Goal: Task Accomplishment & Management: Manage account settings

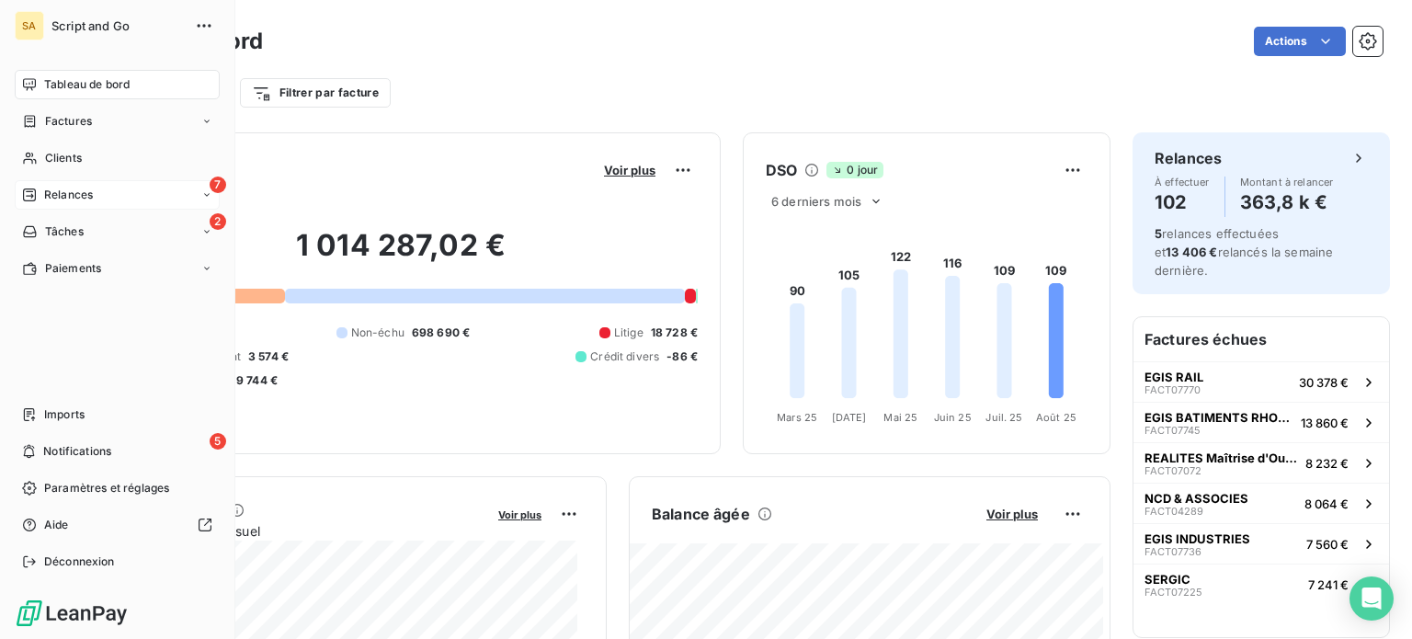
click at [66, 186] on div "7 Relances" at bounding box center [117, 194] width 205 height 29
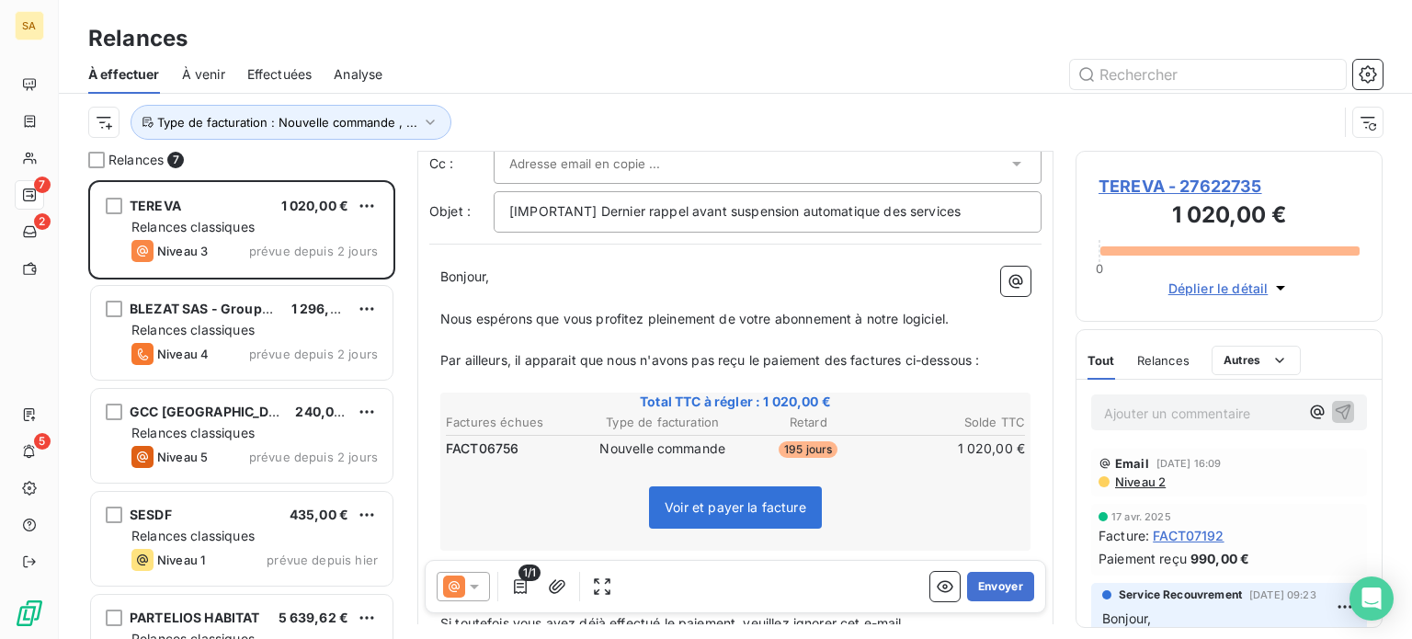
click at [1118, 186] on span "TEREVA - 27622735" at bounding box center [1228, 186] width 261 height 25
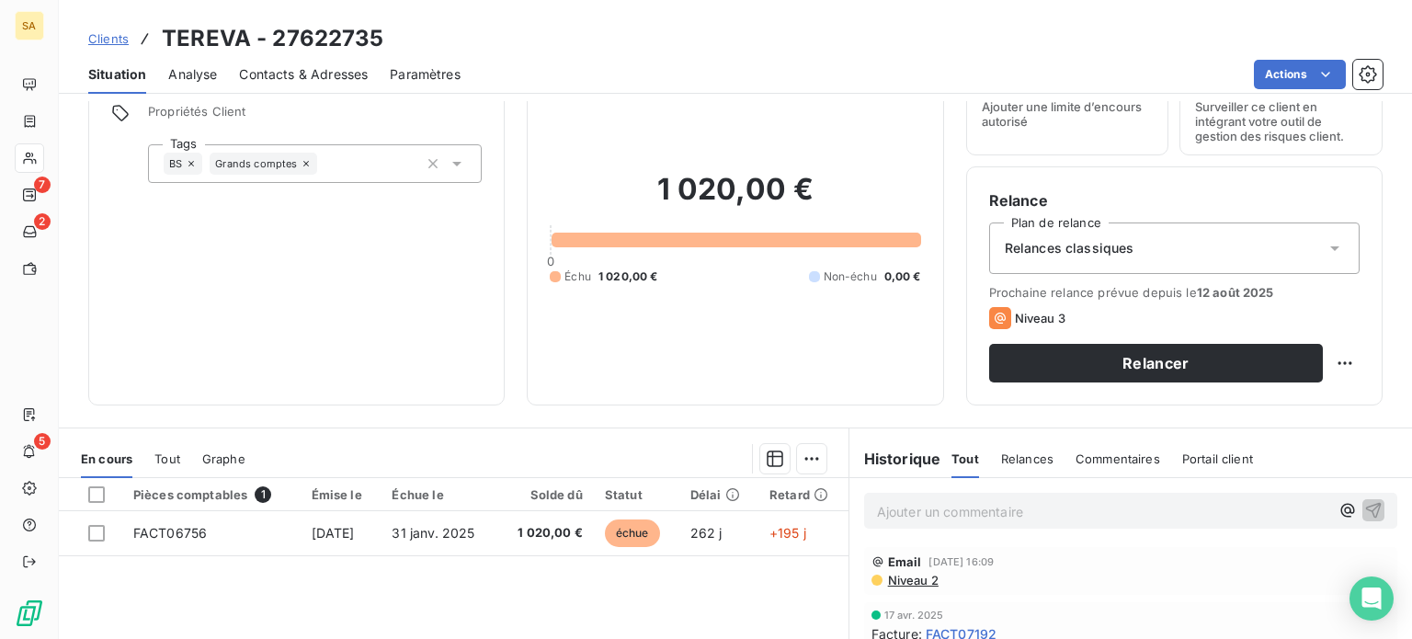
scroll to position [184, 0]
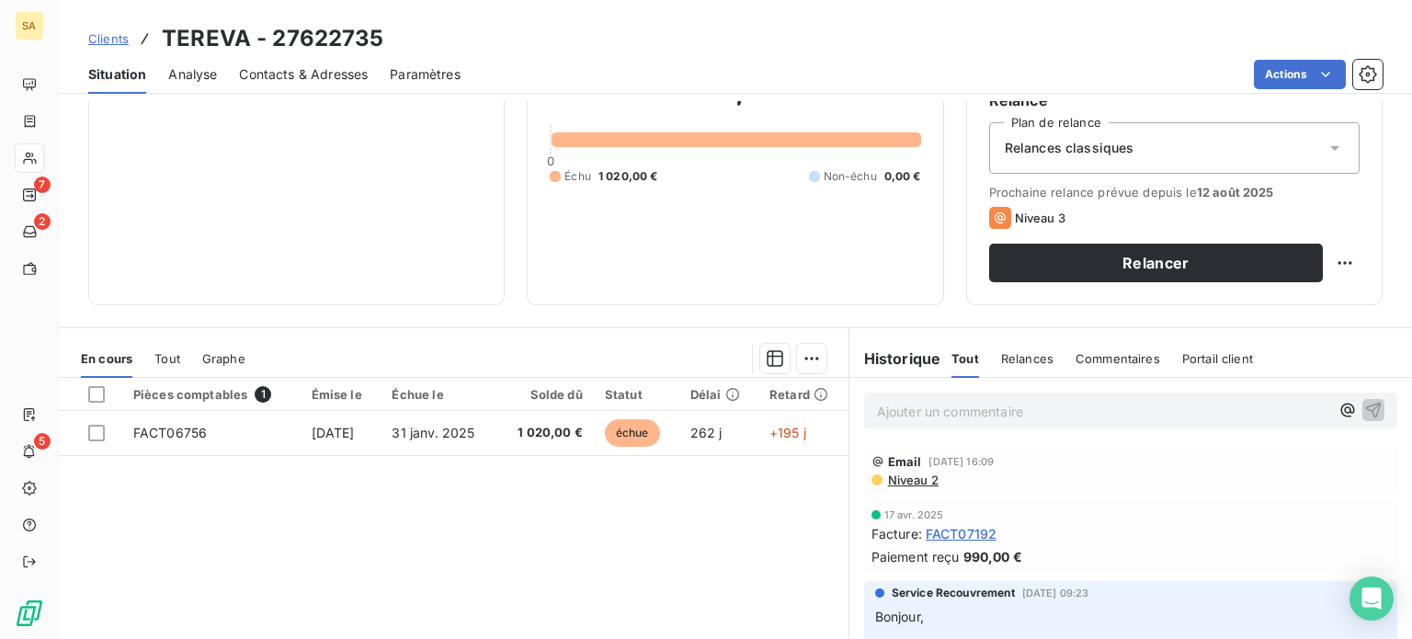
click at [893, 362] on h6 "Historique" at bounding box center [895, 358] width 92 height 22
click at [872, 364] on h6 "Historique" at bounding box center [895, 358] width 92 height 22
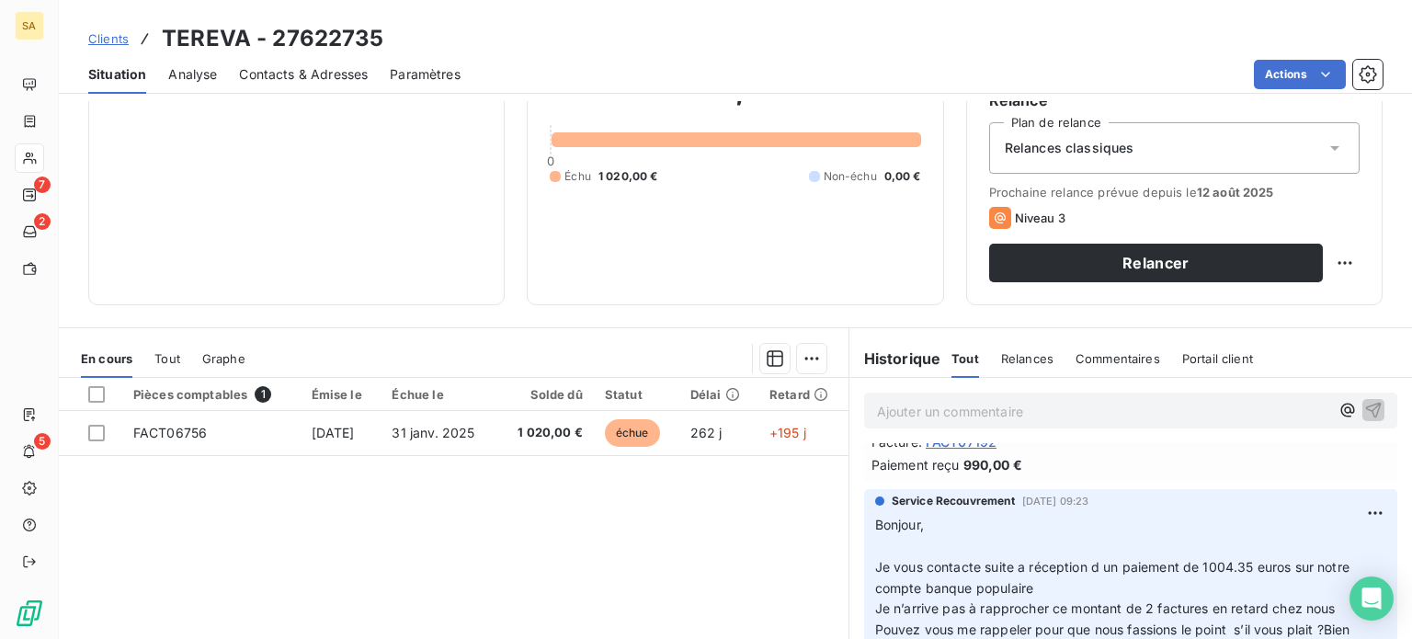
scroll to position [0, 0]
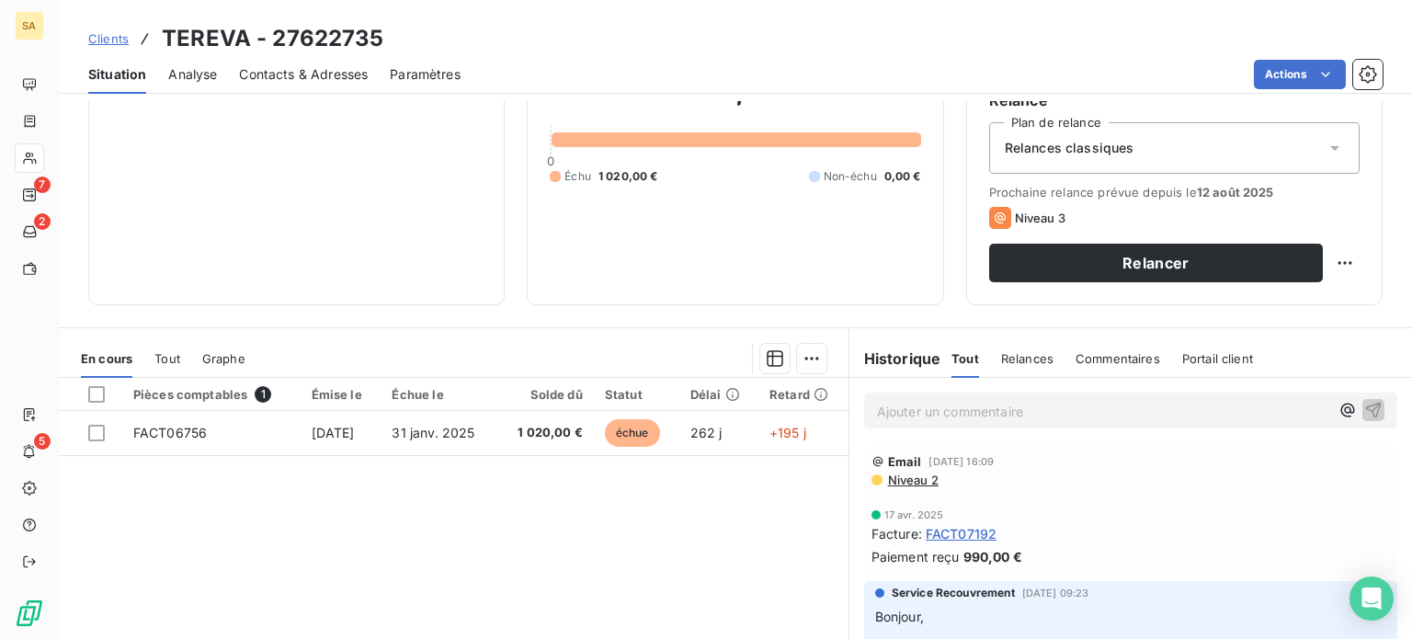
click at [961, 530] on span "FACT07192" at bounding box center [961, 533] width 71 height 19
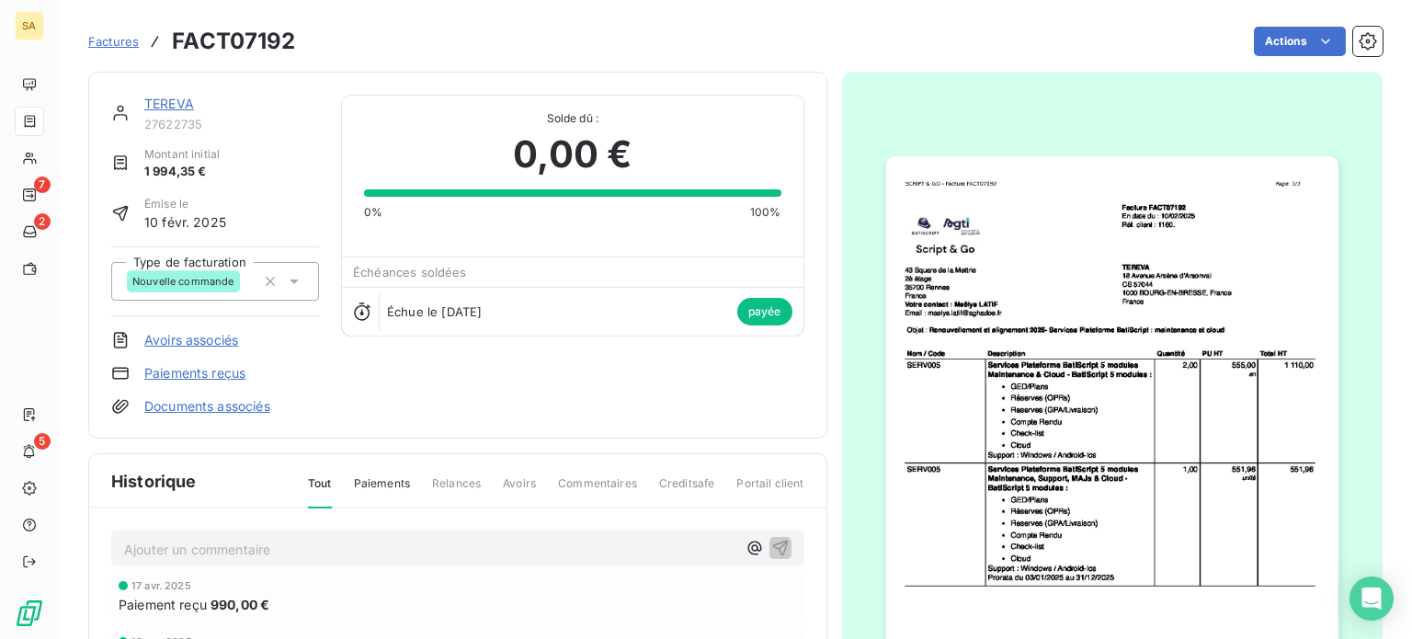
click at [1051, 378] on img "button" at bounding box center [1112, 475] width 452 height 639
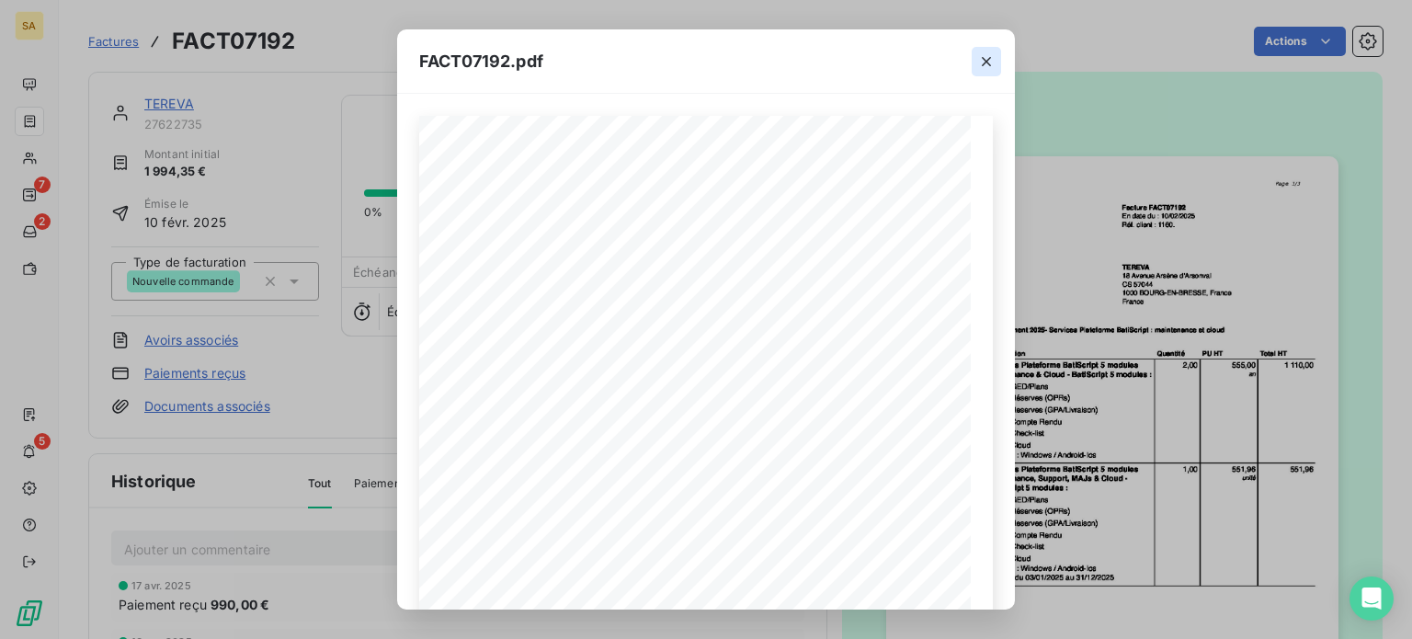
click at [993, 62] on icon "button" at bounding box center [986, 61] width 18 height 18
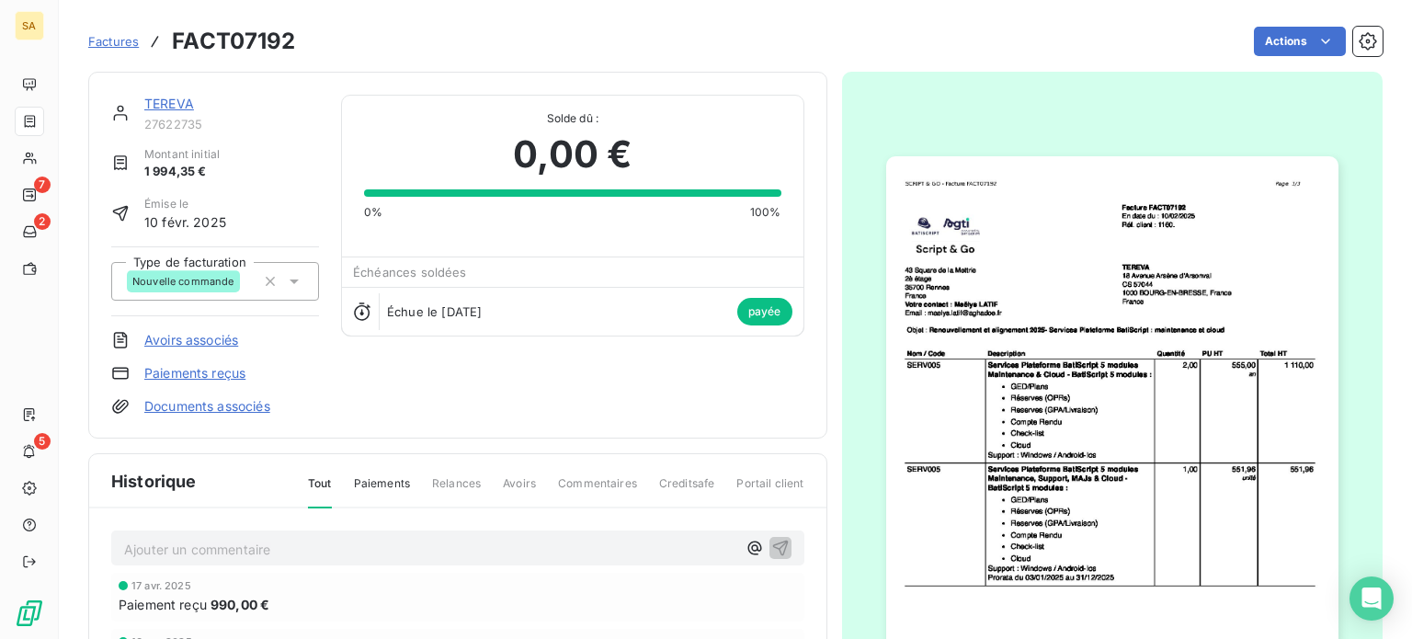
click at [175, 100] on link "TEREVA" at bounding box center [169, 104] width 50 height 16
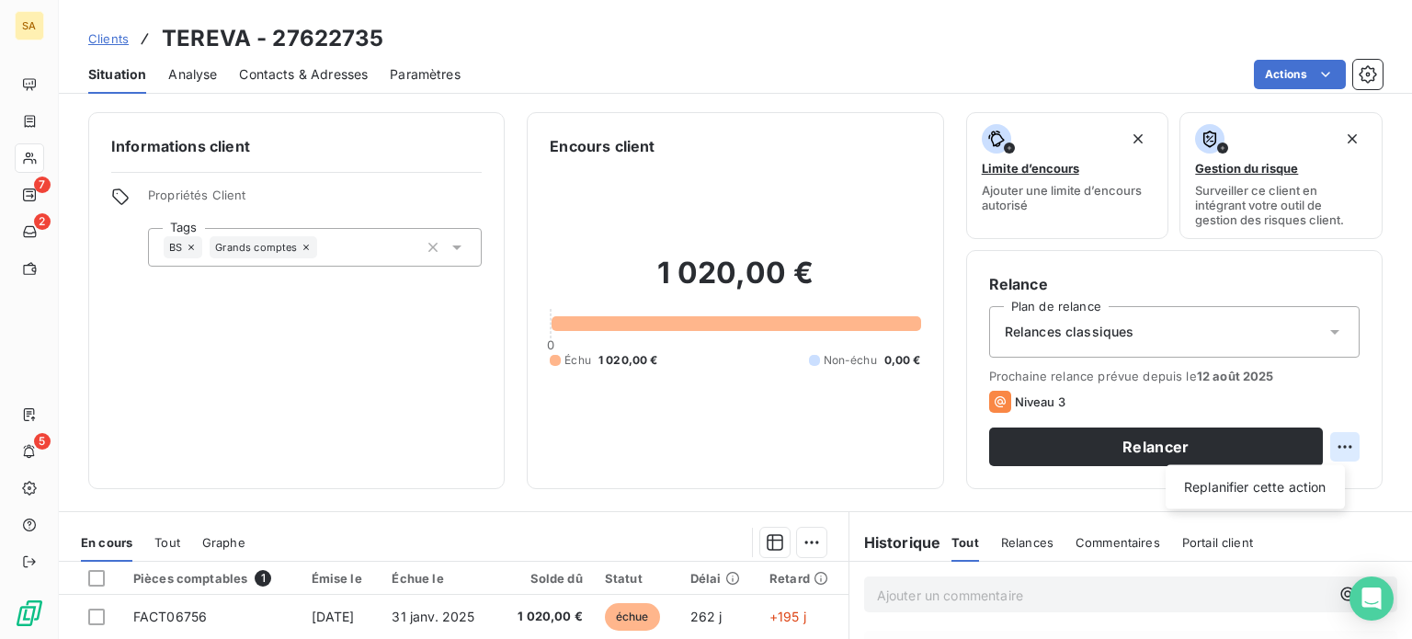
click at [1331, 449] on html "SA 7 2 5 Clients TEREVA - 27622735 Situation Analyse Contacts & Adresses Paramè…" at bounding box center [706, 319] width 1412 height 639
click at [1147, 447] on html "SA 7 2 5 Clients TEREVA - 27622735 Situation Analyse Contacts & Adresses Paramè…" at bounding box center [706, 319] width 1412 height 639
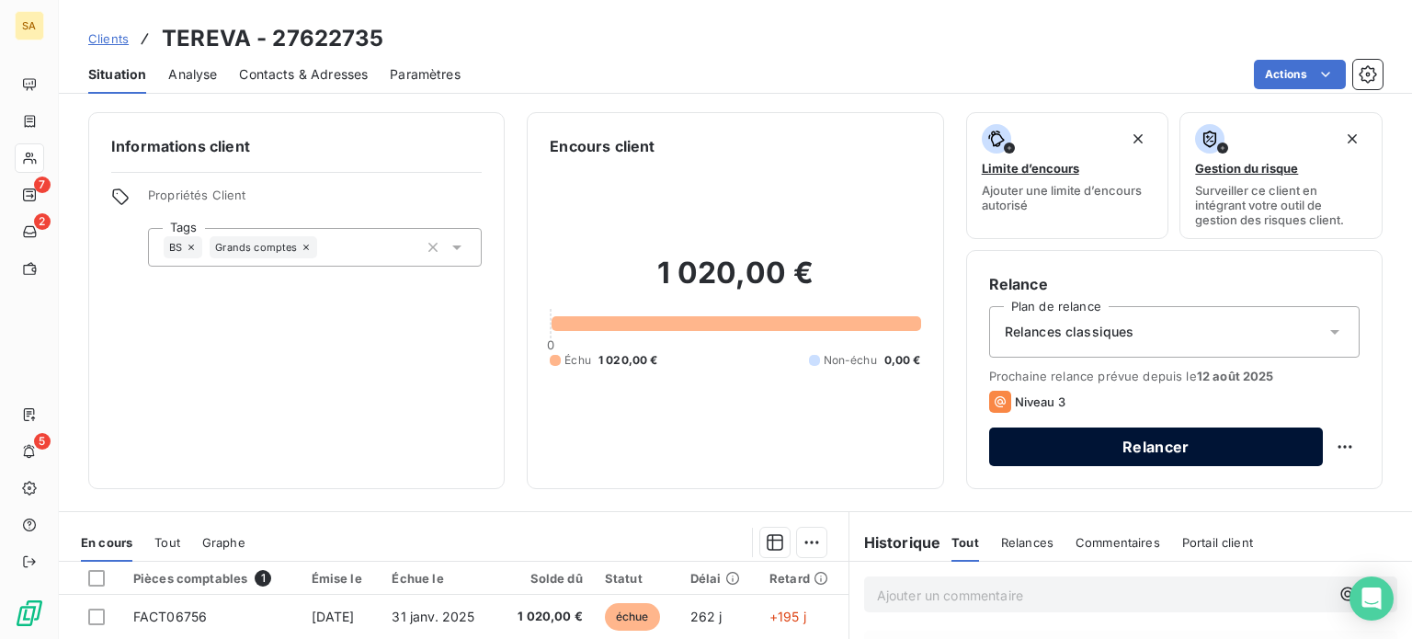
click at [1129, 447] on button "Relancer" at bounding box center [1156, 446] width 334 height 39
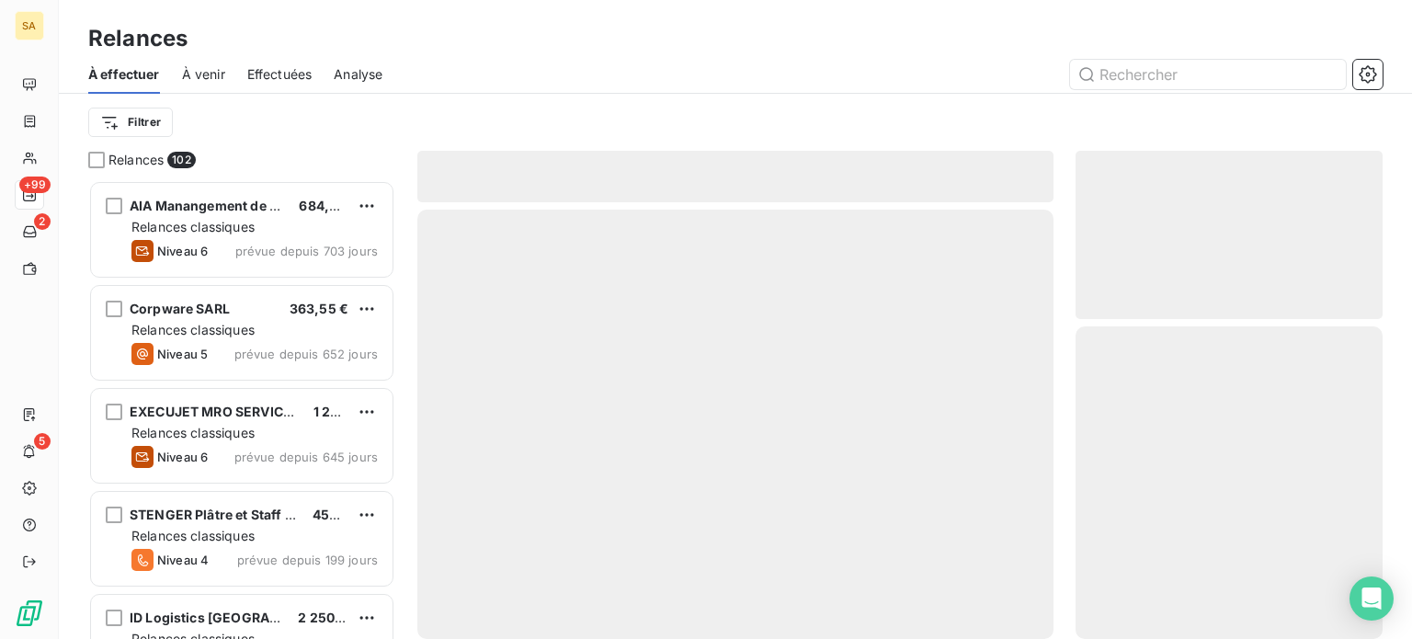
scroll to position [445, 292]
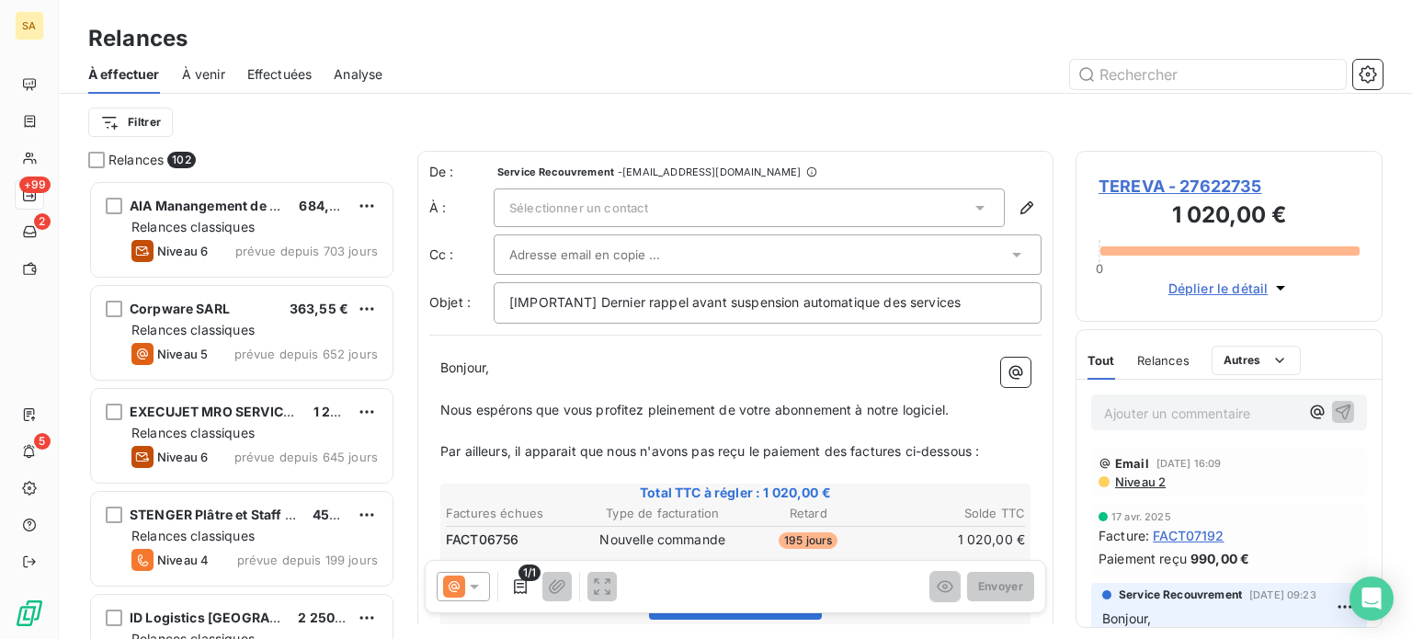
click at [714, 211] on div "Sélectionner un contact" at bounding box center [749, 207] width 511 height 39
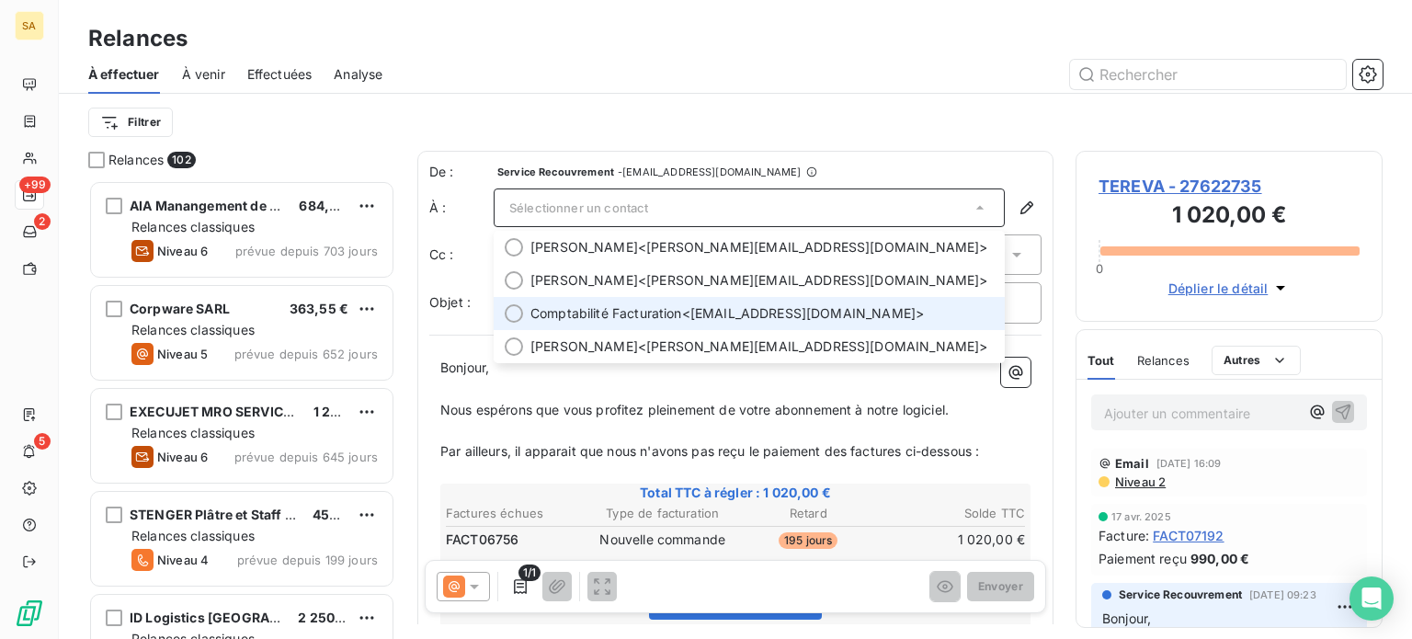
click at [526, 311] on li "Comptabilité Facturation <[EMAIL_ADDRESS][DOMAIN_NAME]>" at bounding box center [749, 313] width 511 height 33
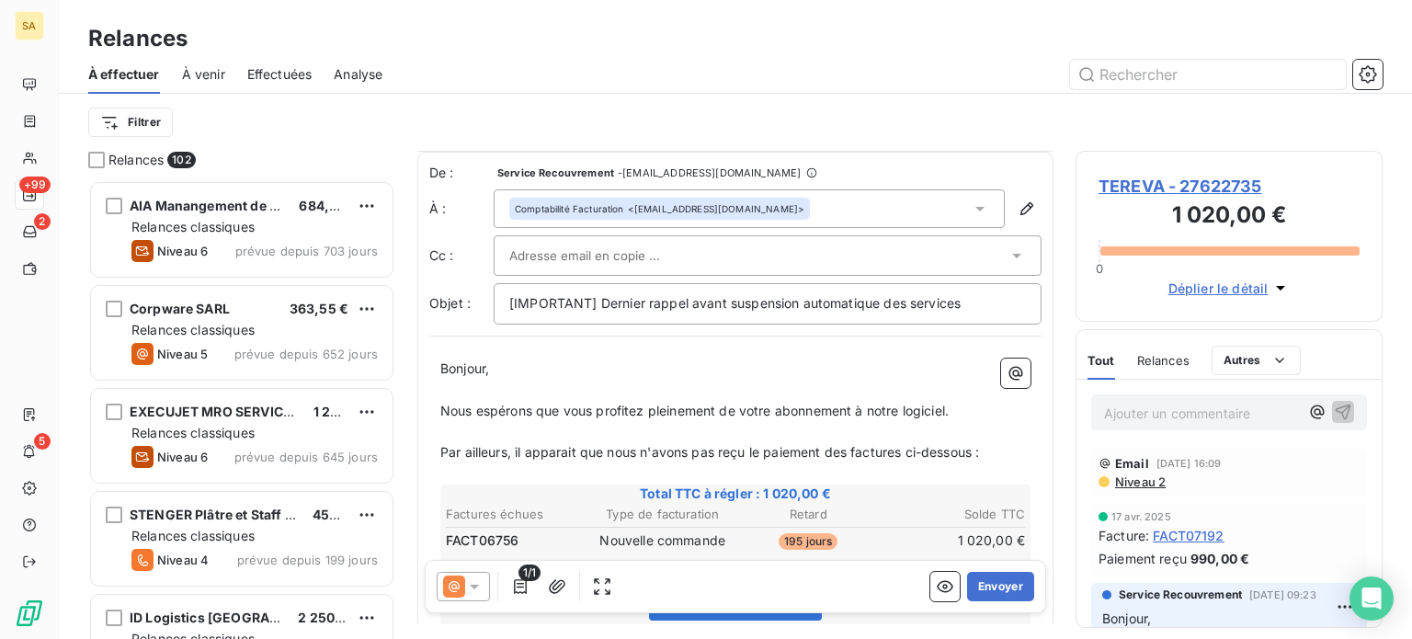
scroll to position [0, 0]
click at [471, 587] on icon at bounding box center [474, 586] width 18 height 18
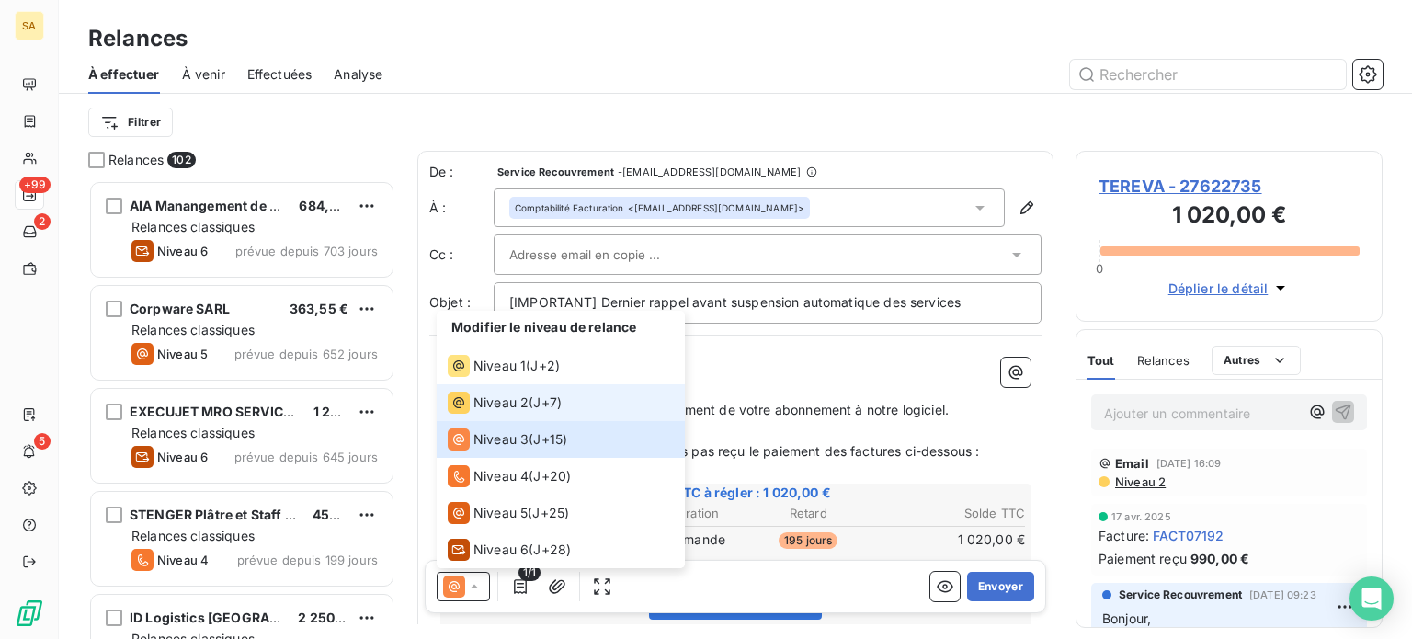
click at [585, 407] on li "Niveau 2 ( J+7 )" at bounding box center [561, 402] width 248 height 37
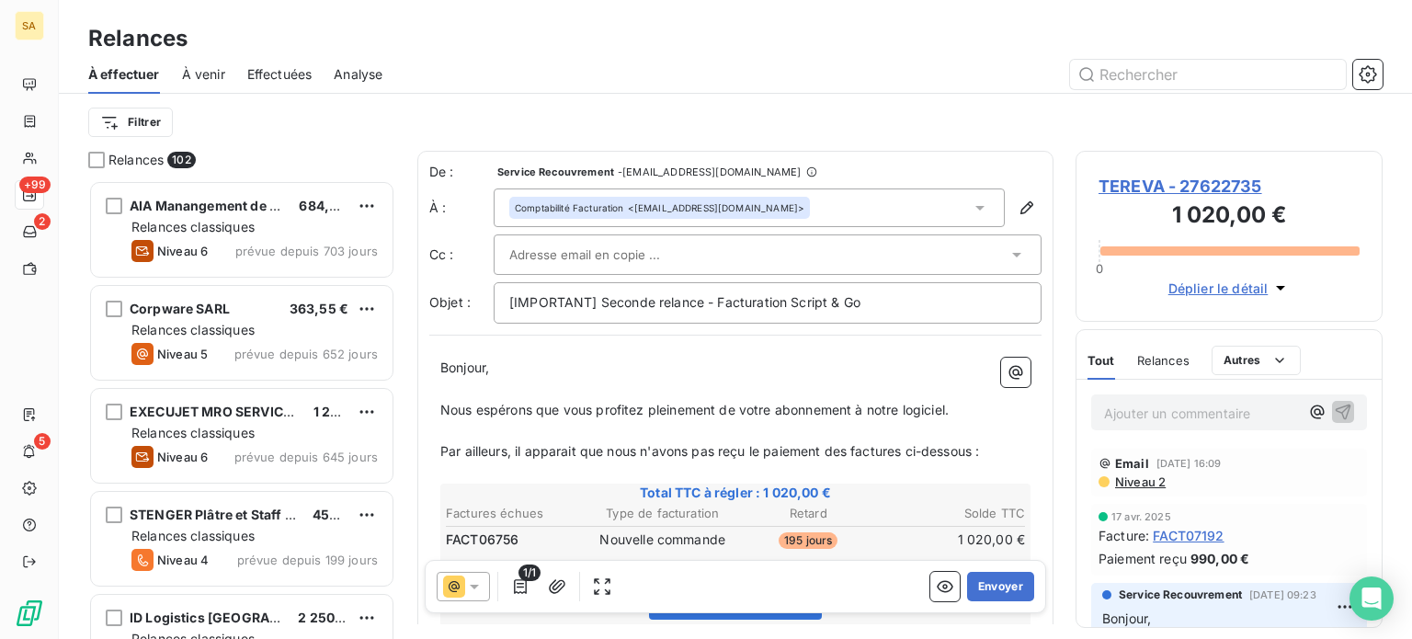
click at [1155, 186] on span "TEREVA - 27622735" at bounding box center [1228, 186] width 261 height 25
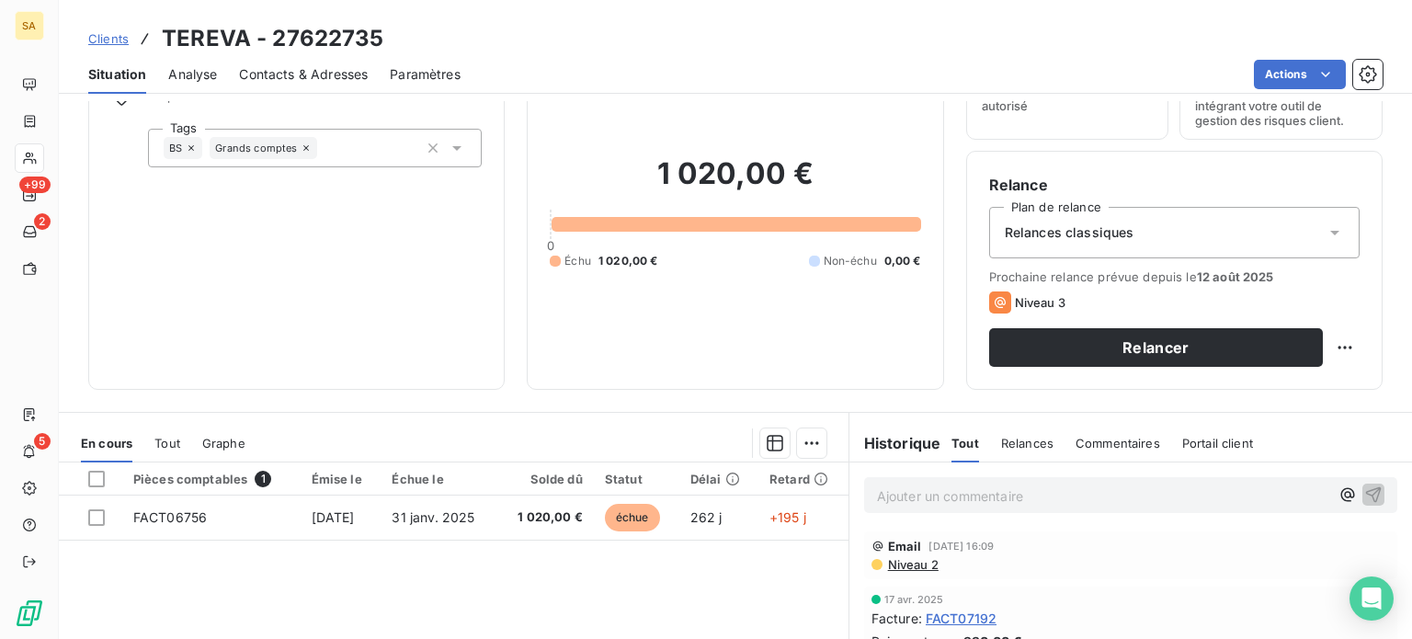
scroll to position [276, 0]
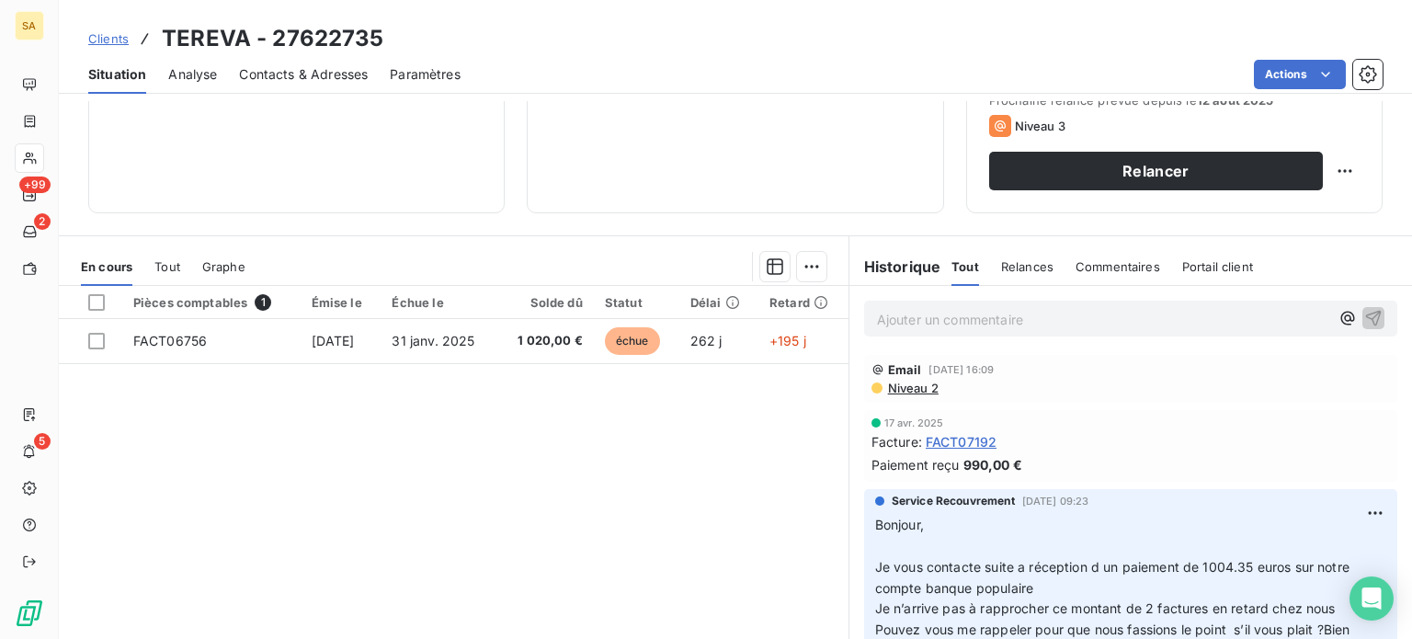
click at [909, 389] on span "Niveau 2" at bounding box center [912, 388] width 52 height 15
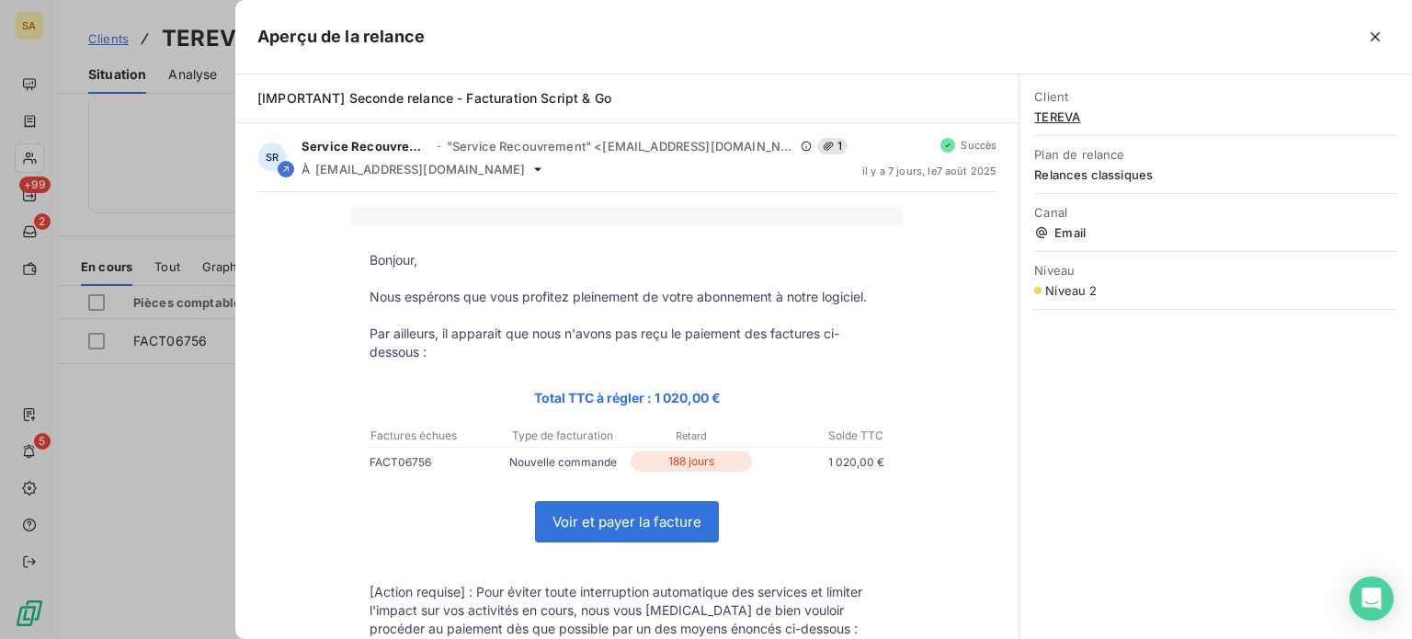
click at [191, 195] on div at bounding box center [706, 319] width 1412 height 639
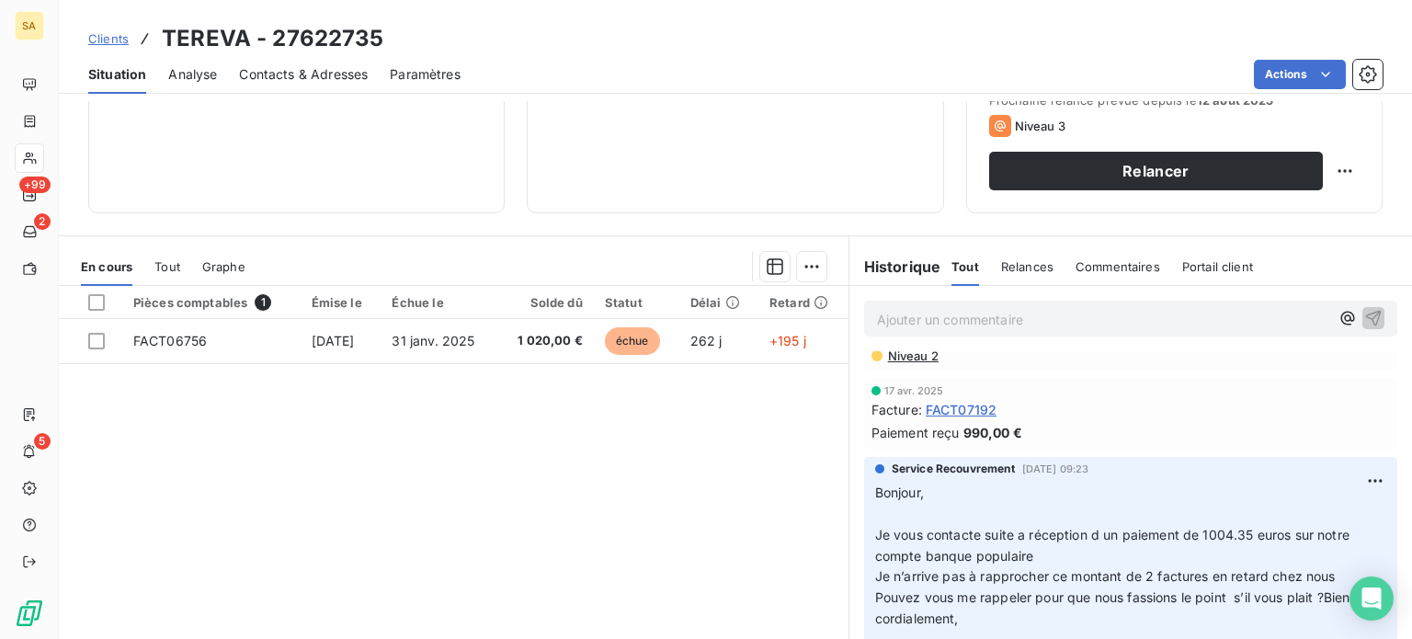
scroll to position [0, 0]
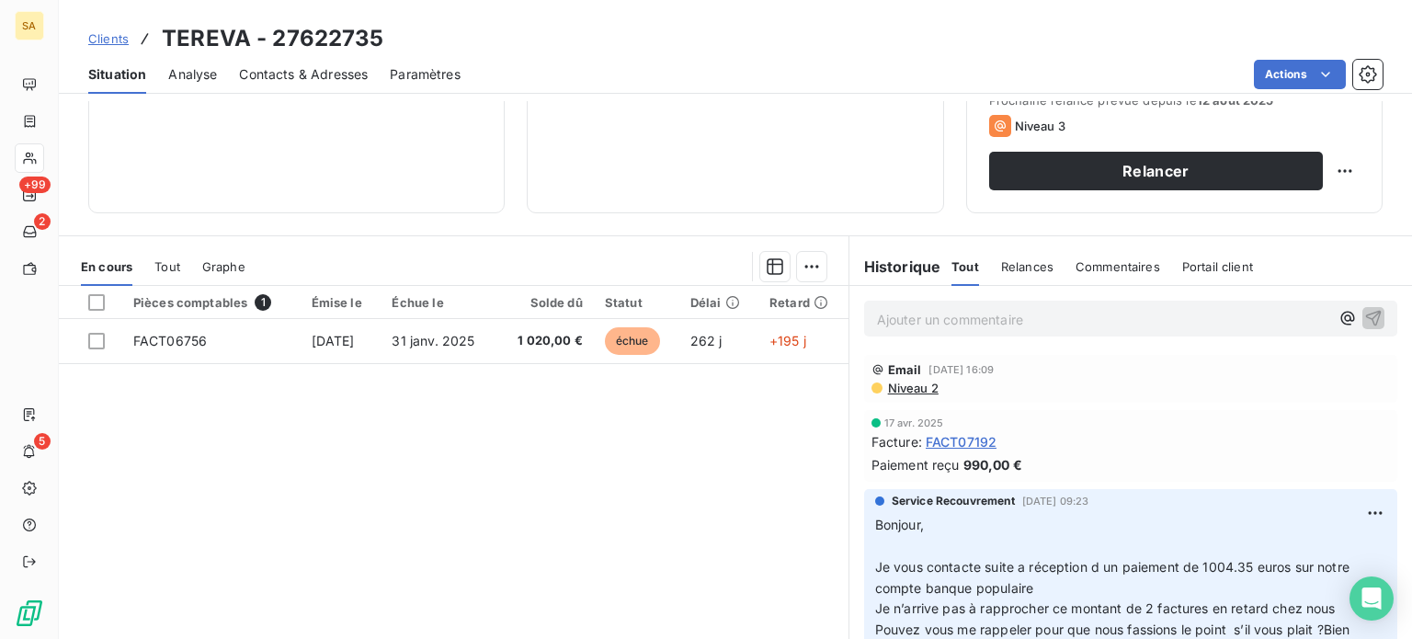
click at [919, 387] on span "Niveau 2" at bounding box center [912, 388] width 52 height 15
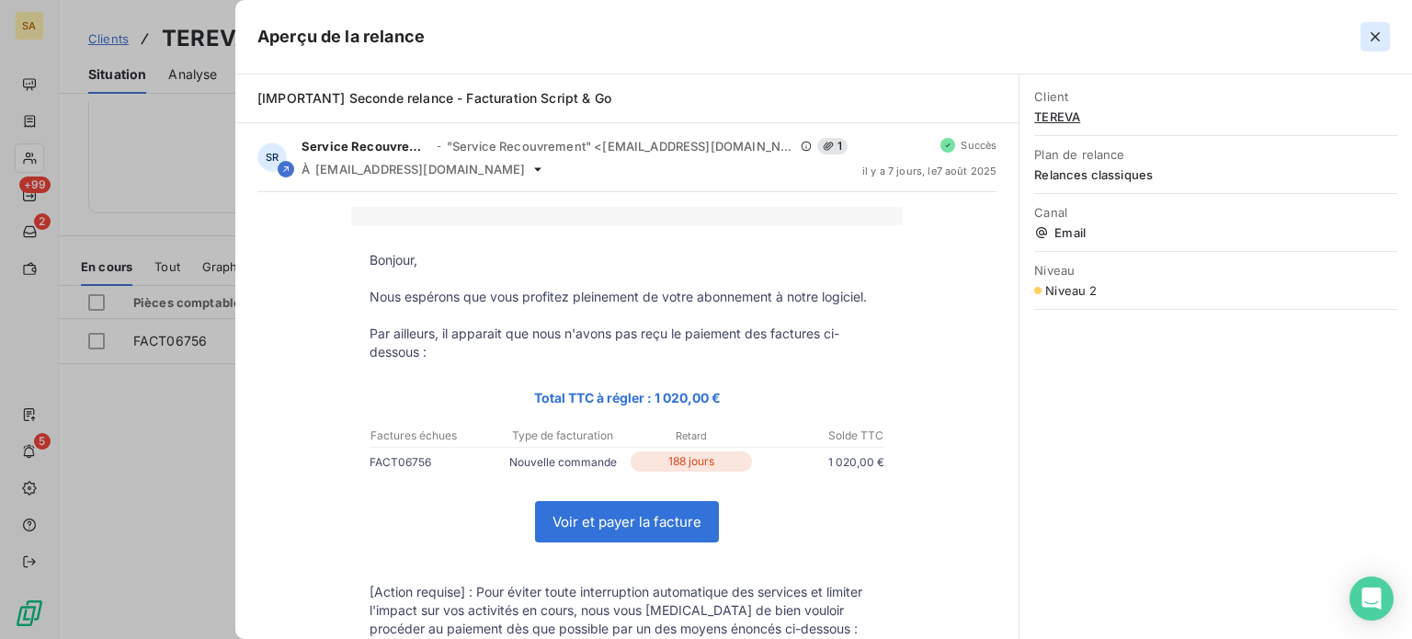
click at [1372, 39] on icon "button" at bounding box center [1374, 36] width 9 height 9
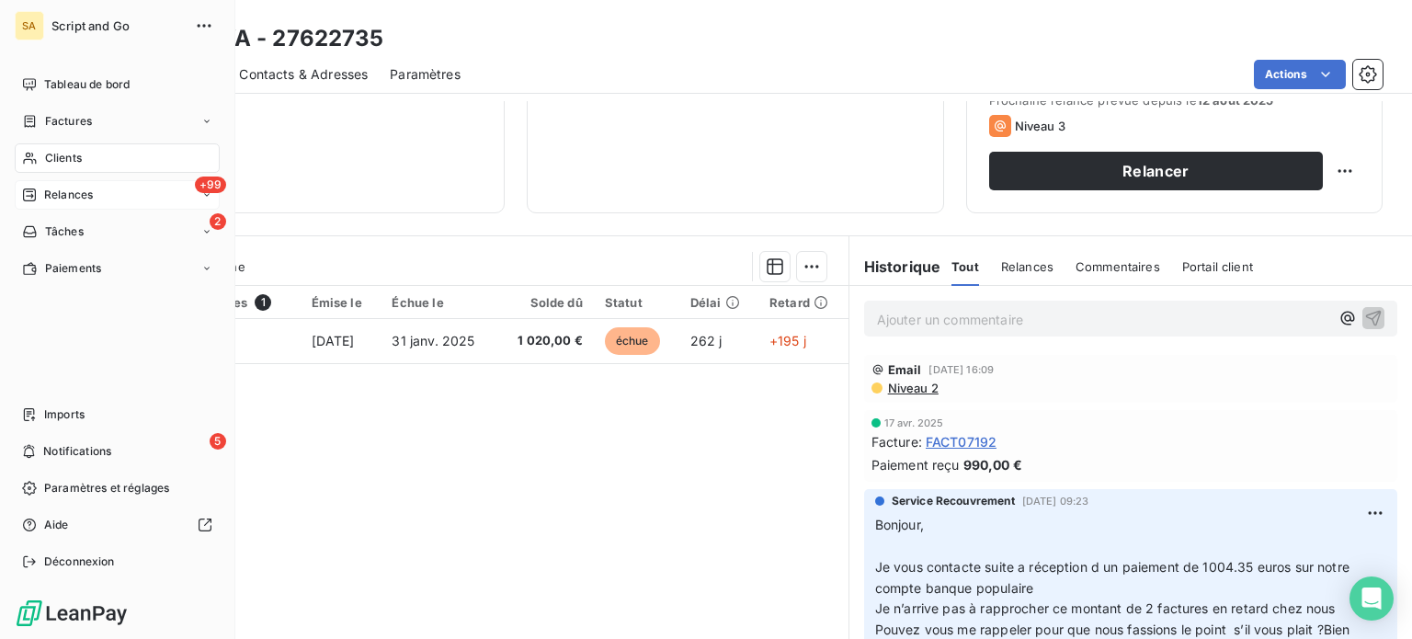
click at [40, 195] on div "Relances" at bounding box center [57, 195] width 71 height 17
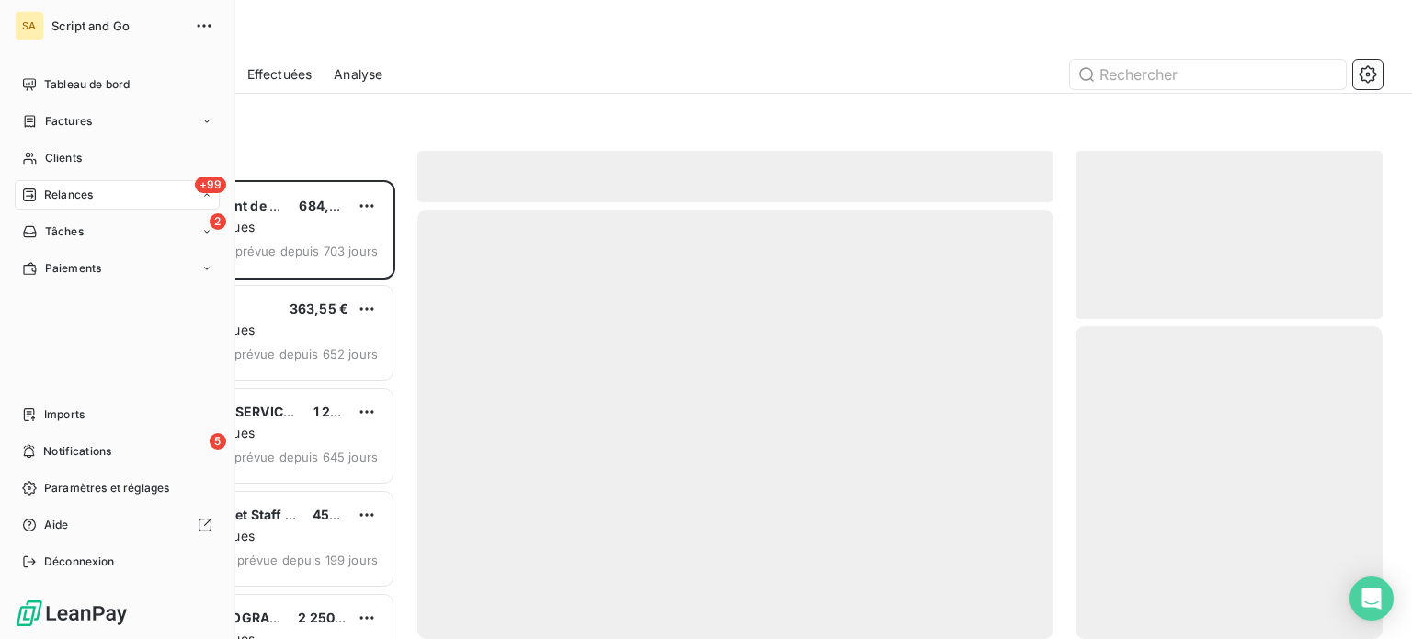
scroll to position [445, 292]
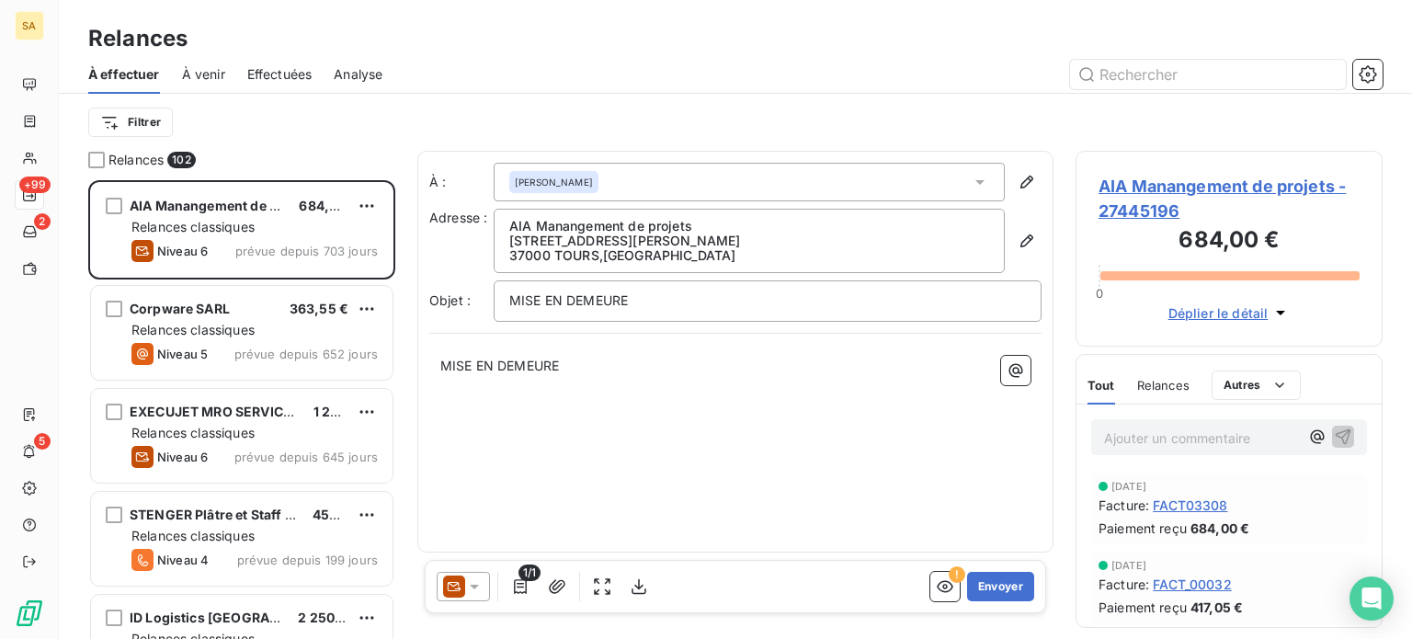
click at [137, 119] on html "SA +99 2 5 Relances À effectuer À venir Effectuées Analyse Filtrer Relances 102…" at bounding box center [706, 319] width 1412 height 639
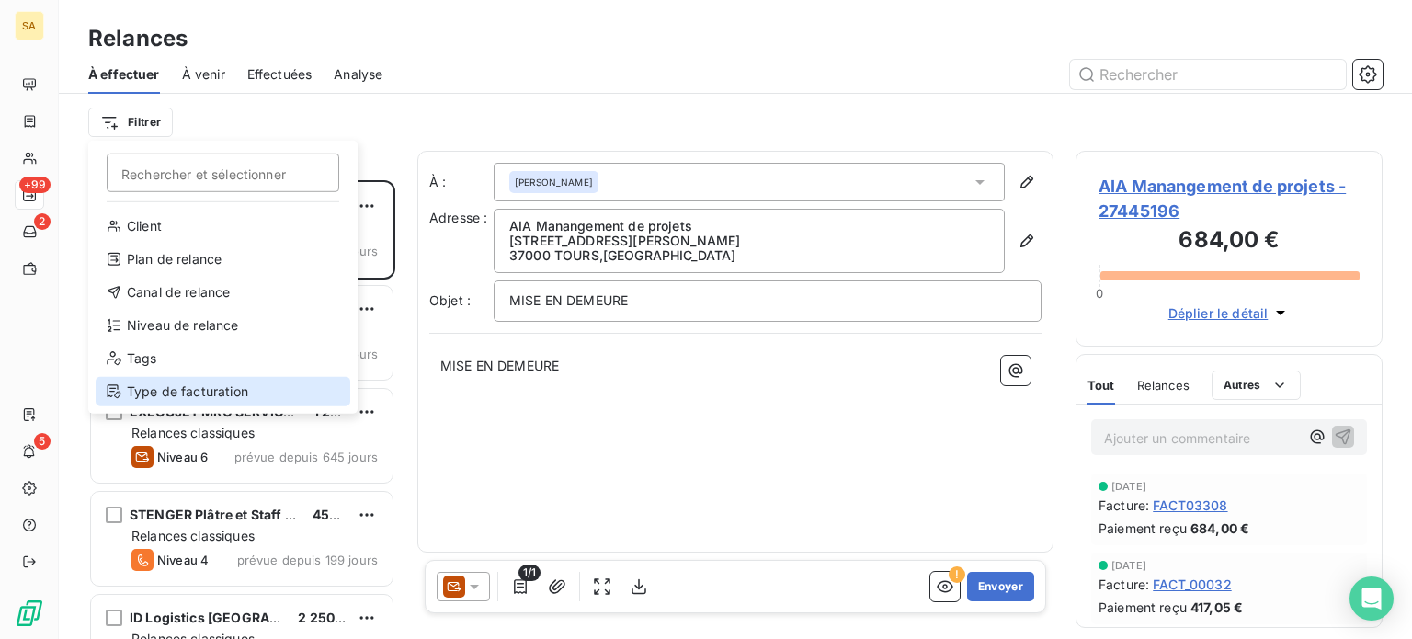
click at [159, 391] on div "Type de facturation" at bounding box center [223, 391] width 255 height 29
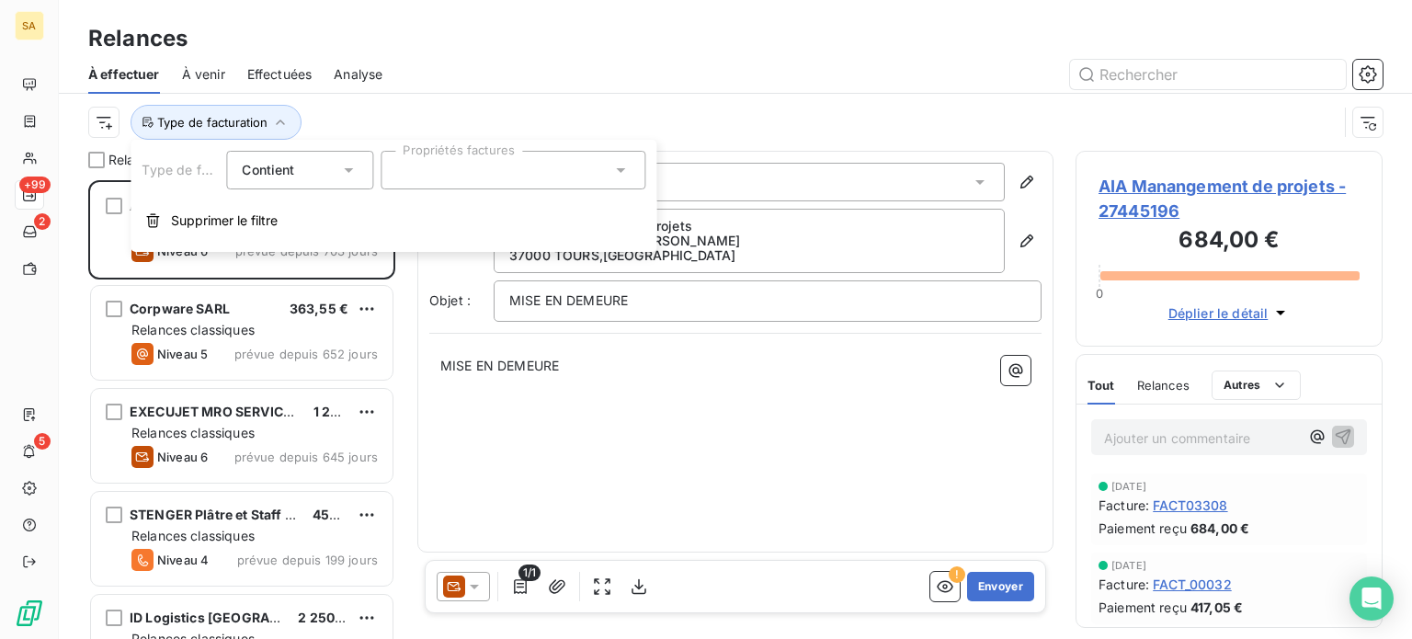
click at [393, 180] on div at bounding box center [513, 170] width 265 height 39
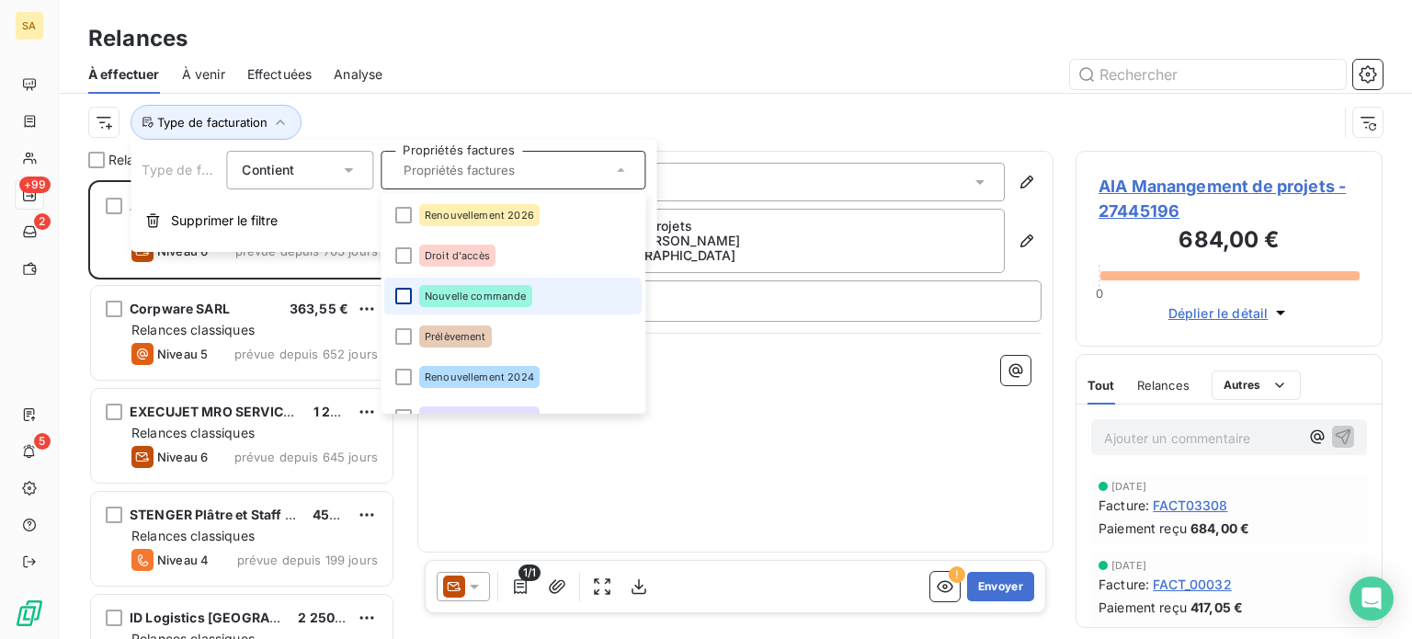
click at [403, 297] on div at bounding box center [403, 296] width 17 height 17
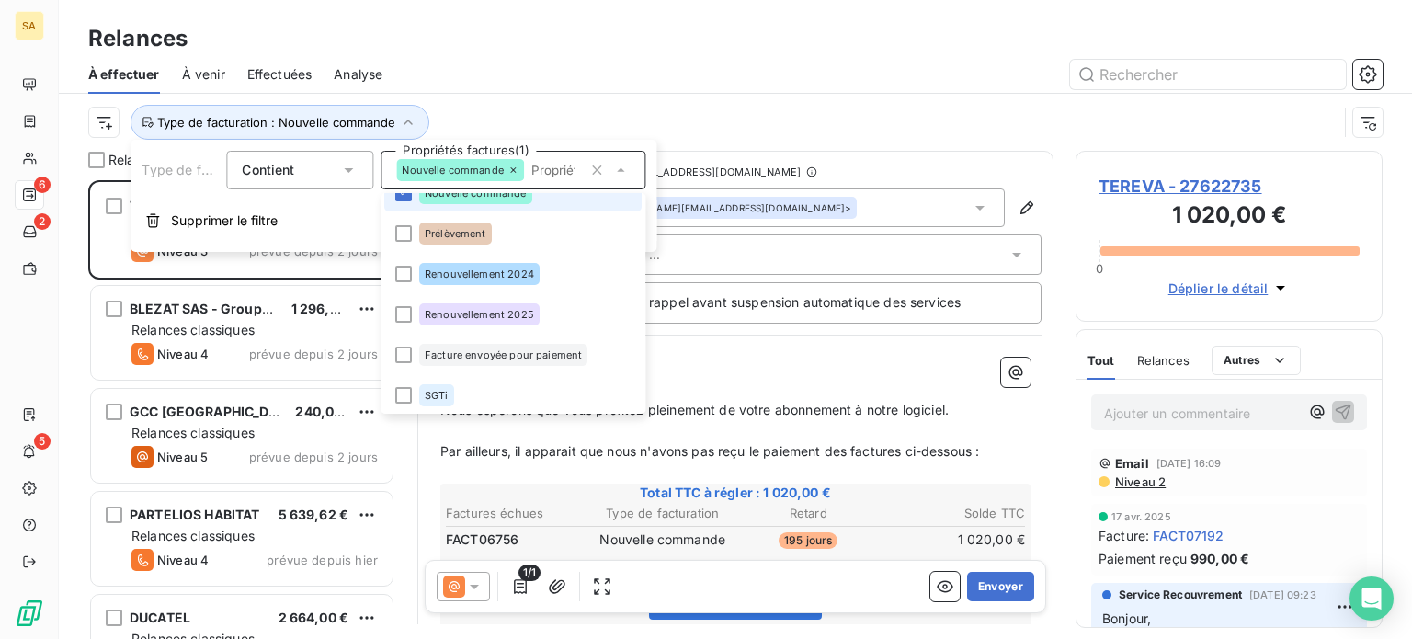
scroll to position [107, 0]
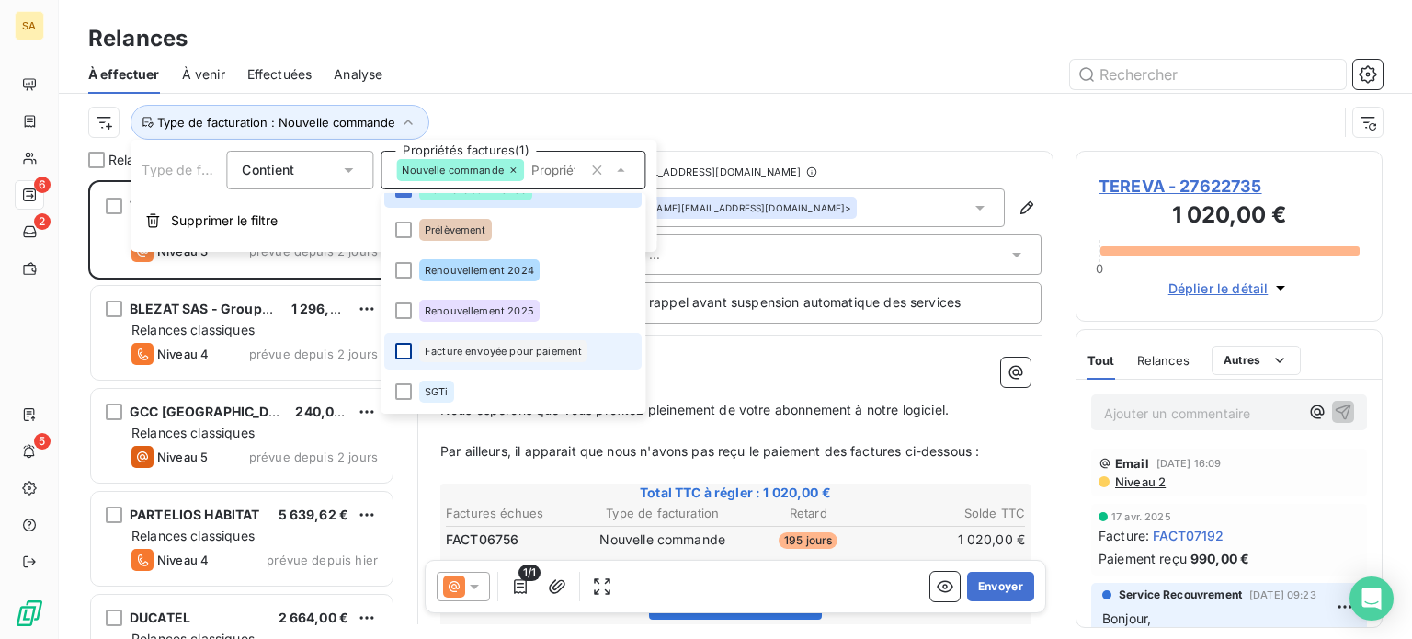
click at [404, 353] on div at bounding box center [403, 351] width 17 height 17
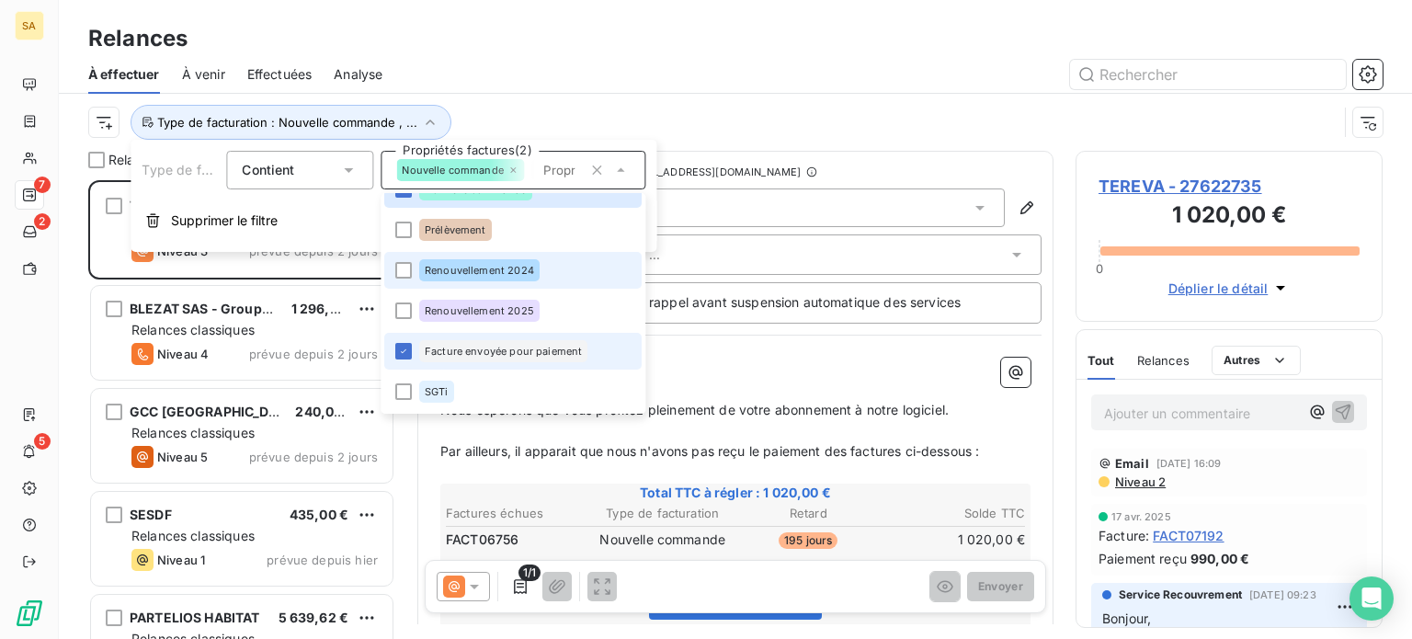
scroll to position [445, 292]
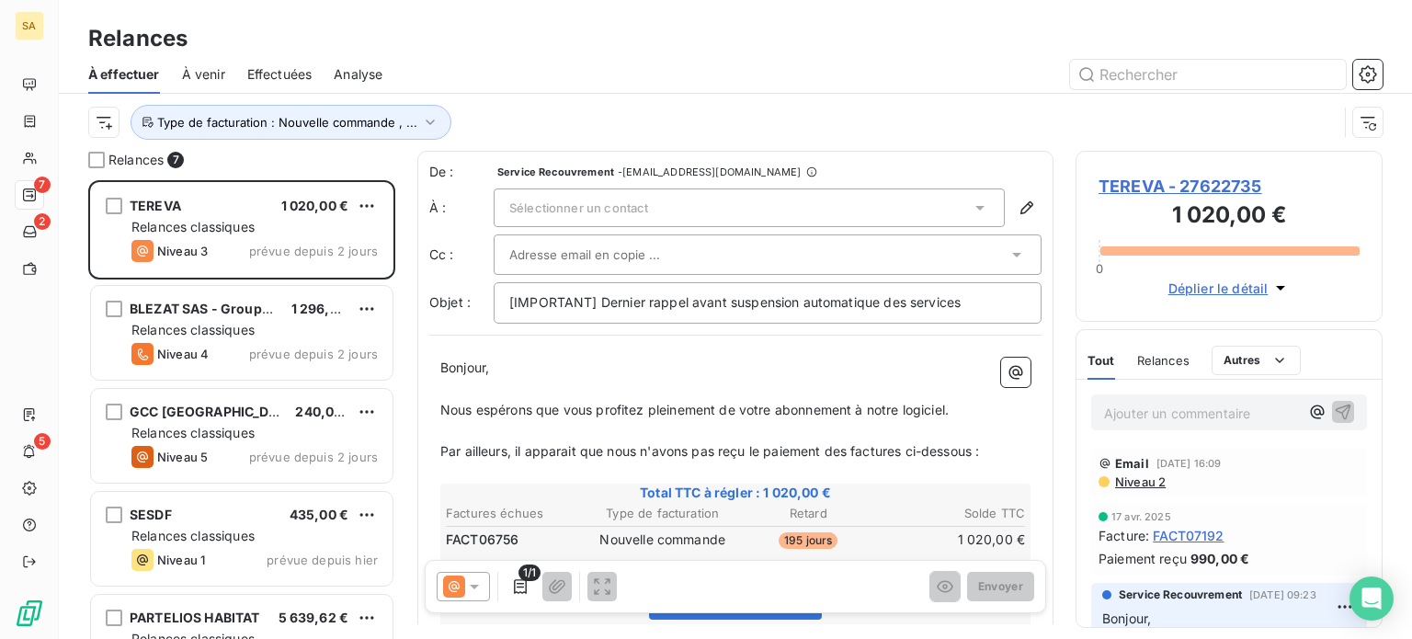
click at [577, 51] on div "Relances" at bounding box center [735, 38] width 1353 height 33
click at [1187, 415] on p "Ajouter un commentaire ﻿" at bounding box center [1201, 413] width 195 height 23
click at [1132, 185] on span "TEREVA - 27622735" at bounding box center [1228, 186] width 261 height 25
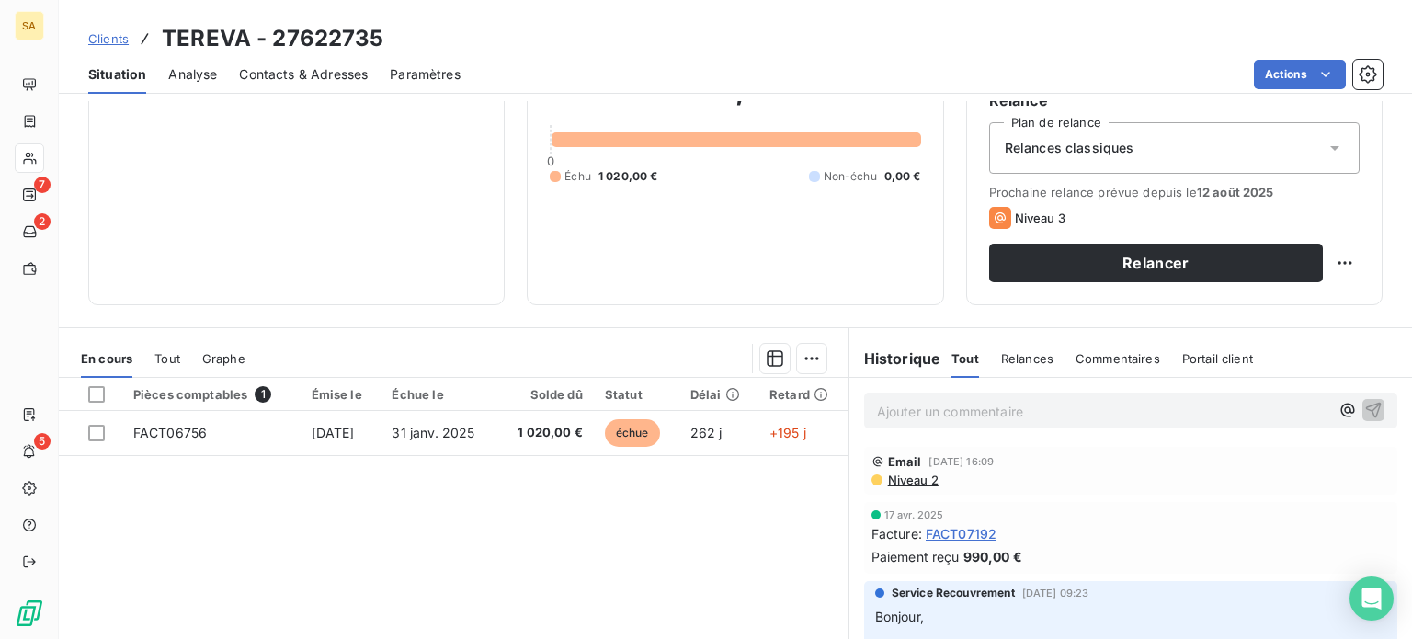
click at [981, 409] on p "Ajouter un commentaire ﻿" at bounding box center [1103, 411] width 452 height 23
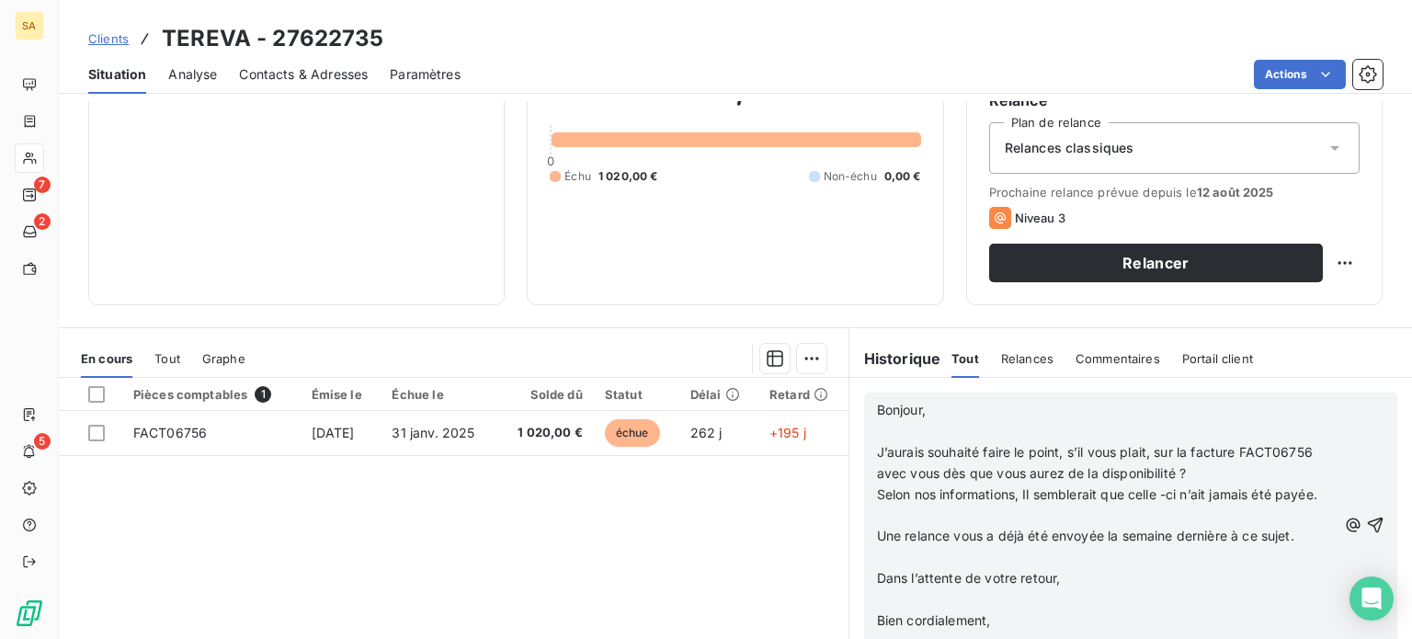
scroll to position [368, 0]
click at [1368, 533] on icon "button" at bounding box center [1376, 525] width 16 height 16
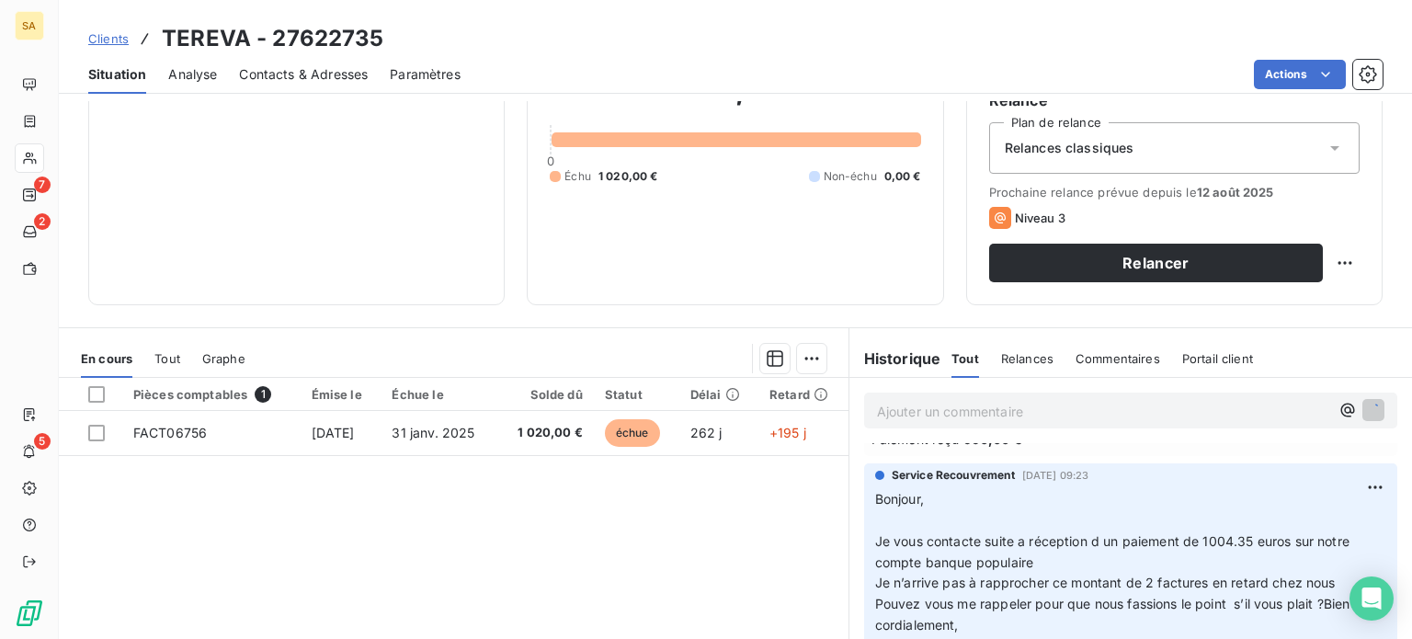
scroll to position [414, 0]
click at [1310, 80] on html "SA 7 2 5 Clients TEREVA - 27622735 Situation Analyse Contacts & Adresses Paramè…" at bounding box center [706, 319] width 1412 height 639
click at [1064, 54] on html "SA 7 2 5 Clients TEREVA - 27622735 Situation Analyse Contacts & Adresses Paramè…" at bounding box center [706, 319] width 1412 height 639
click at [1319, 258] on html "SA 7 2 5 Clients TEREVA - 27622735 Situation Analyse Contacts & Adresses Paramè…" at bounding box center [706, 319] width 1412 height 639
click at [1309, 309] on div "Replanifier cette action" at bounding box center [1255, 303] width 165 height 29
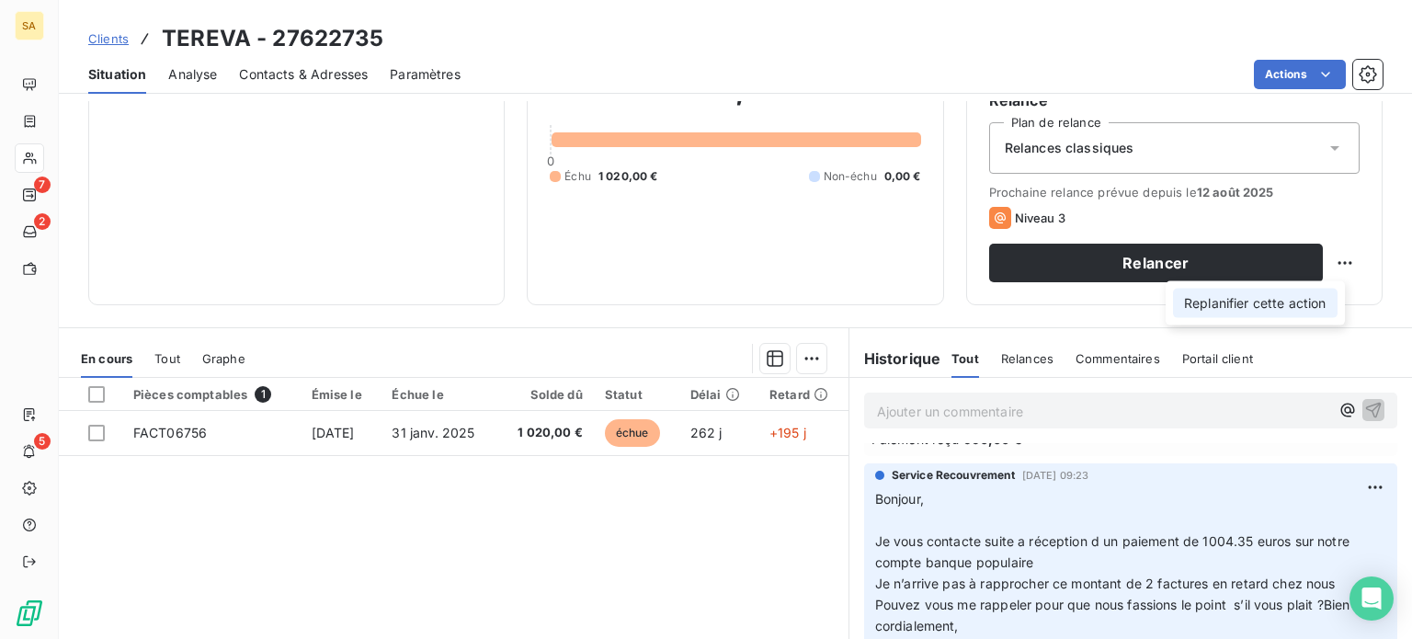
select select "7"
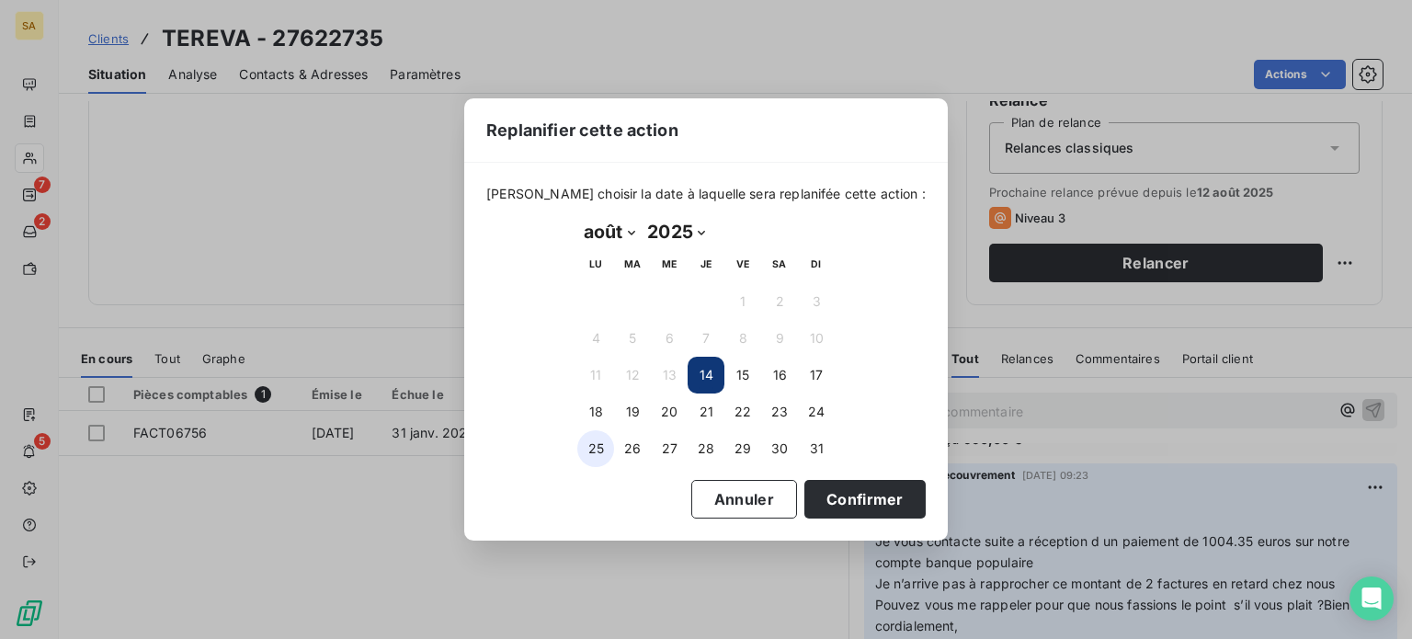
click at [596, 446] on button "25" at bounding box center [595, 448] width 37 height 37
click at [822, 484] on button "Confirmer" at bounding box center [864, 499] width 121 height 39
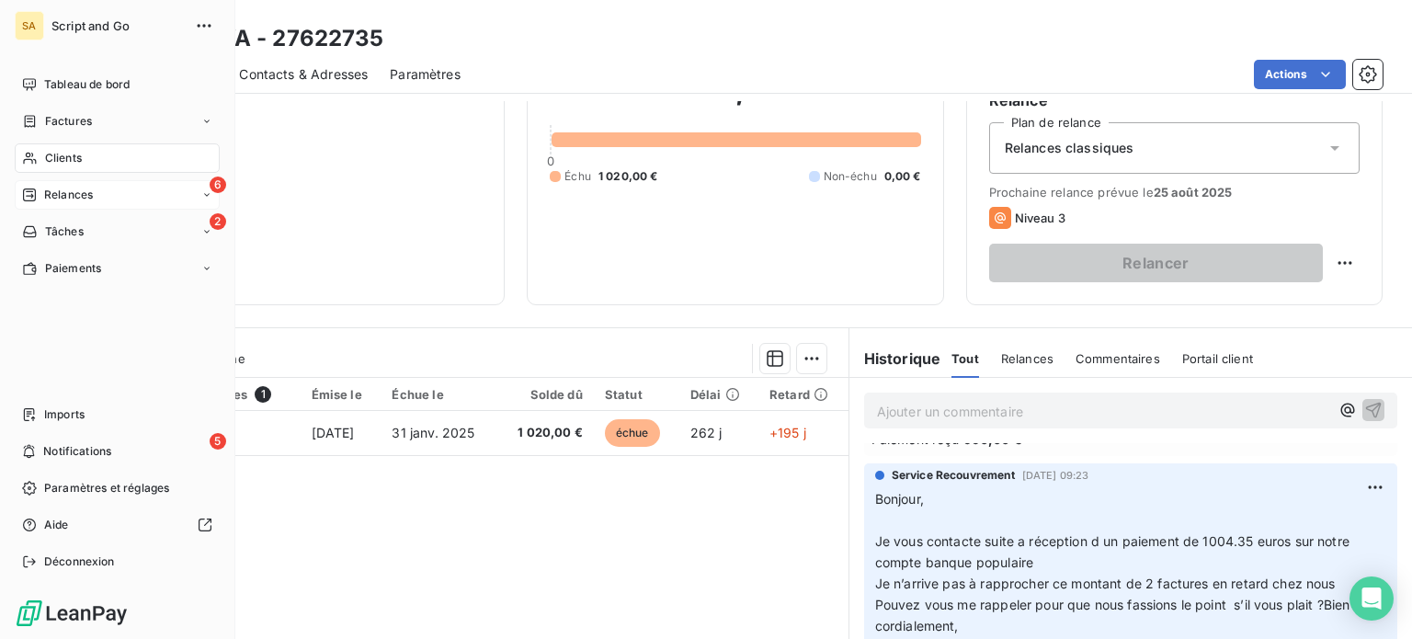
click at [38, 187] on div "Relances" at bounding box center [57, 195] width 71 height 17
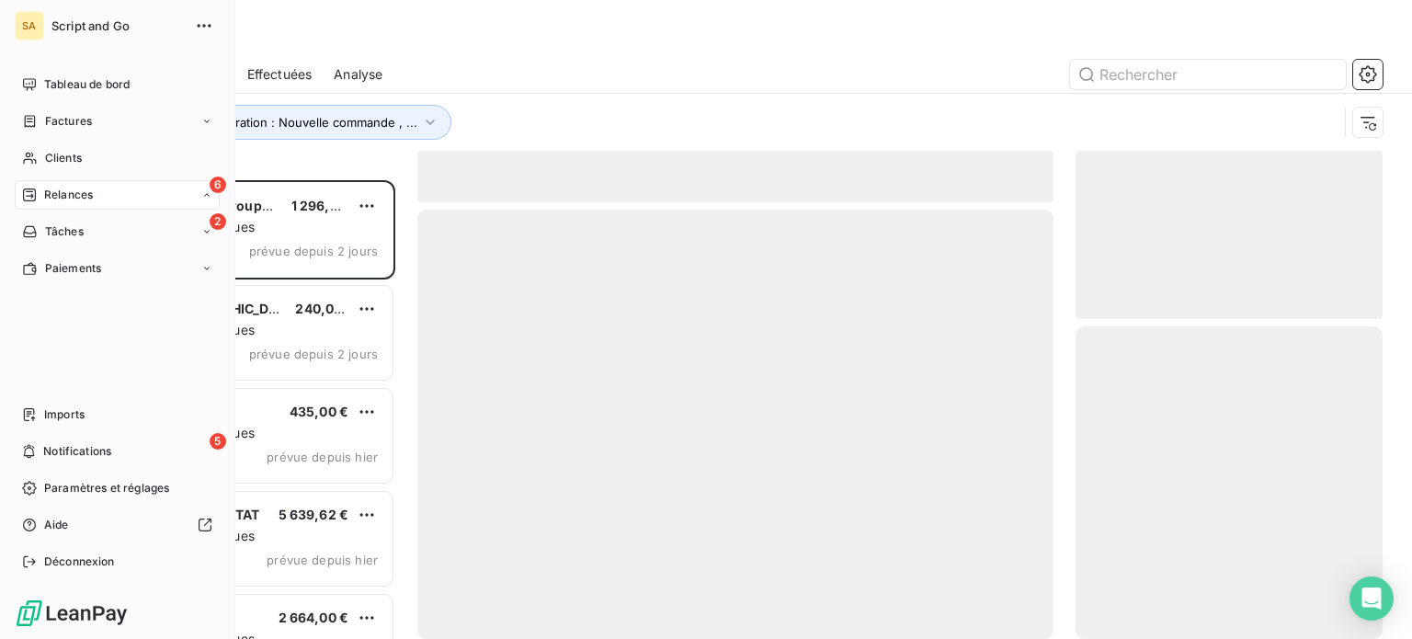
scroll to position [445, 292]
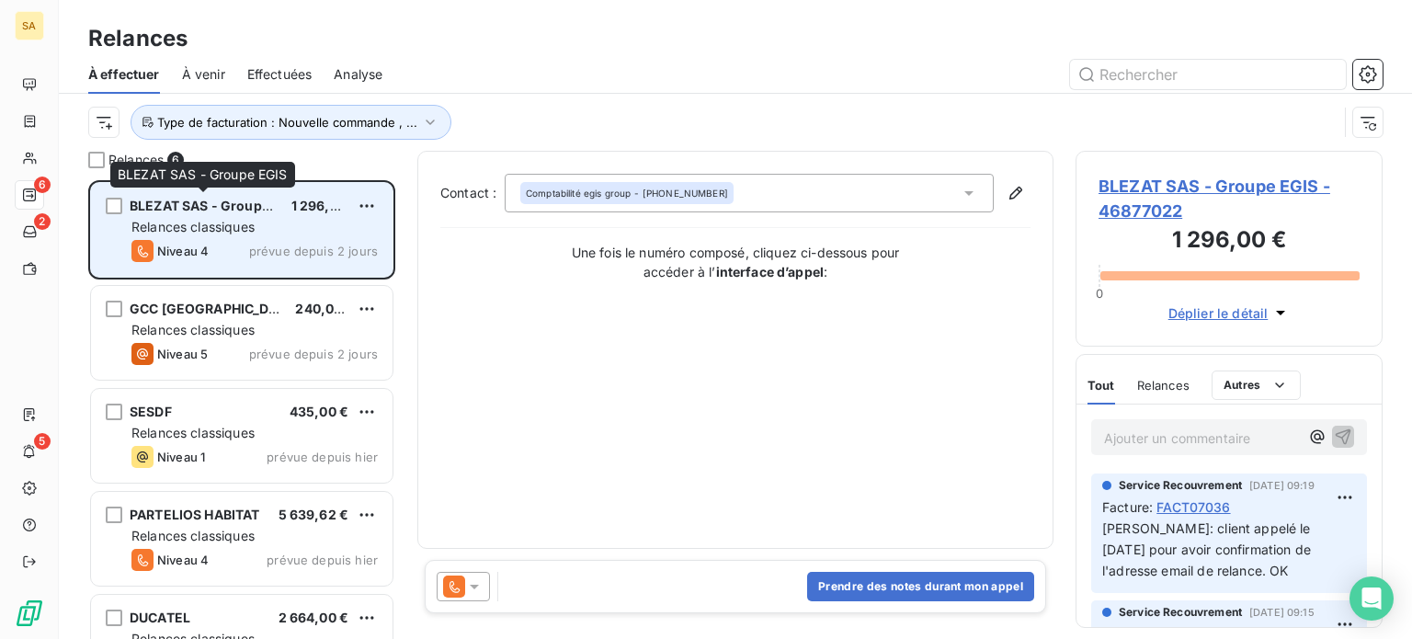
click at [267, 212] on span "BLEZAT SAS - Groupe EGIS" at bounding box center [217, 206] width 174 height 16
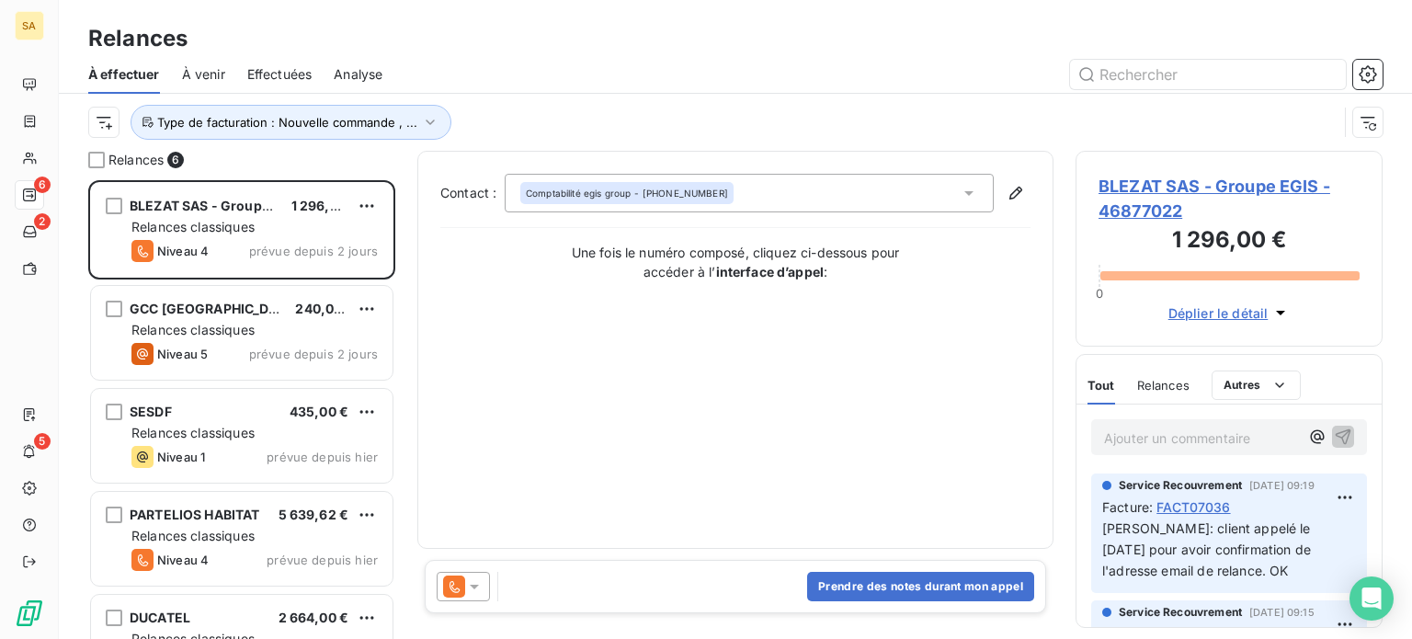
click at [476, 584] on icon at bounding box center [474, 586] width 18 height 18
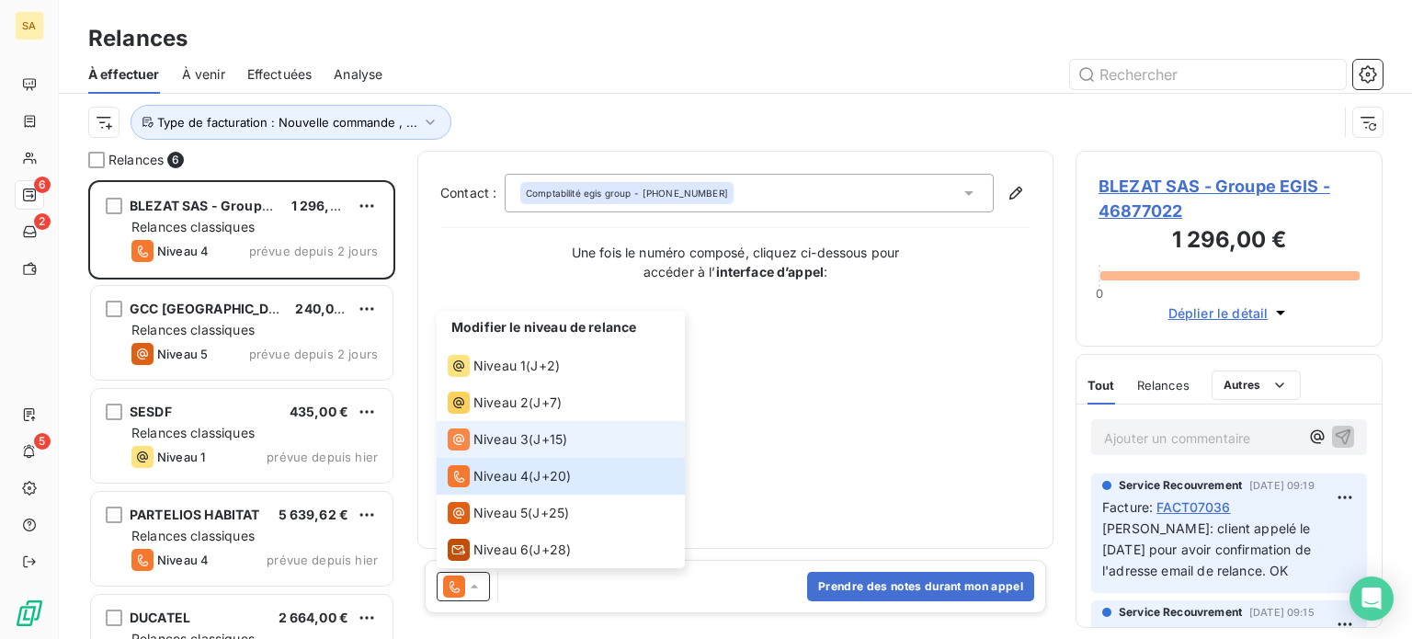
click at [511, 430] on span "Niveau 3" at bounding box center [500, 439] width 55 height 18
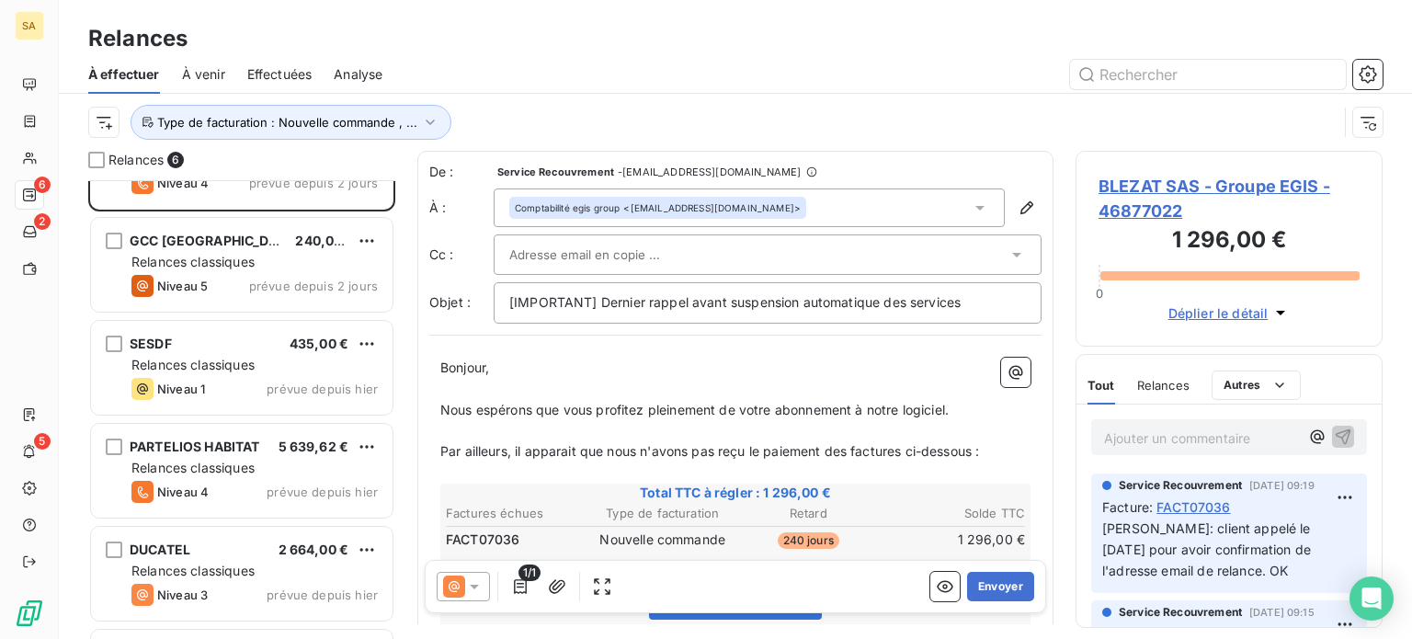
scroll to position [0, 0]
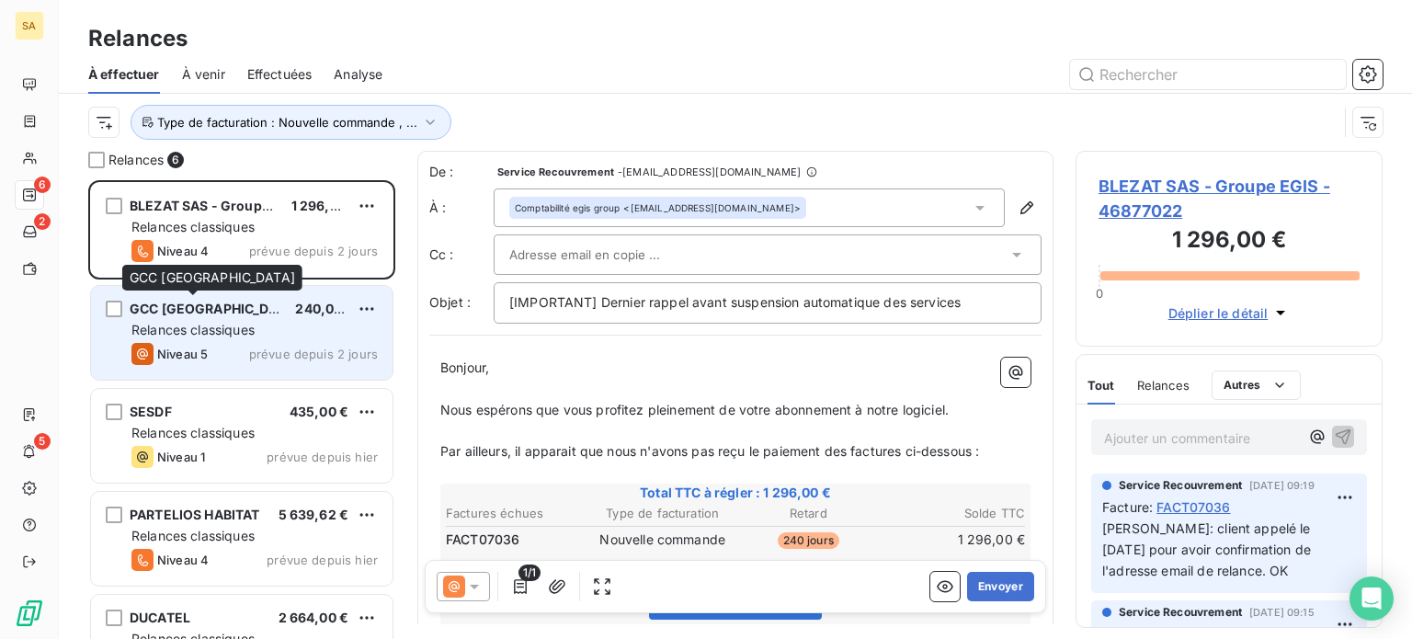
click at [222, 315] on span "GCC [GEOGRAPHIC_DATA]" at bounding box center [214, 309] width 168 height 16
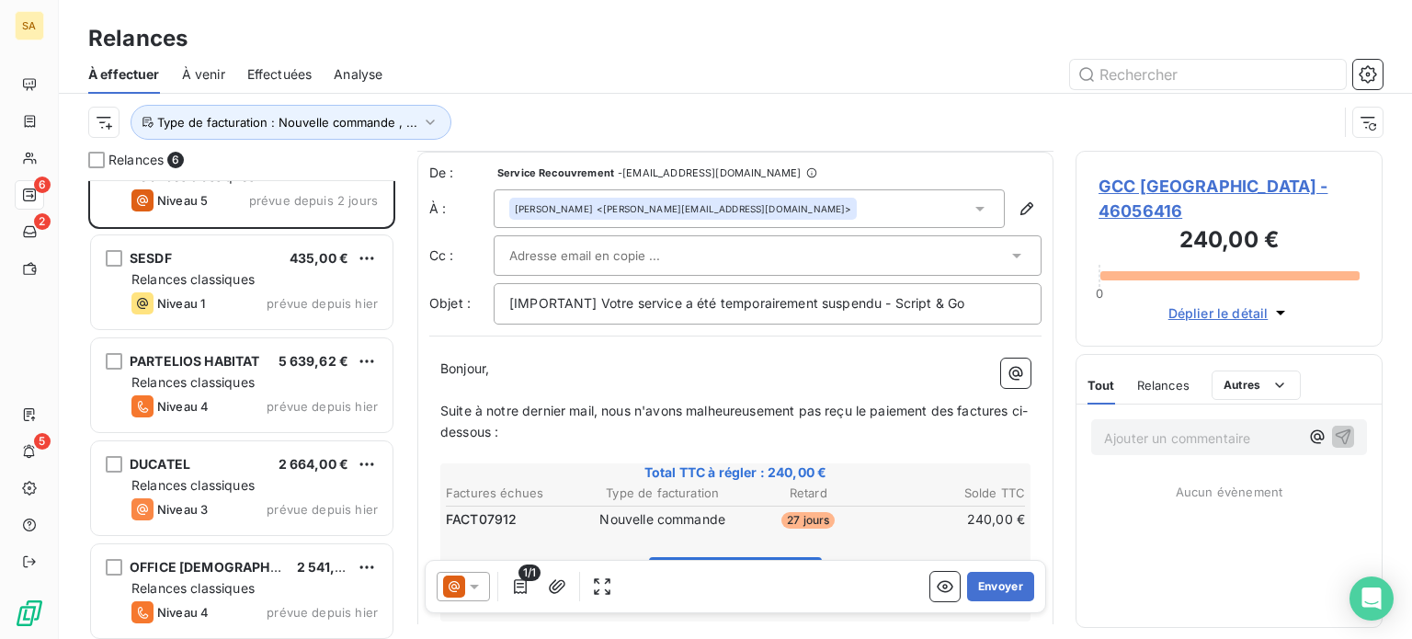
scroll to position [159, 0]
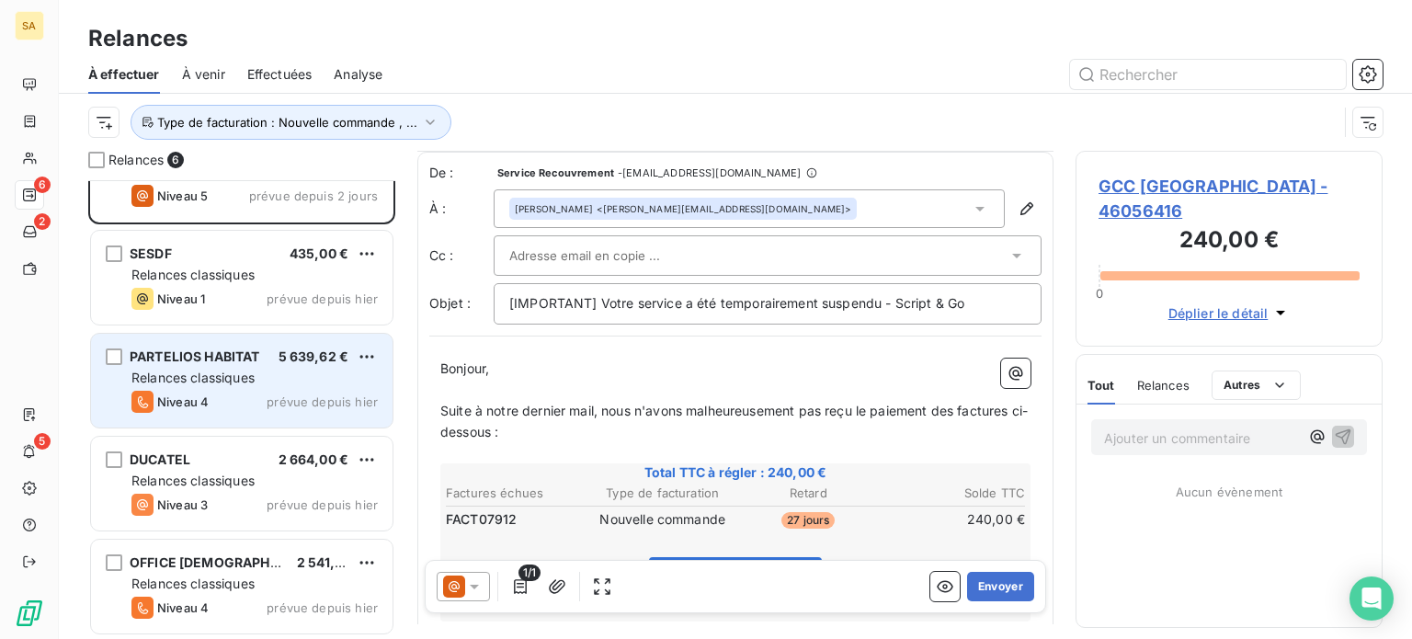
click at [264, 391] on div "Niveau 4 prévue depuis [DATE]" at bounding box center [254, 402] width 246 height 22
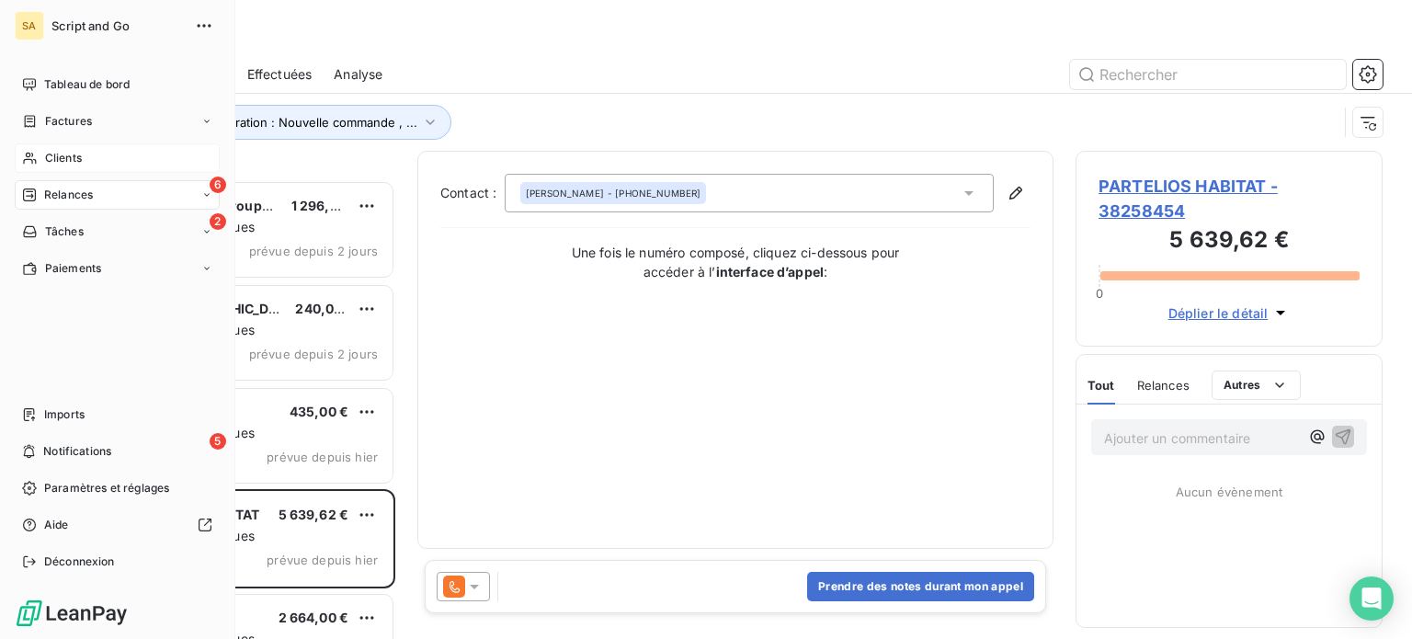
click at [45, 153] on span "Clients" at bounding box center [63, 158] width 37 height 17
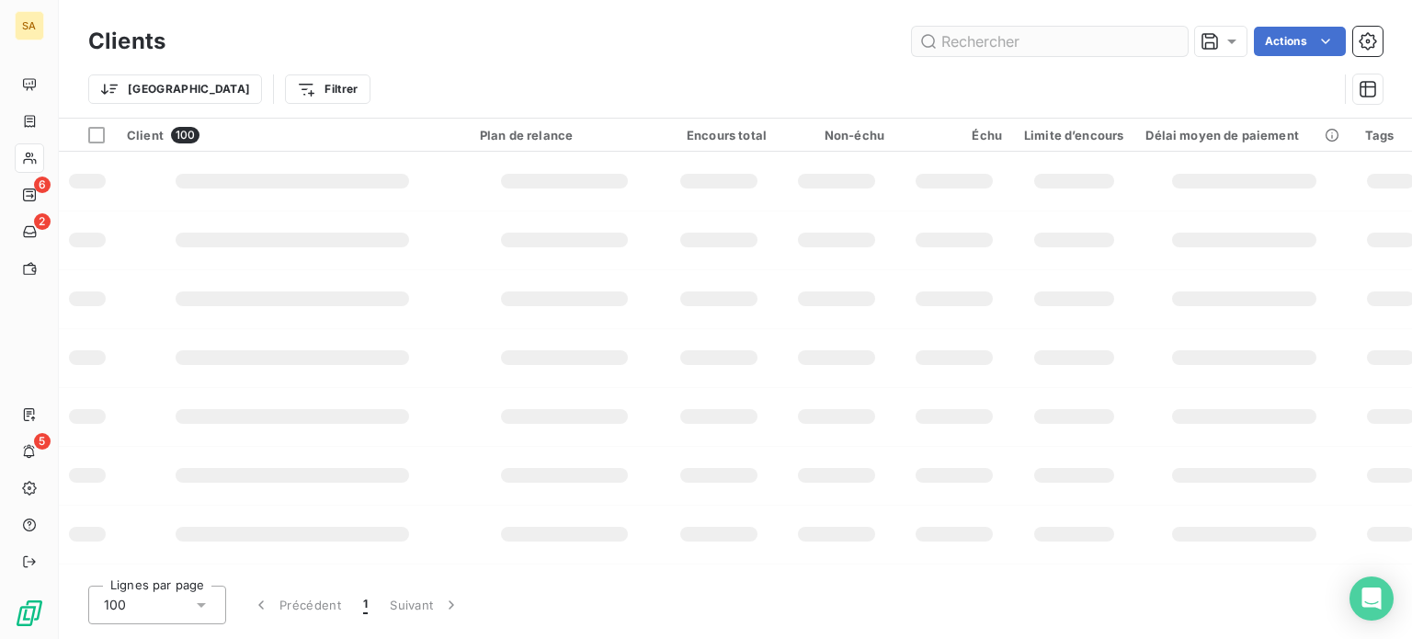
click at [1040, 45] on input "text" at bounding box center [1050, 41] width 276 height 29
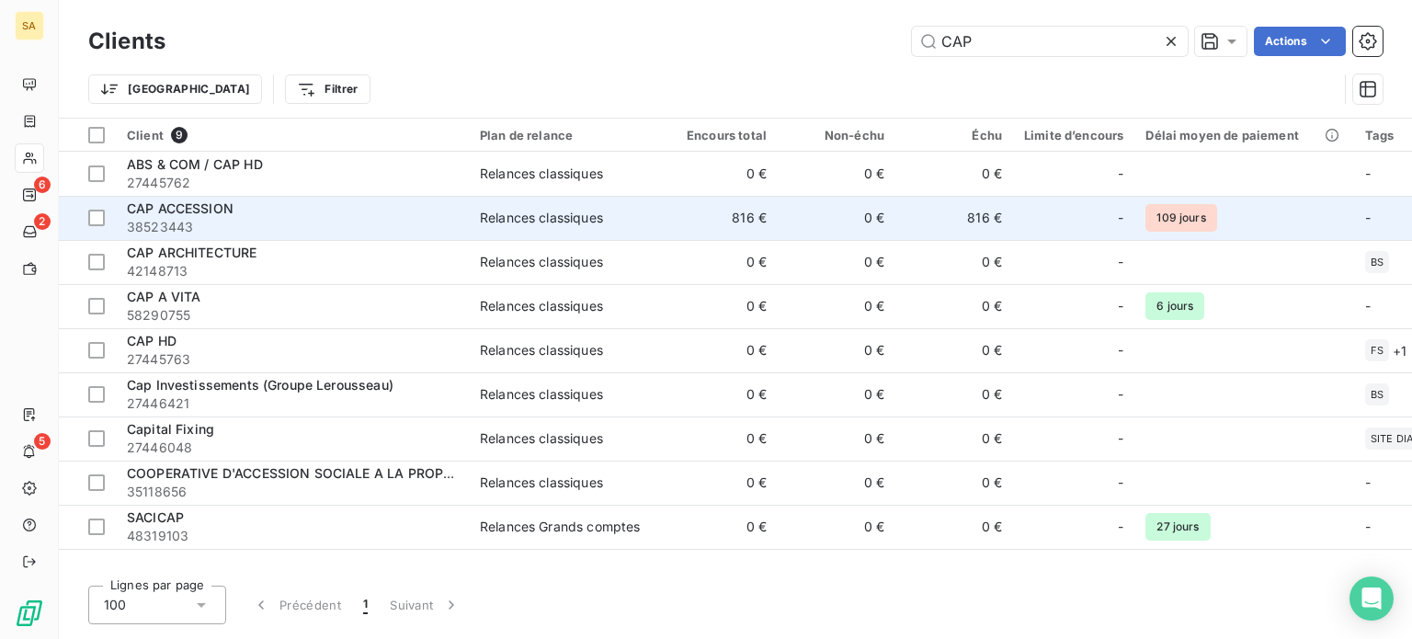
type input "CAP"
click at [224, 212] on span "CAP ACCESSION" at bounding box center [180, 208] width 107 height 16
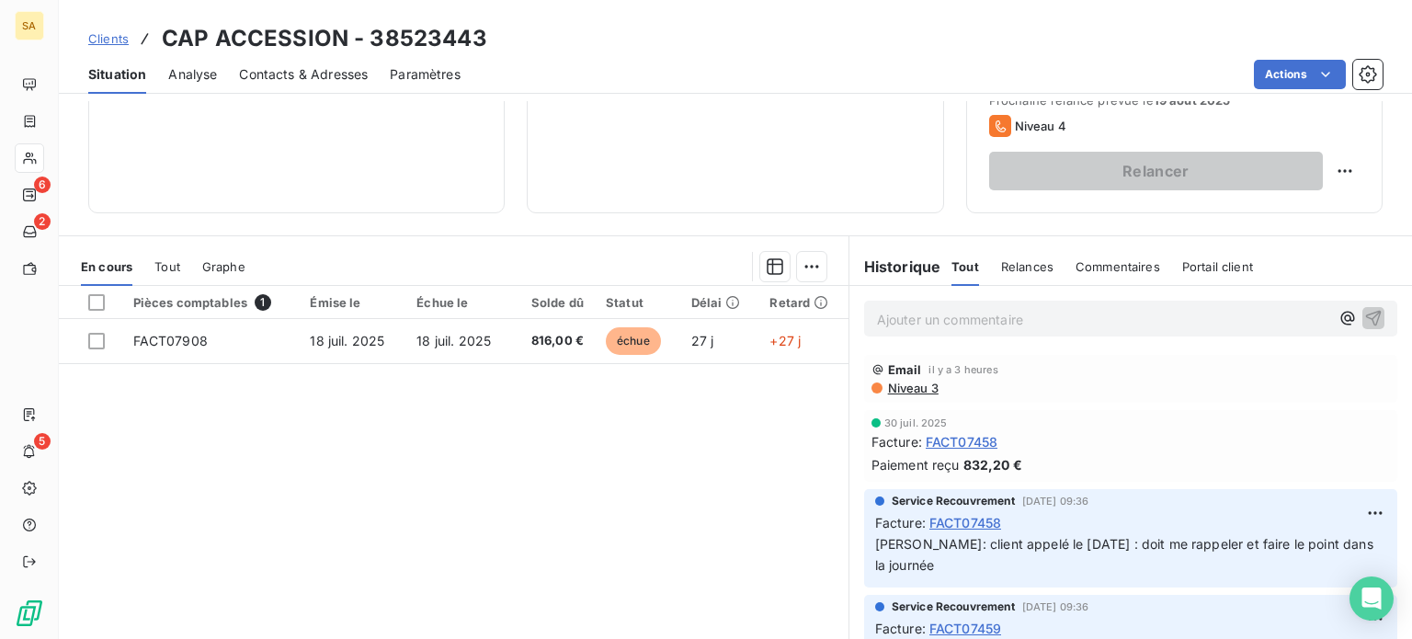
click at [917, 388] on span "Niveau 3" at bounding box center [912, 388] width 52 height 15
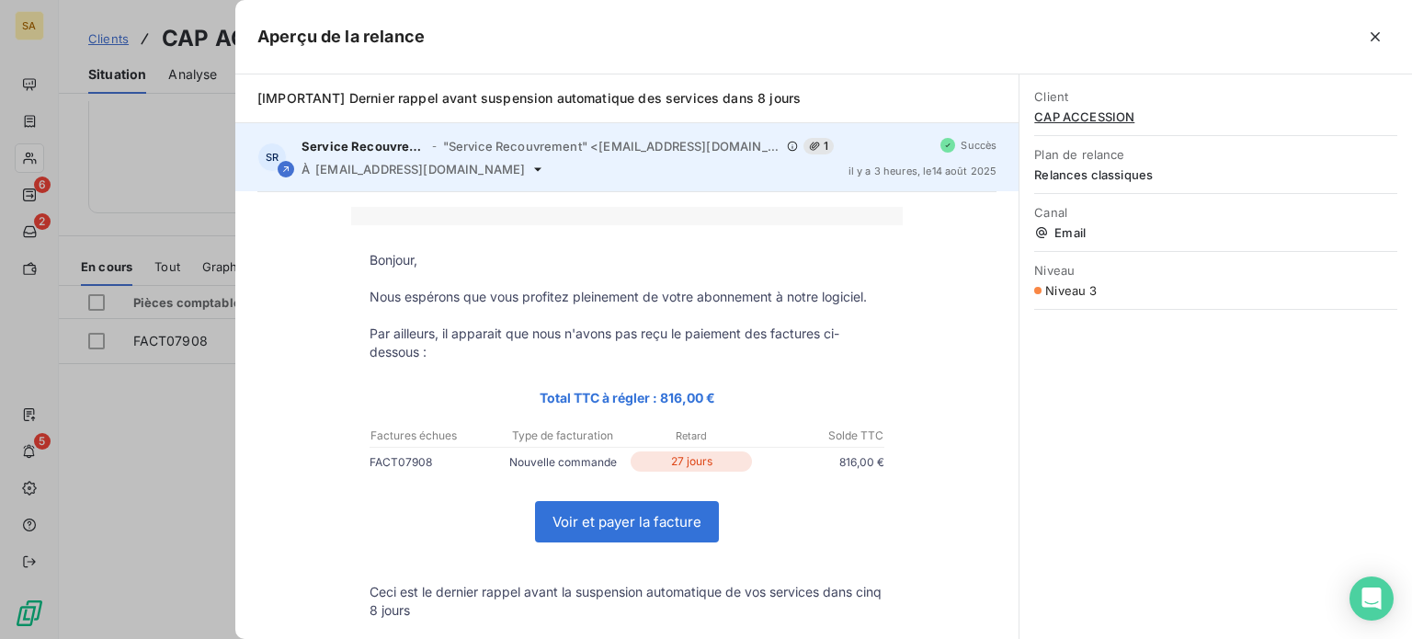
click at [807, 147] on span "1" at bounding box center [818, 146] width 30 height 17
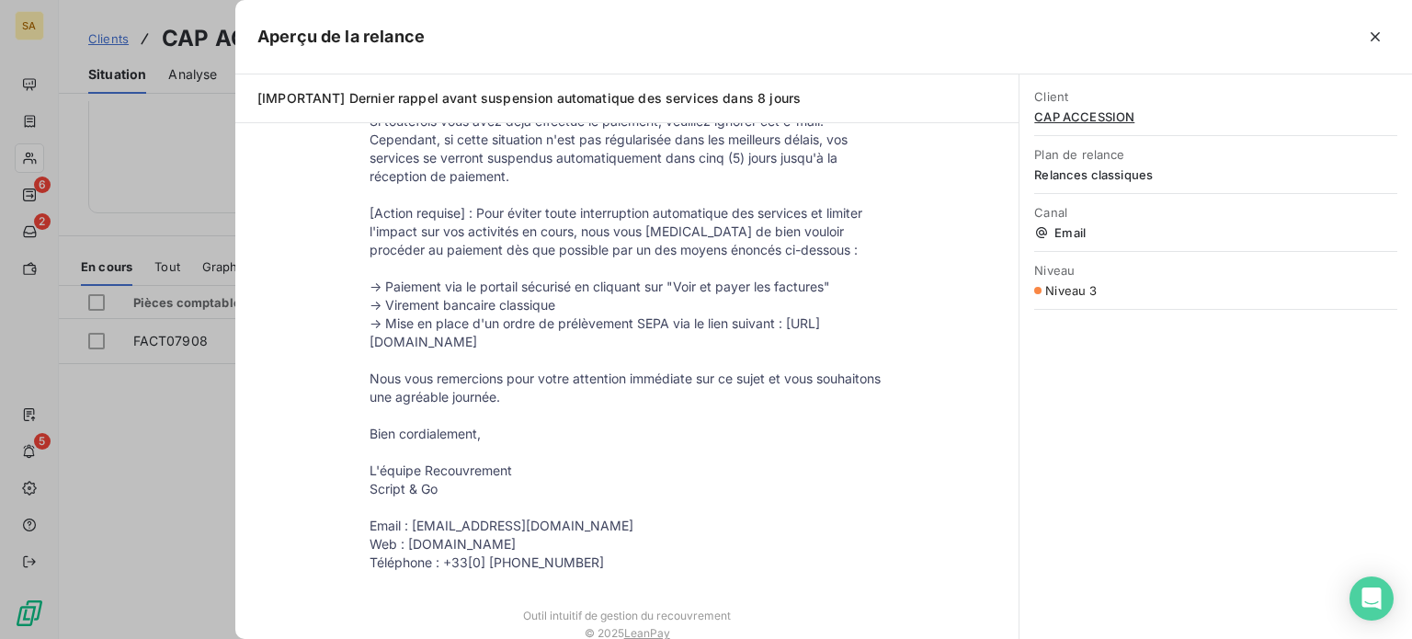
scroll to position [619, 0]
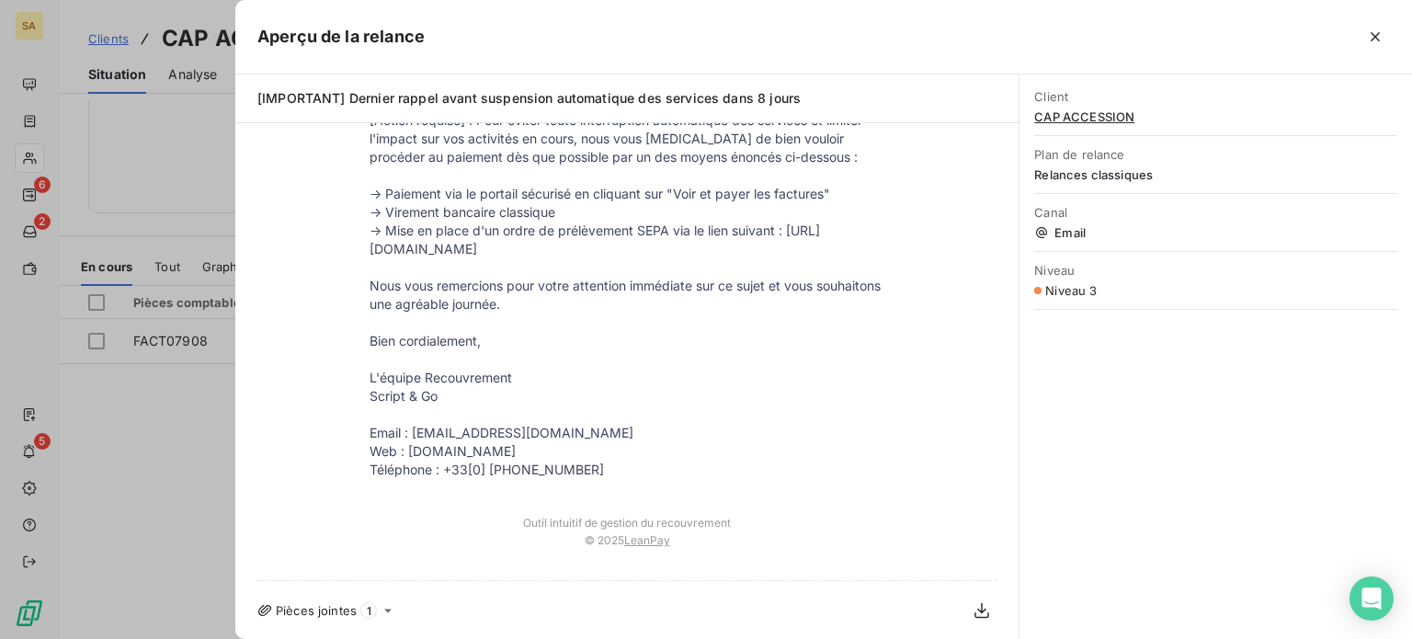
click at [866, 483] on td "Bonjour, Nous espérons que vous profitez pleinement de votre abonnement à notre…" at bounding box center [626, 52] width 551 height 891
click at [972, 615] on icon "button" at bounding box center [981, 610] width 18 height 18
click at [938, 255] on div "Bonjour, Nous espérons que vous profitez pleinement de votre abonnement à notre…" at bounding box center [626, 76] width 739 height 977
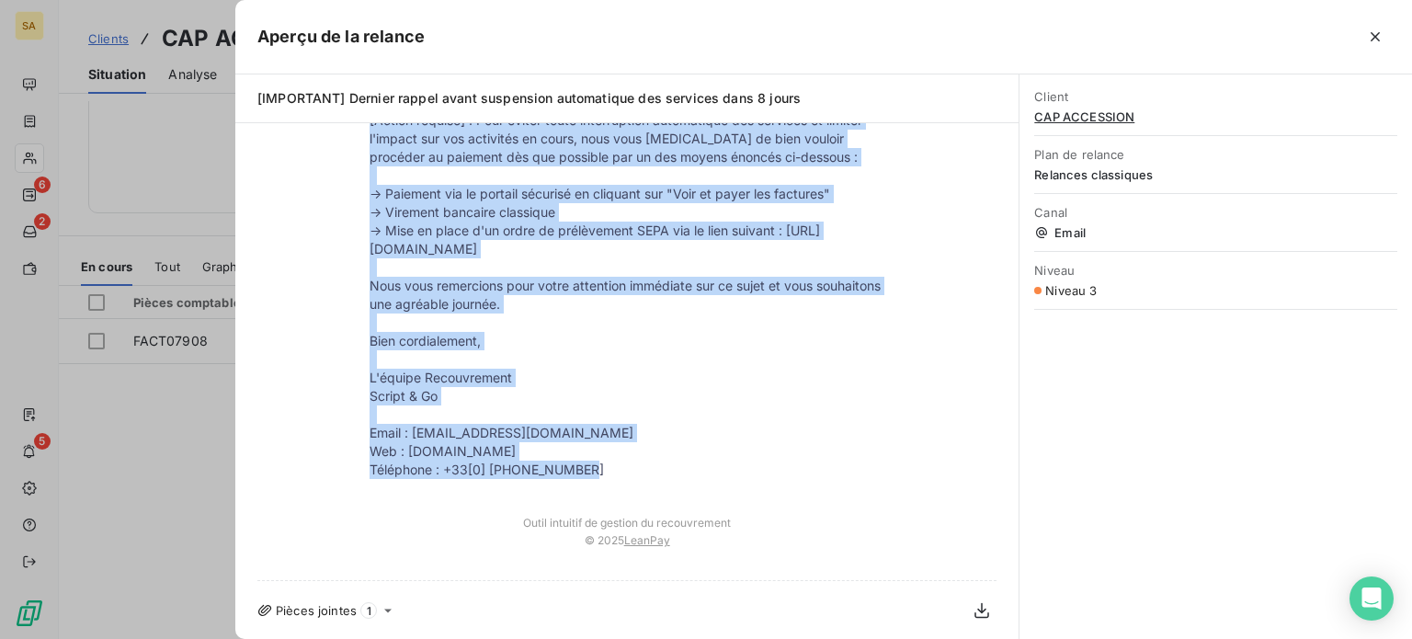
drag, startPoint x: 363, startPoint y: 258, endPoint x: 731, endPoint y: 475, distance: 426.9
click at [731, 475] on tbody "Bonjour, Nous espérons que vous profitez pleinement de votre abonnement à notre…" at bounding box center [626, 55] width 551 height 846
copy tbody "Loremip, Dolo sitametc adi elit seddoeiu temporinci ut labor etdolorema a enima…"
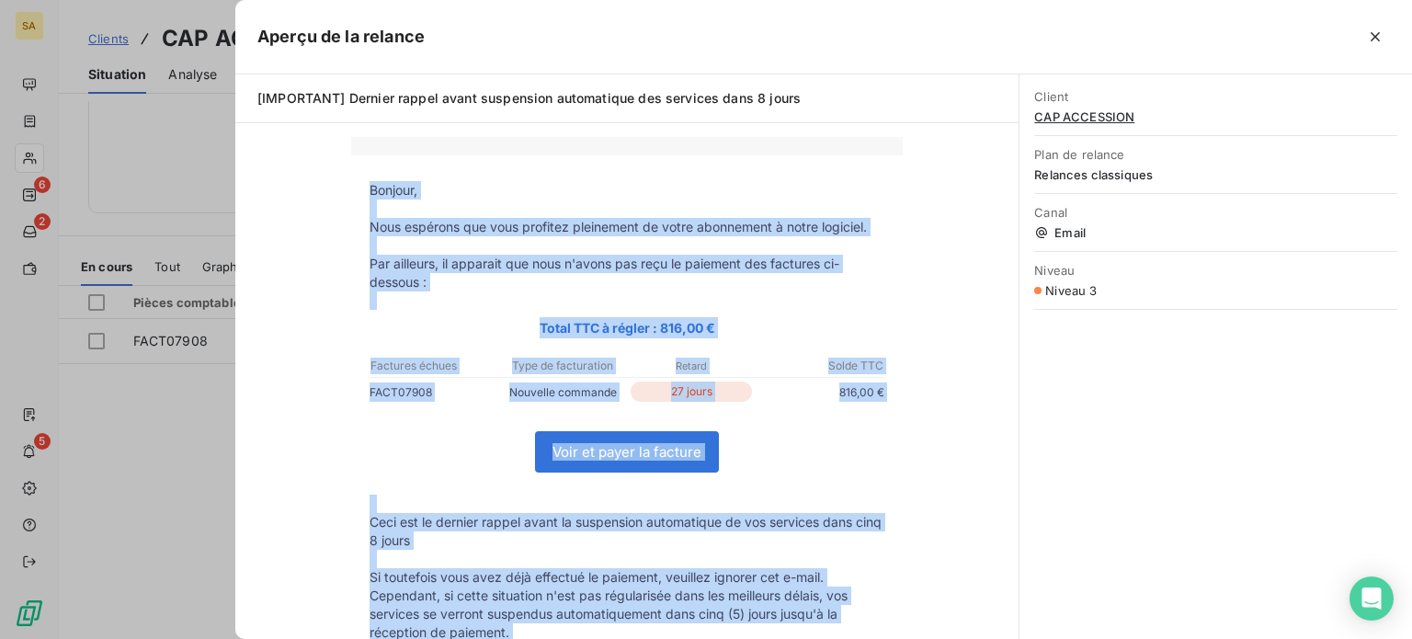
scroll to position [0, 0]
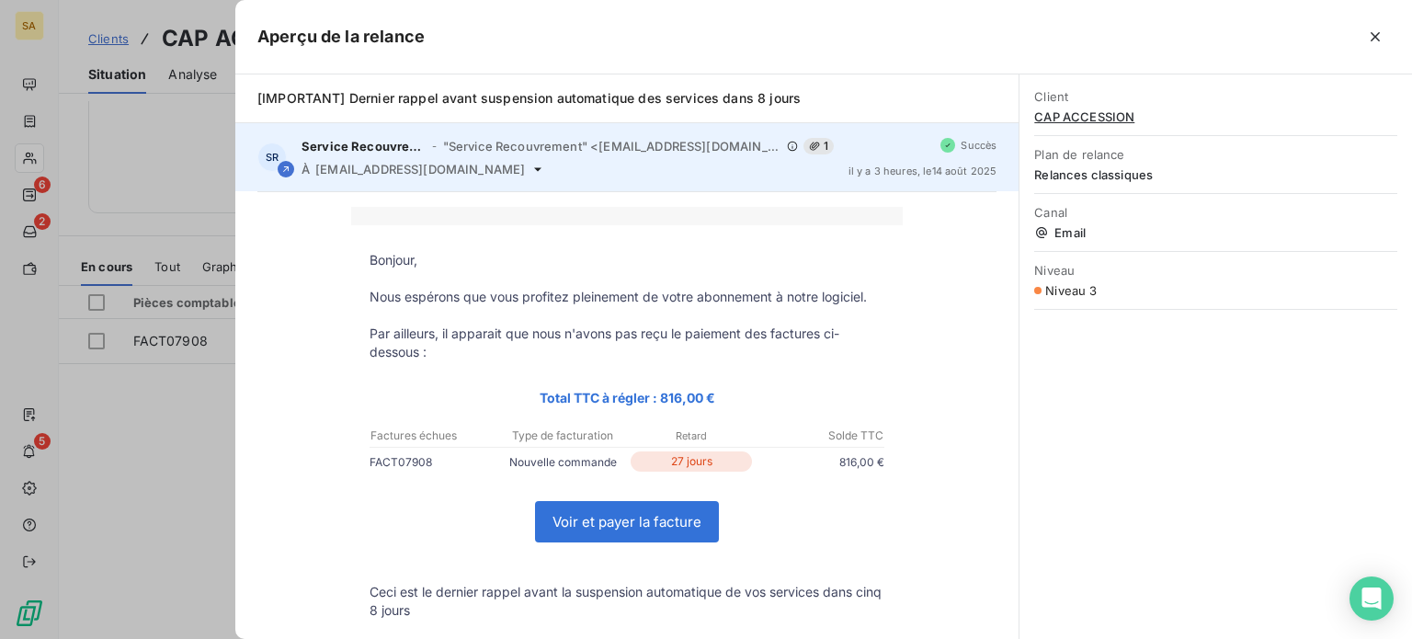
click at [308, 189] on div "SR Service Recouvrement - "Service Recouvrement" <[EMAIL_ADDRESS][DOMAIN_NAME]>…" at bounding box center [626, 157] width 783 height 68
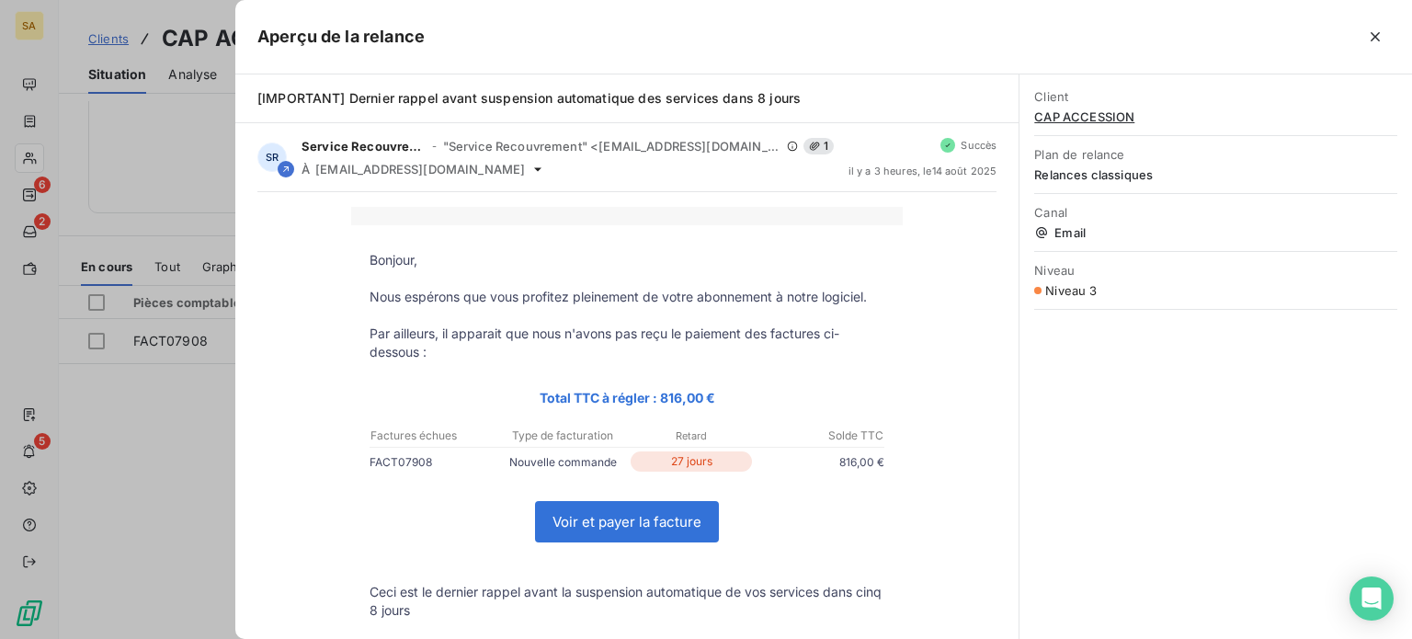
click at [188, 139] on div at bounding box center [706, 319] width 1412 height 639
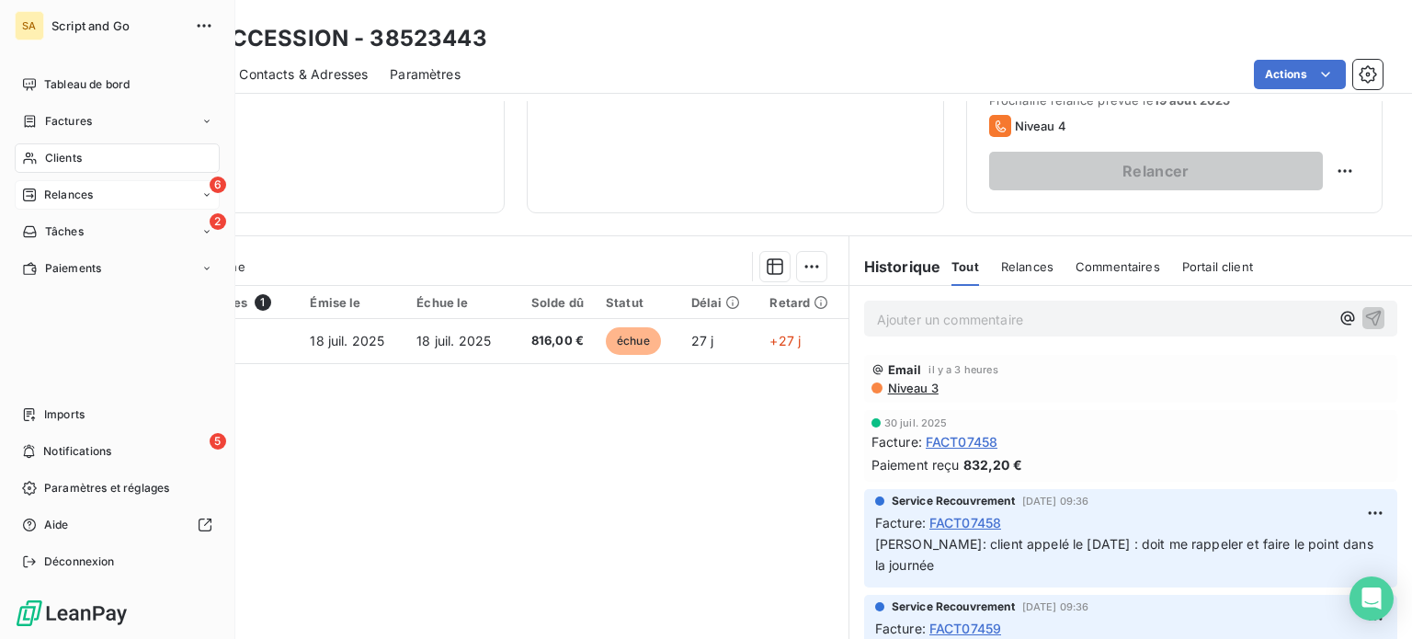
click at [33, 190] on icon at bounding box center [29, 194] width 15 height 15
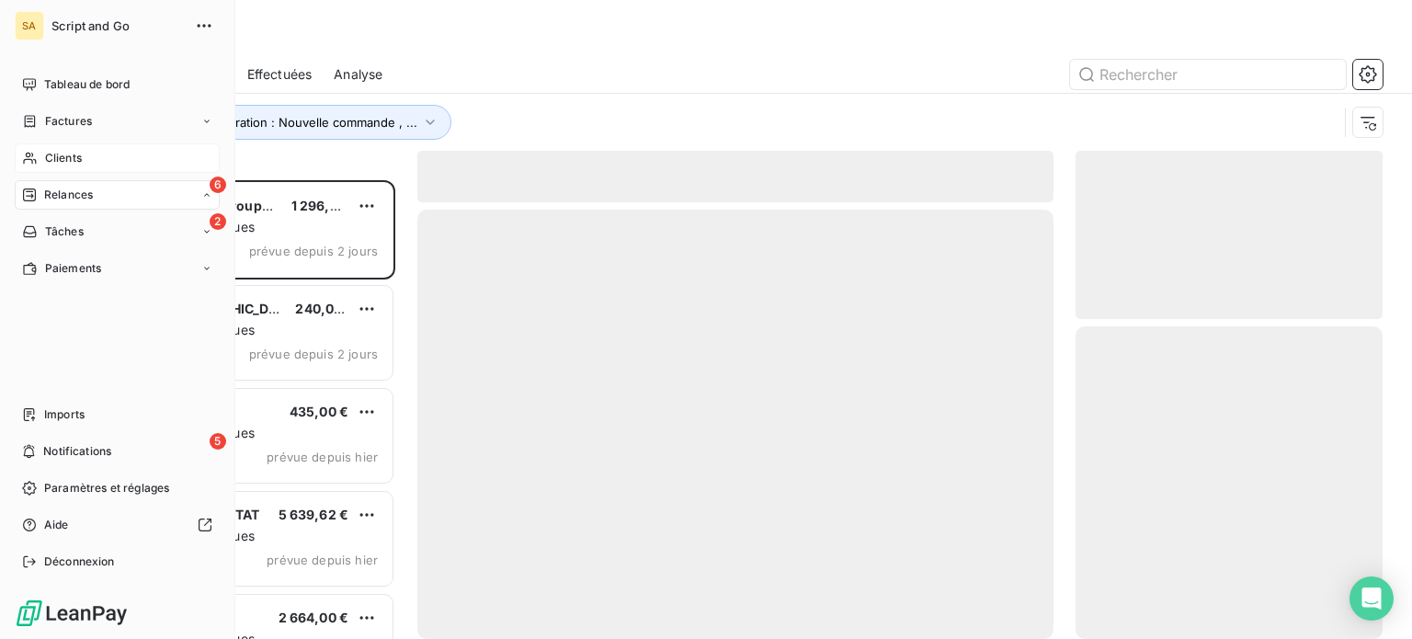
scroll to position [445, 292]
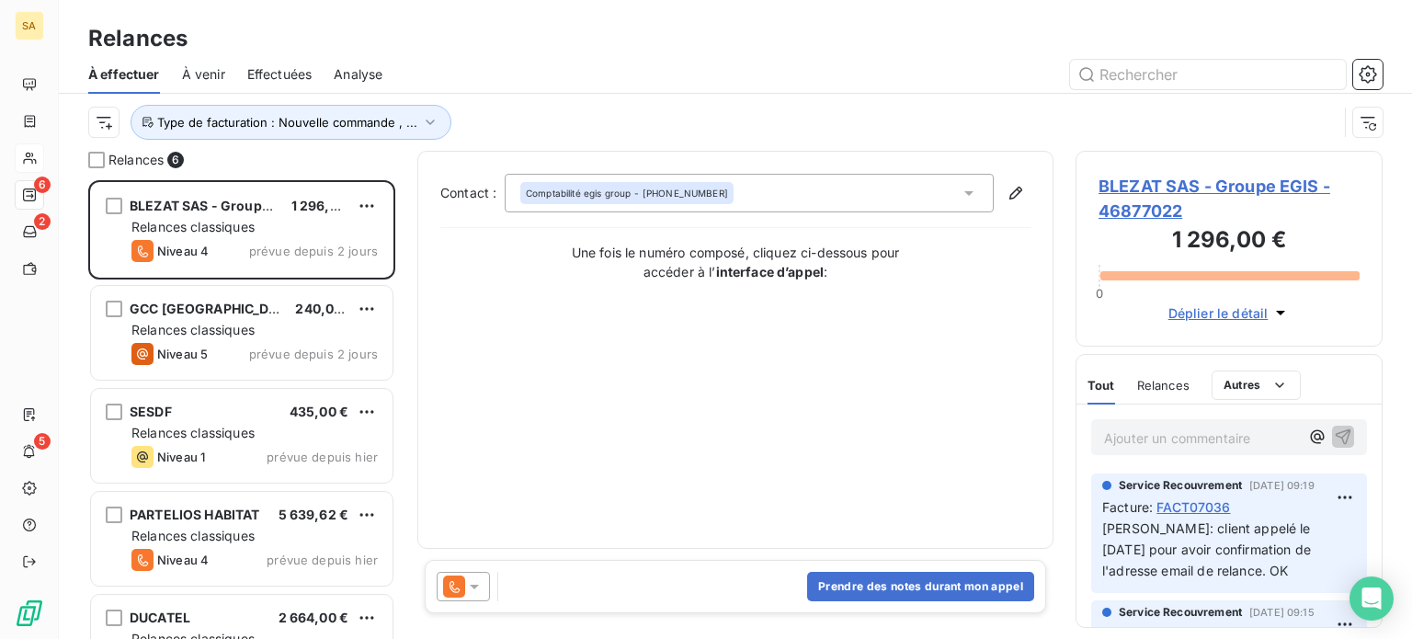
click at [1170, 435] on p "Ajouter un commentaire ﻿" at bounding box center [1201, 437] width 195 height 23
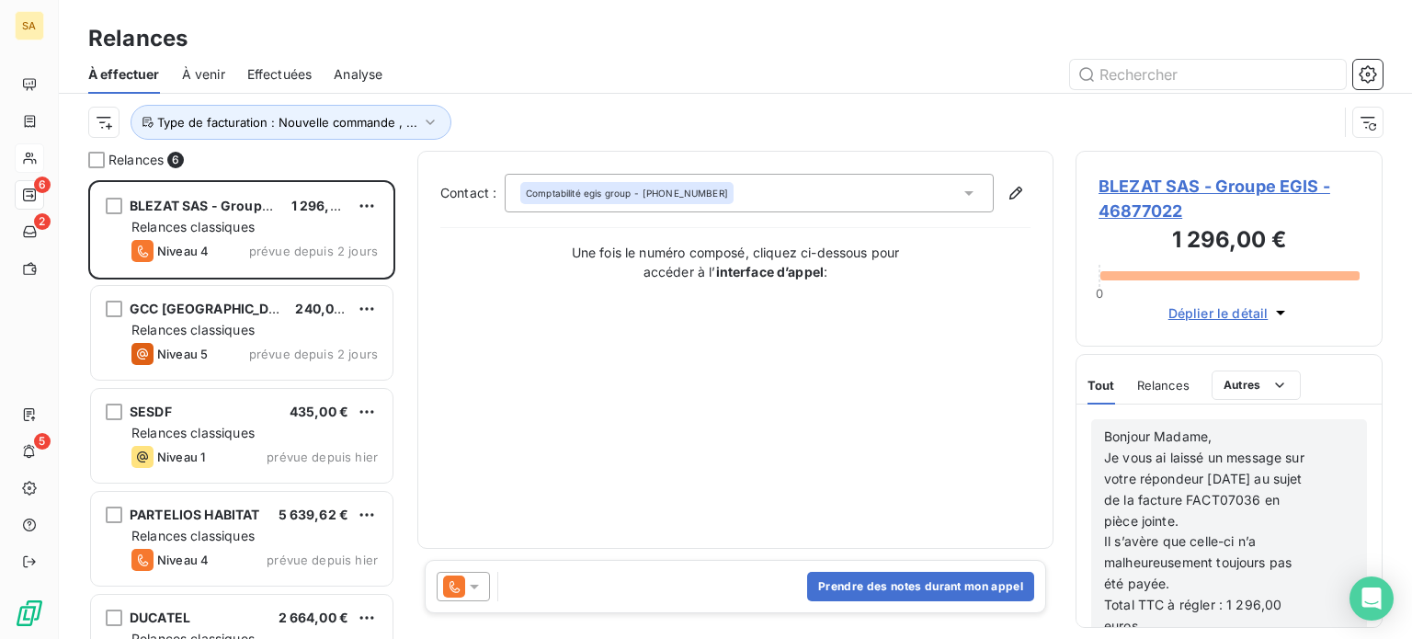
scroll to position [551, 0]
click at [1216, 437] on p "Bonjour Madame," at bounding box center [1205, 436] width 202 height 21
click at [1104, 437] on span "Bonjour Madame," at bounding box center [1158, 436] width 108 height 16
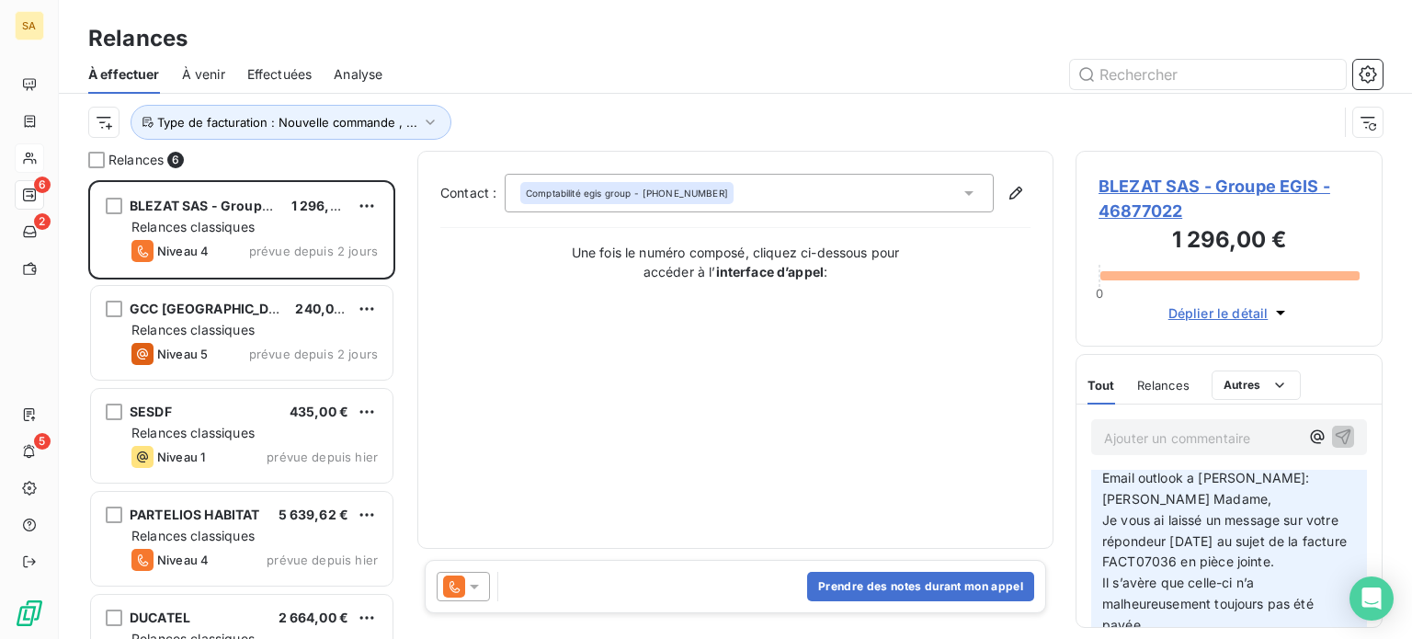
scroll to position [0, 0]
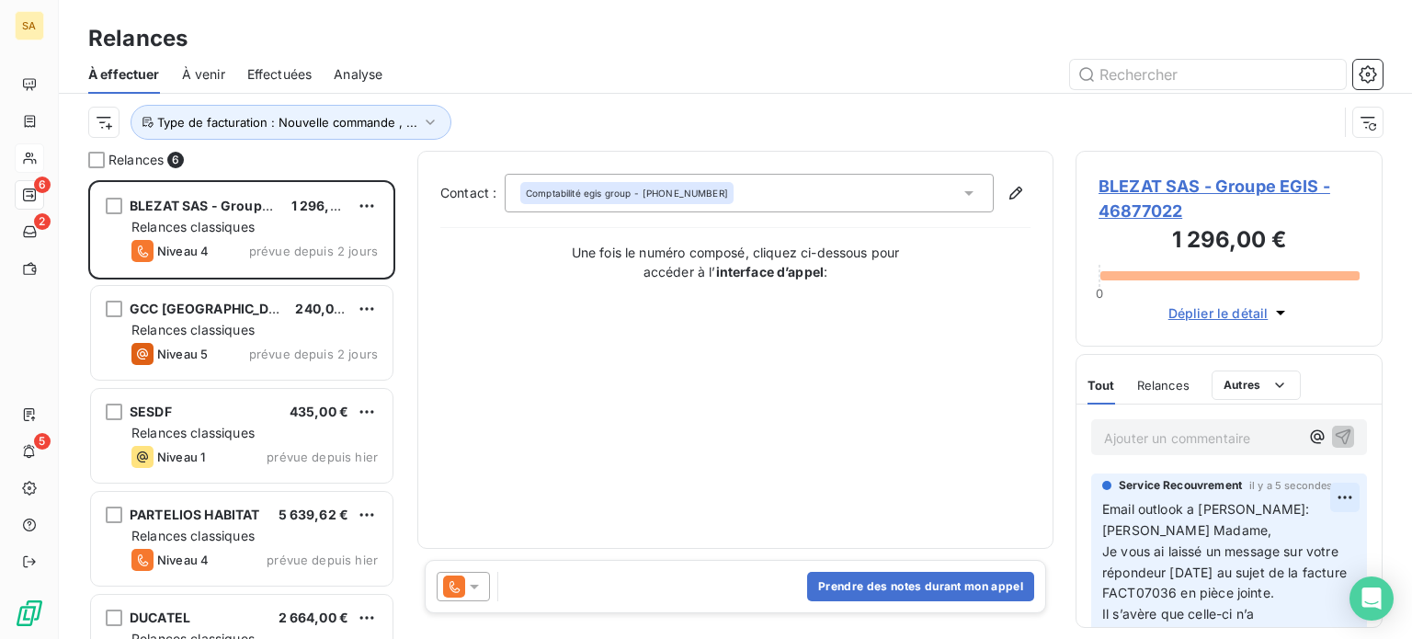
click at [1335, 495] on html "SA 6 2 5 Relances À effectuer À venir Effectuées Analyse Type de facturation : …" at bounding box center [706, 319] width 1412 height 639
click at [1298, 541] on div "Editer" at bounding box center [1286, 537] width 103 height 29
click at [1310, 510] on span "Email outlook a [PERSON_NAME]:[PERSON_NAME] Madame," at bounding box center [1206, 519] width 208 height 37
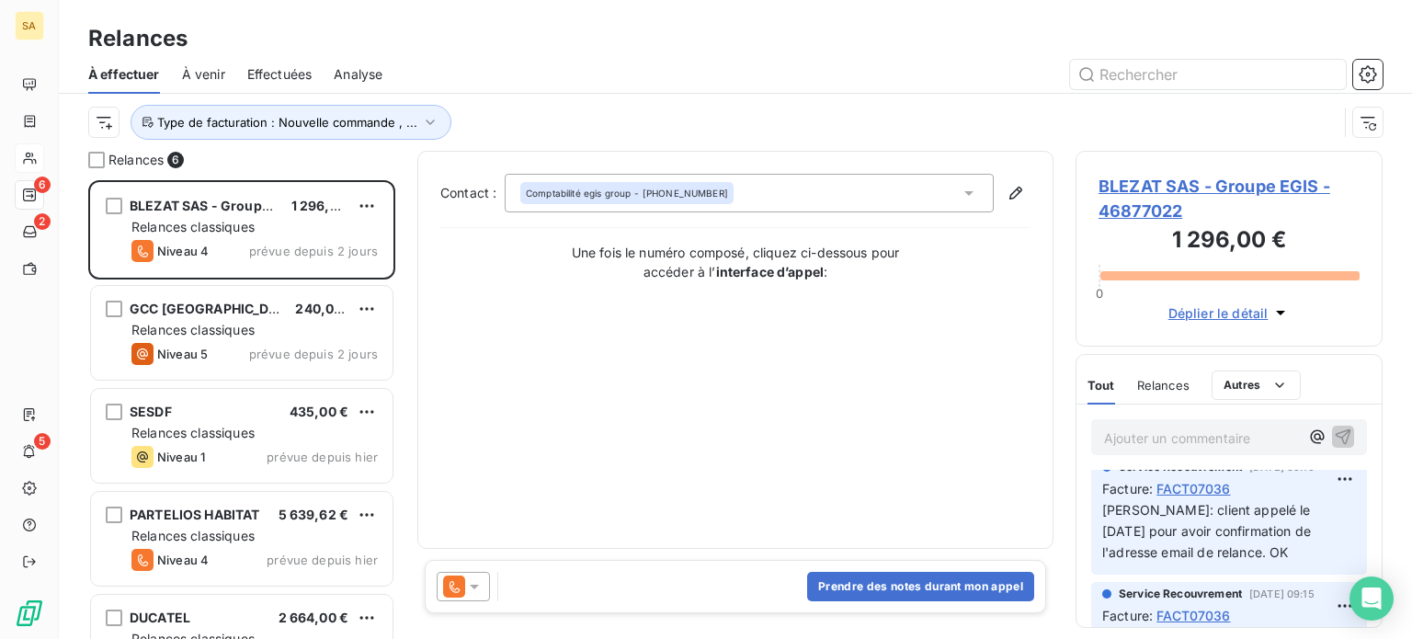
scroll to position [460, 0]
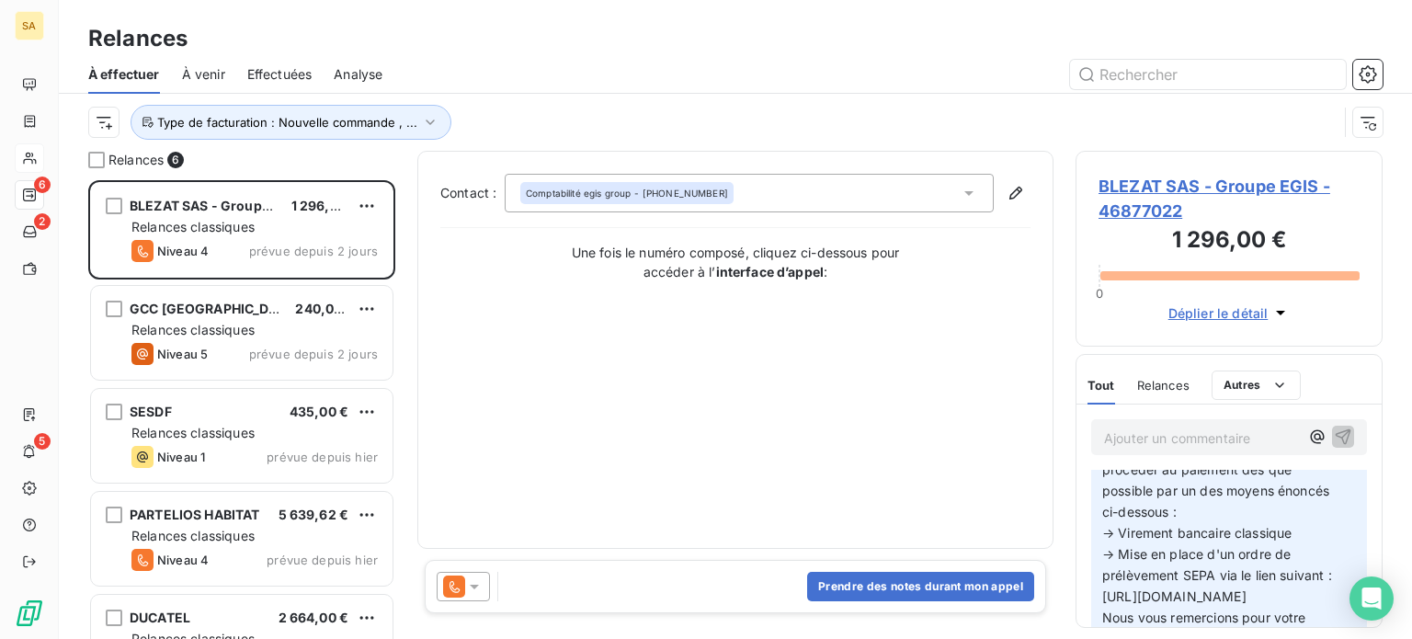
click at [993, 444] on div "Contact : Comptabilité egis group - [PHONE_NUMBER] Une fois le numéro composé, …" at bounding box center [735, 350] width 590 height 352
click at [1335, 341] on div "BLEZAT SAS - Groupe EGIS - 46877022 1 296,00 € 0 Déplier le détail" at bounding box center [1228, 249] width 307 height 196
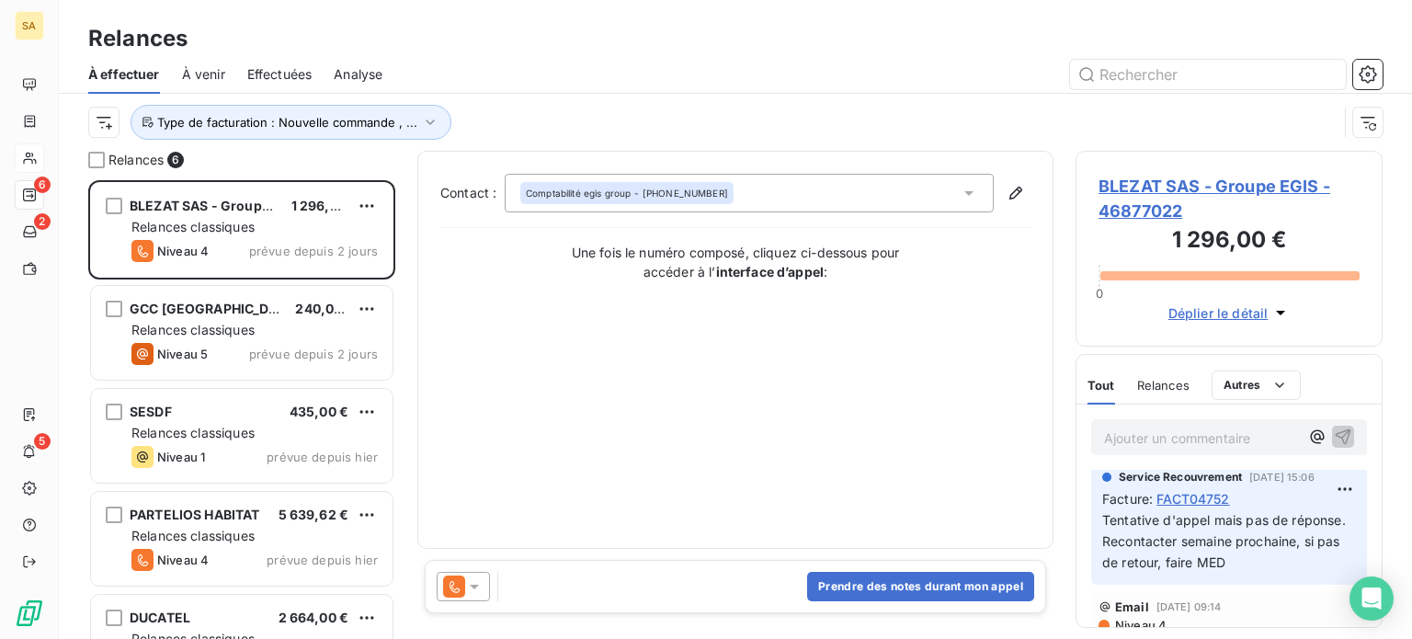
scroll to position [1708, 0]
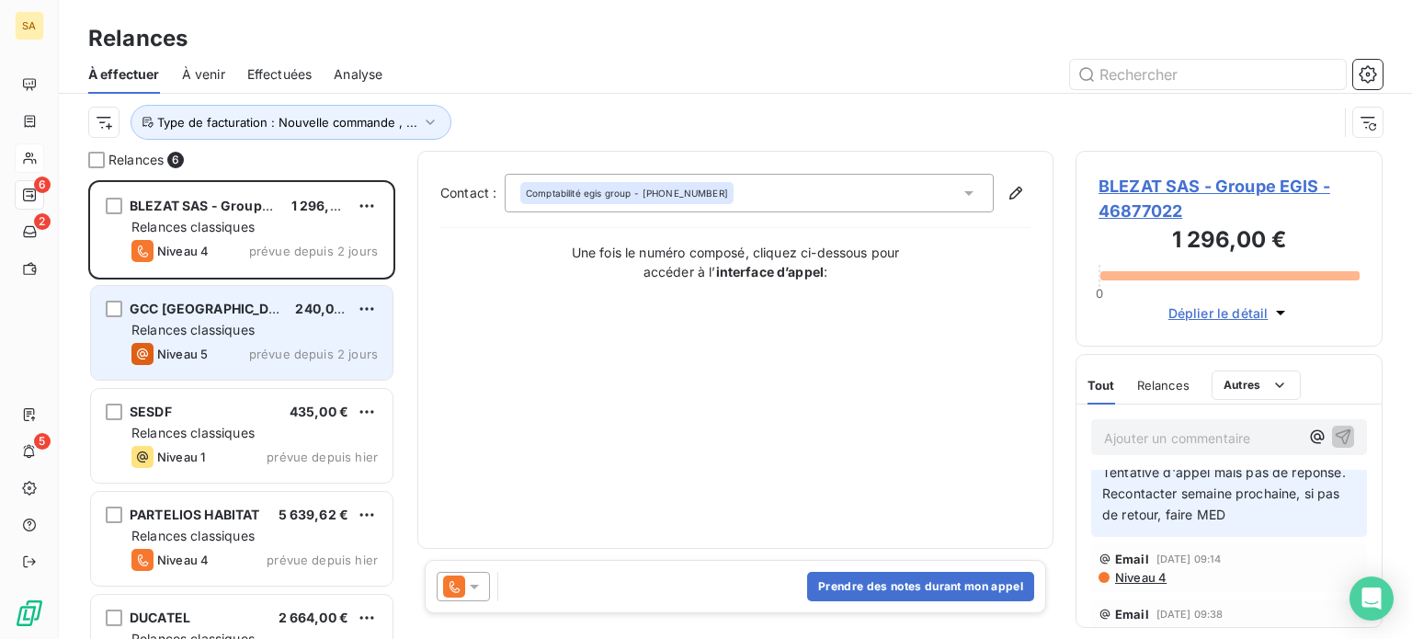
click at [279, 313] on div "GCC [GEOGRAPHIC_DATA] 240,00 €" at bounding box center [254, 309] width 246 height 17
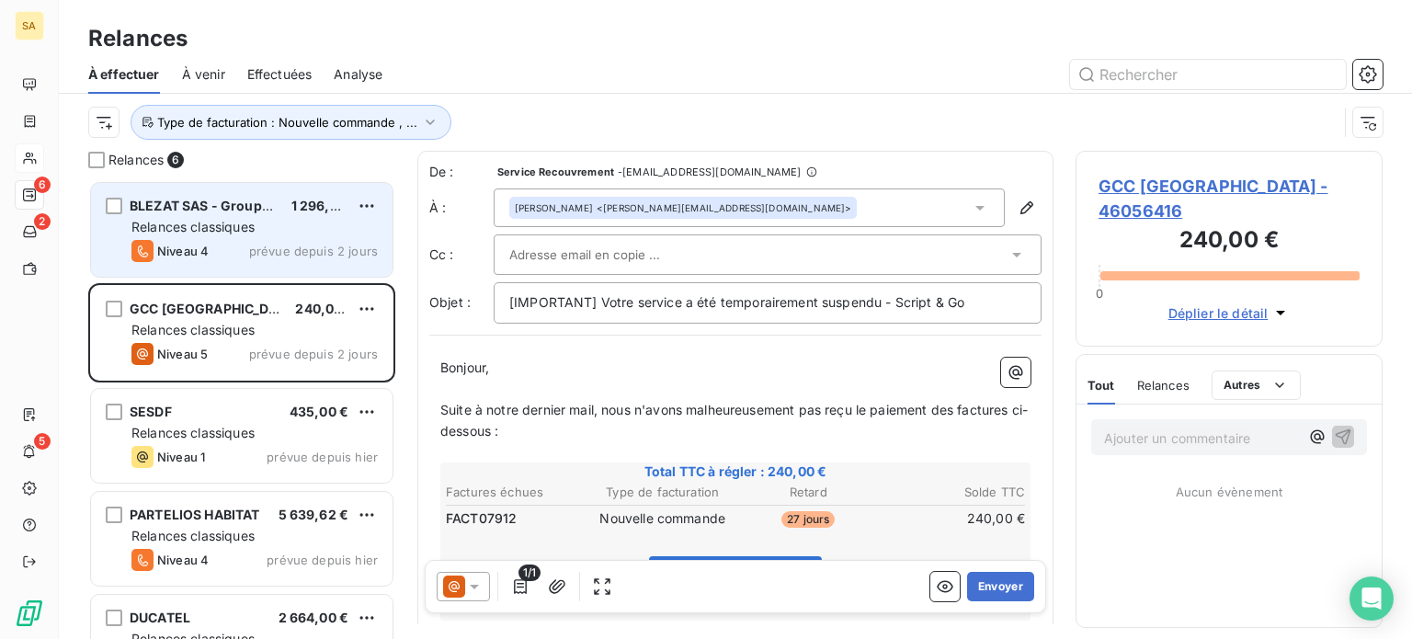
click at [255, 244] on span "prévue depuis 2 jours" at bounding box center [313, 251] width 129 height 15
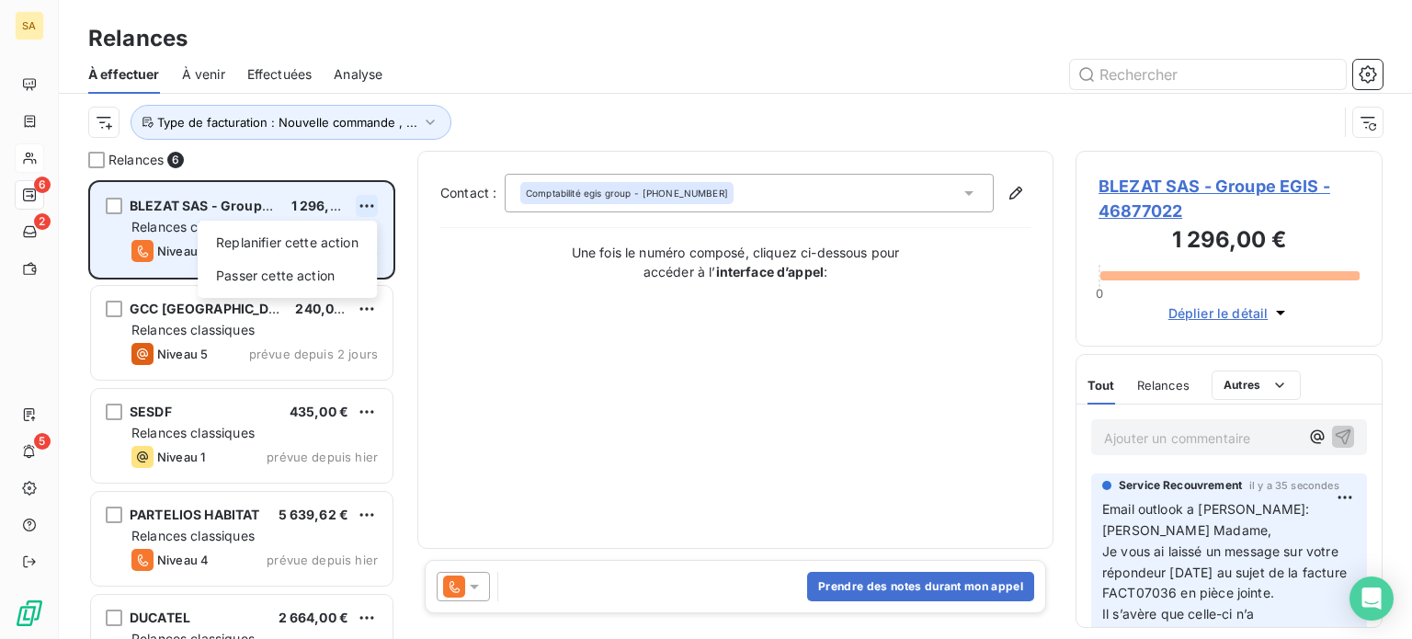
click at [363, 201] on html "SA 6 2 5 Relances À effectuer À venir Effectuées Analyse Type de facturation : …" at bounding box center [706, 319] width 1412 height 639
click at [324, 249] on div "Replanifier cette action" at bounding box center [287, 242] width 165 height 29
select select "7"
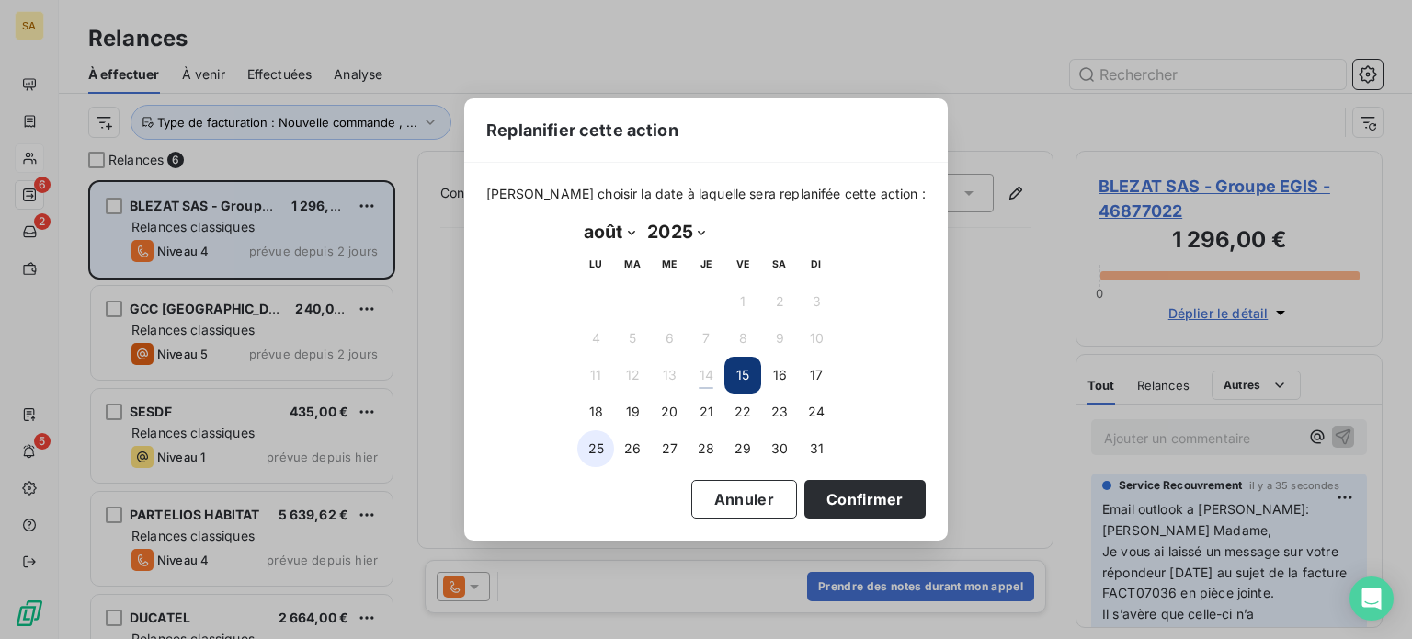
click at [593, 445] on button "25" at bounding box center [595, 448] width 37 height 37
click at [805, 483] on button "Confirmer" at bounding box center [864, 499] width 121 height 39
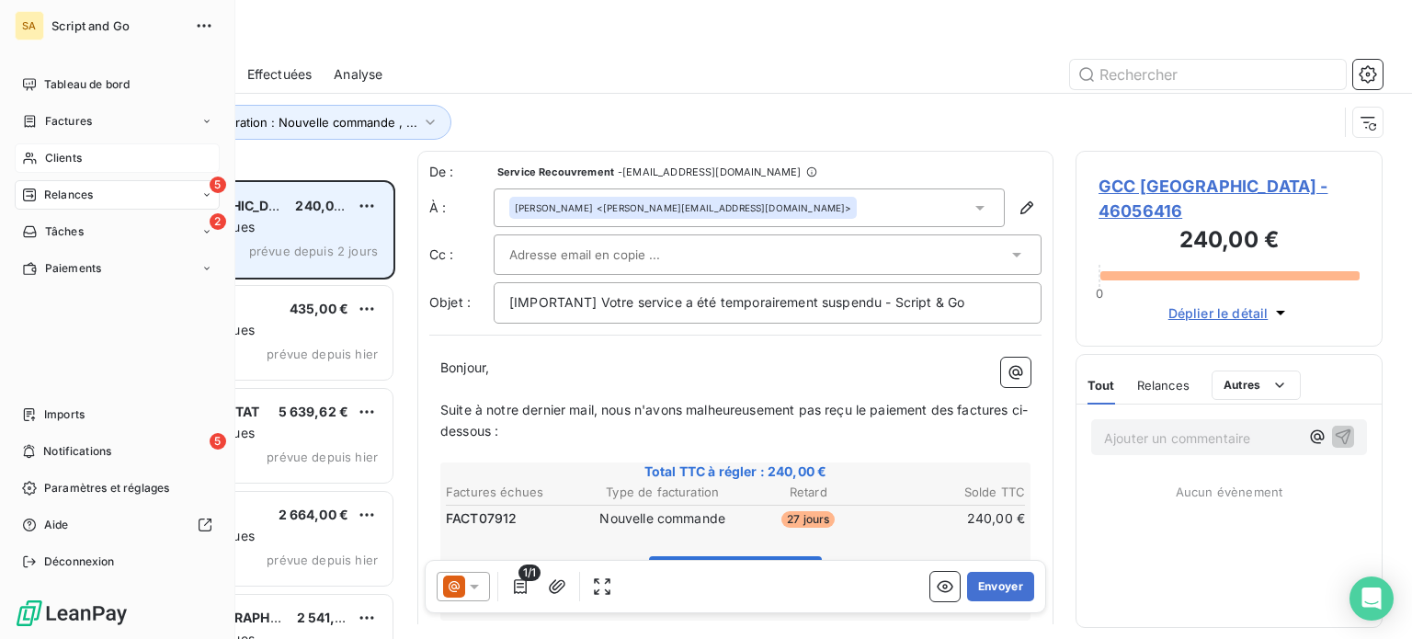
click at [106, 189] on div "5 Relances" at bounding box center [117, 194] width 205 height 29
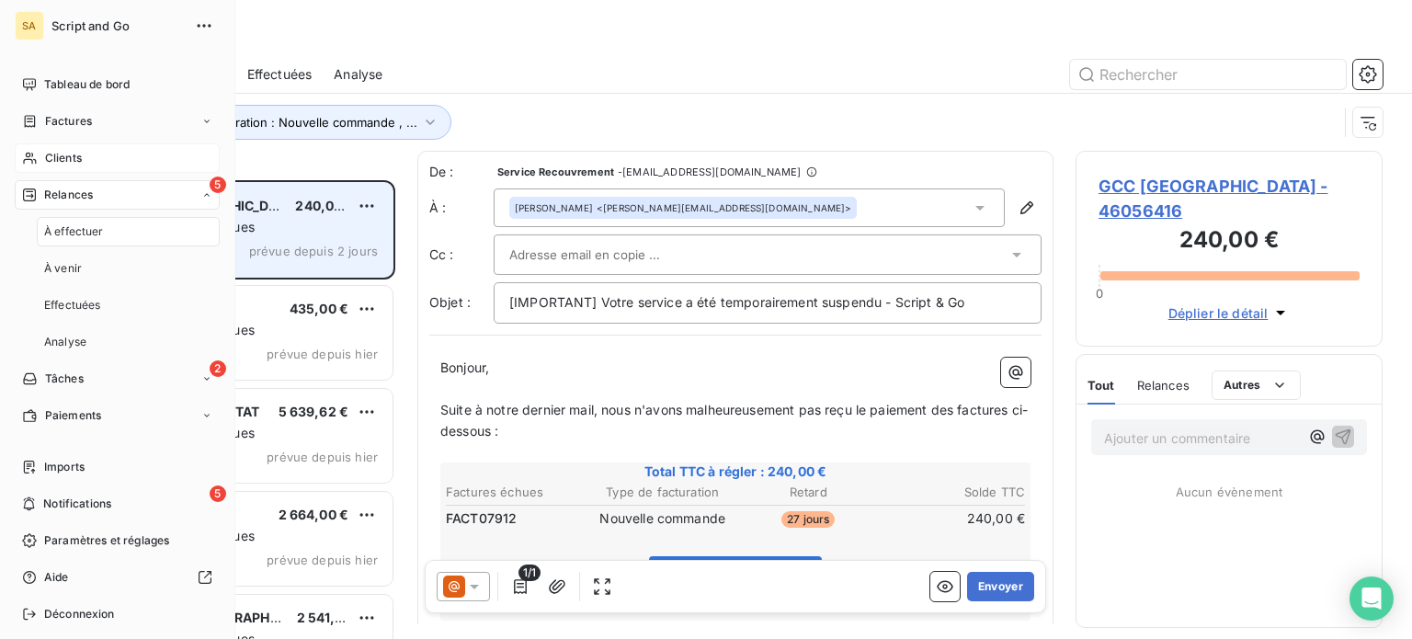
click at [106, 195] on div "5 Relances" at bounding box center [117, 194] width 205 height 29
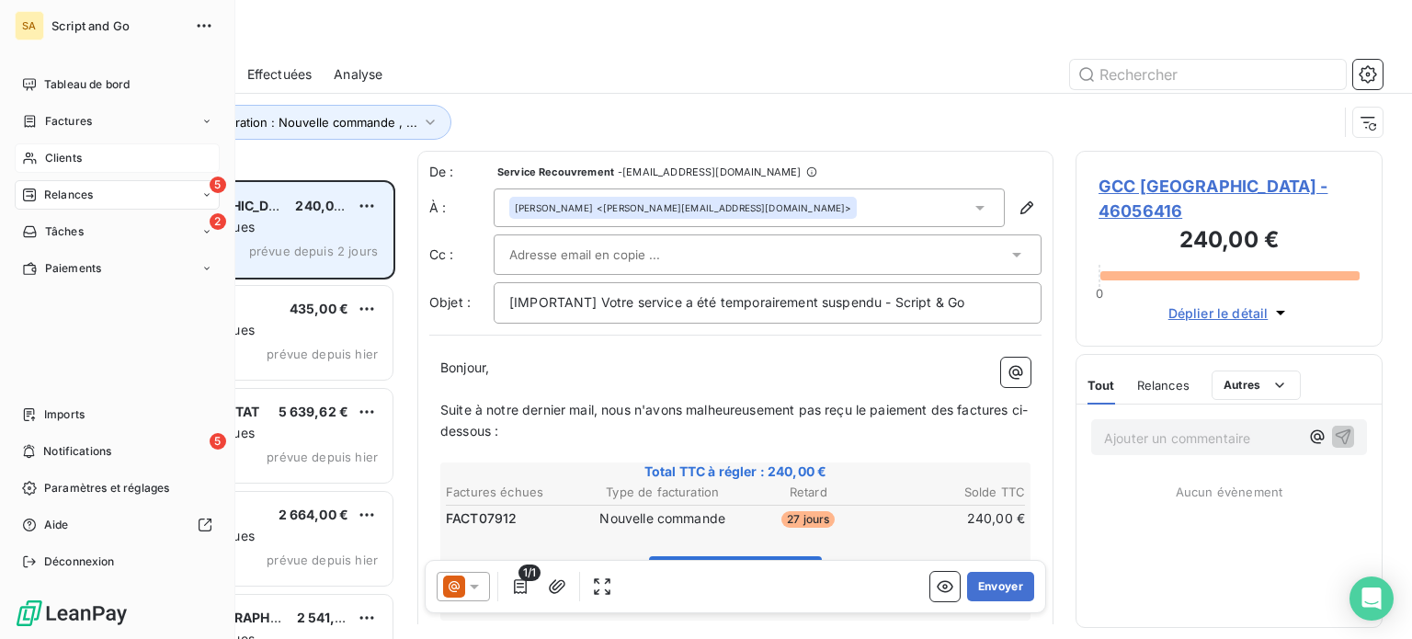
click at [106, 192] on div "5 Relances" at bounding box center [117, 194] width 205 height 29
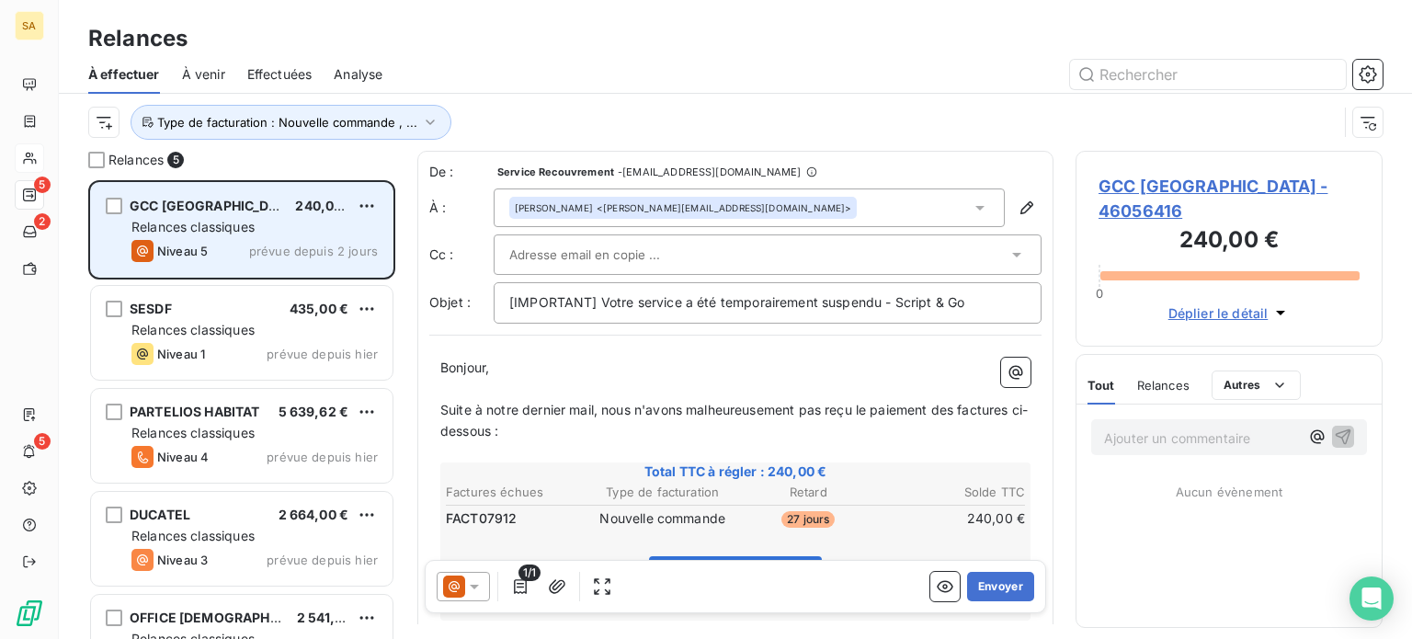
click at [592, 88] on div "À effectuer À venir Effectuées Analyse" at bounding box center [735, 74] width 1353 height 39
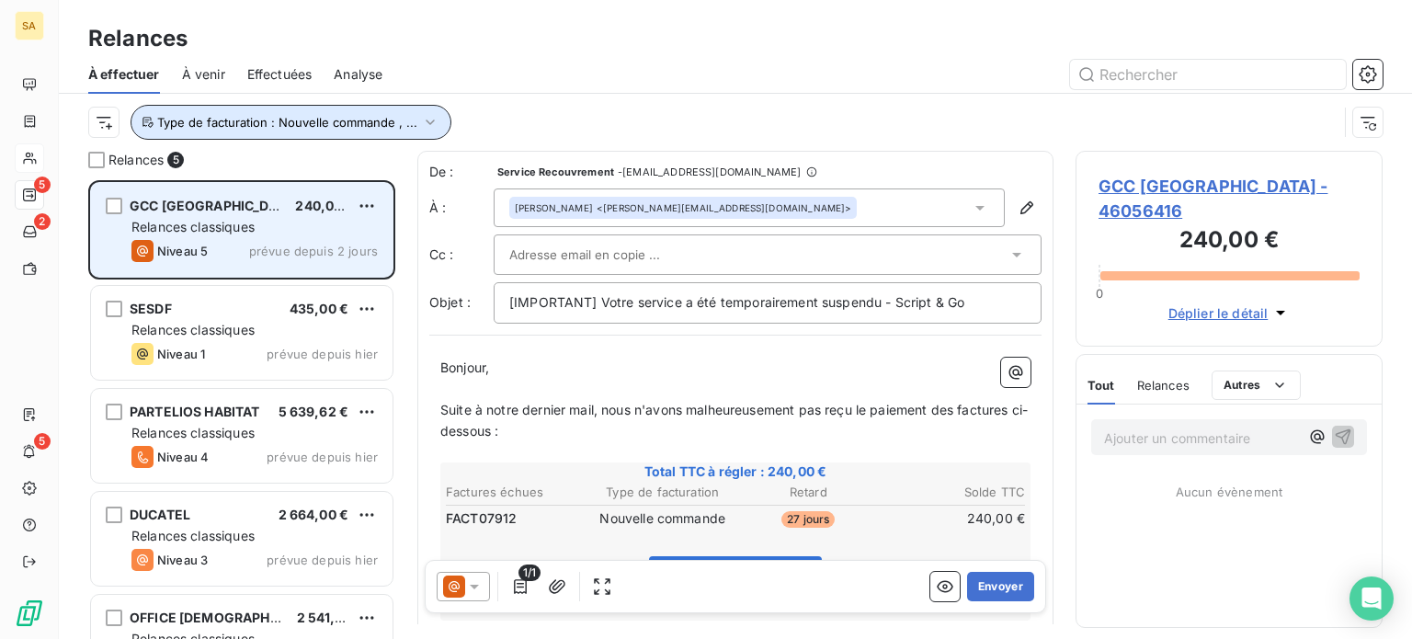
click at [429, 115] on icon "button" at bounding box center [430, 122] width 18 height 18
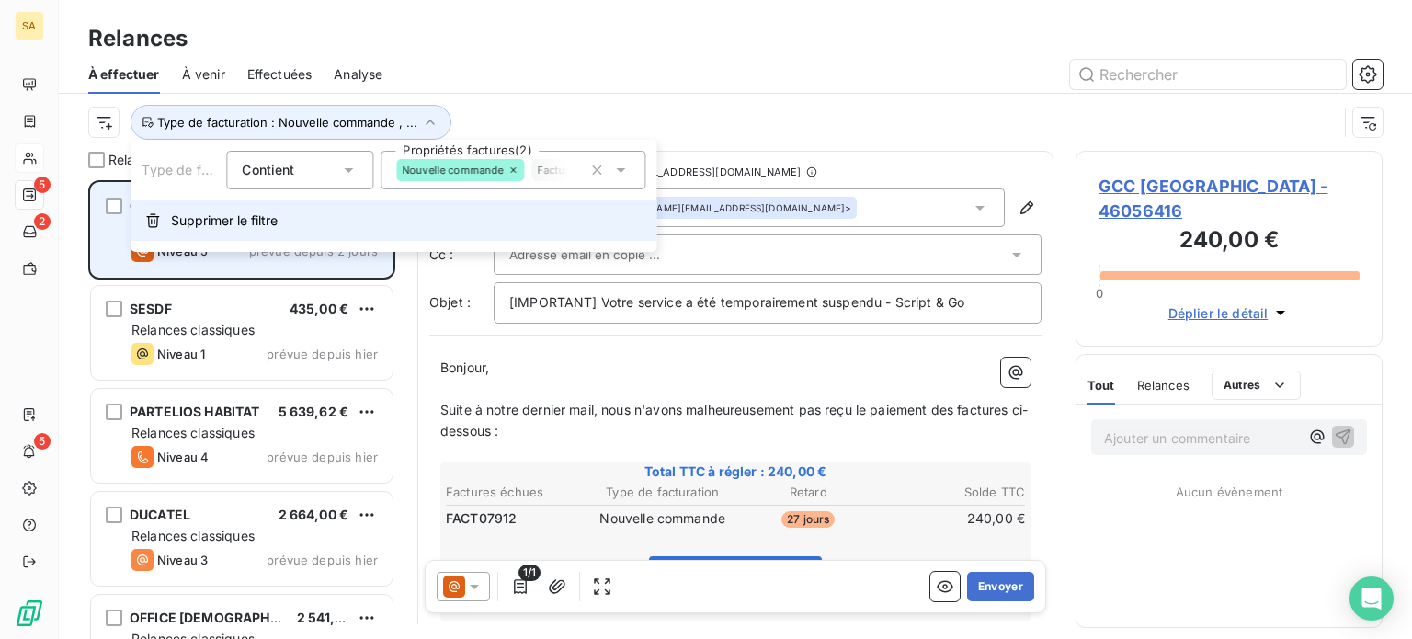
click at [238, 217] on span "Supprimer le filtre" at bounding box center [224, 220] width 107 height 18
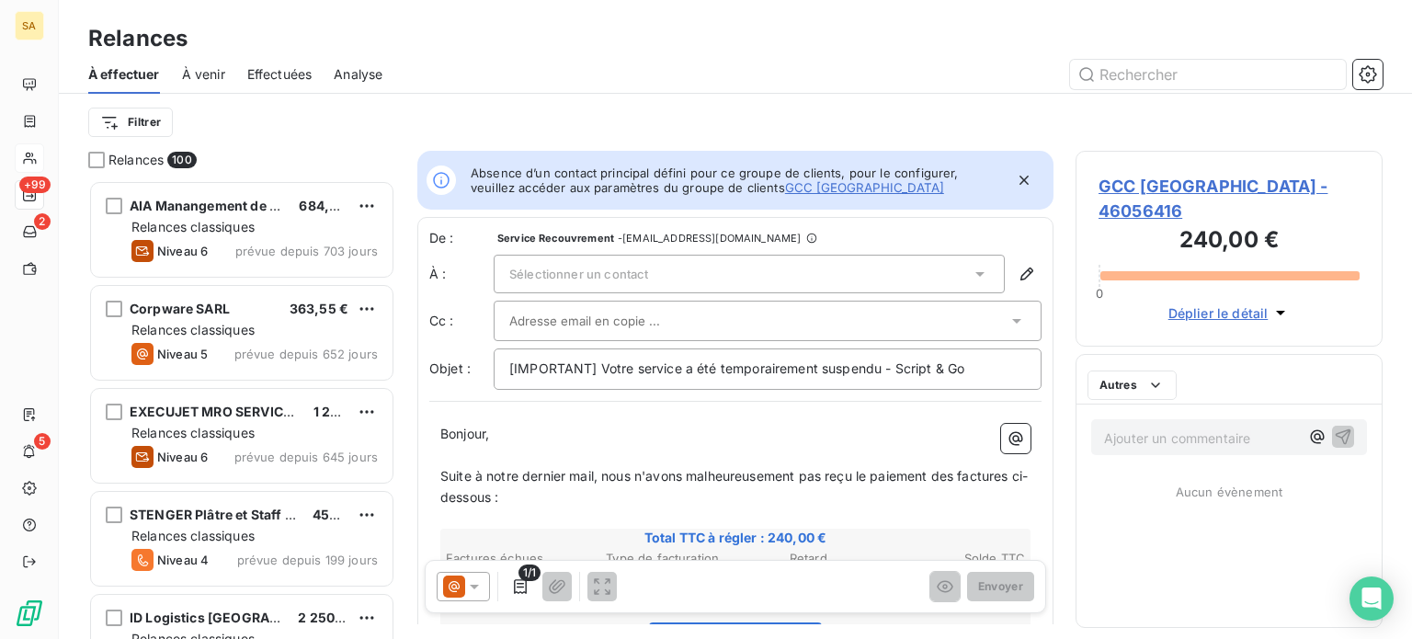
scroll to position [445, 292]
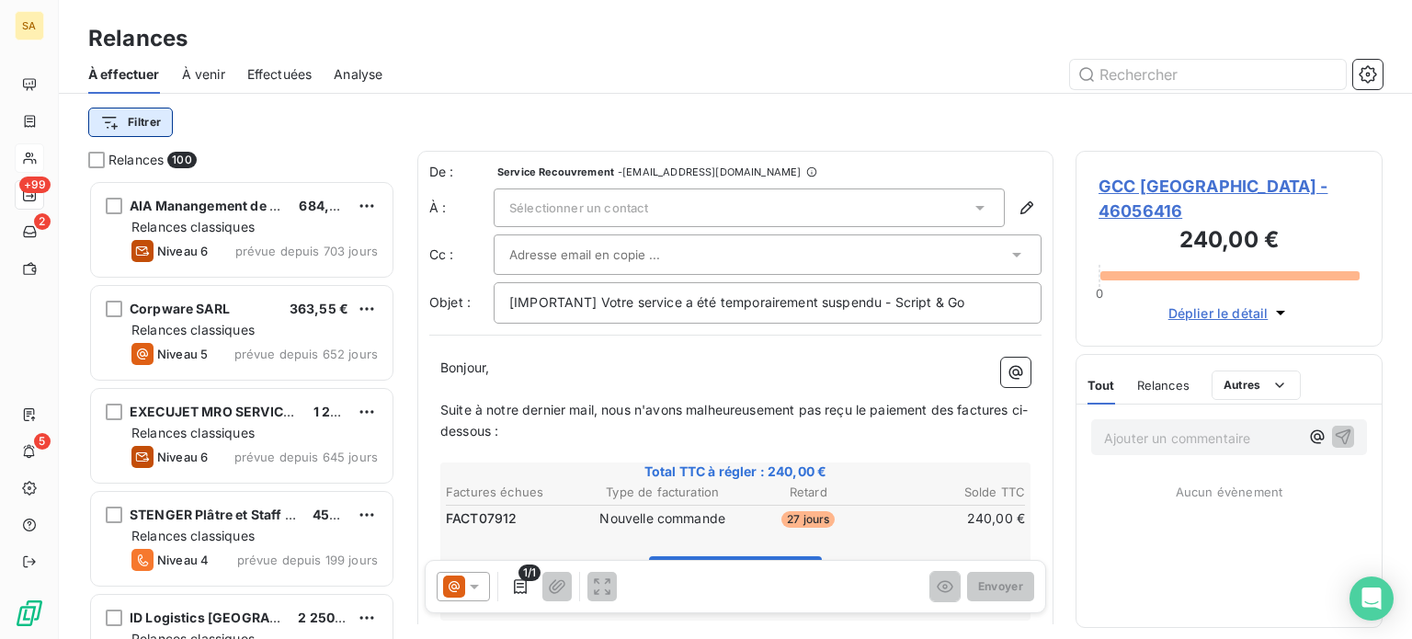
click at [149, 121] on html "SA +99 2 5 Relances À effectuer À venir Effectuées Analyse Filtrer Relances 100…" at bounding box center [706, 319] width 1412 height 639
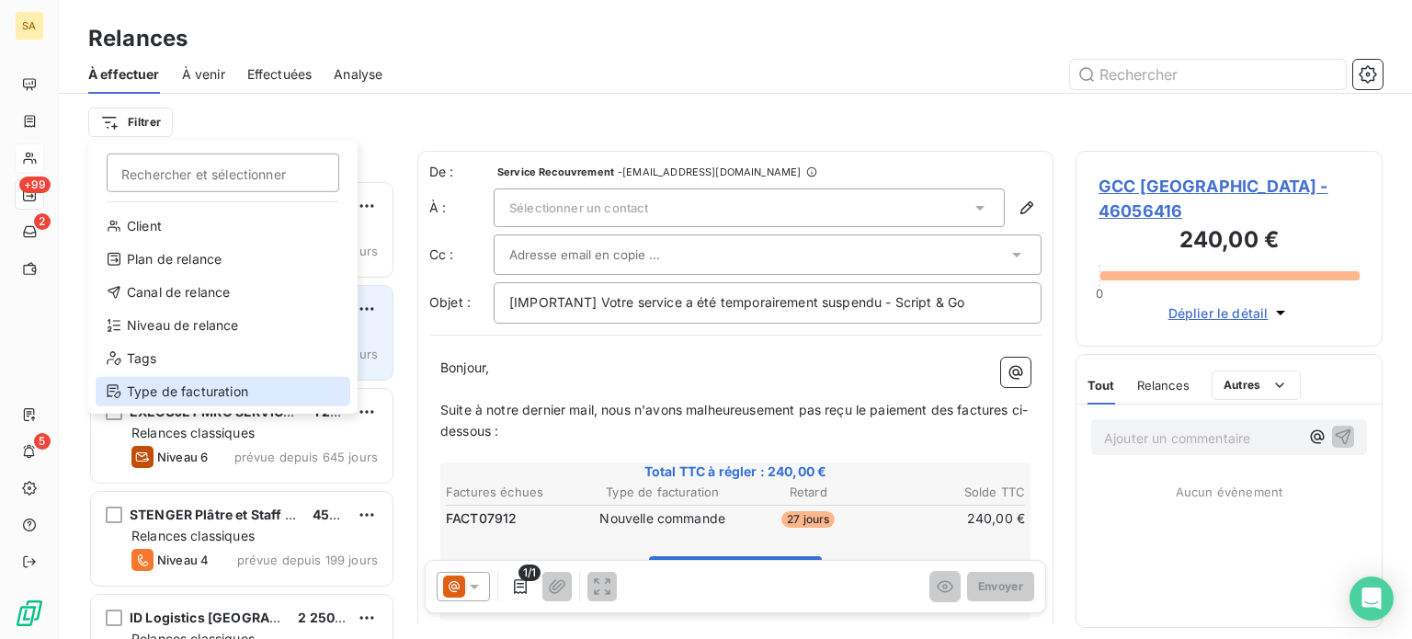
drag, startPoint x: 181, startPoint y: 386, endPoint x: 188, endPoint y: 372, distance: 15.6
click at [181, 387] on div "Type de facturation" at bounding box center [223, 391] width 255 height 29
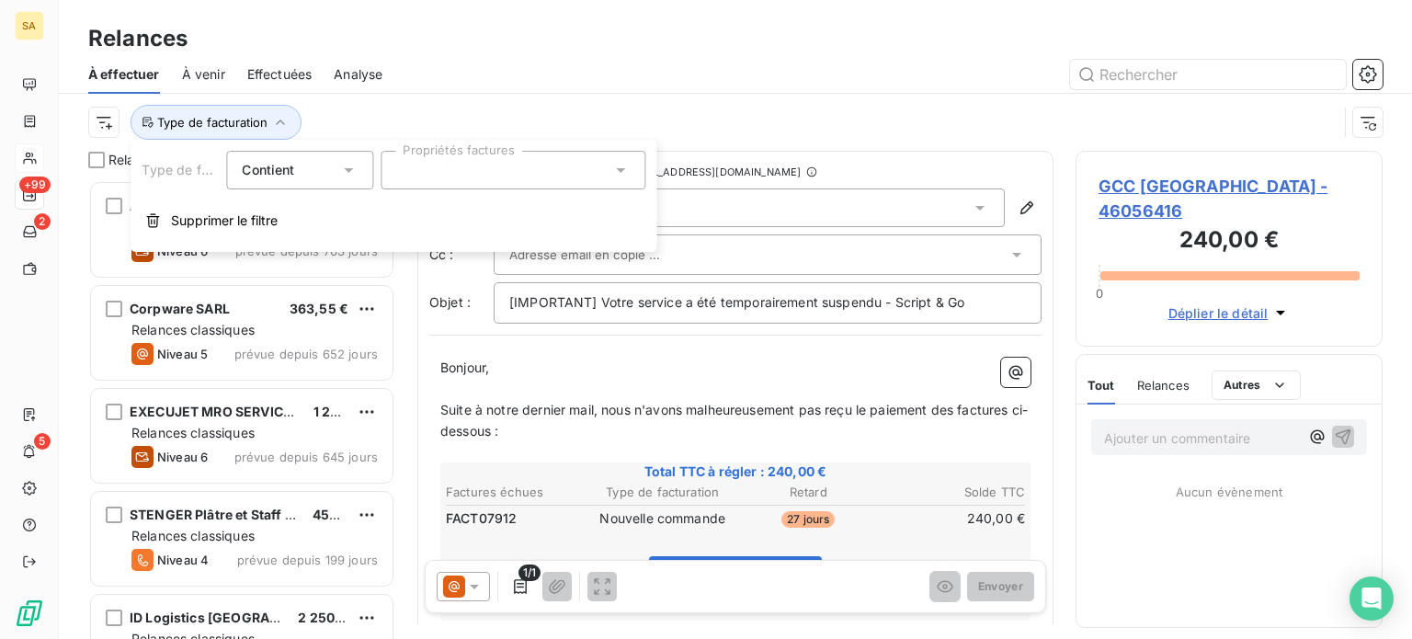
click at [429, 179] on div at bounding box center [513, 170] width 265 height 39
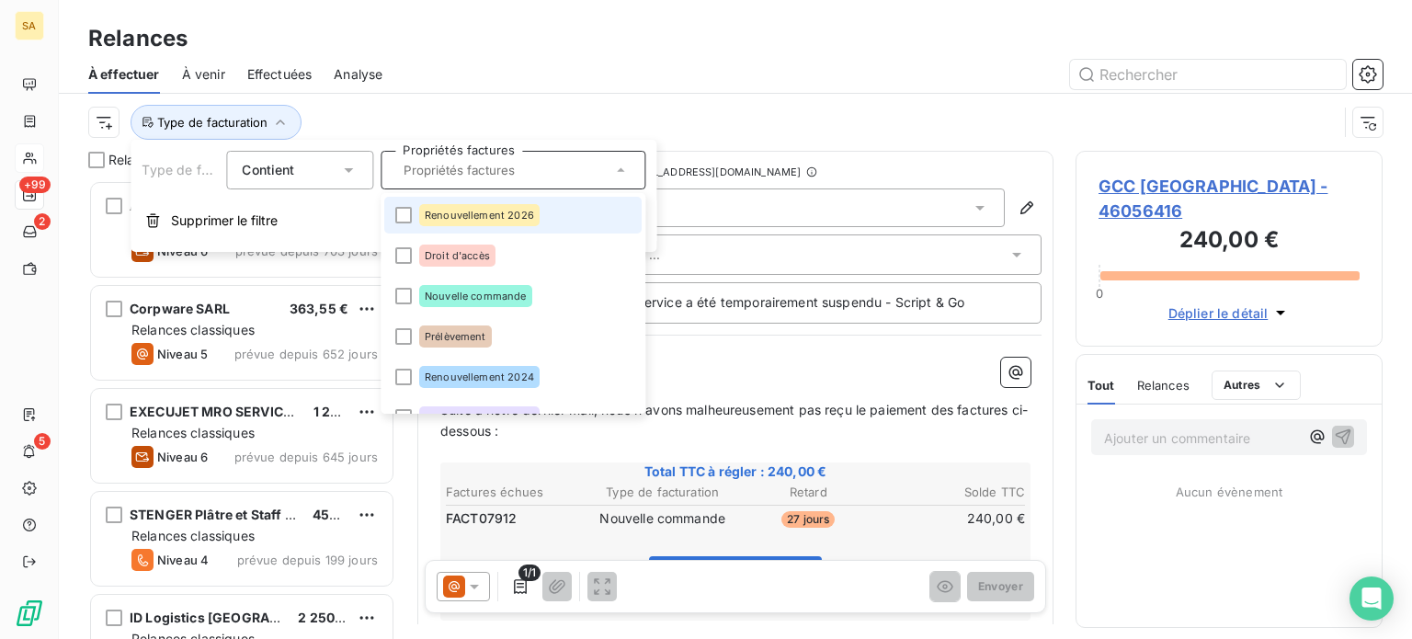
click at [414, 218] on li "Renouvellement 2026" at bounding box center [512, 215] width 257 height 37
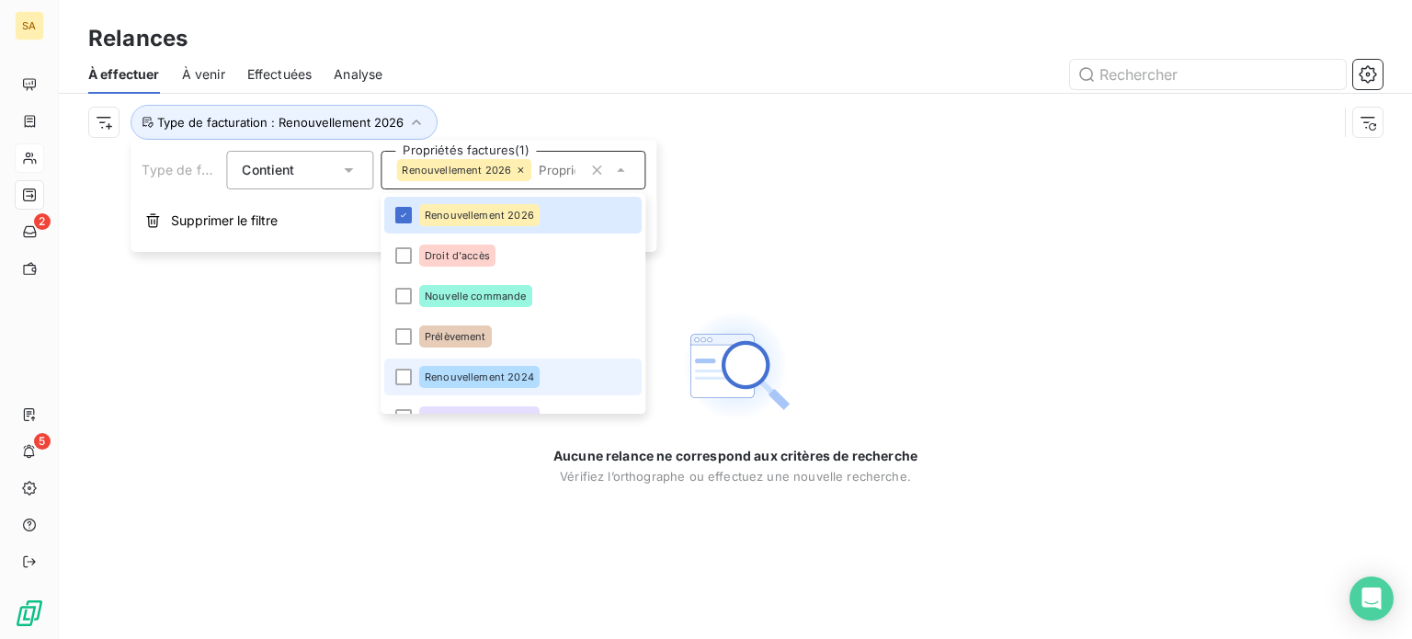
click at [412, 378] on li "Renouvellement 2024" at bounding box center [512, 376] width 257 height 37
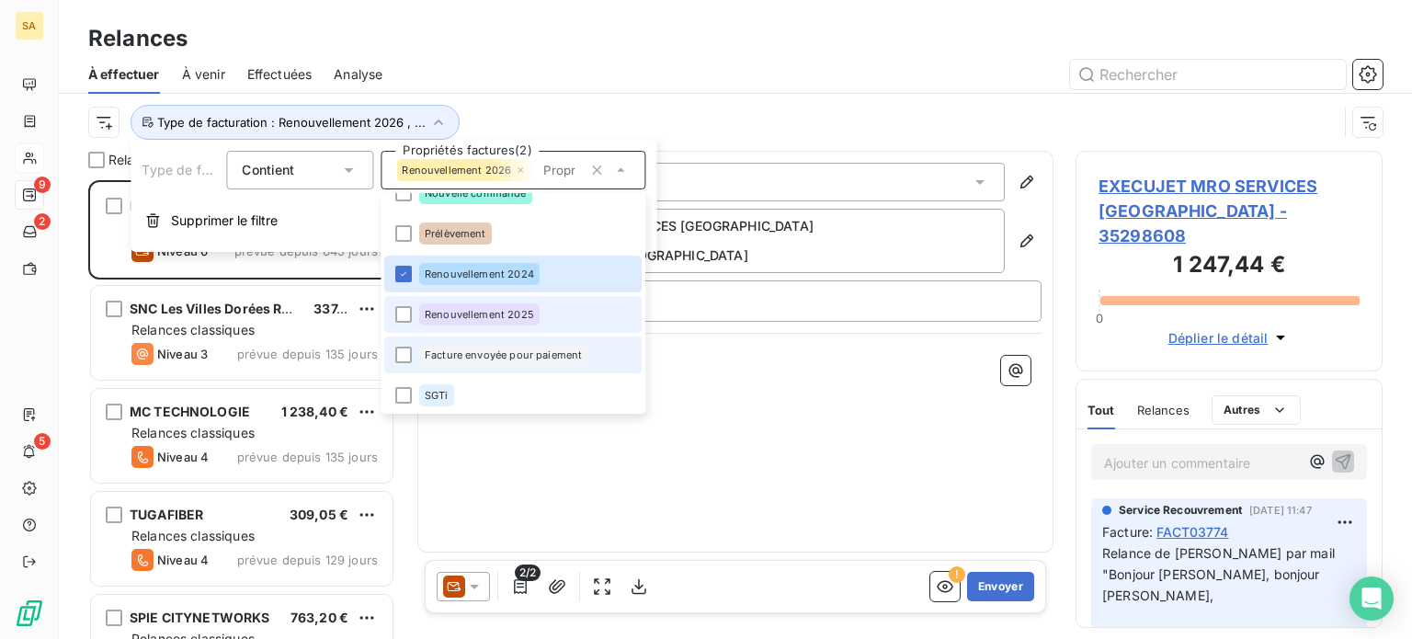
scroll to position [107, 0]
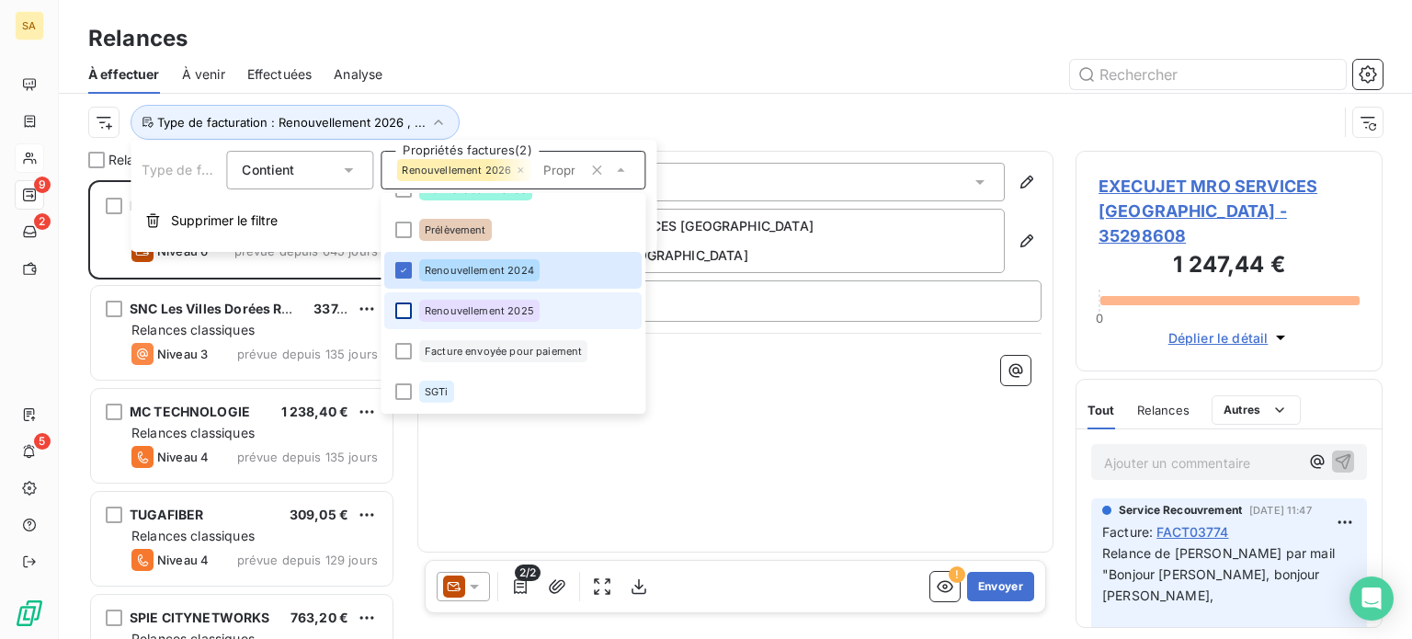
click at [408, 308] on div at bounding box center [403, 310] width 17 height 17
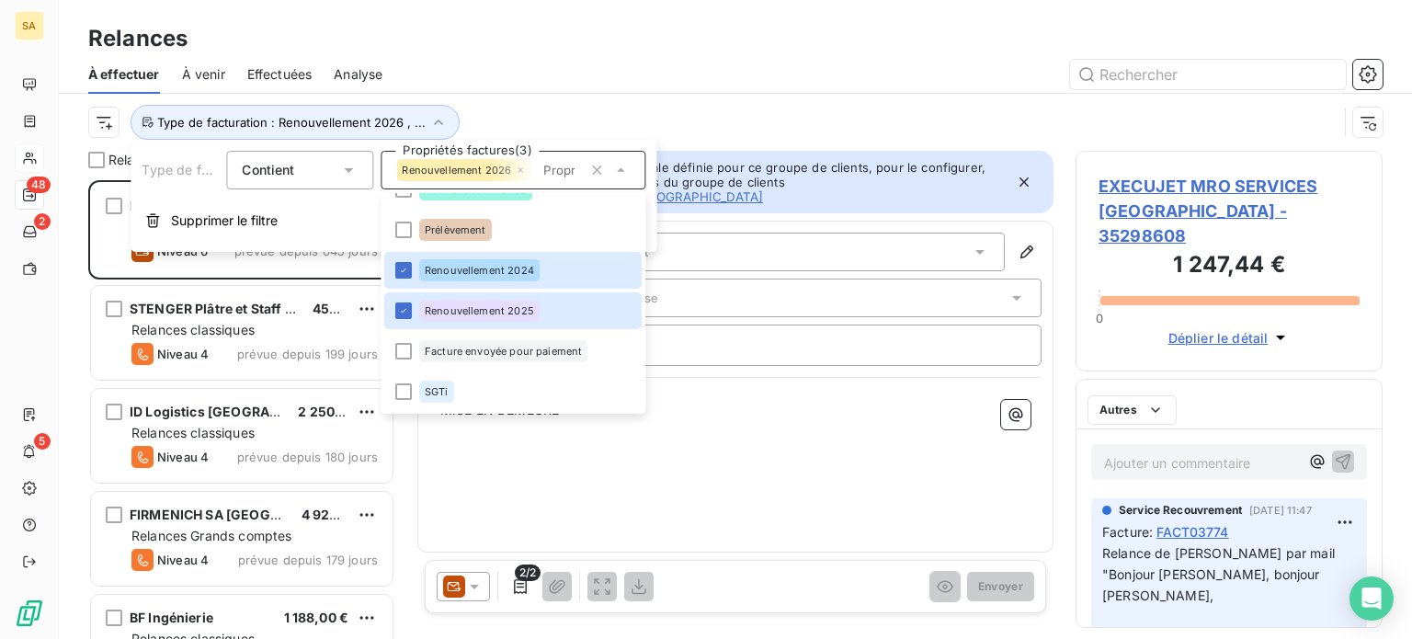
scroll to position [445, 292]
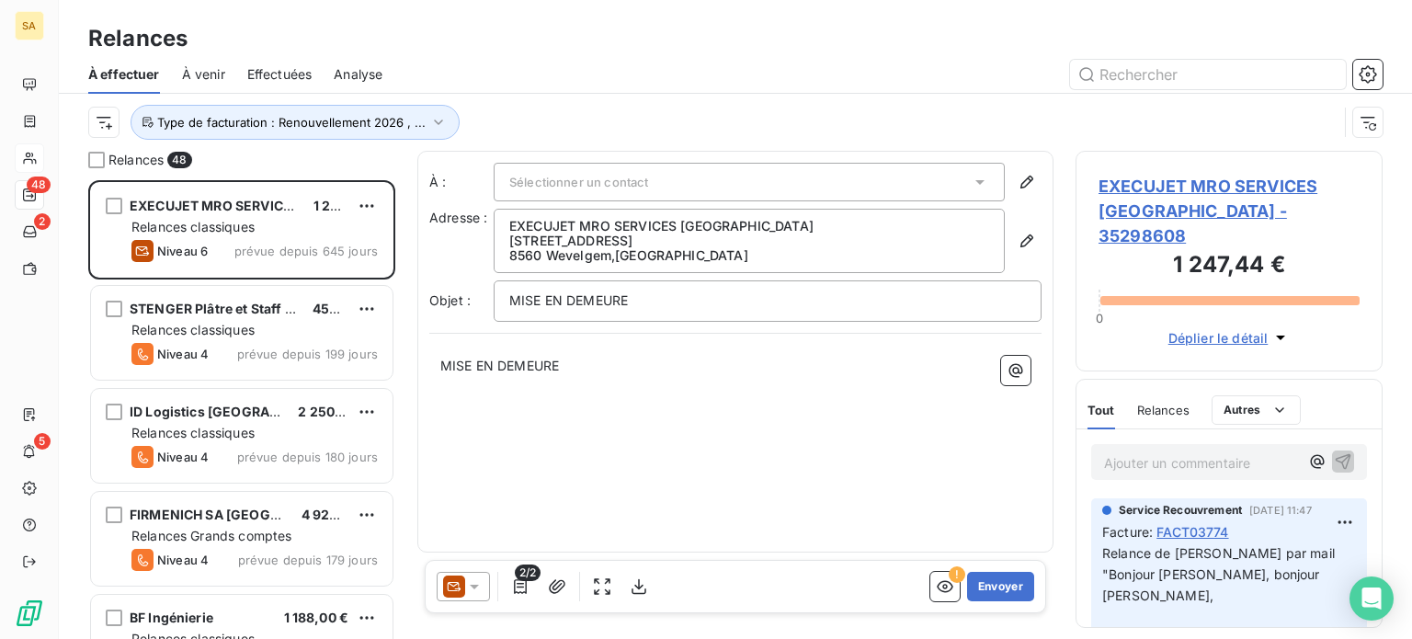
click at [695, 95] on div "Type de facturation : Renouvellement 2026 , ..." at bounding box center [735, 122] width 1294 height 57
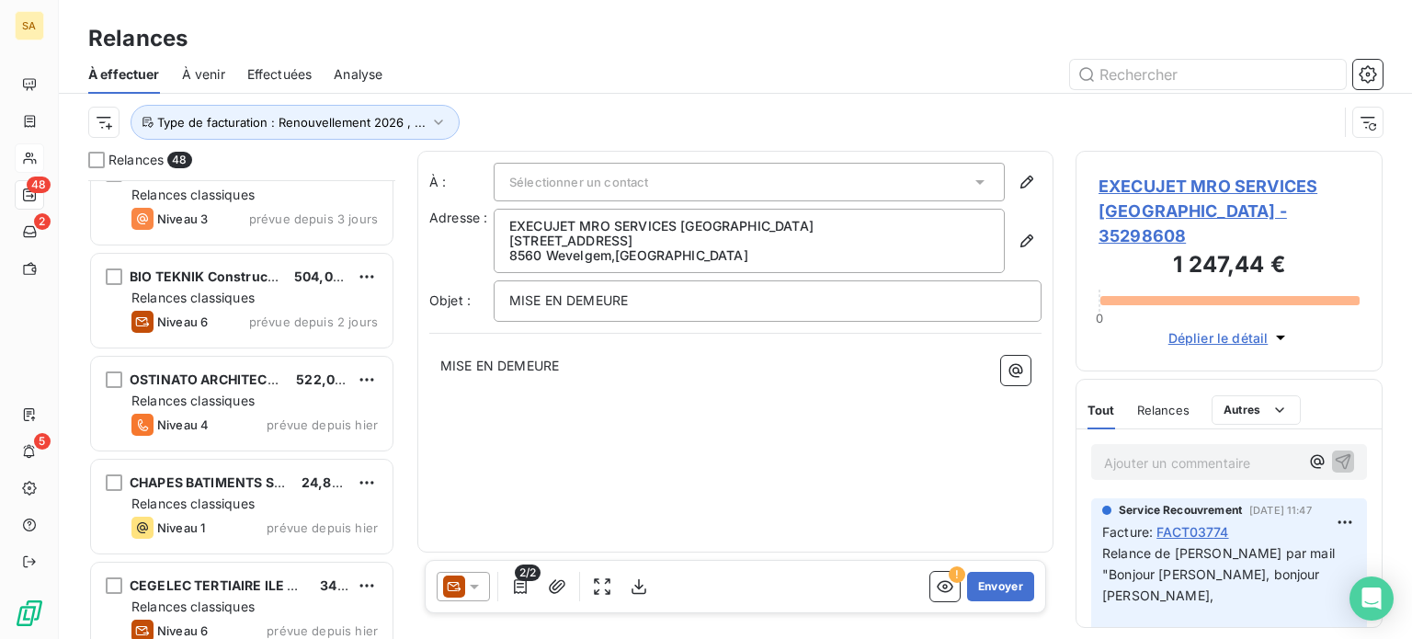
scroll to position [4482, 0]
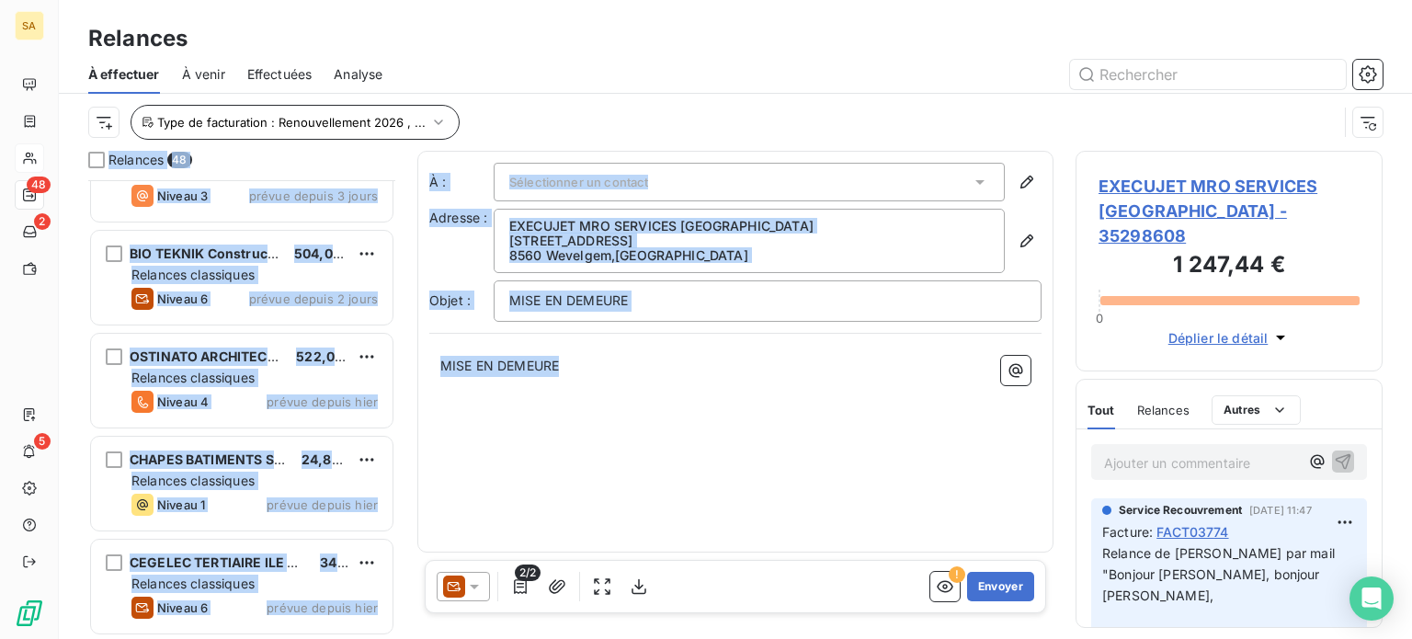
drag, startPoint x: 406, startPoint y: 628, endPoint x: 198, endPoint y: 105, distance: 563.0
click at [198, 105] on div "Relances À effectuer À venir Effectuées Analyse Type de facturation : Renouvell…" at bounding box center [735, 319] width 1353 height 639
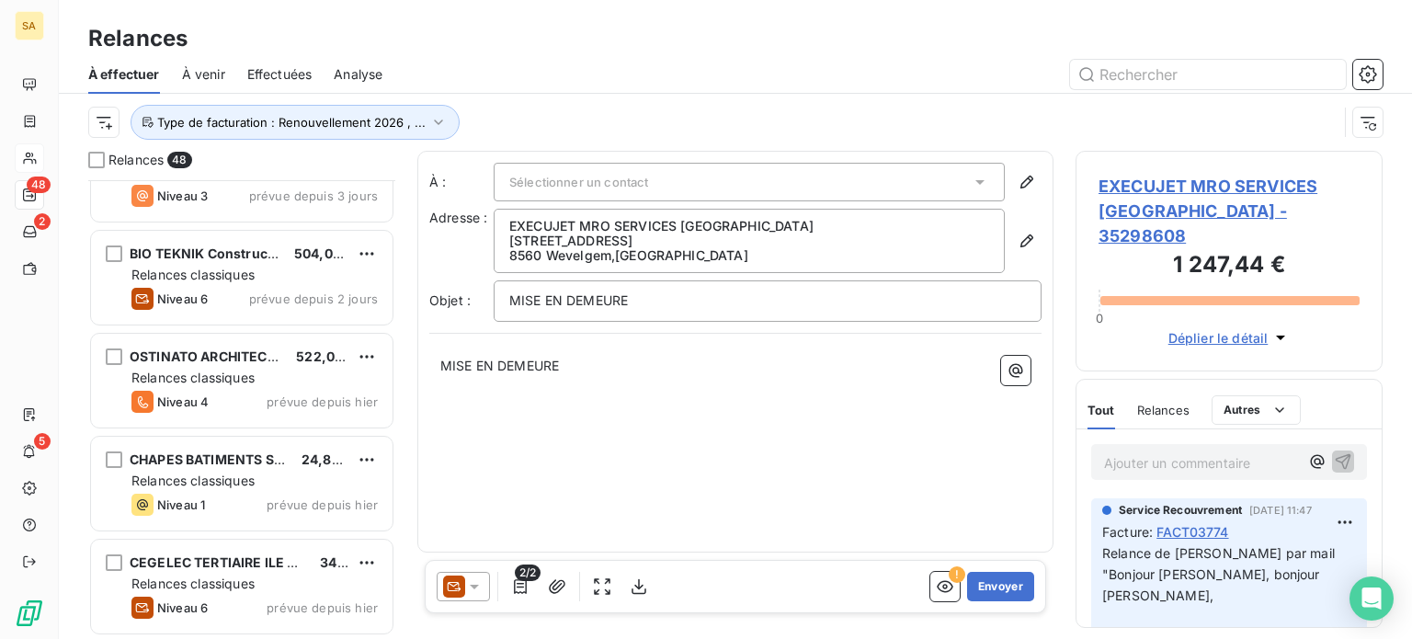
click at [613, 98] on div "Type de facturation : Renouvellement 2026 , ..." at bounding box center [735, 122] width 1294 height 57
click at [98, 157] on div at bounding box center [96, 160] width 17 height 17
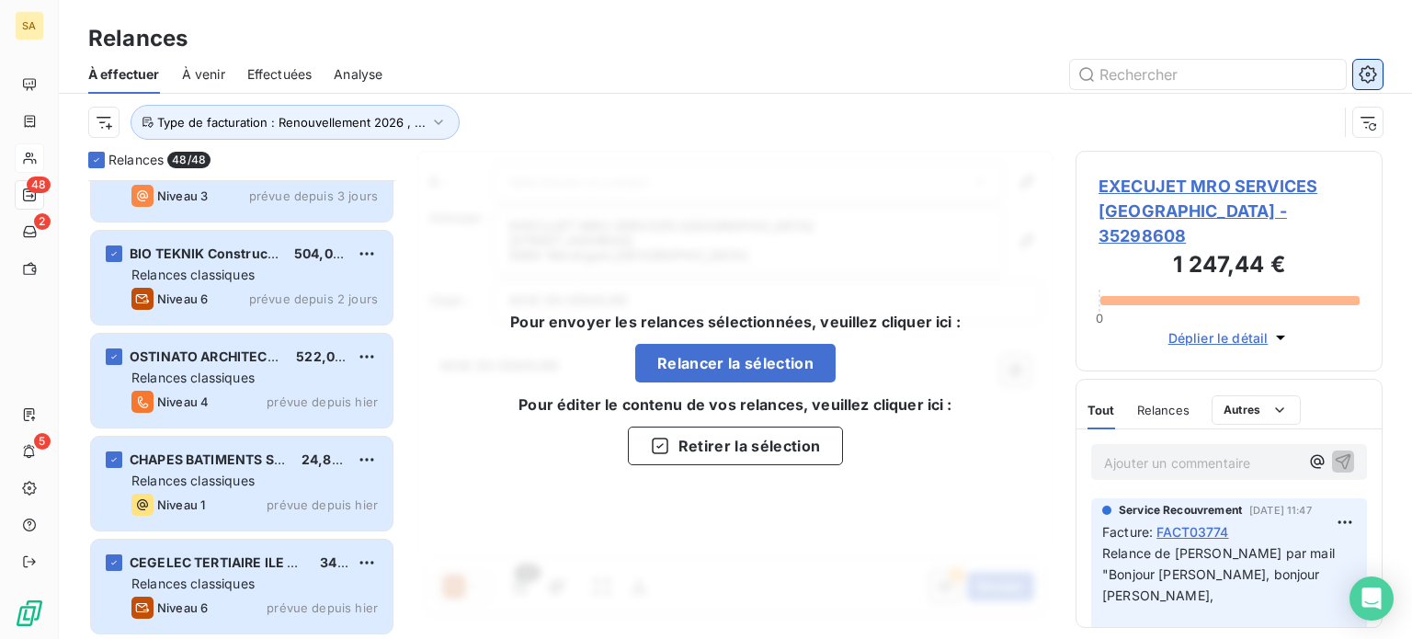
click at [1380, 74] on button "button" at bounding box center [1367, 74] width 29 height 29
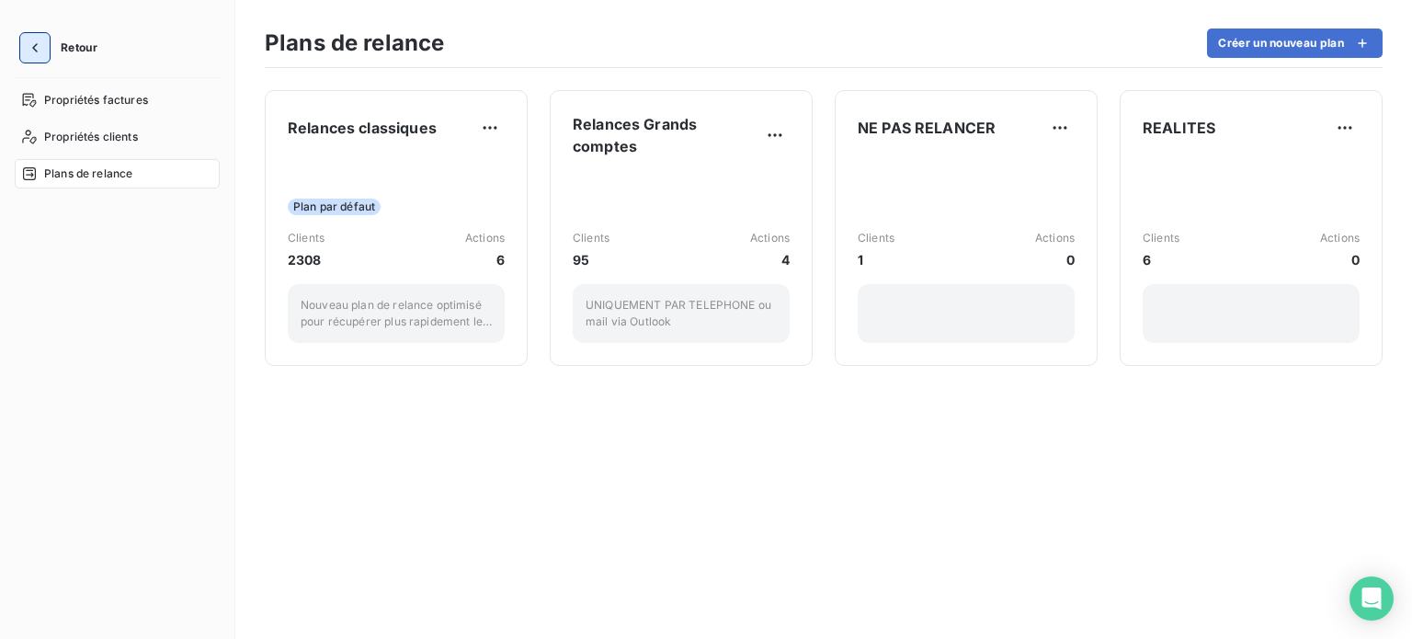
click at [33, 50] on icon "button" at bounding box center [35, 48] width 18 height 18
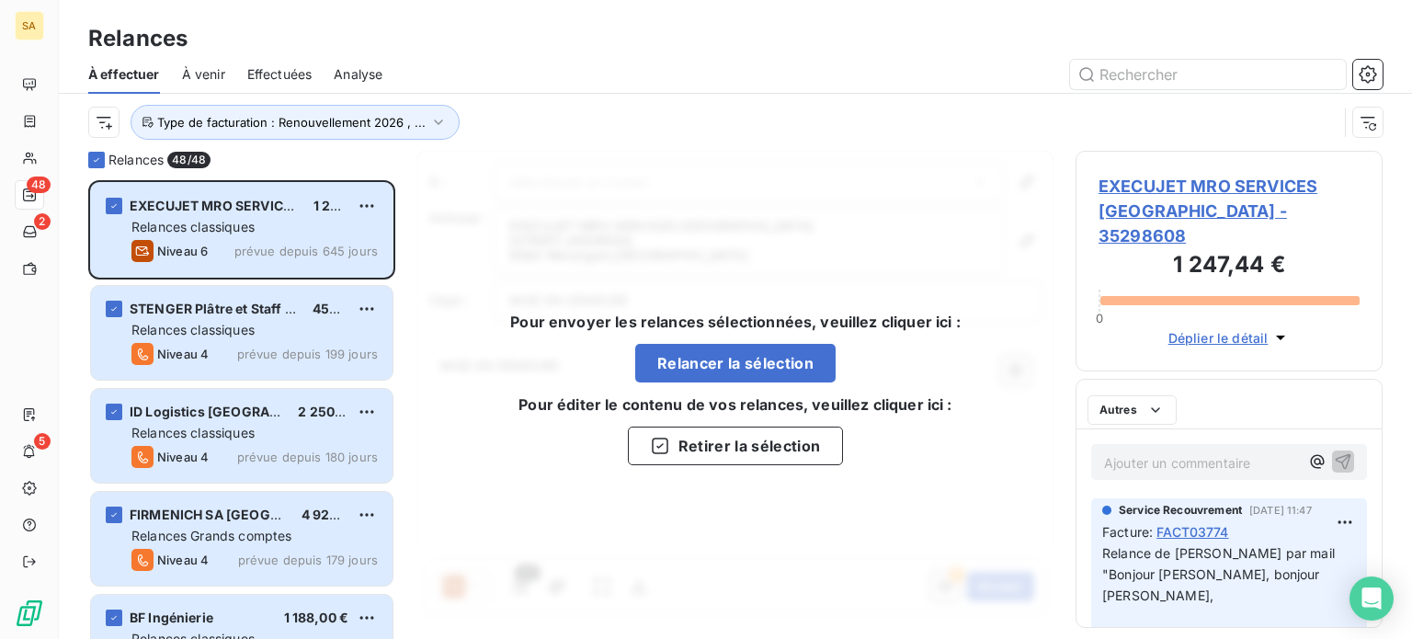
scroll to position [445, 292]
click at [96, 160] on icon at bounding box center [96, 159] width 11 height 11
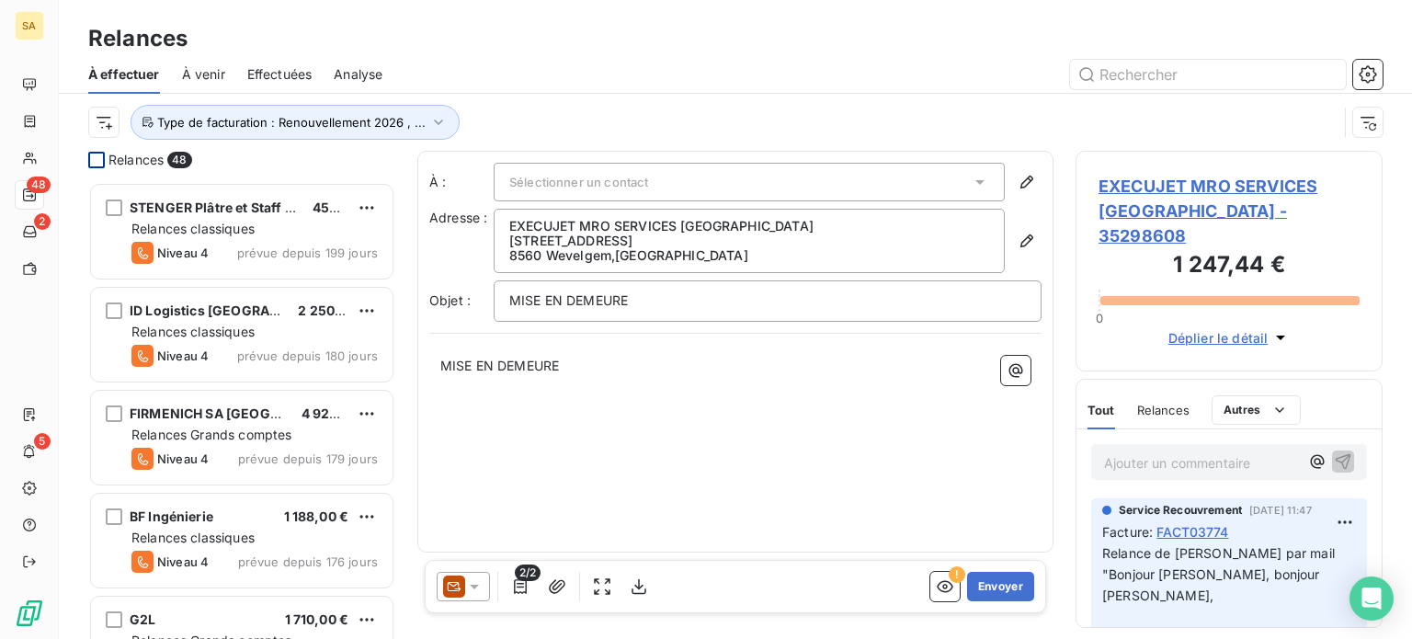
scroll to position [0, 0]
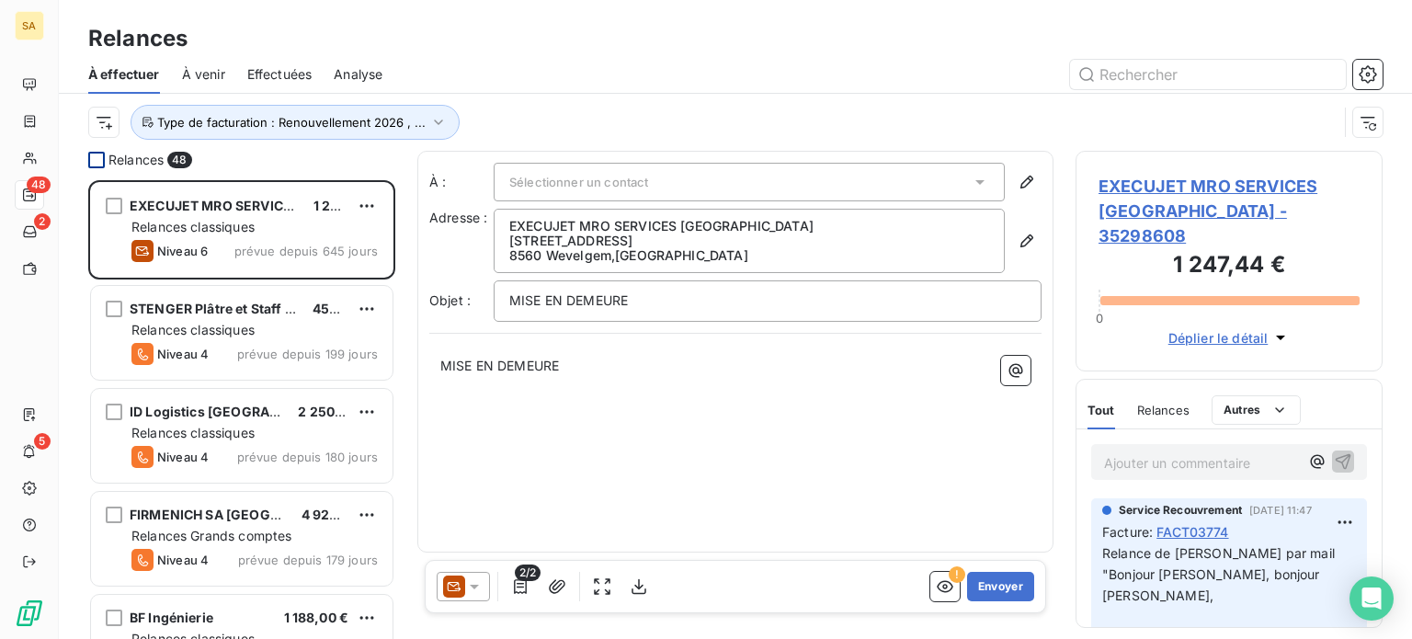
drag, startPoint x: 394, startPoint y: 583, endPoint x: 250, endPoint y: 176, distance: 432.0
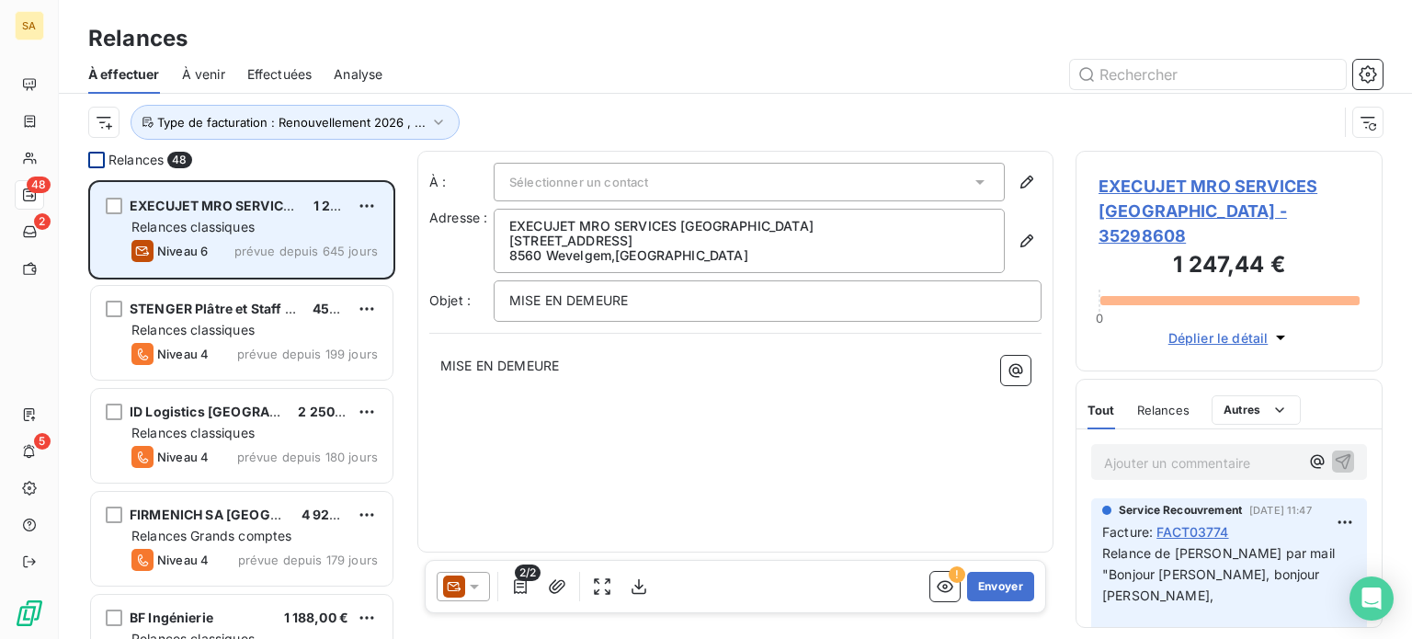
copy div "LOREMIP Dolors am Conse (ADIPISCINGEL) 377,57 € Seddoeiu temporinci Utlabo 0 et…"
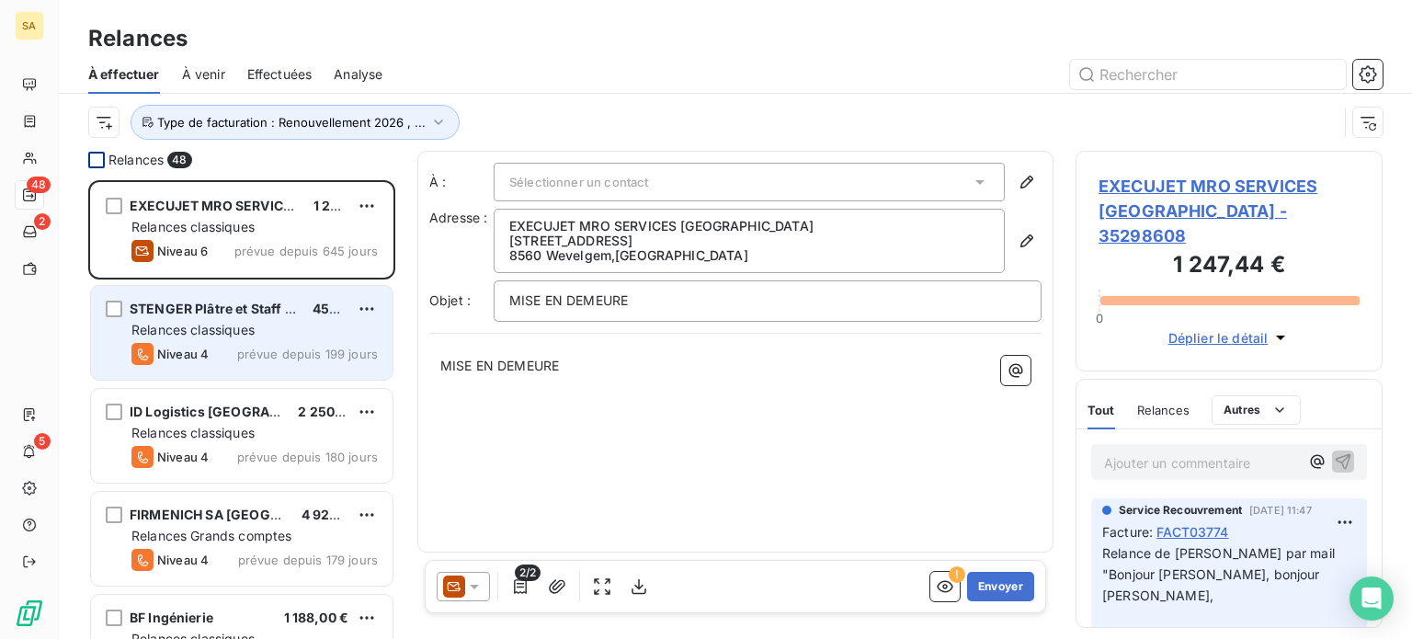
copy div "LOREMIP Dolors am Conse (ADIPISCINGEL) 377,57 € Seddoeiu temporinci Utlabo 0 et…"
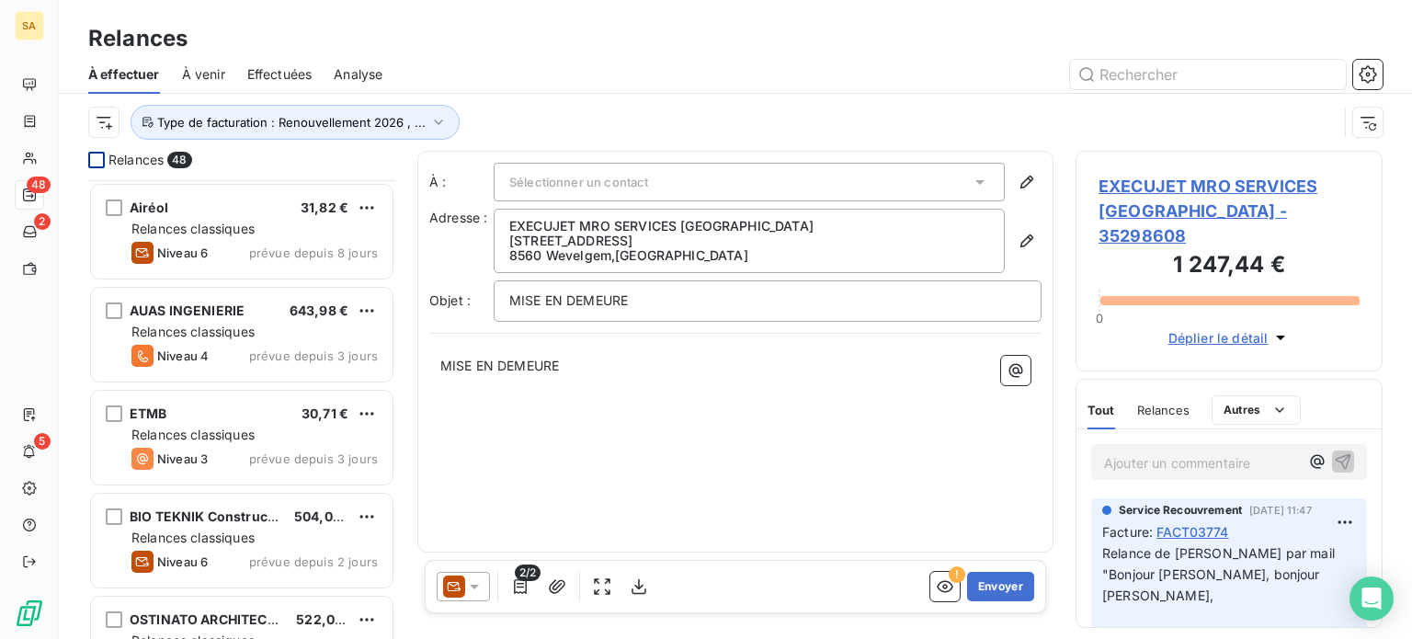
scroll to position [4482, 0]
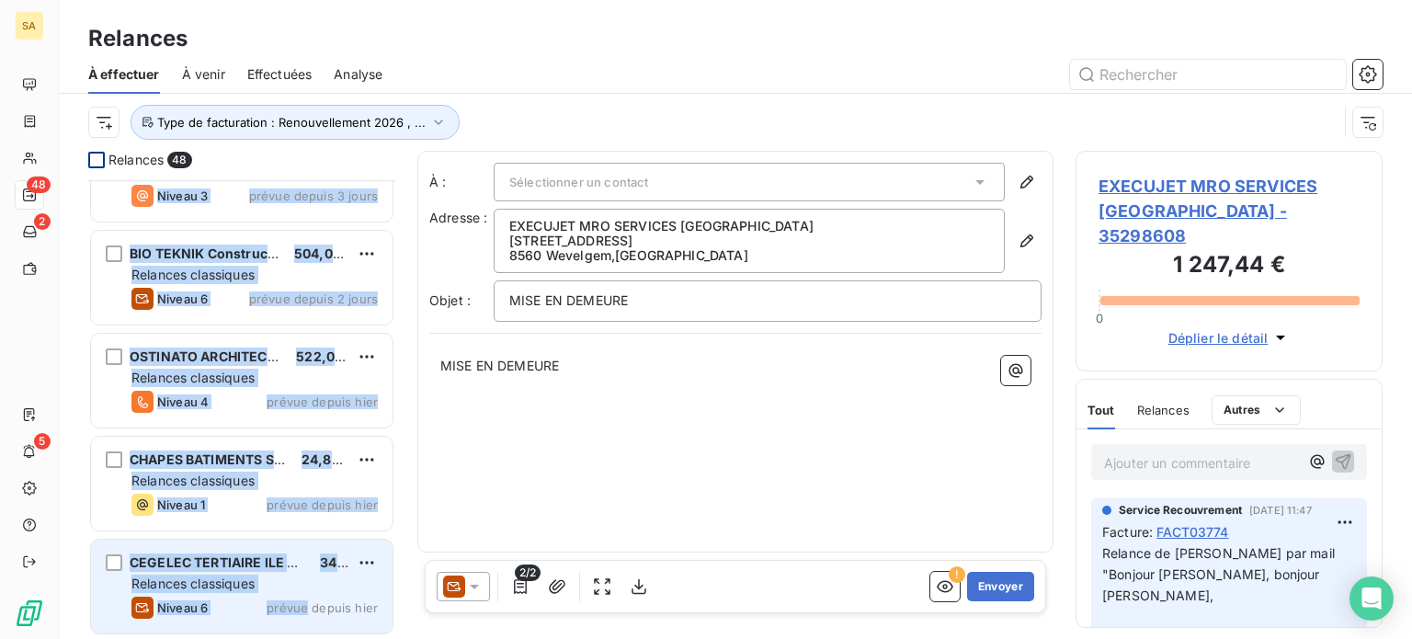
drag, startPoint x: 155, startPoint y: 190, endPoint x: 307, endPoint y: 596, distance: 433.6
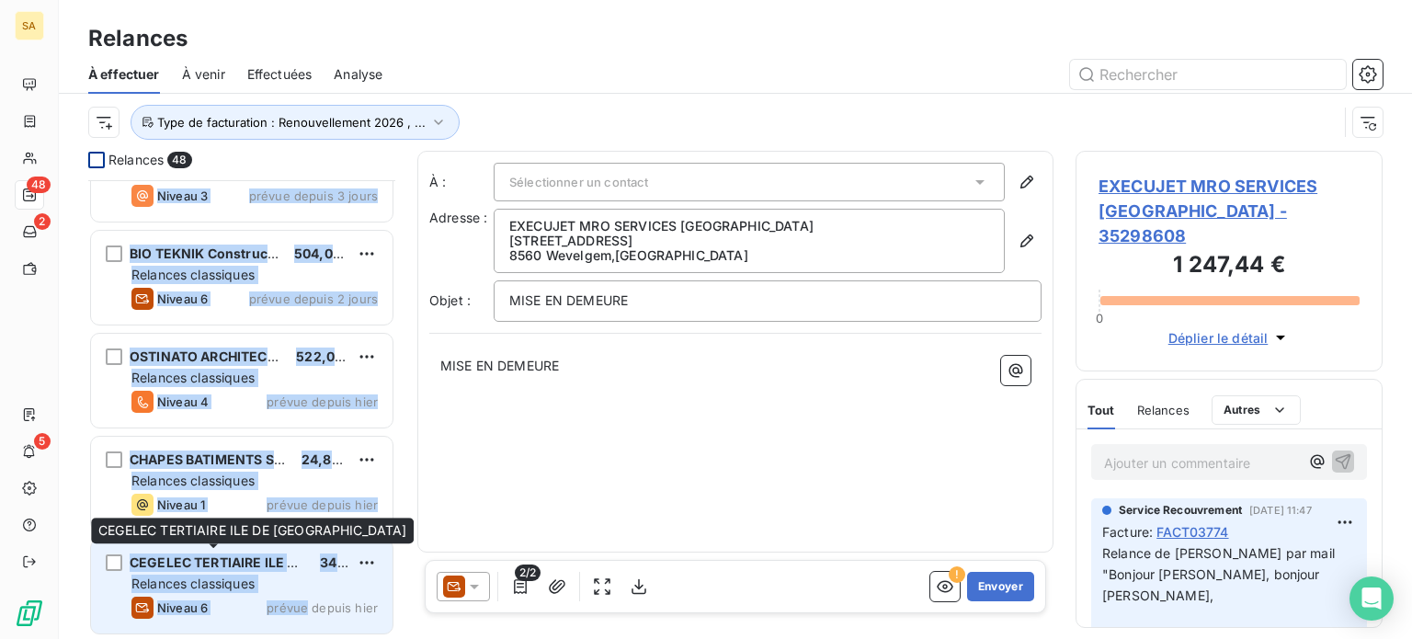
copy div "AUAS INGENIERIE 643,98 € Relances classiques Niveau 4 prévue depuis 3 jours ETM…"
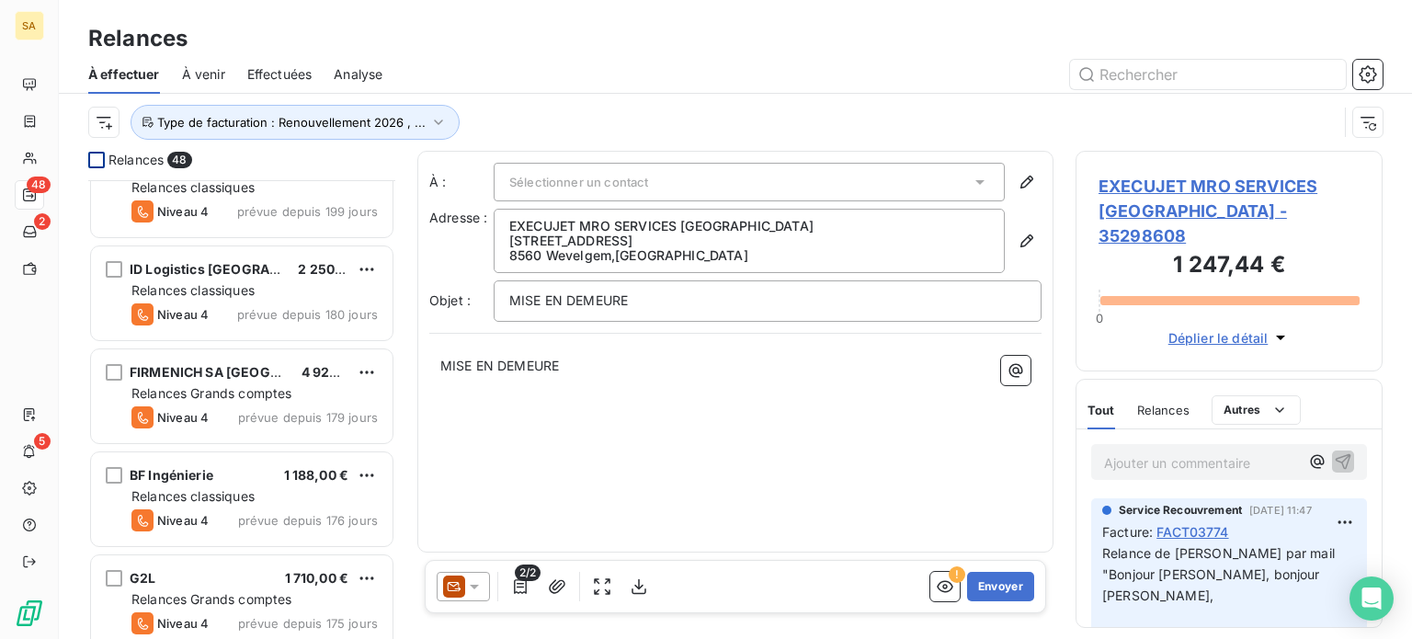
scroll to position [0, 0]
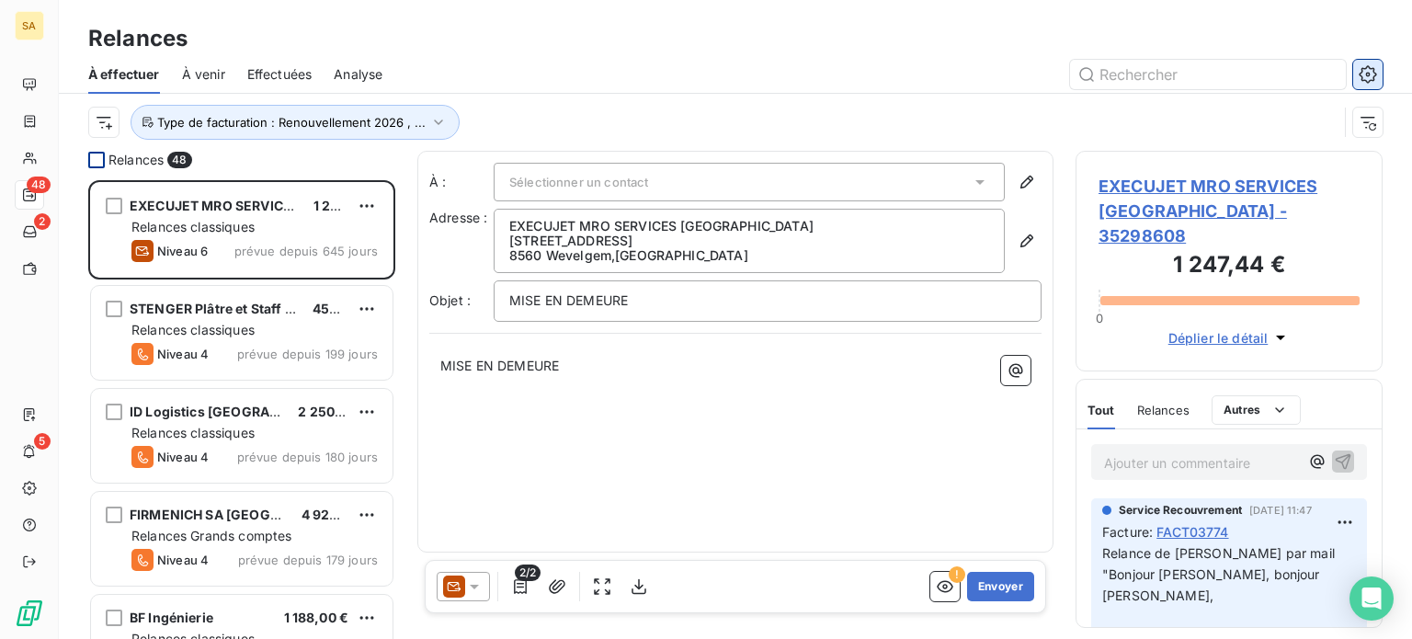
click at [1371, 68] on icon "button" at bounding box center [1366, 73] width 17 height 17
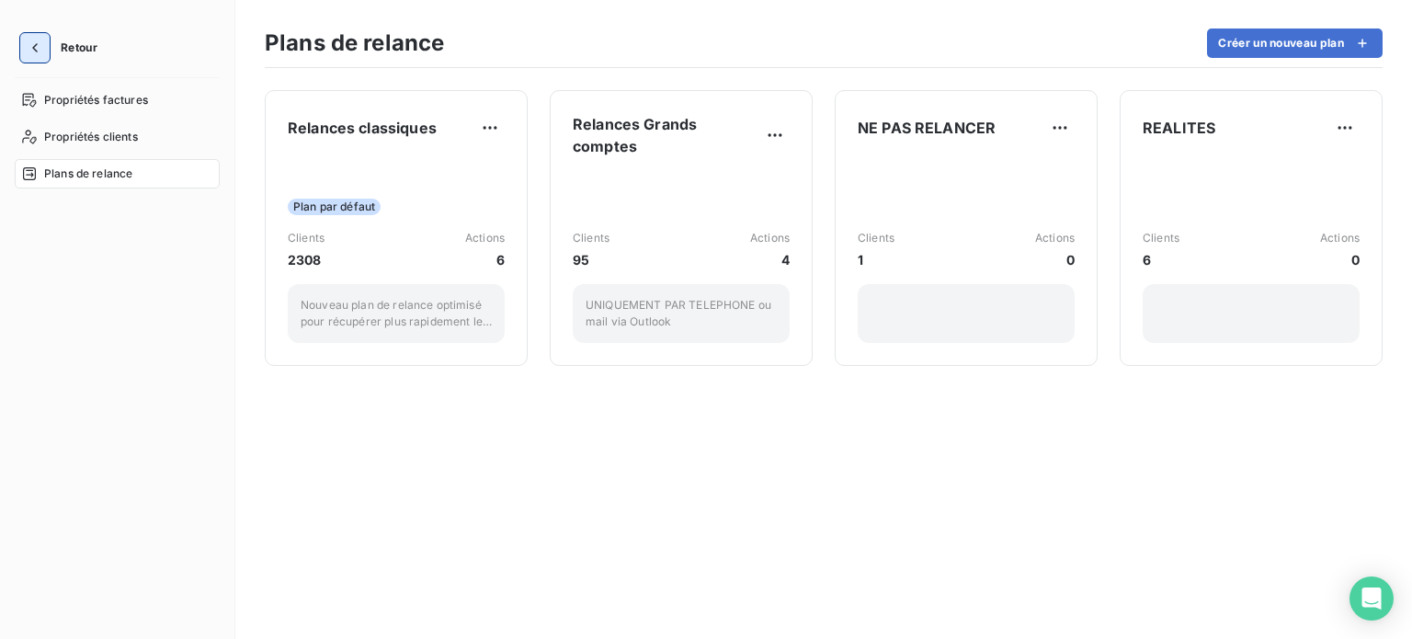
click at [33, 49] on icon "button" at bounding box center [35, 47] width 6 height 9
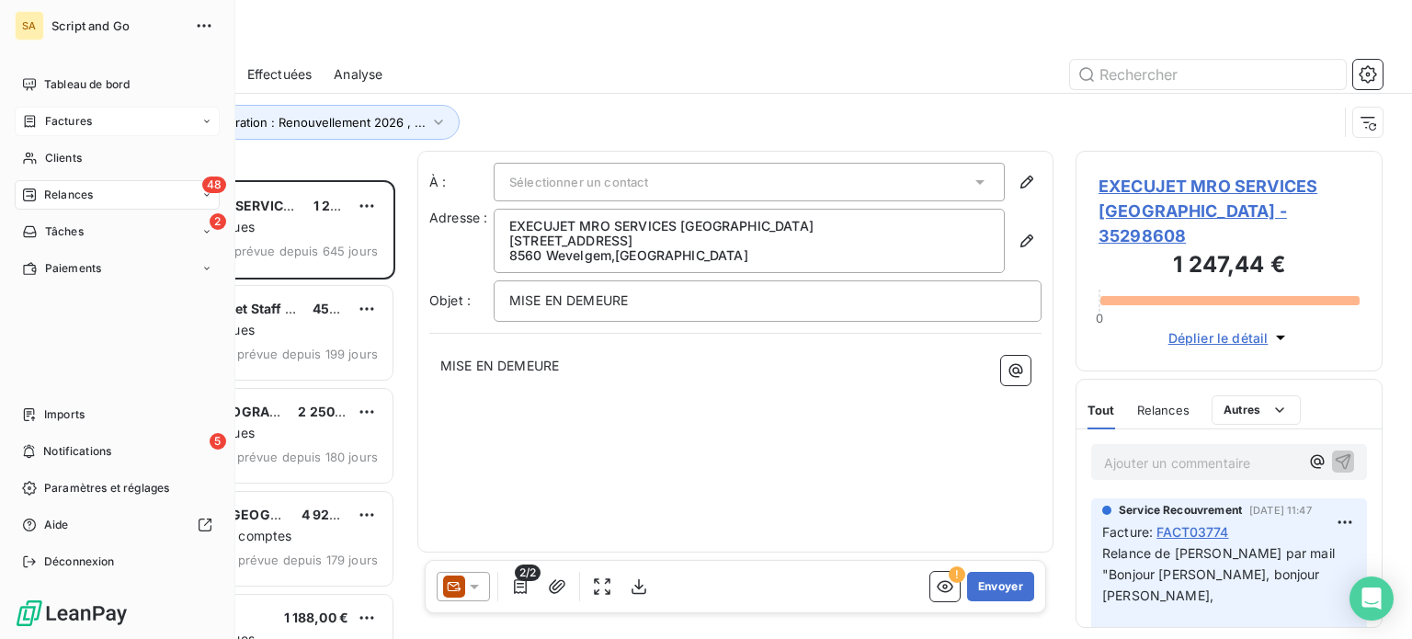
scroll to position [445, 292]
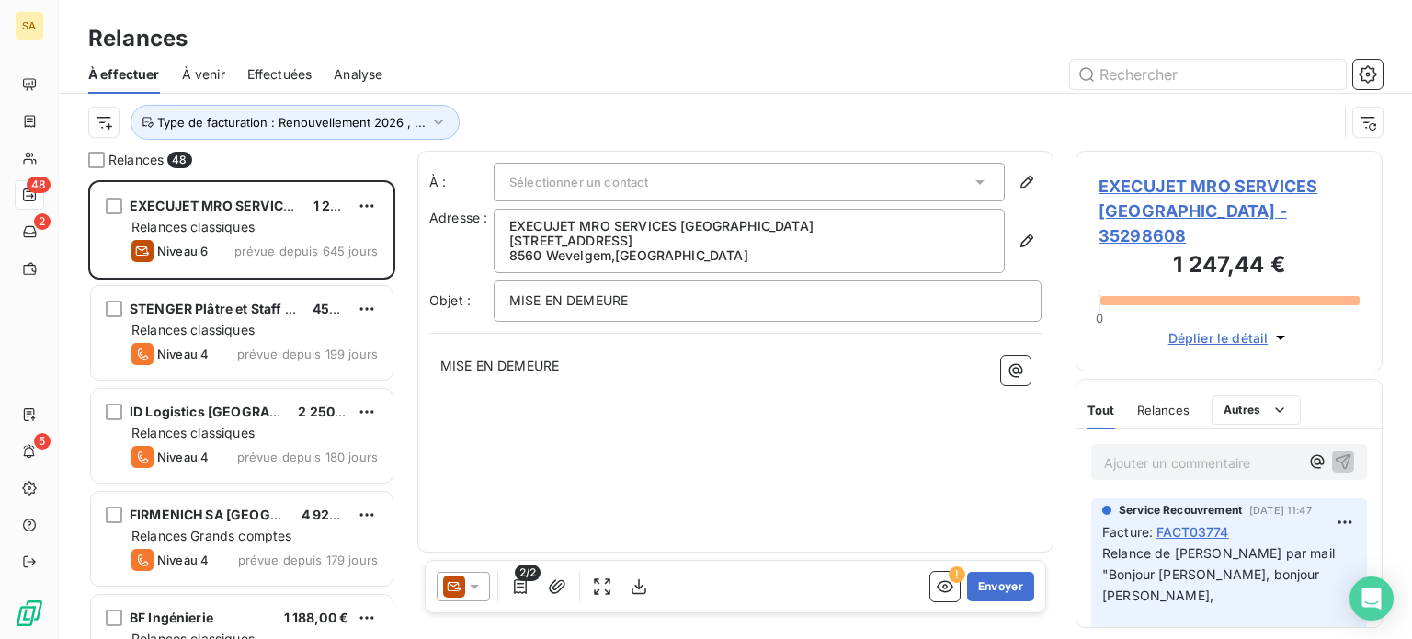
click at [213, 75] on span "À venir" at bounding box center [203, 74] width 43 height 18
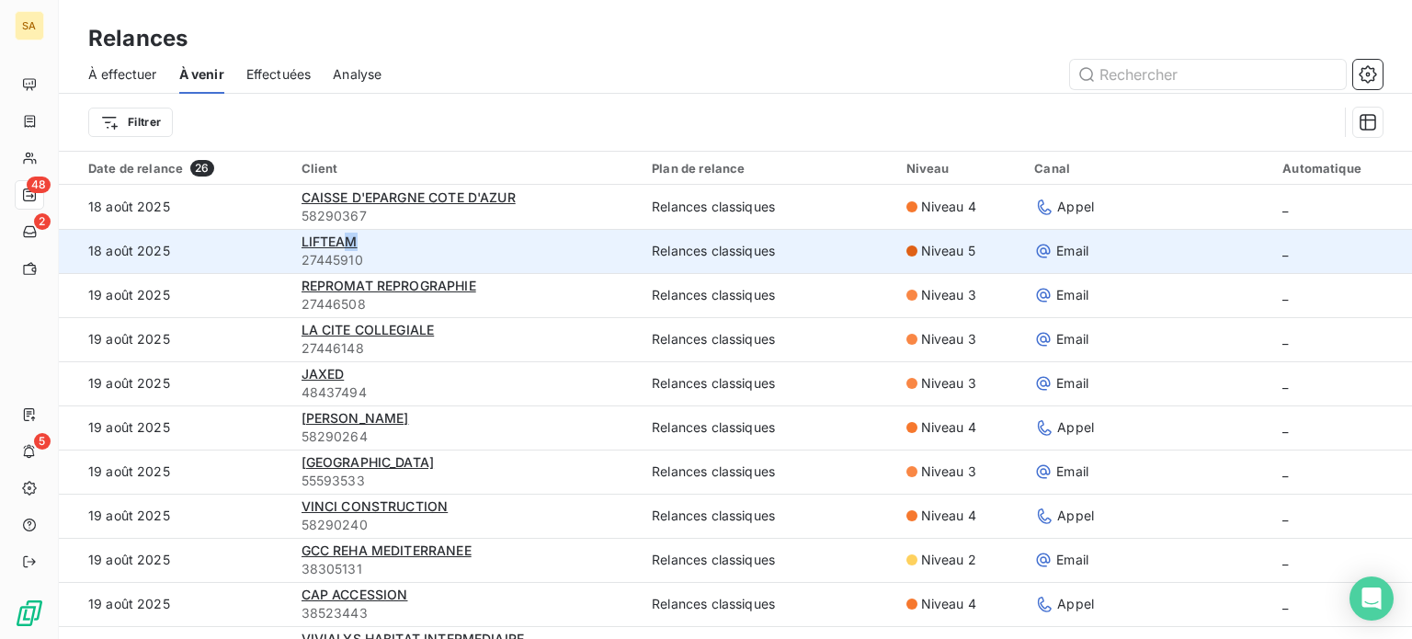
drag, startPoint x: 340, startPoint y: 240, endPoint x: 409, endPoint y: 245, distance: 69.2
click at [409, 245] on div "LIFTEAM" at bounding box center [465, 242] width 329 height 18
click at [317, 241] on span "LIFTEAM" at bounding box center [329, 241] width 56 height 16
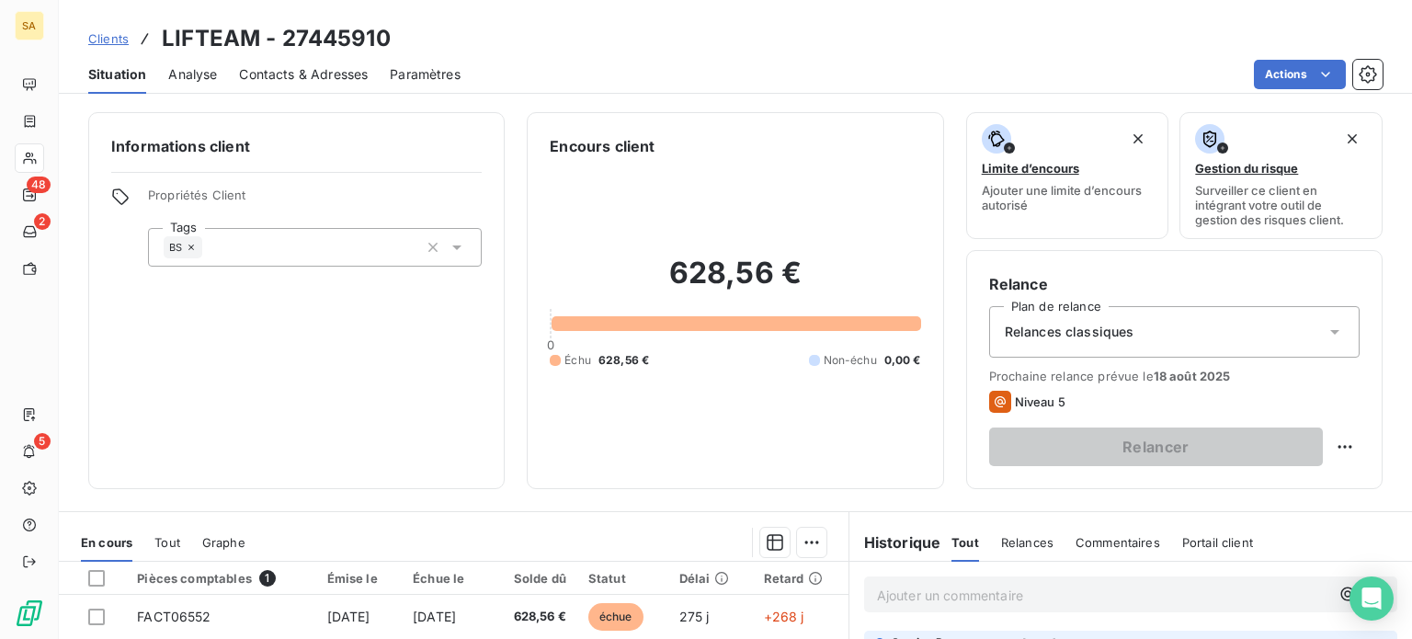
click at [1237, 329] on div "Relances classiques" at bounding box center [1174, 331] width 370 height 51
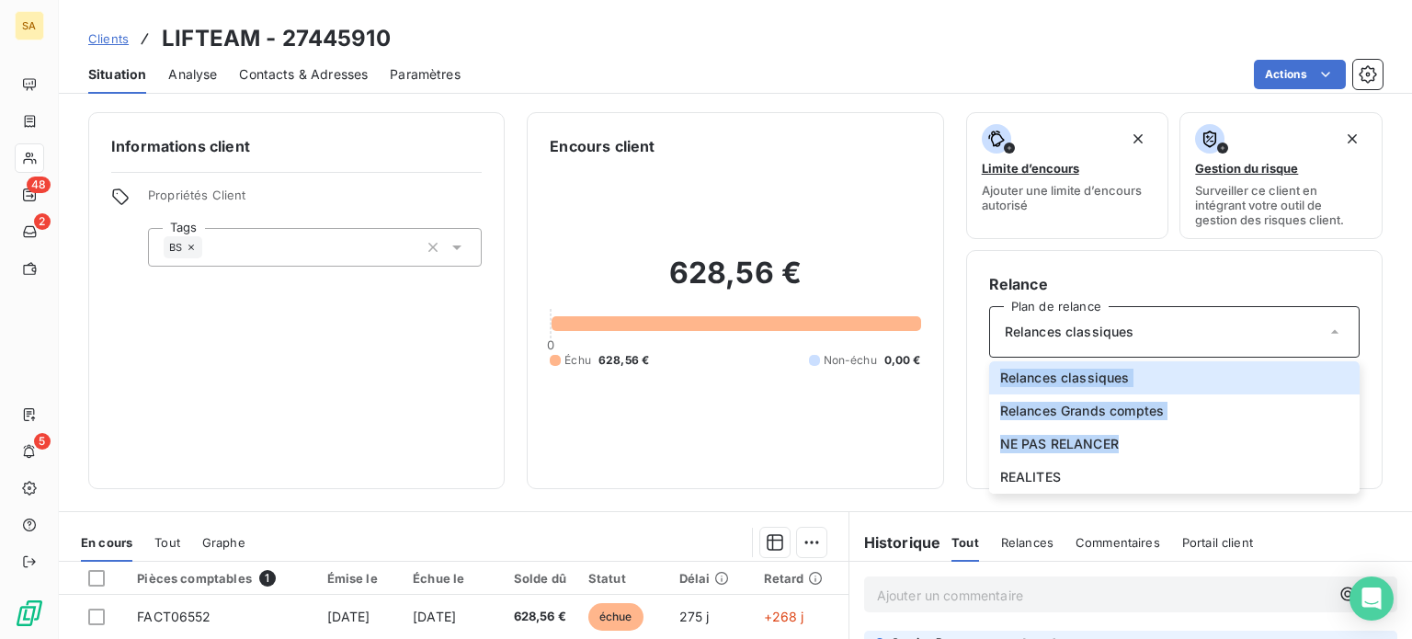
drag, startPoint x: 1143, startPoint y: 440, endPoint x: 1184, endPoint y: 317, distance: 129.6
click at [1184, 317] on div "Plan de relance Relances classiques Relances classiques Relances Grands comptes…" at bounding box center [1174, 331] width 370 height 51
click at [1187, 319] on div "Relances classiques" at bounding box center [1174, 331] width 370 height 51
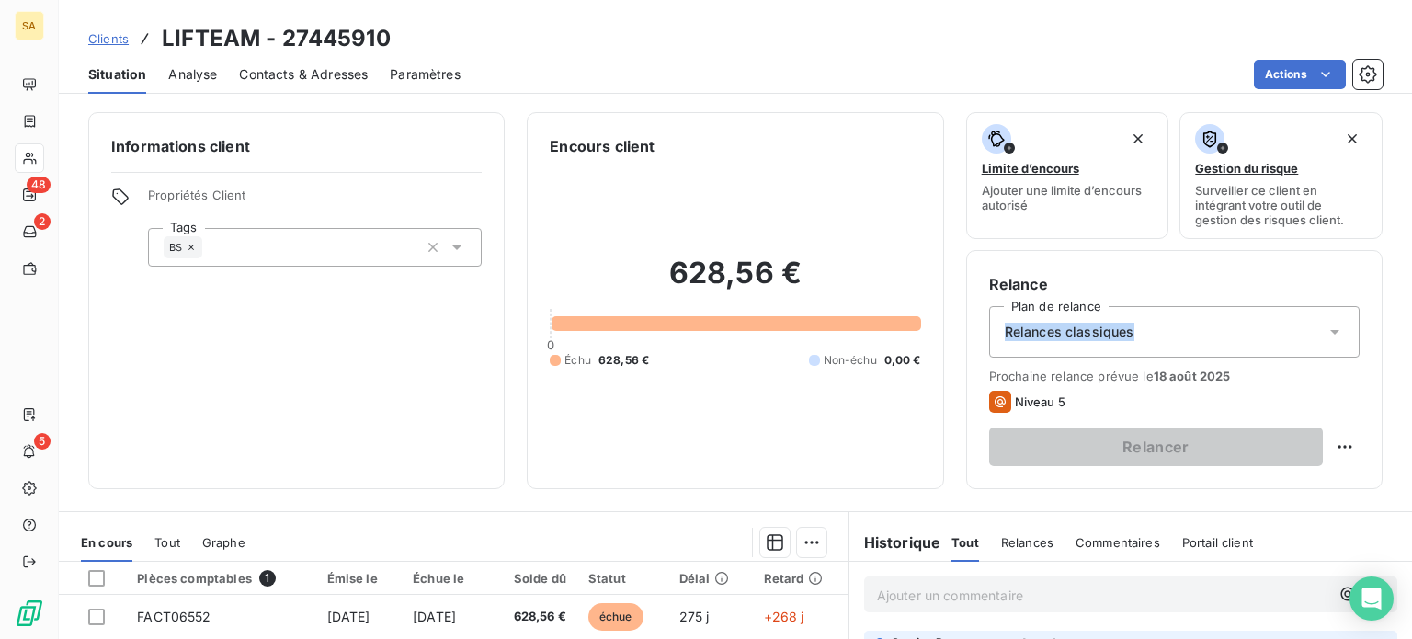
click at [1135, 323] on div "Relances classiques" at bounding box center [1174, 331] width 370 height 51
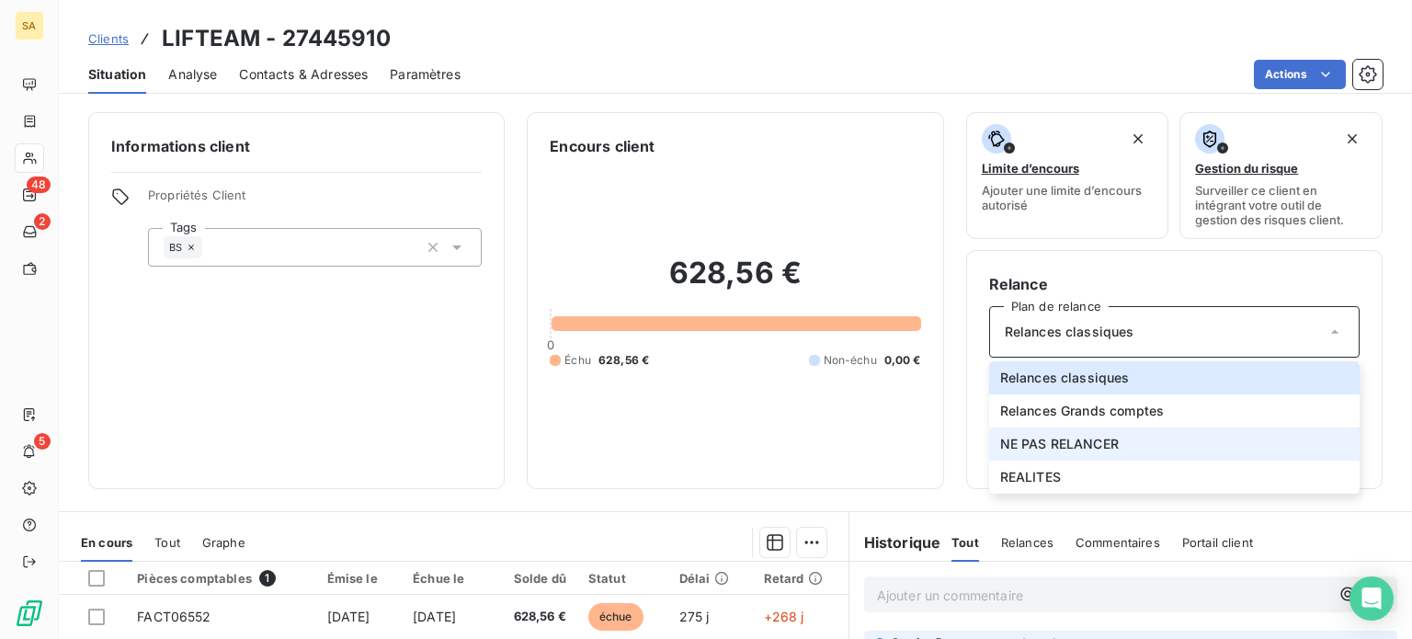
click at [1090, 452] on li "NE PAS RELANCER" at bounding box center [1174, 443] width 370 height 33
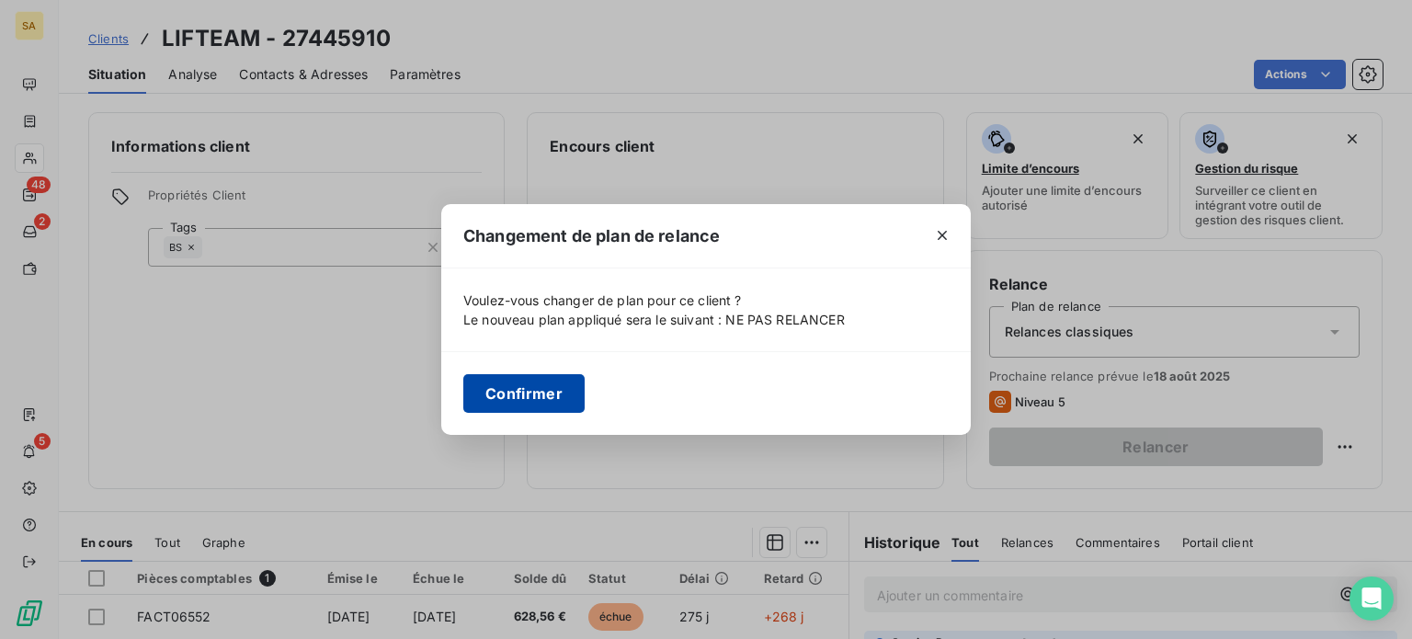
click at [545, 389] on button "Confirmer" at bounding box center [523, 393] width 121 height 39
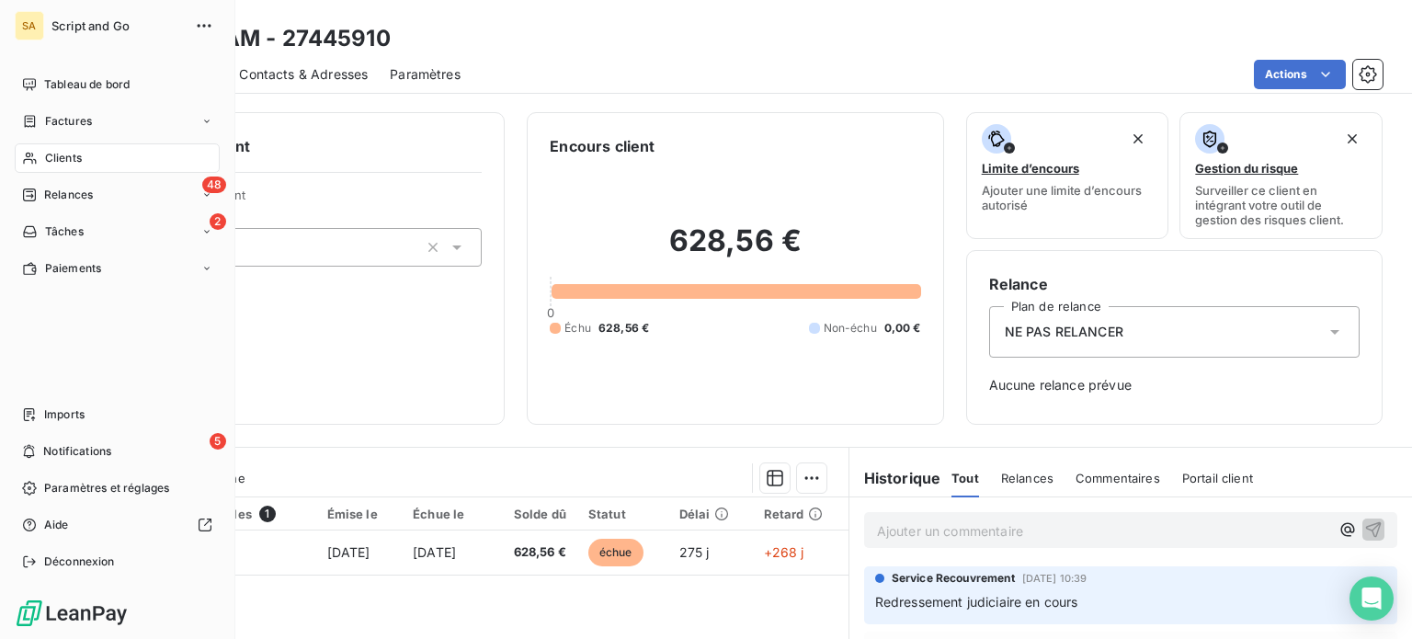
click at [62, 157] on span "Clients" at bounding box center [63, 158] width 37 height 17
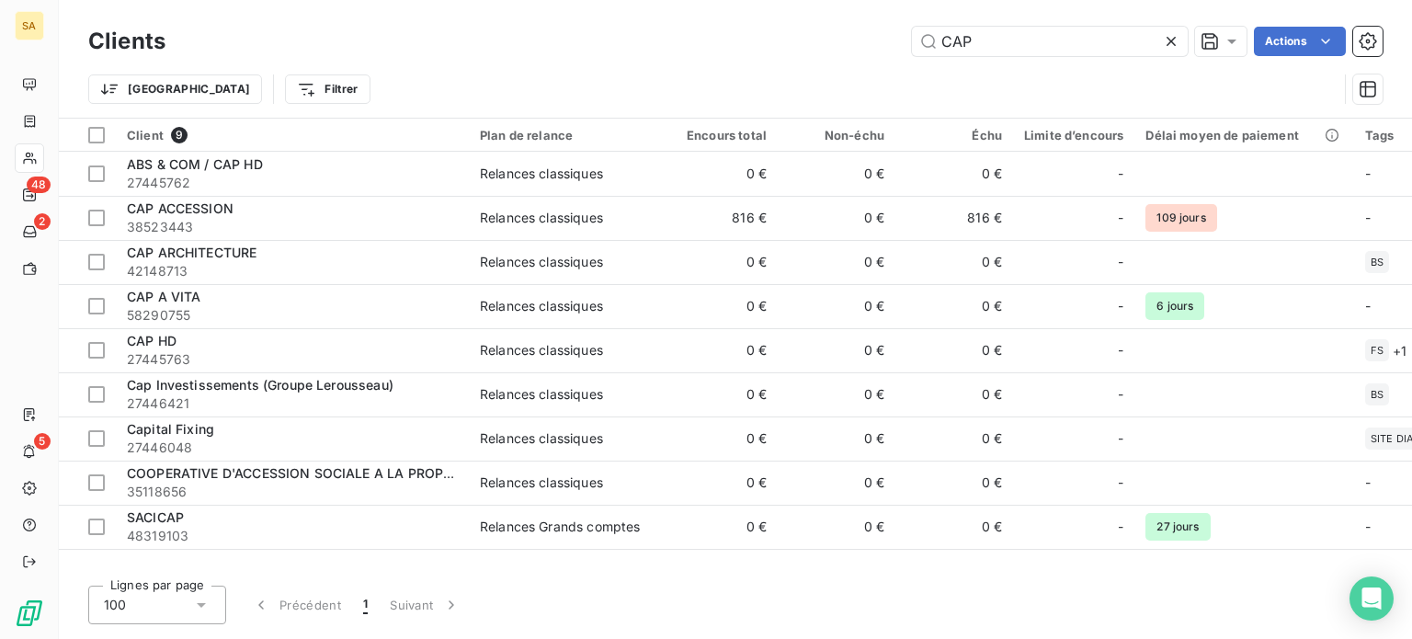
drag, startPoint x: 1027, startPoint y: 40, endPoint x: 898, endPoint y: 55, distance: 129.6
click at [898, 55] on div "CAP Actions" at bounding box center [784, 41] width 1195 height 29
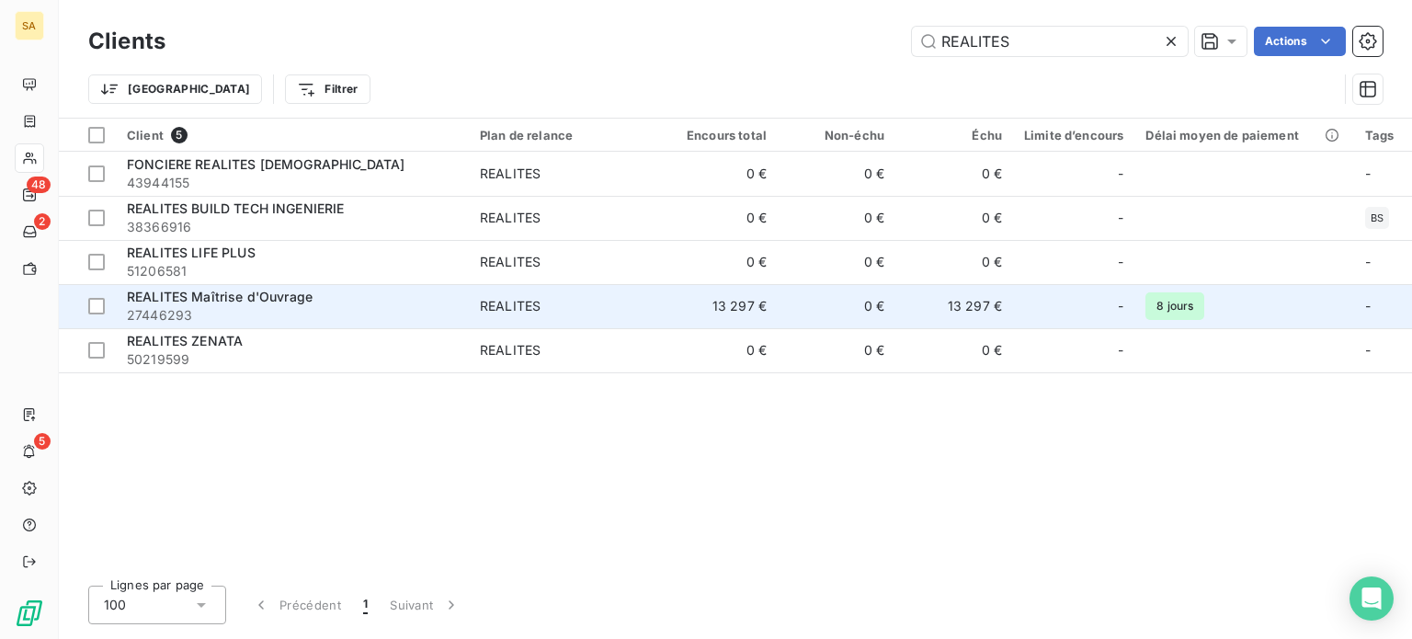
type input "REALITES"
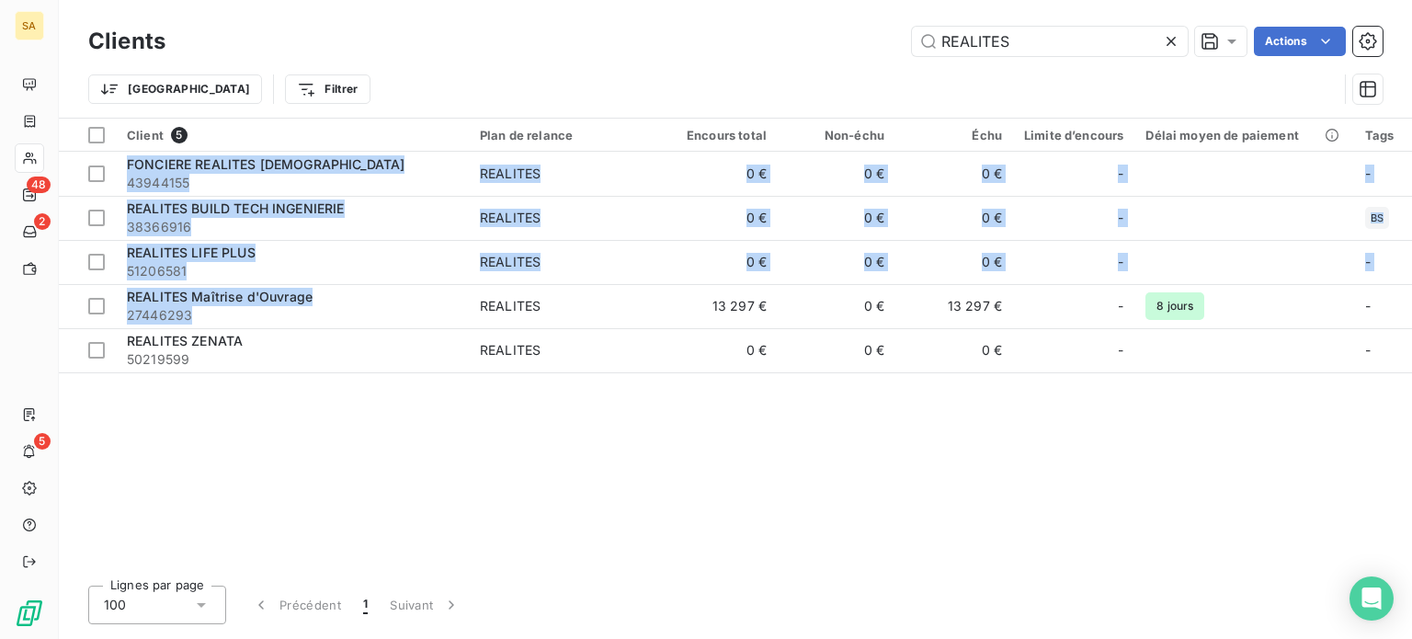
drag, startPoint x: 350, startPoint y: 307, endPoint x: 423, endPoint y: 381, distance: 104.0
click at [423, 381] on div "Client 5 Plan de relance Encours total Non-échu Échu Limite d’encours Délai moy…" at bounding box center [735, 345] width 1353 height 452
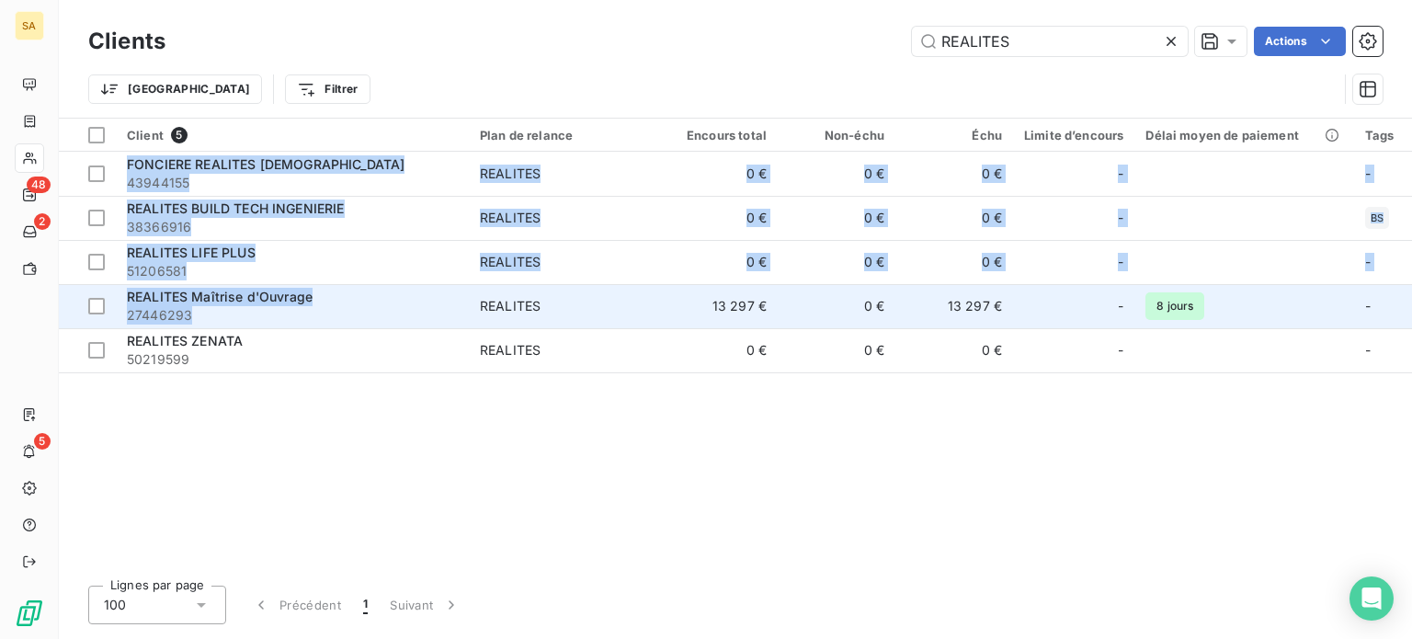
click at [362, 319] on span "27446293" at bounding box center [292, 315] width 331 height 18
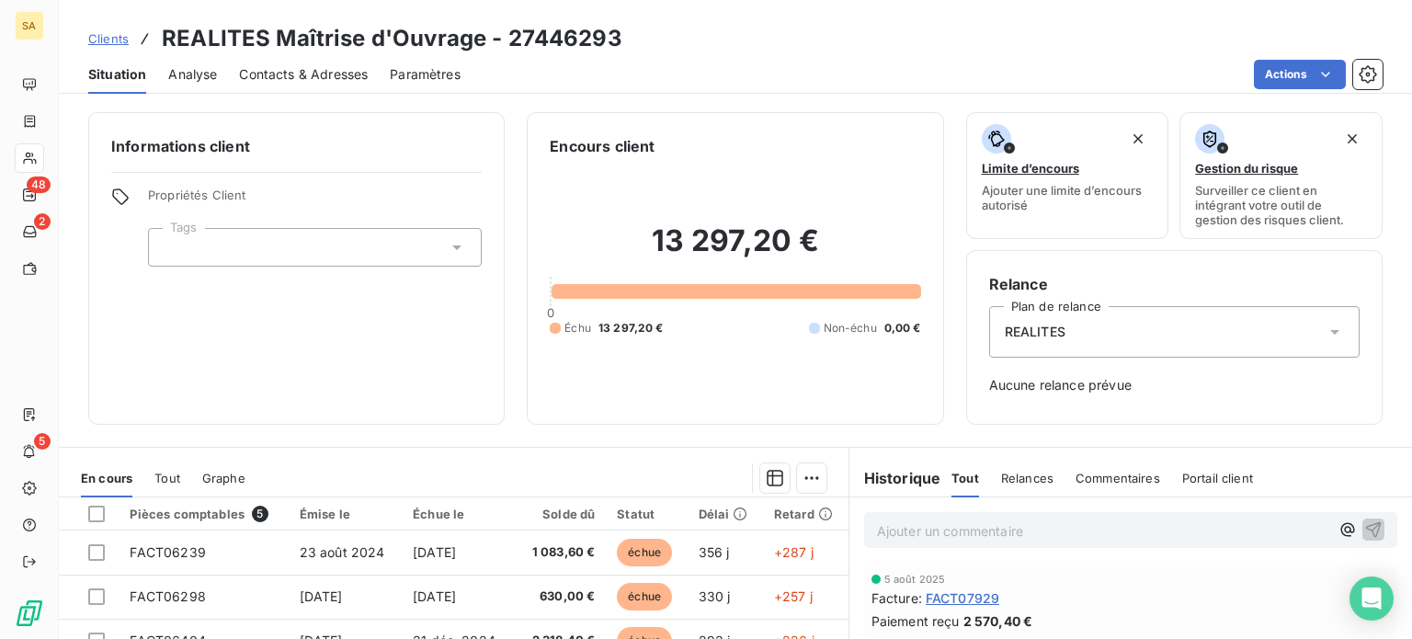
click at [1172, 336] on div "REALITES" at bounding box center [1174, 331] width 370 height 51
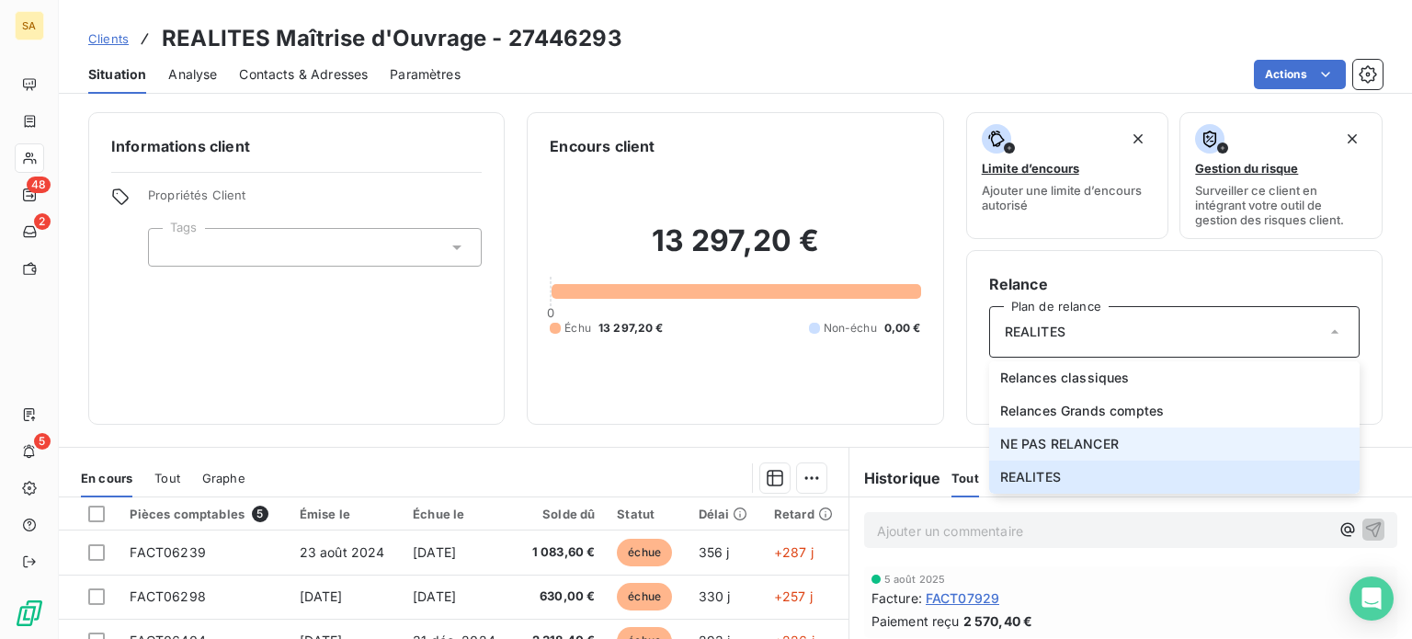
click at [1142, 434] on li "NE PAS RELANCER" at bounding box center [1174, 443] width 370 height 33
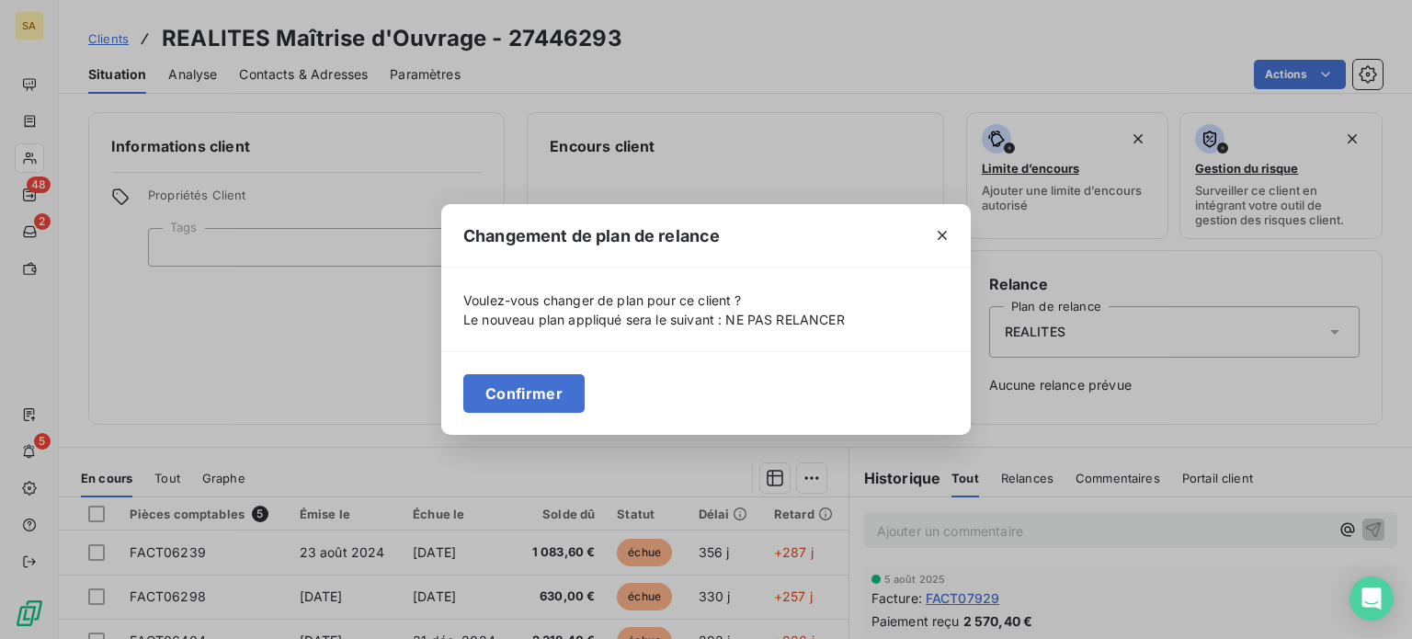
drag, startPoint x: 556, startPoint y: 381, endPoint x: 777, endPoint y: 128, distance: 336.2
click at [777, 128] on div "Changement de plan de relance Voulez-vous changer de plan pour ce client ? Le n…" at bounding box center [706, 319] width 1412 height 639
click at [778, 129] on div "Changement de plan de relance Voulez-vous changer de plan pour ce client ? Le n…" at bounding box center [706, 319] width 1412 height 639
click at [560, 394] on button "Confirmer" at bounding box center [523, 393] width 121 height 39
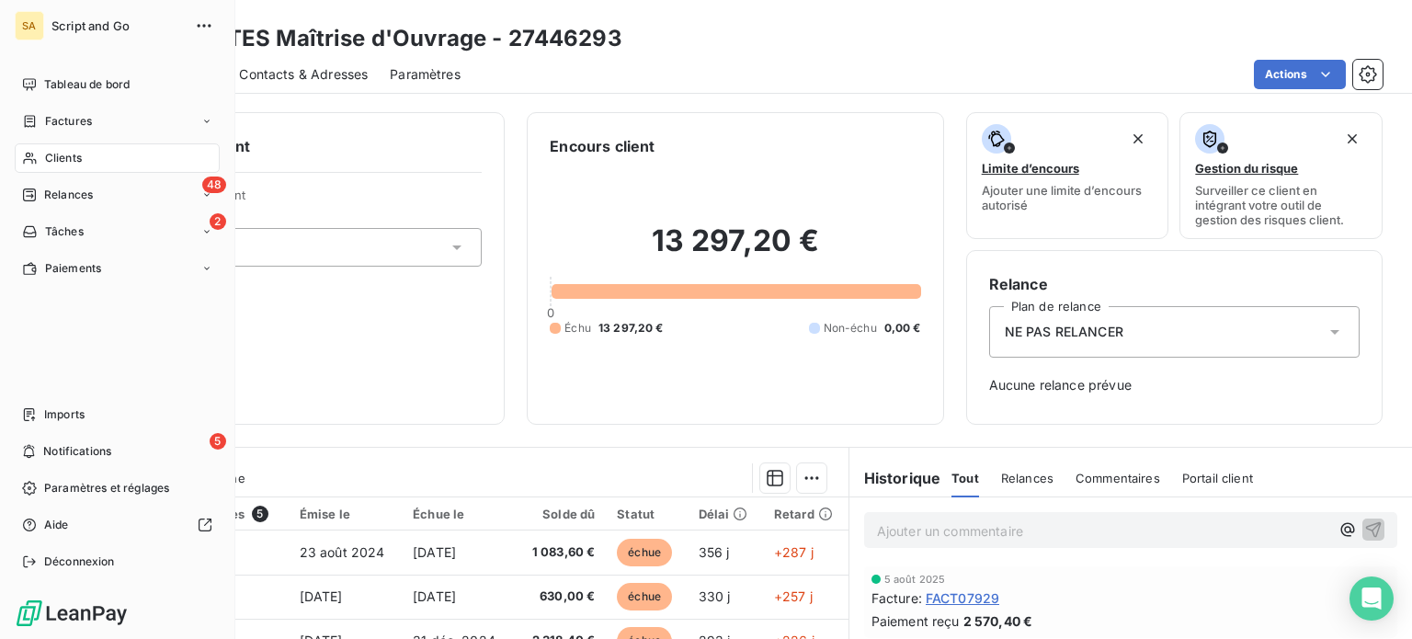
click at [56, 155] on span "Clients" at bounding box center [63, 158] width 37 height 17
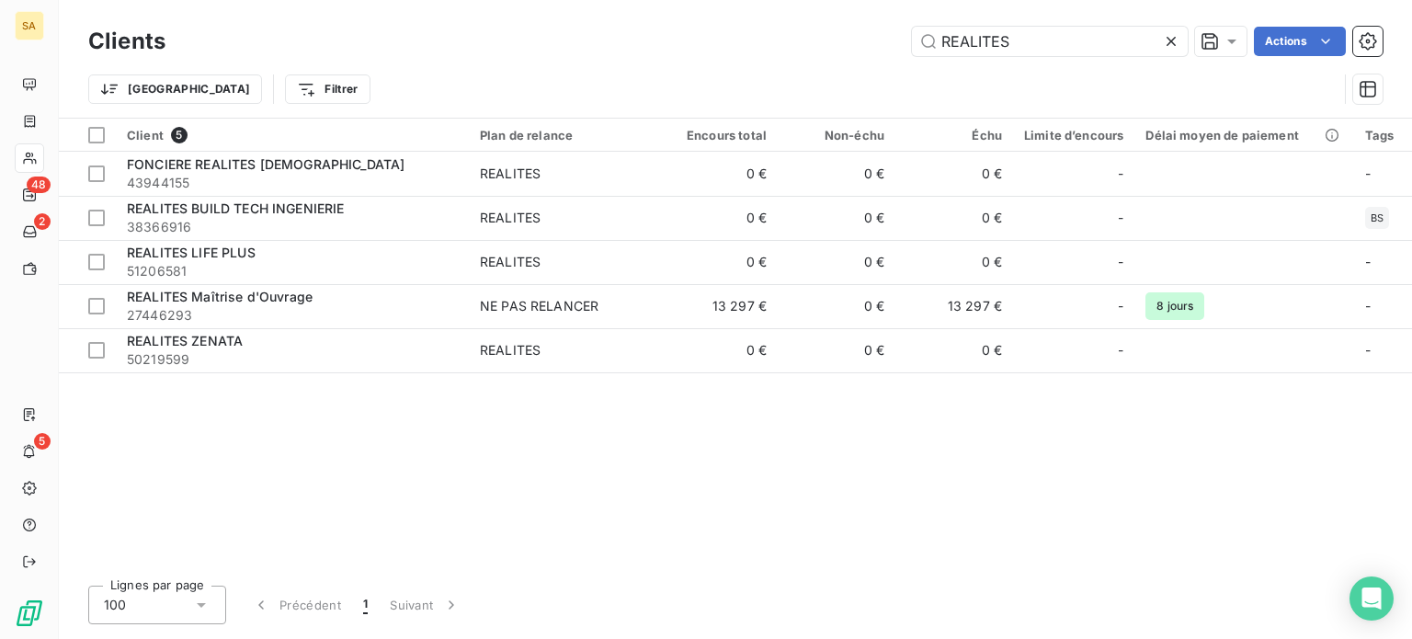
drag, startPoint x: 1037, startPoint y: 31, endPoint x: 858, endPoint y: 36, distance: 178.4
click at [858, 36] on div "REALITES Actions" at bounding box center [784, 41] width 1195 height 29
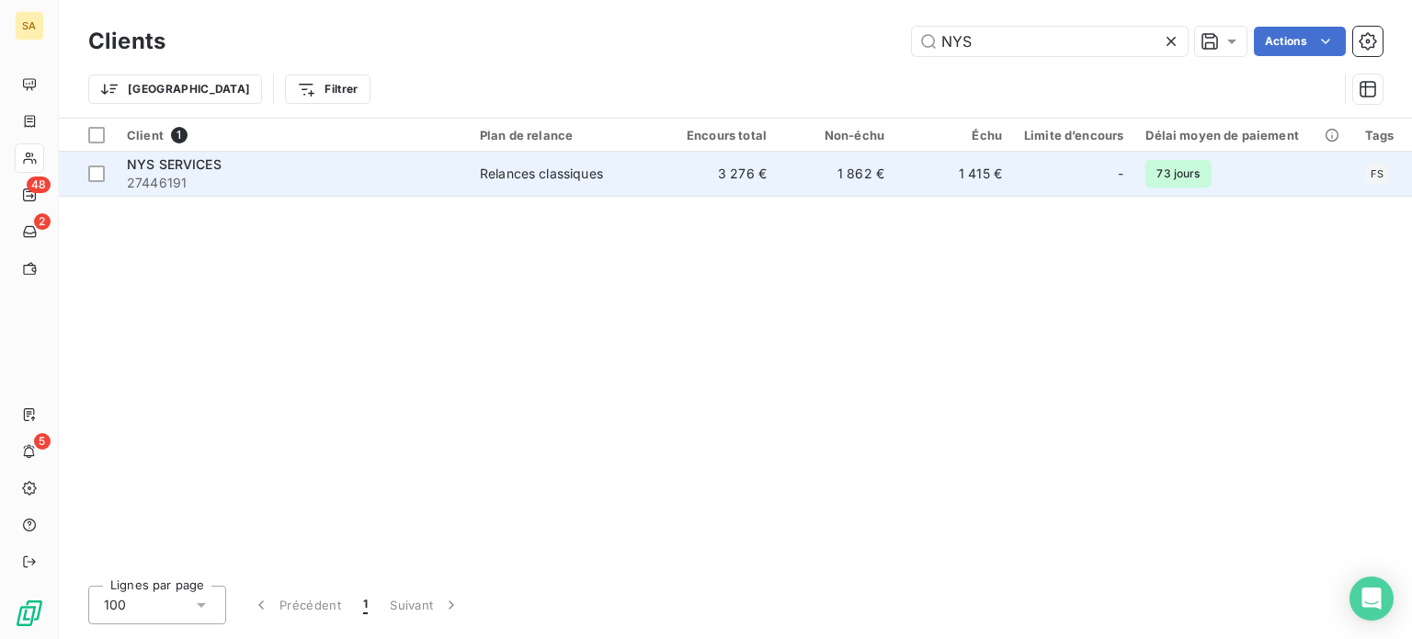
type input "NYS"
click at [398, 164] on div "NYS SERVICES" at bounding box center [292, 164] width 331 height 18
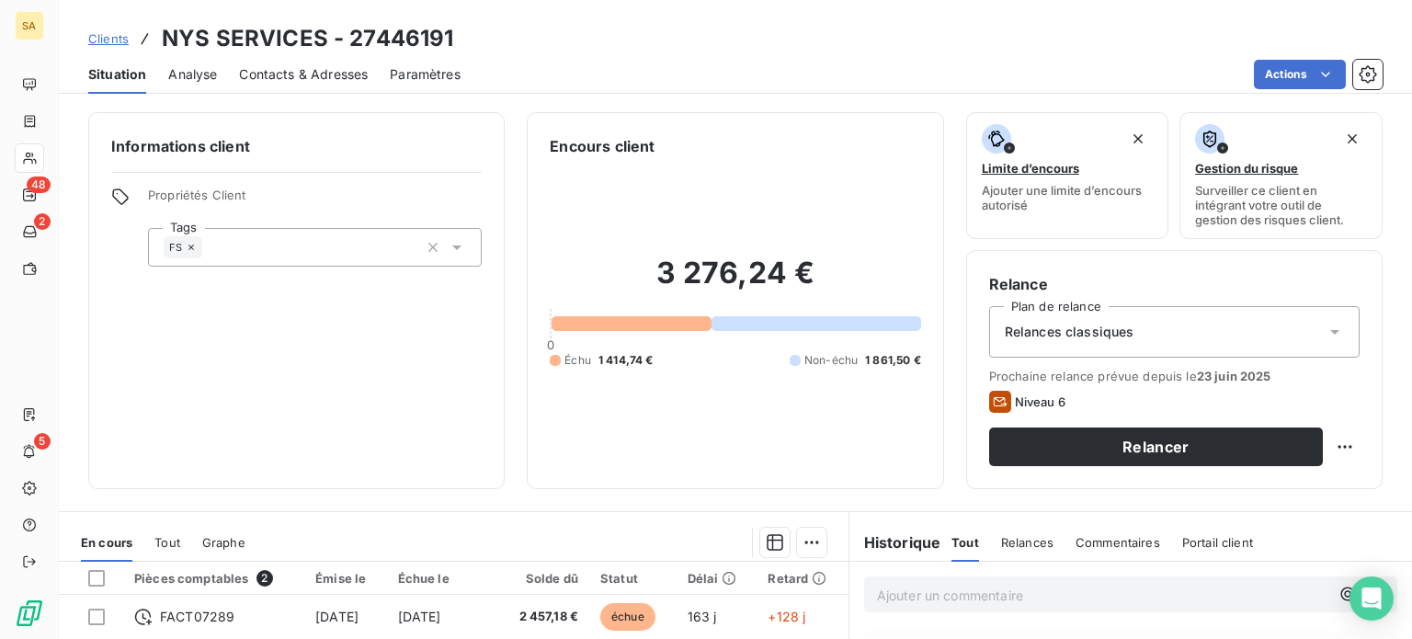
click at [1143, 326] on div "Relances classiques" at bounding box center [1174, 331] width 370 height 51
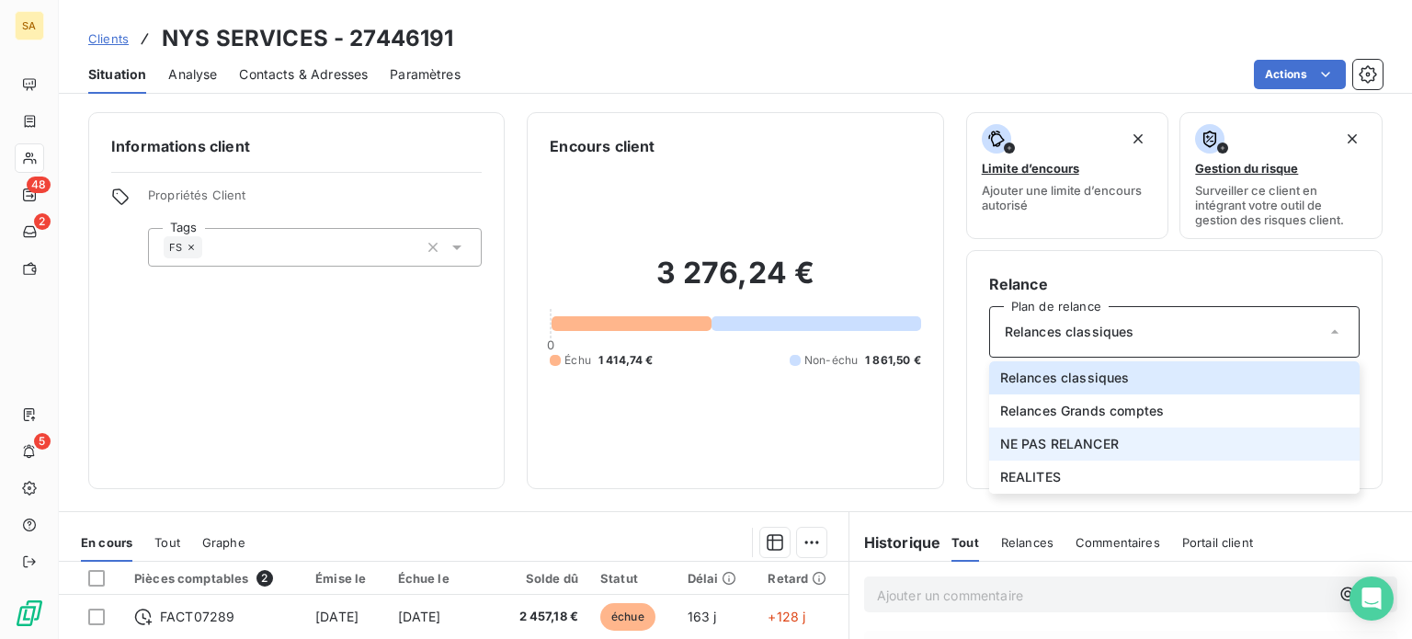
click at [1104, 448] on span "NE PAS RELANCER" at bounding box center [1059, 444] width 119 height 18
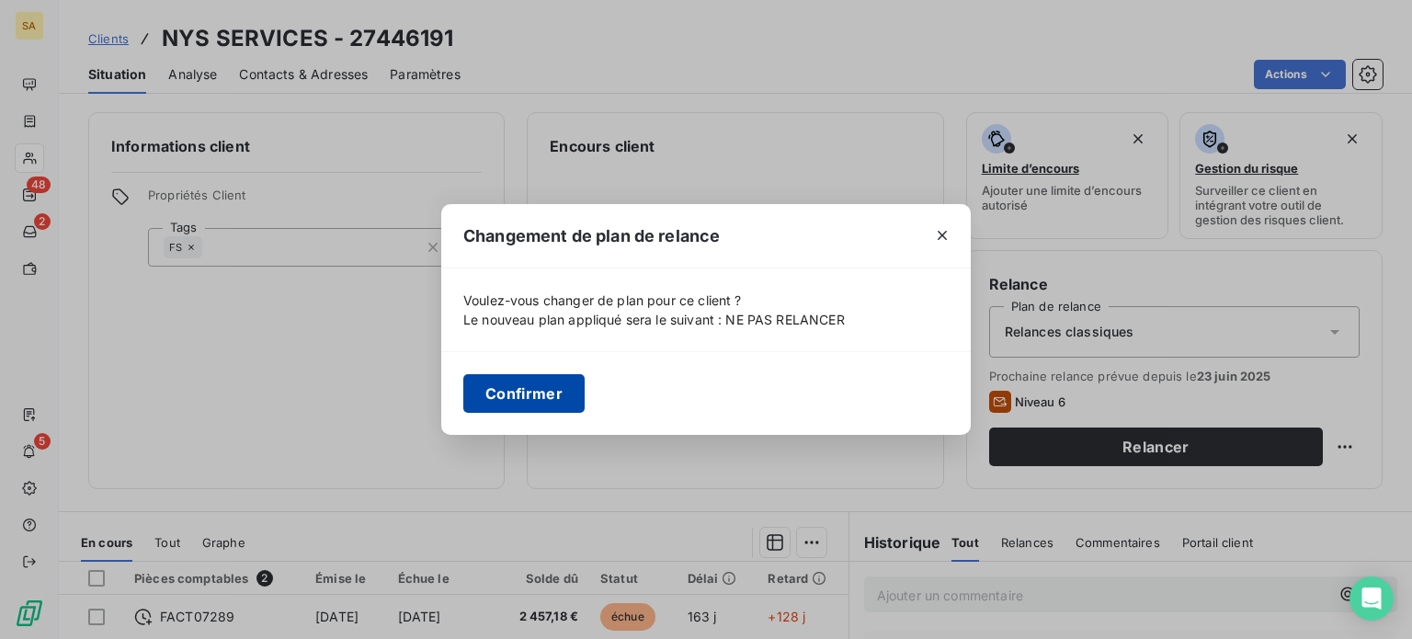
click at [537, 389] on button "Confirmer" at bounding box center [523, 393] width 121 height 39
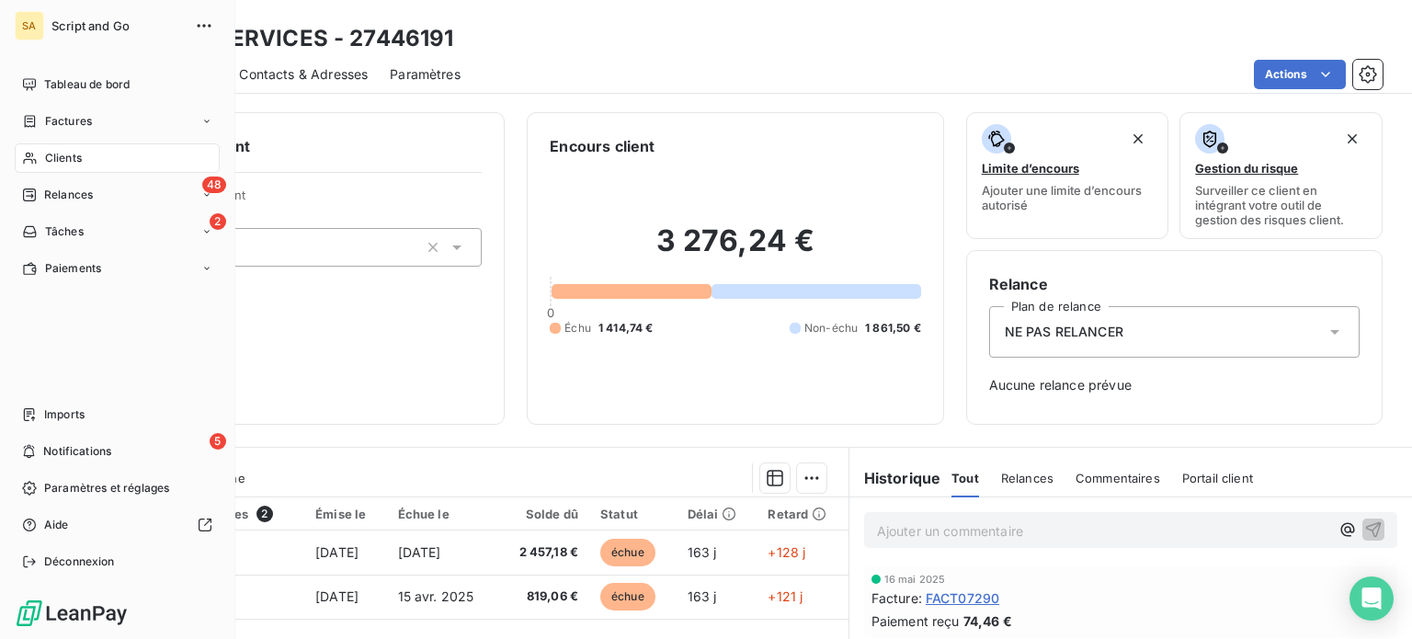
click at [33, 156] on icon at bounding box center [30, 158] width 16 height 15
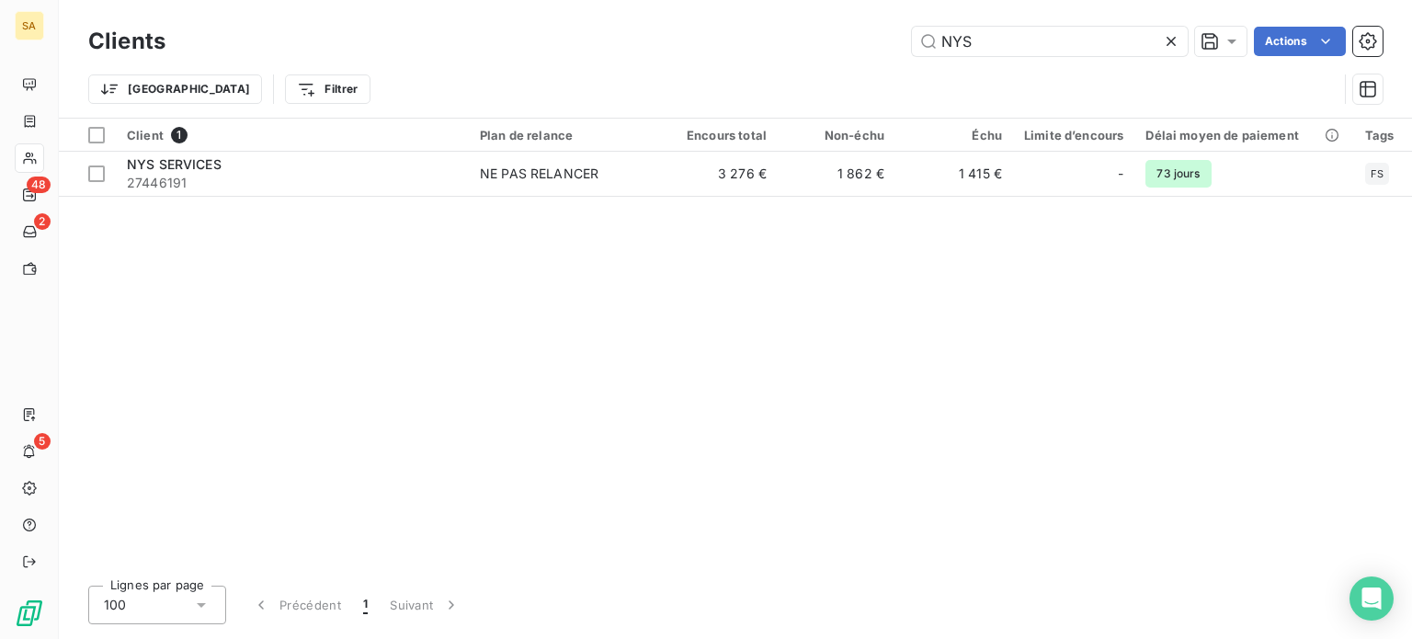
drag, startPoint x: 999, startPoint y: 43, endPoint x: 898, endPoint y: 42, distance: 101.1
click at [898, 42] on div "NYS Actions" at bounding box center [784, 41] width 1195 height 29
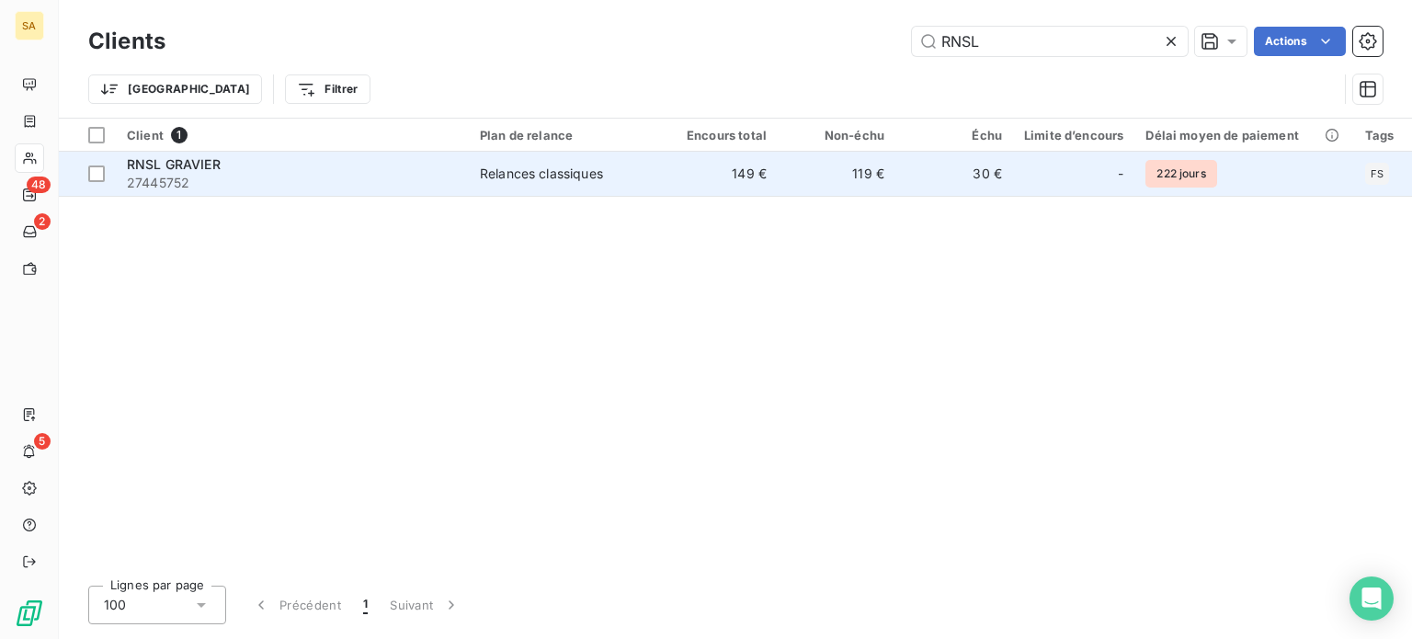
type input "RNSL"
click at [375, 172] on div "RNSL GRAVIER" at bounding box center [292, 164] width 331 height 18
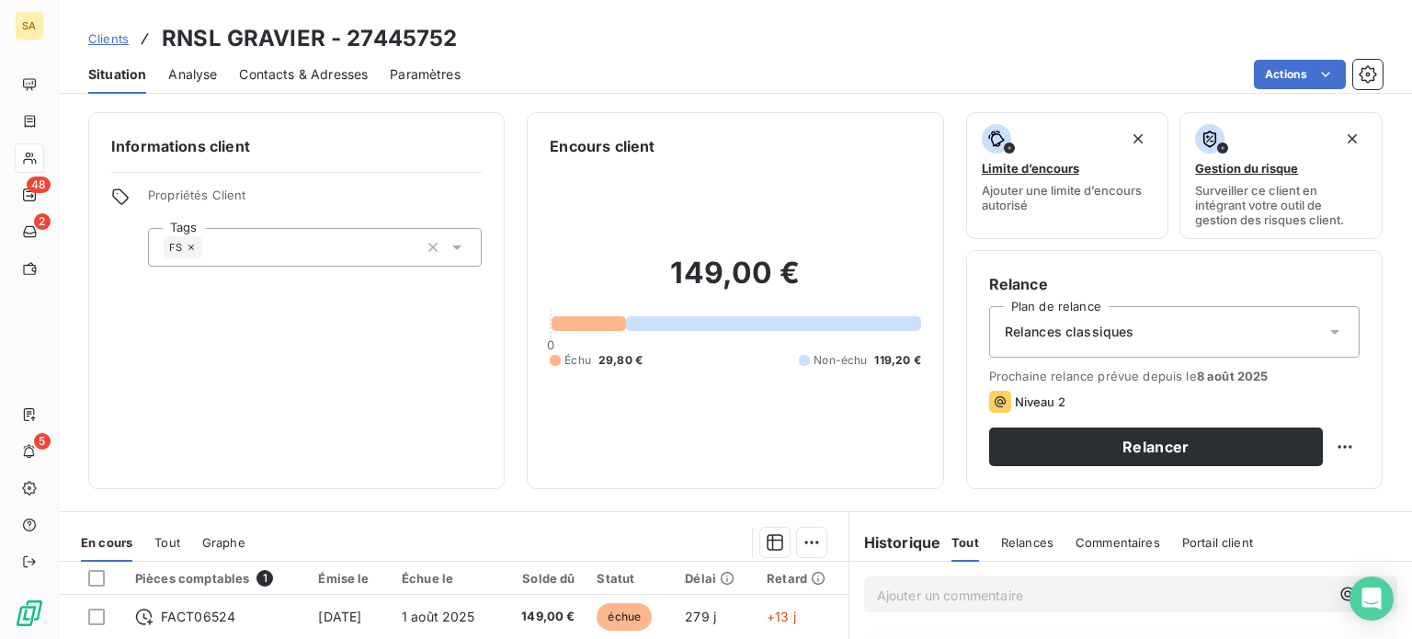
click at [1037, 335] on span "Relances classiques" at bounding box center [1070, 332] width 130 height 18
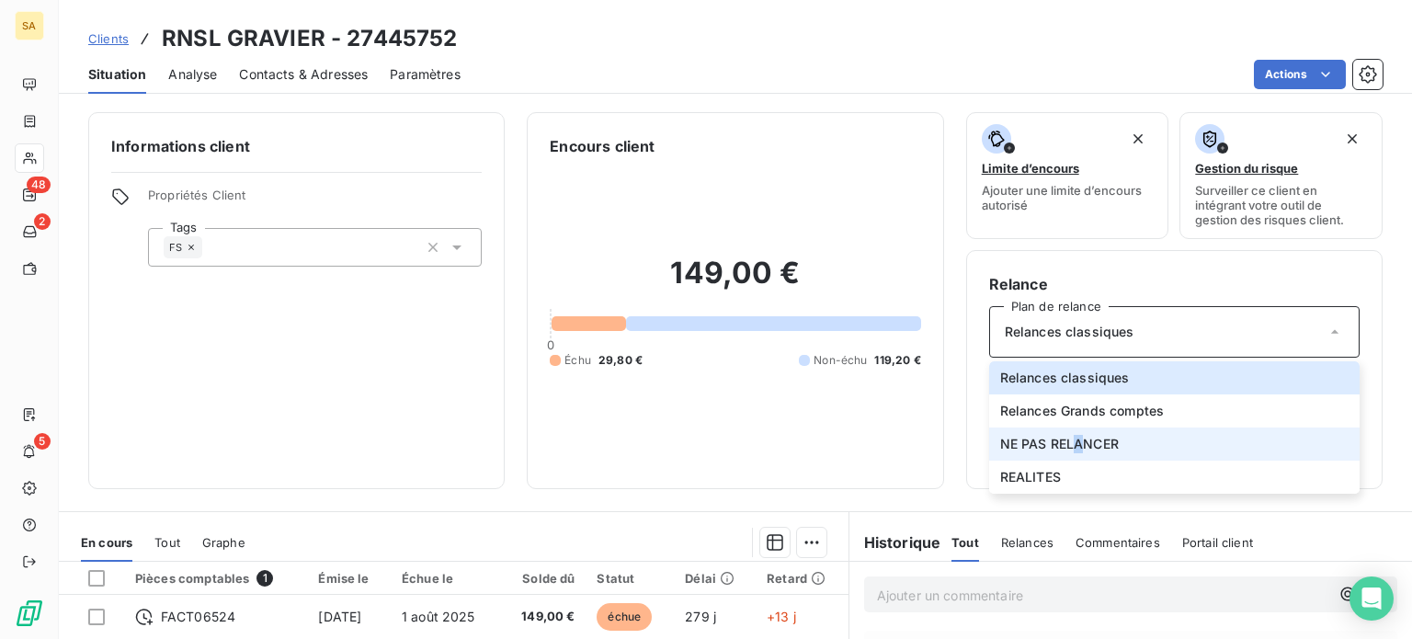
click at [1069, 437] on span "NE PAS RELANCER" at bounding box center [1059, 444] width 119 height 18
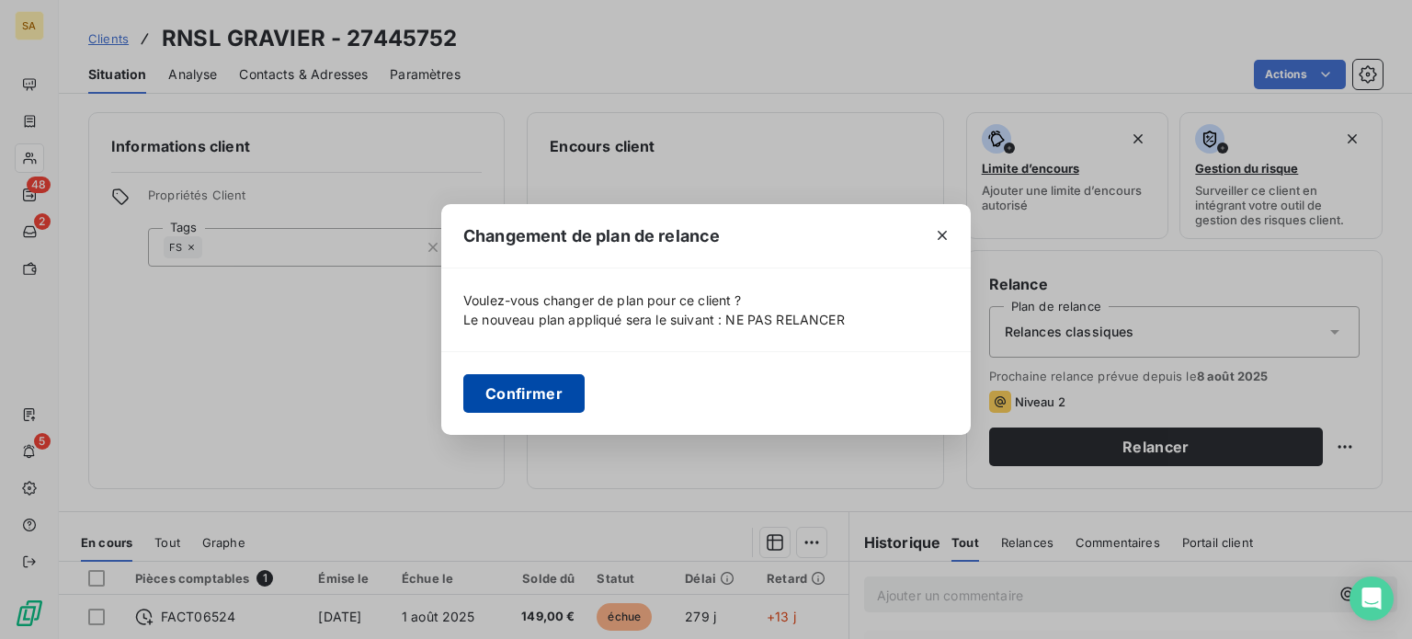
click at [542, 400] on button "Confirmer" at bounding box center [523, 393] width 121 height 39
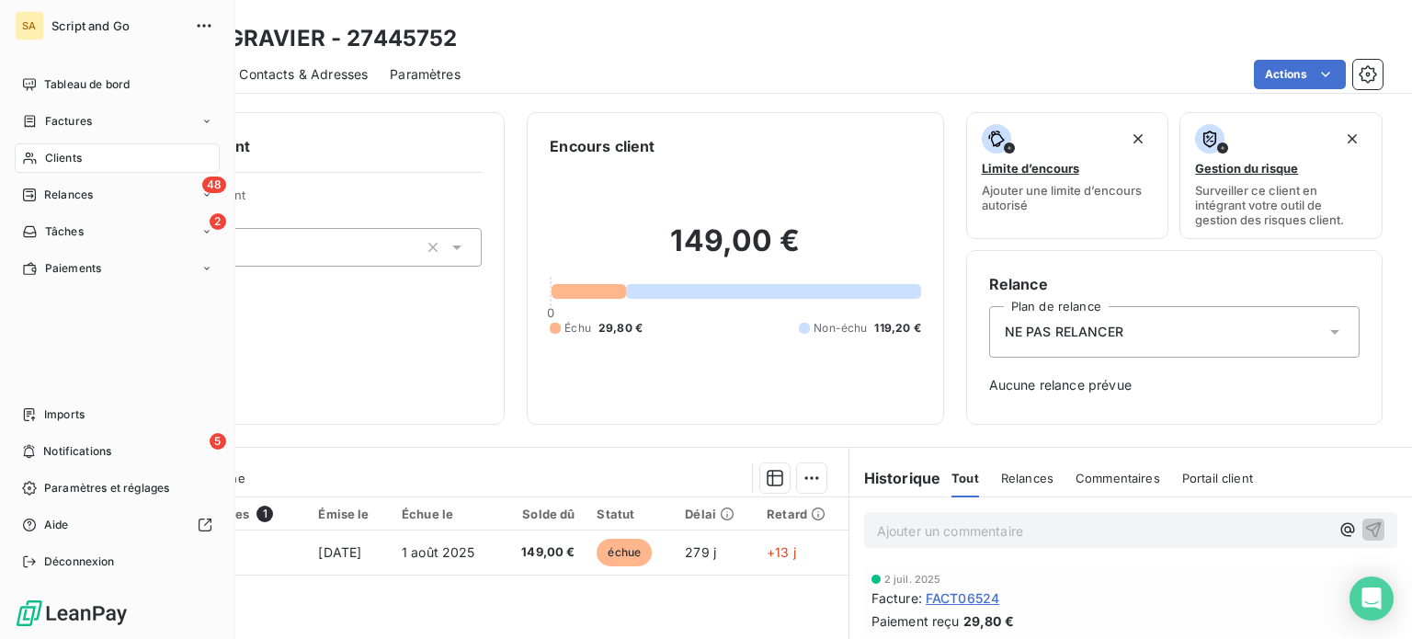
click at [47, 146] on div "Clients" at bounding box center [117, 157] width 205 height 29
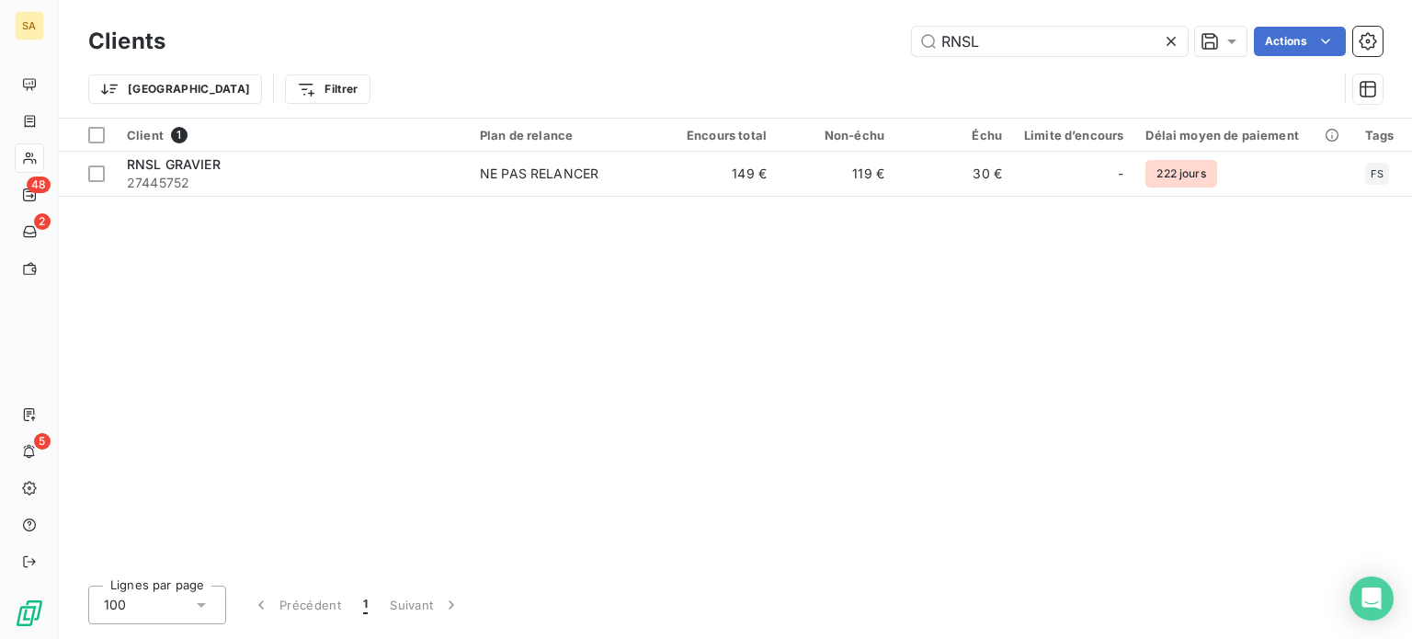
drag, startPoint x: 1003, startPoint y: 45, endPoint x: 879, endPoint y: 42, distance: 124.1
click at [879, 42] on div "RNSL Actions" at bounding box center [784, 41] width 1195 height 29
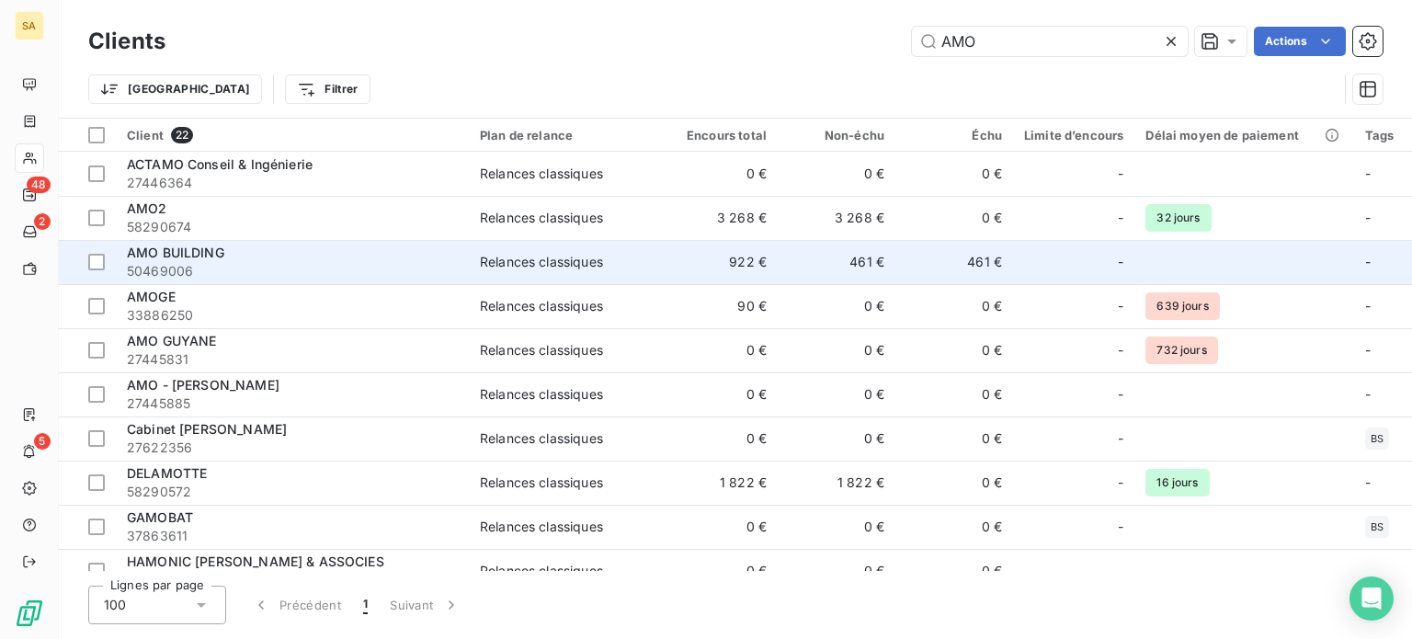
type input "AMO"
click at [233, 266] on span "50469006" at bounding box center [292, 271] width 331 height 18
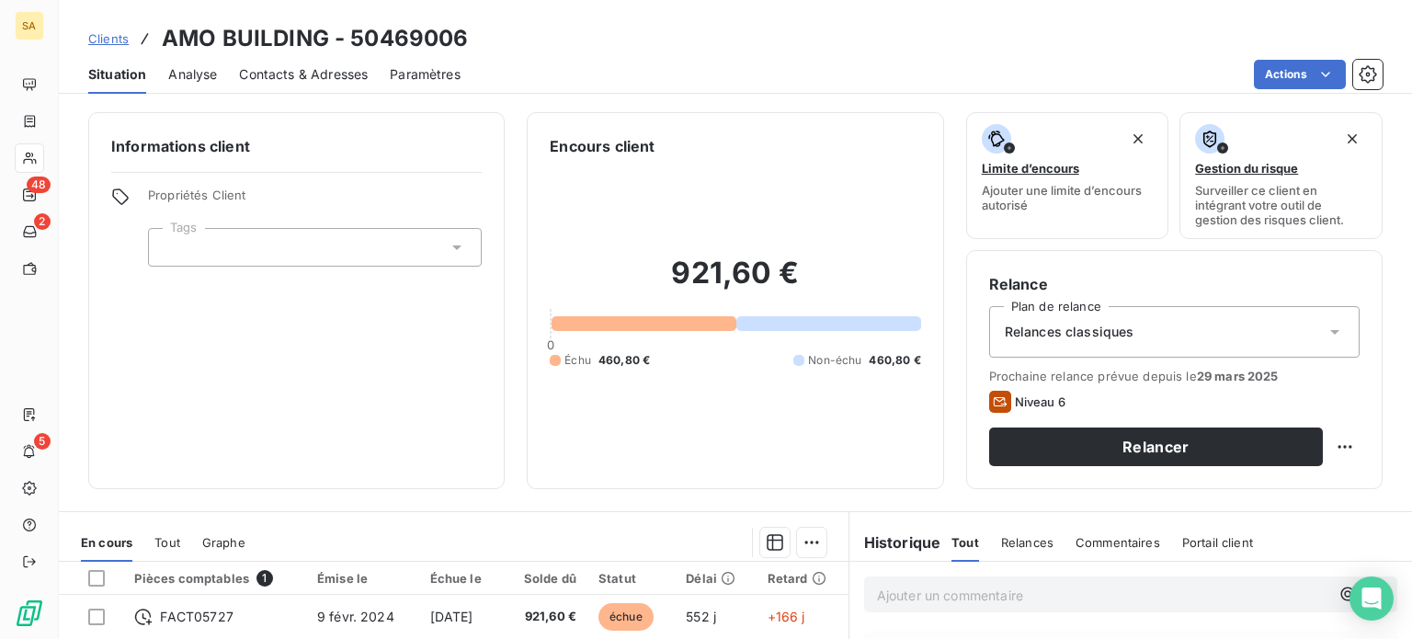
click at [1077, 341] on div "Relances classiques" at bounding box center [1174, 331] width 370 height 51
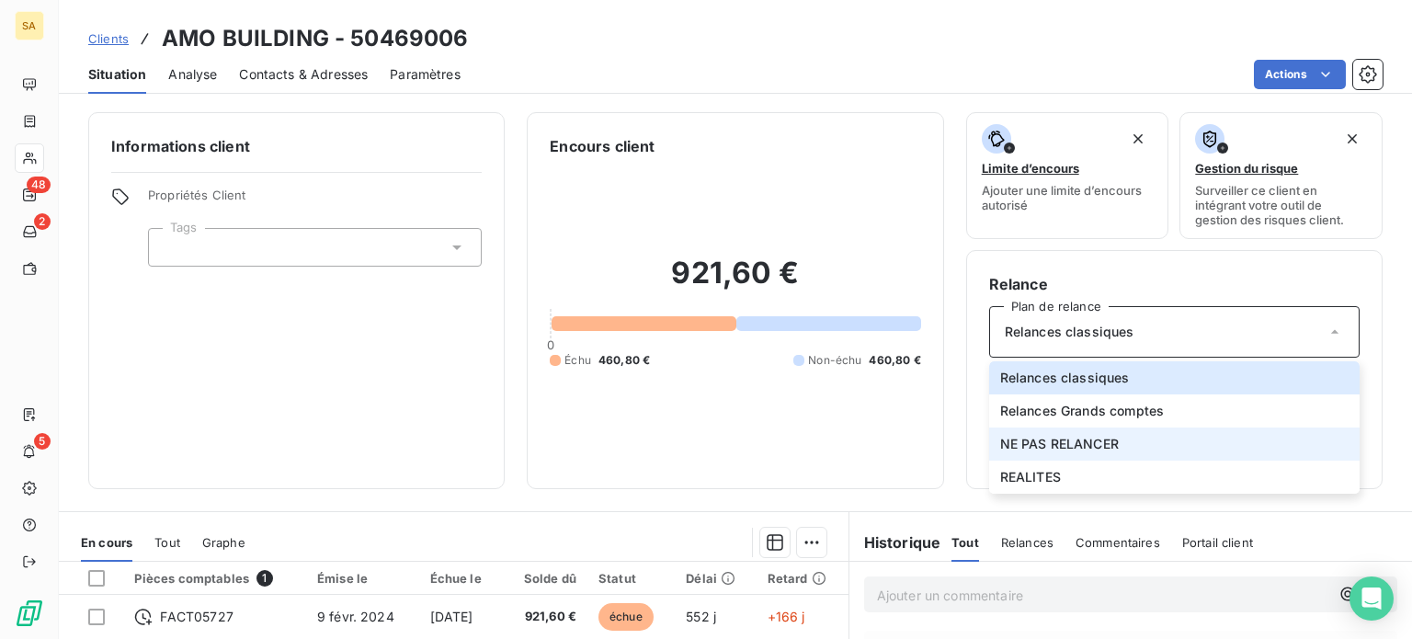
click at [1081, 440] on span "NE PAS RELANCER" at bounding box center [1059, 444] width 119 height 18
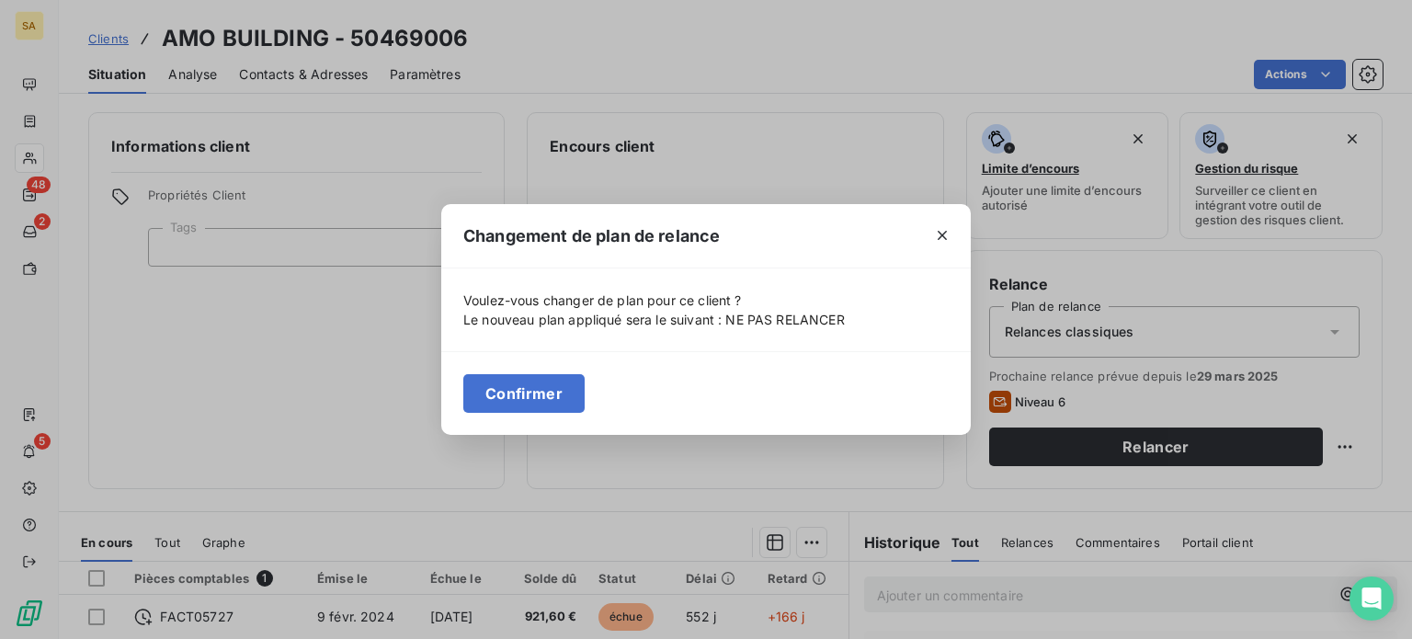
click at [539, 394] on button "Confirmer" at bounding box center [523, 393] width 121 height 39
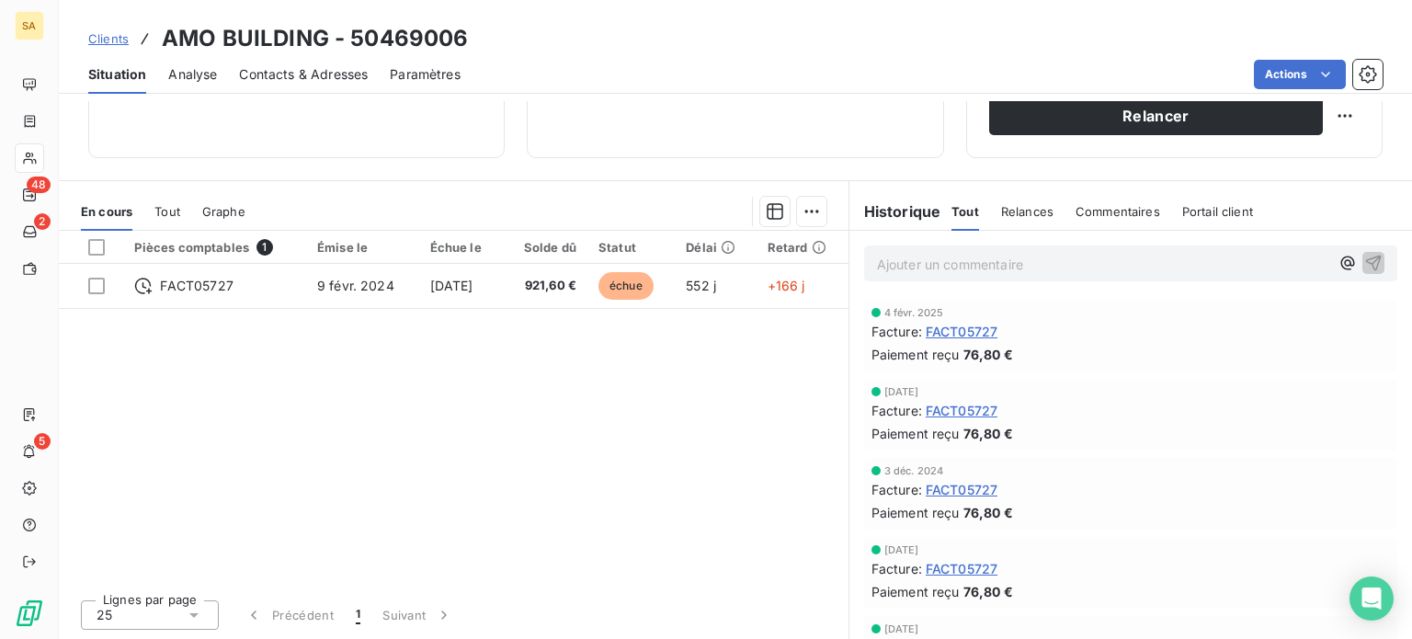
scroll to position [55, 0]
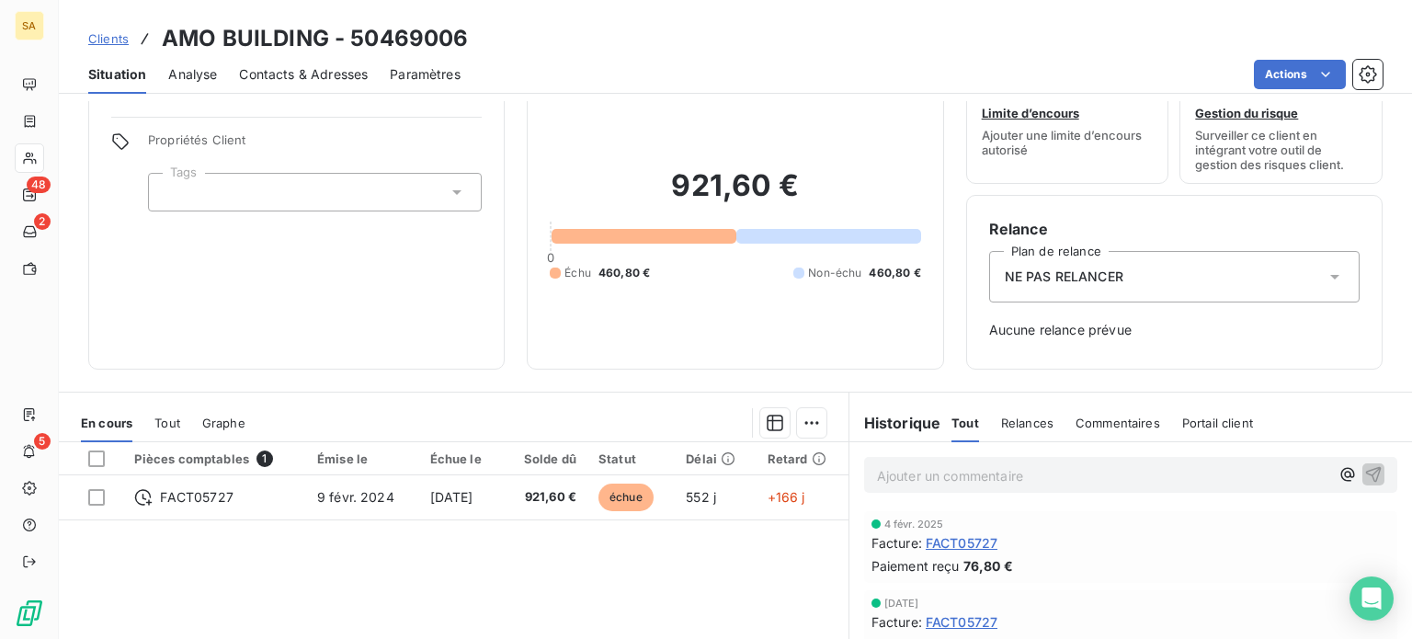
click at [937, 483] on p "Ajouter un commentaire ﻿" at bounding box center [1103, 475] width 452 height 23
click at [905, 471] on span "rederssement judiciaire" at bounding box center [948, 474] width 142 height 16
click at [904, 471] on span "rederssement judiciaire" at bounding box center [948, 474] width 142 height 16
click at [1364, 470] on icon "button" at bounding box center [1373, 473] width 18 height 18
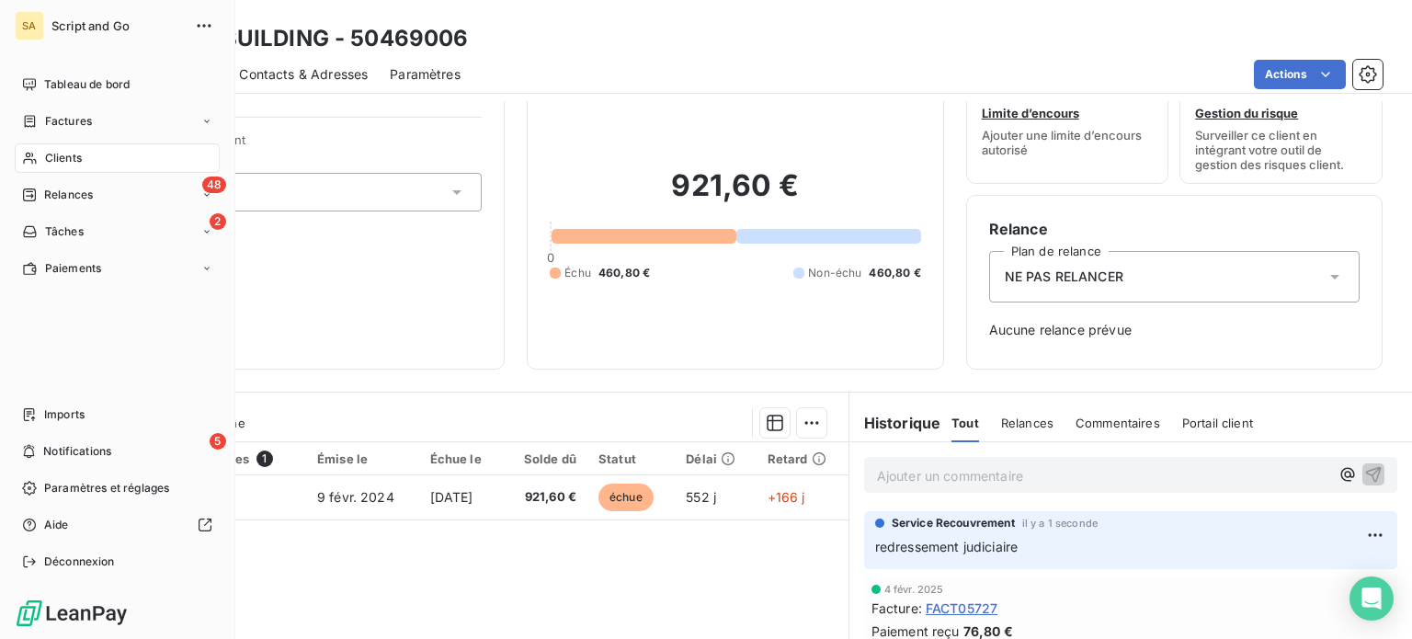
click at [48, 153] on span "Clients" at bounding box center [63, 158] width 37 height 17
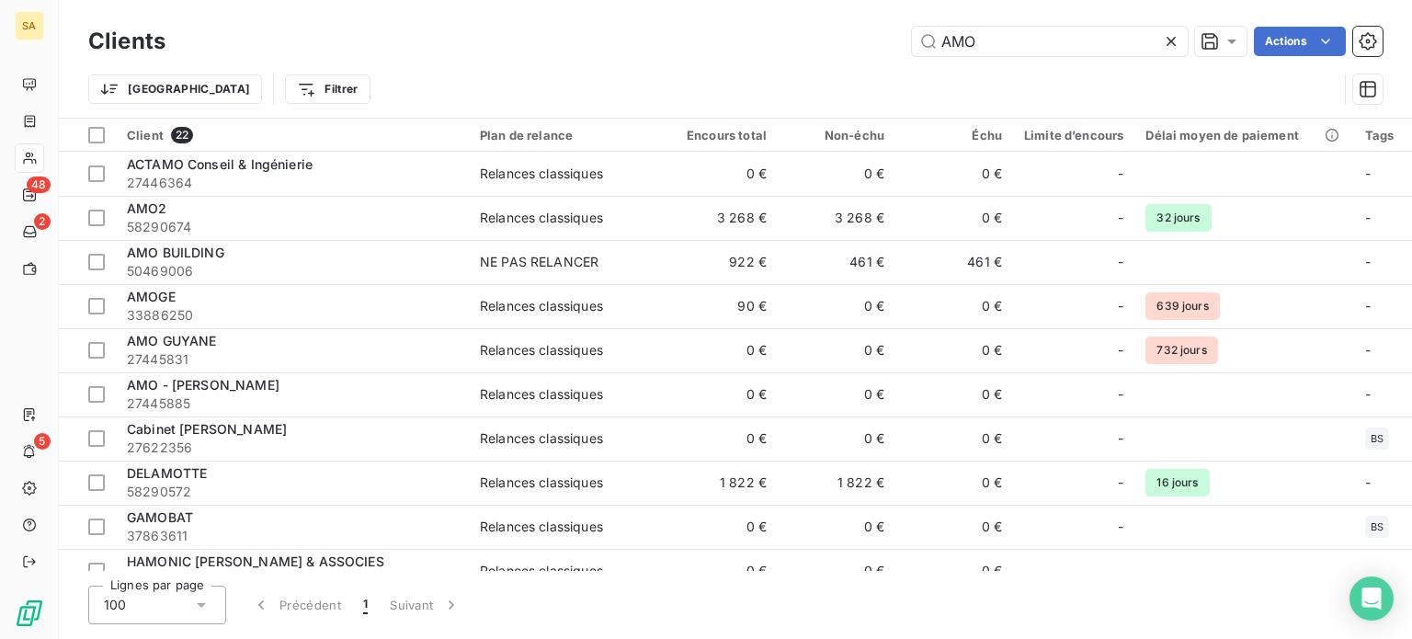
drag, startPoint x: 1011, startPoint y: 48, endPoint x: 876, endPoint y: 51, distance: 135.2
click at [876, 51] on div "AMO Actions" at bounding box center [784, 41] width 1195 height 29
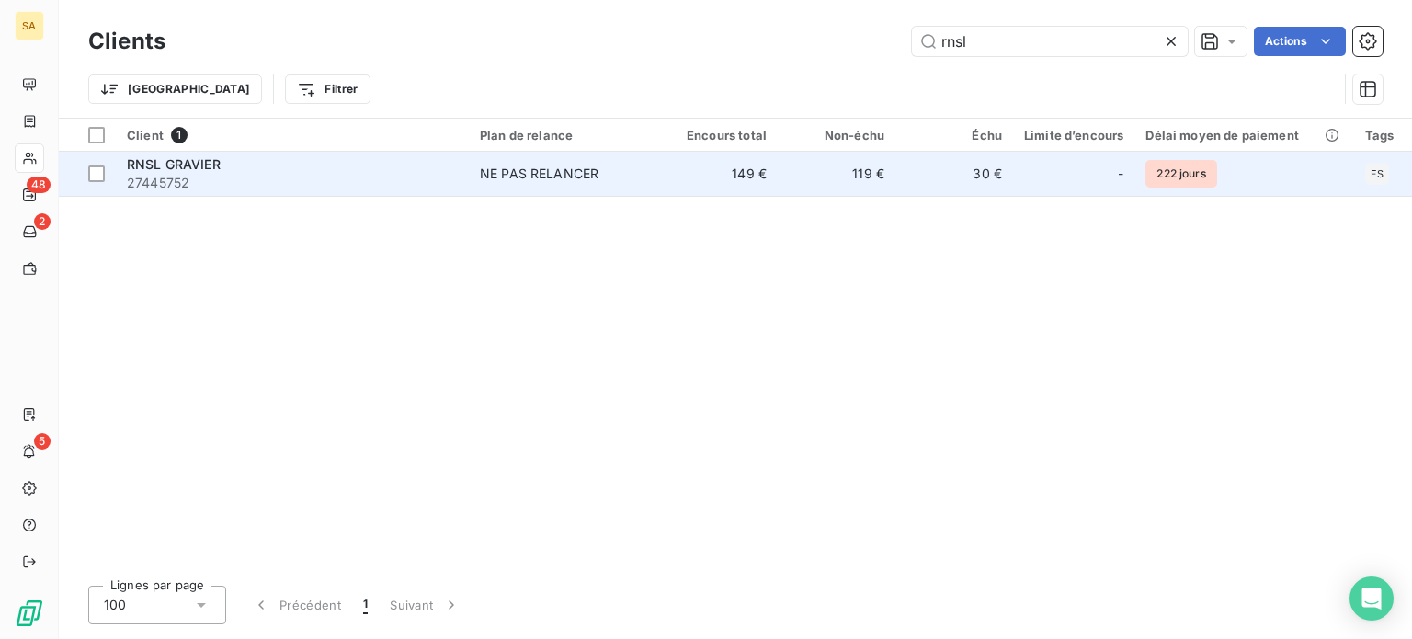
type input "rnsl"
click at [415, 172] on div "RNSL GRAVIER" at bounding box center [292, 164] width 331 height 18
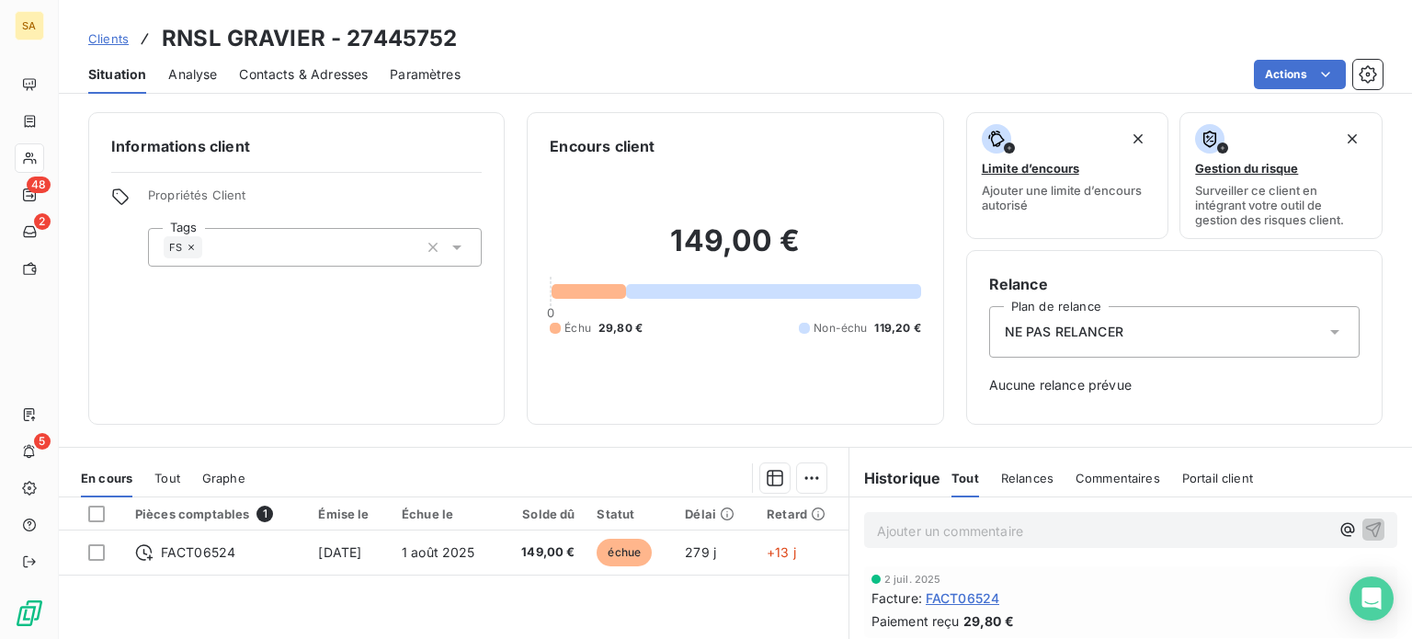
click at [978, 535] on p "Ajouter un commentaire ﻿" at bounding box center [1103, 530] width 452 height 23
click at [1366, 528] on icon "button" at bounding box center [1374, 529] width 16 height 16
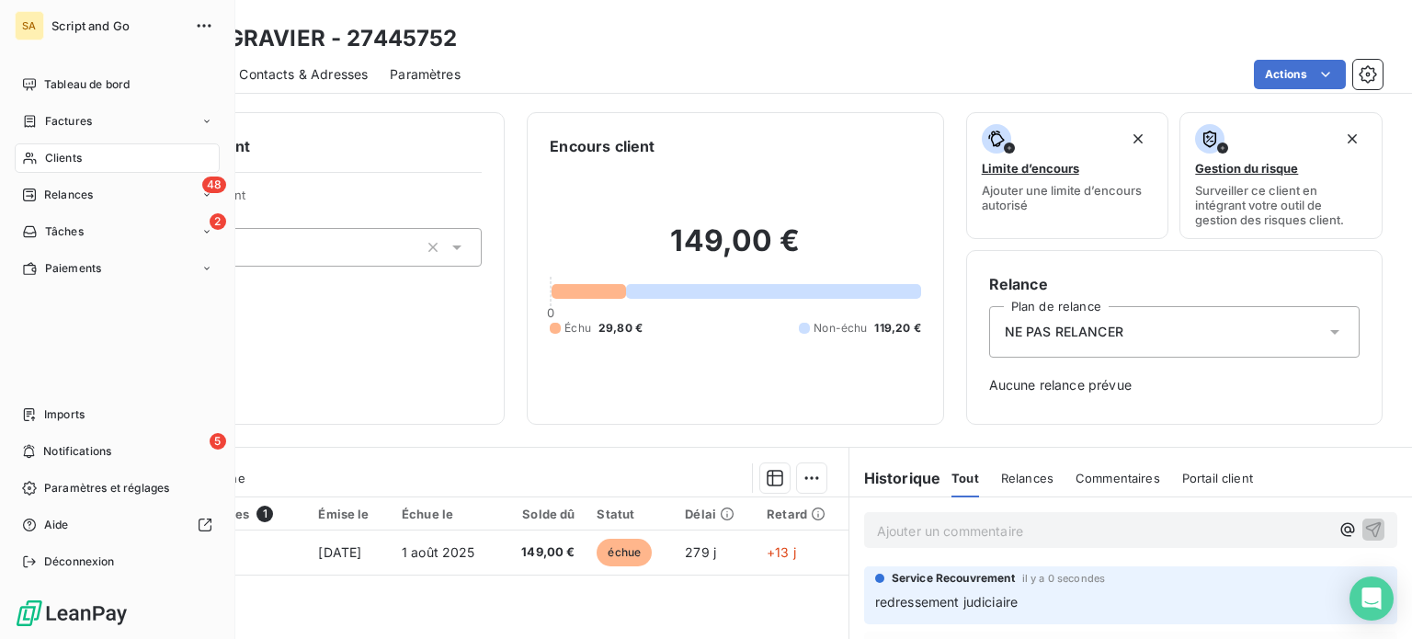
click at [37, 151] on div "Clients" at bounding box center [117, 157] width 205 height 29
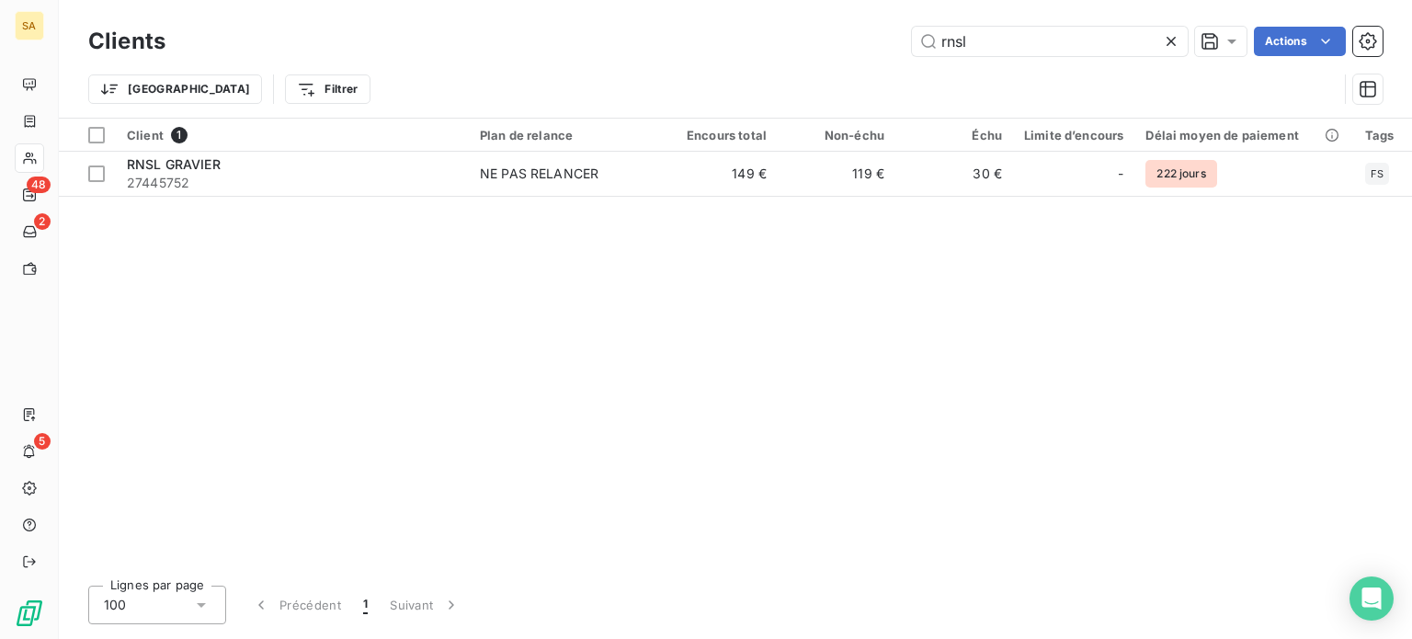
drag, startPoint x: 982, startPoint y: 41, endPoint x: 877, endPoint y: 49, distance: 105.0
click at [877, 49] on div "rnsl Actions" at bounding box center [784, 41] width 1195 height 29
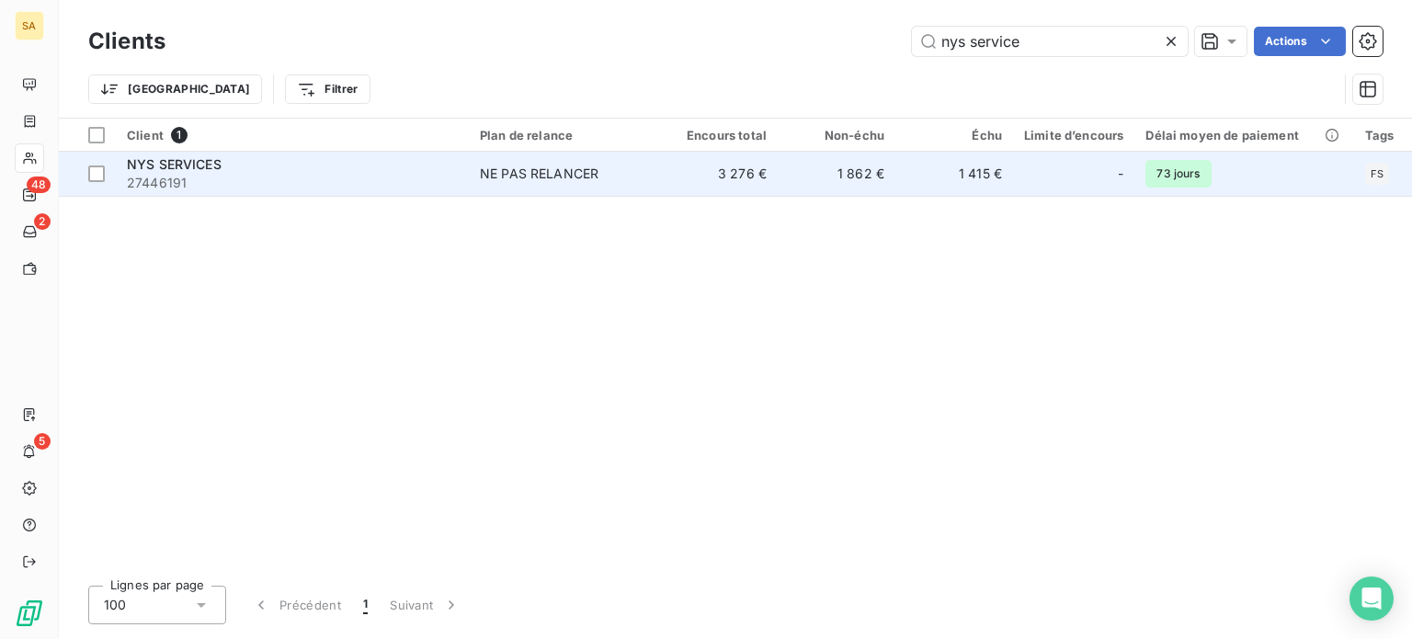
type input "nys service"
click at [423, 182] on span "27446191" at bounding box center [292, 183] width 331 height 18
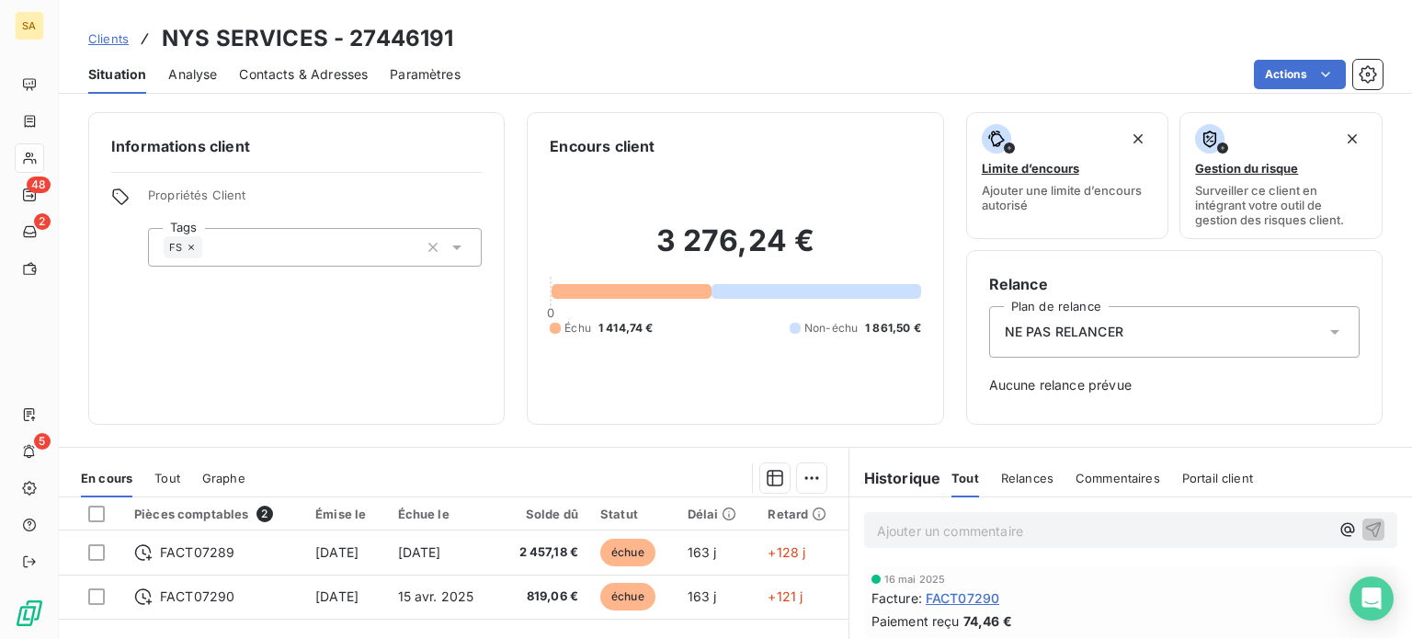
click at [884, 539] on p "Ajouter un commentaire ﻿" at bounding box center [1103, 530] width 452 height 23
click at [1366, 524] on icon "button" at bounding box center [1374, 529] width 16 height 16
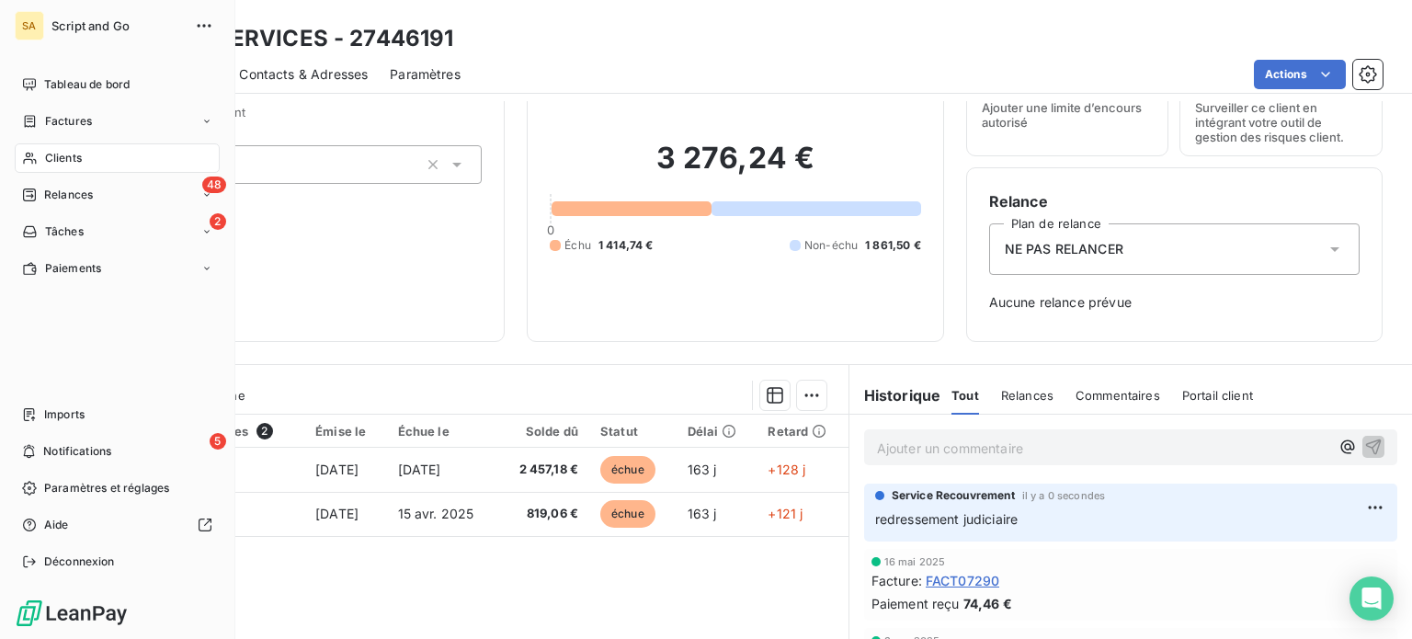
click at [49, 157] on span "Clients" at bounding box center [63, 158] width 37 height 17
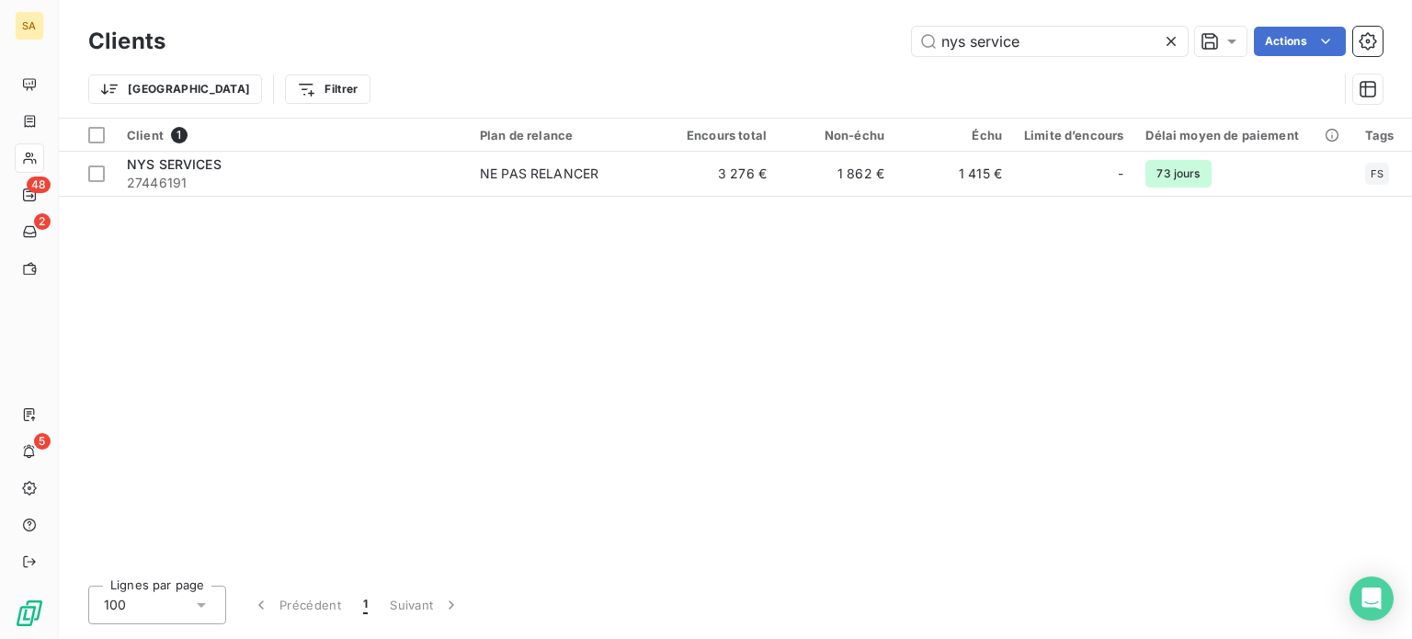
drag, startPoint x: 989, startPoint y: 43, endPoint x: 883, endPoint y: 40, distance: 105.7
click at [883, 40] on div "nys service Actions" at bounding box center [784, 41] width 1195 height 29
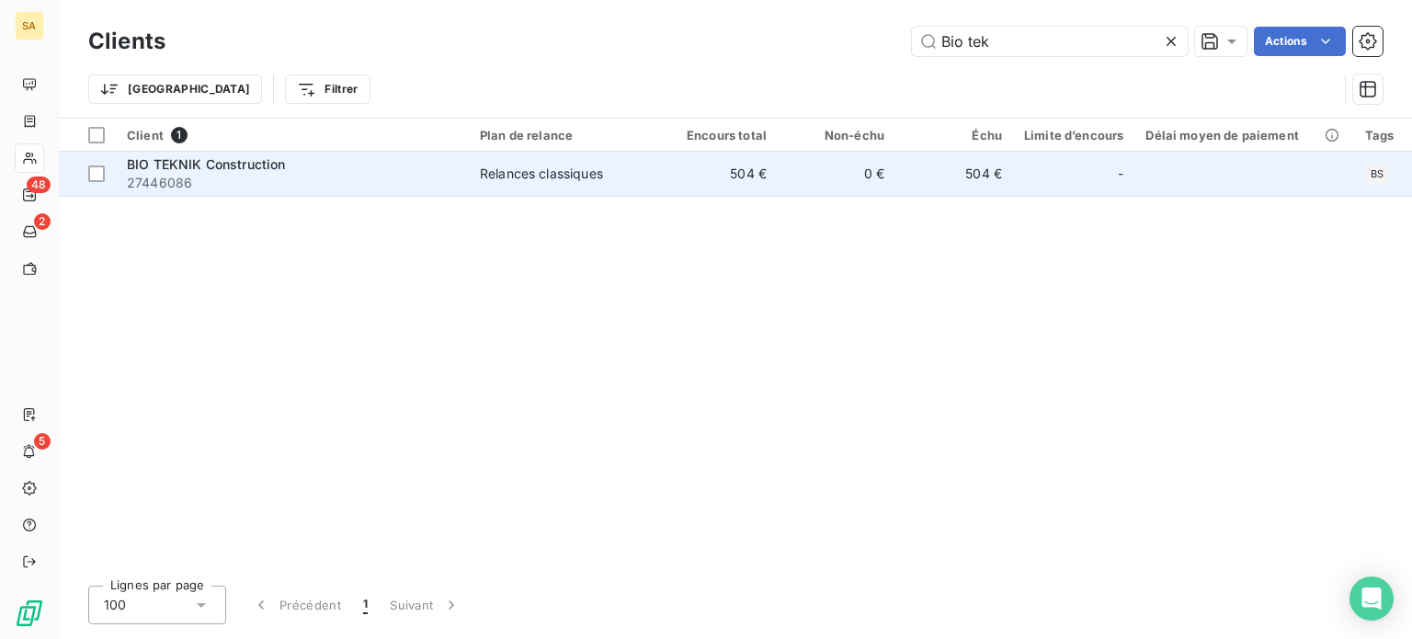
type input "Bio tek"
click at [441, 165] on div "BIO TEKNIK Construction" at bounding box center [292, 164] width 331 height 18
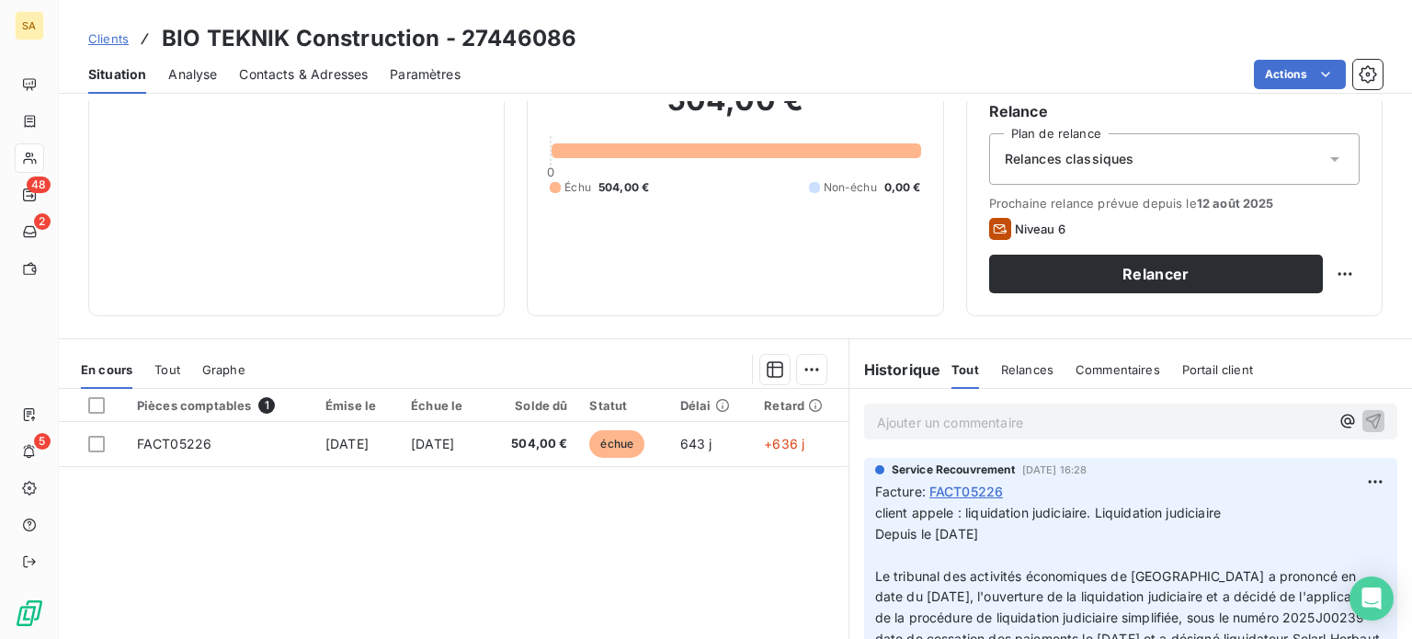
scroll to position [184, 0]
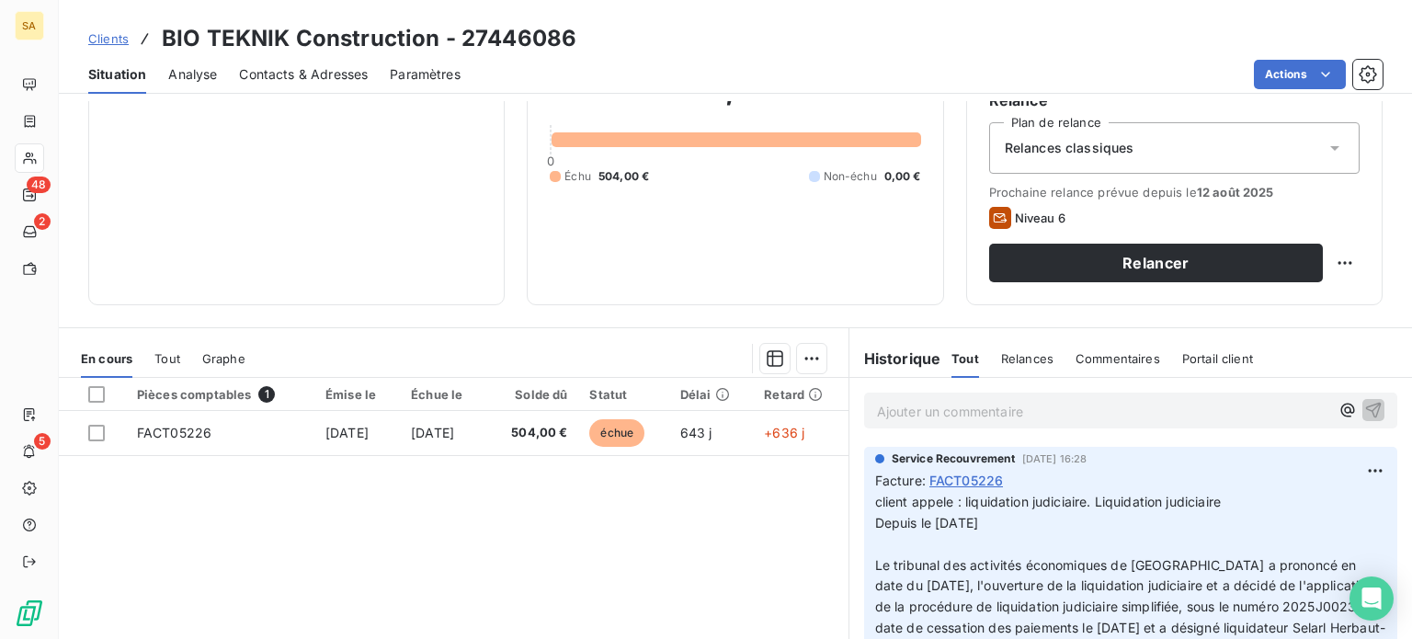
click at [1050, 146] on span "Relances classiques" at bounding box center [1070, 148] width 130 height 18
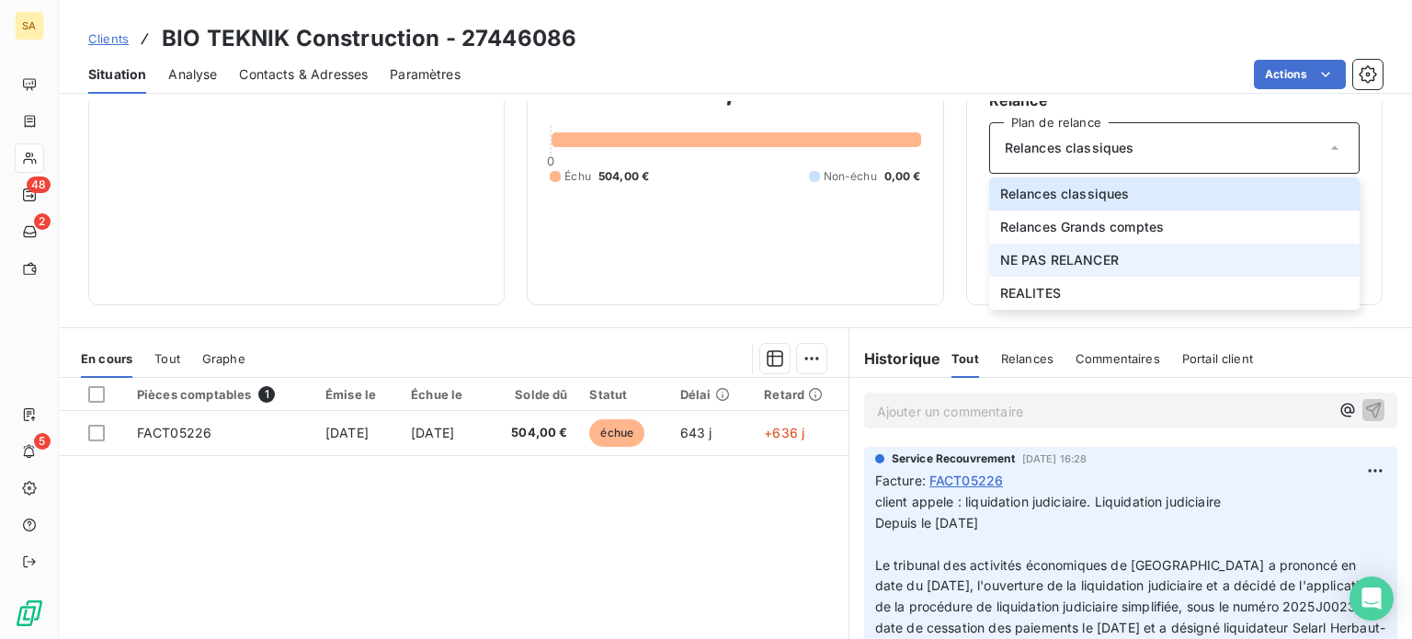
click at [1073, 256] on span "NE PAS RELANCER" at bounding box center [1059, 260] width 119 height 18
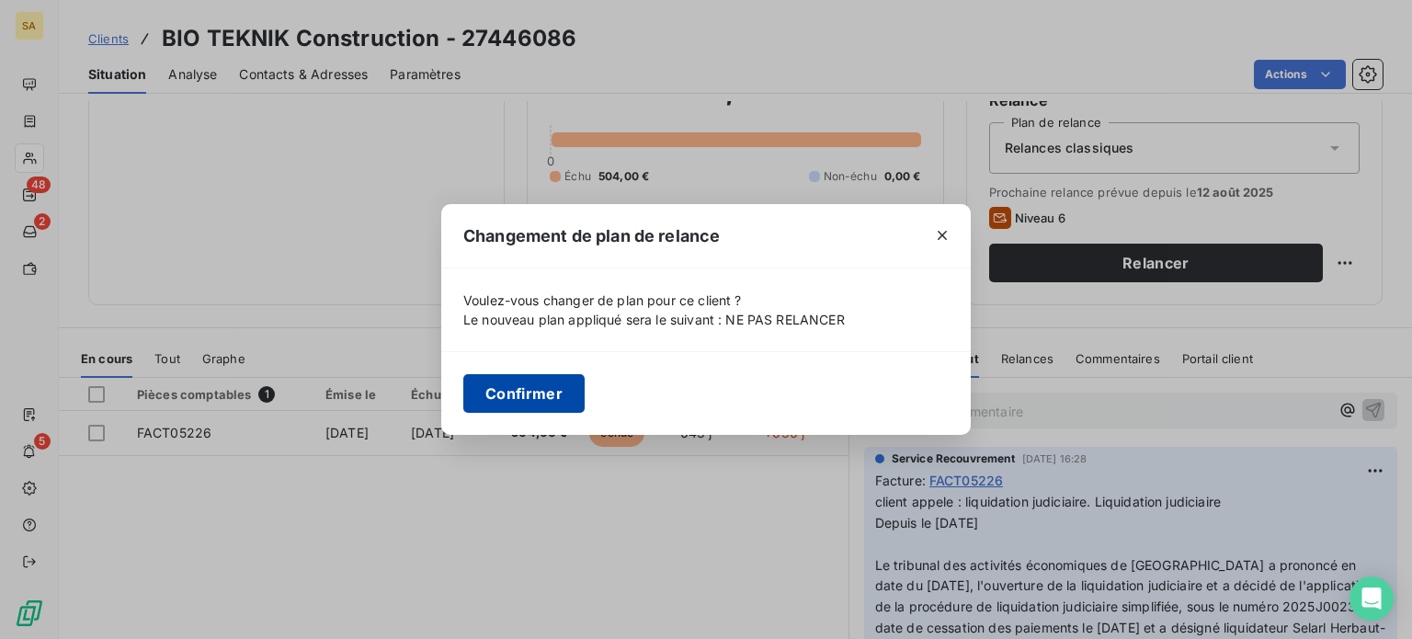
click at [566, 389] on button "Confirmer" at bounding box center [523, 393] width 121 height 39
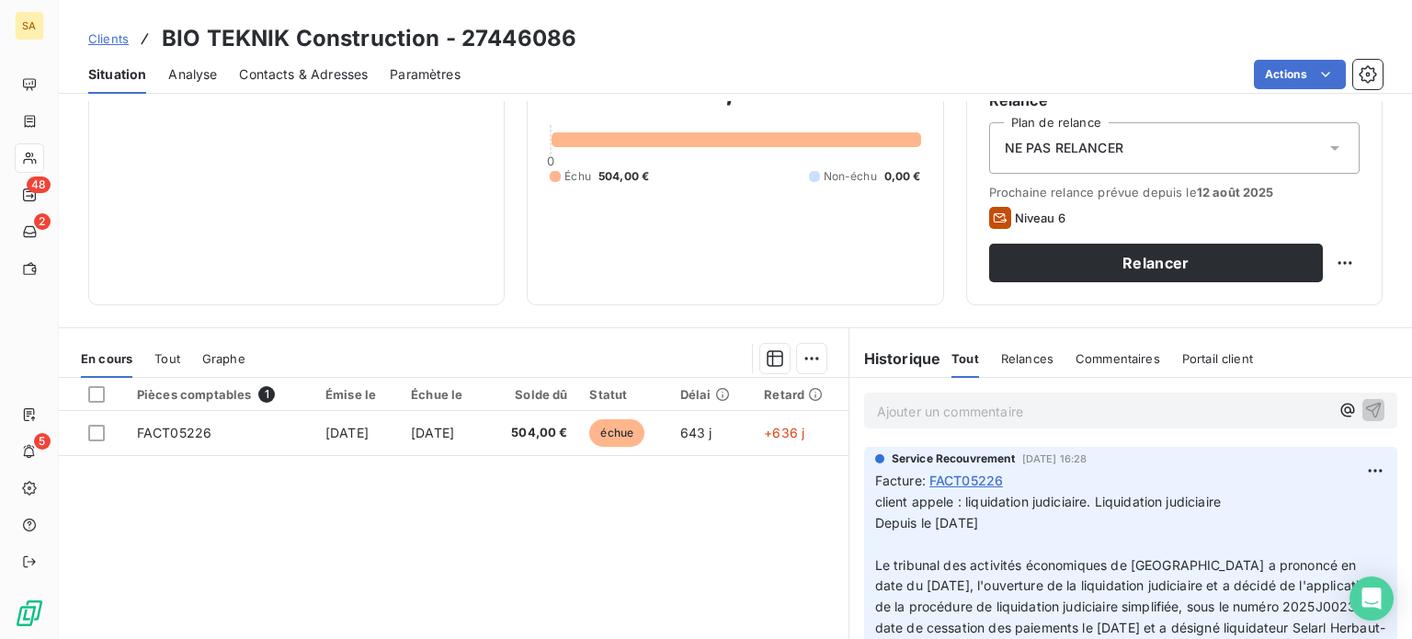
click at [925, 410] on p "Ajouter un commentaire ﻿" at bounding box center [1103, 411] width 452 height 23
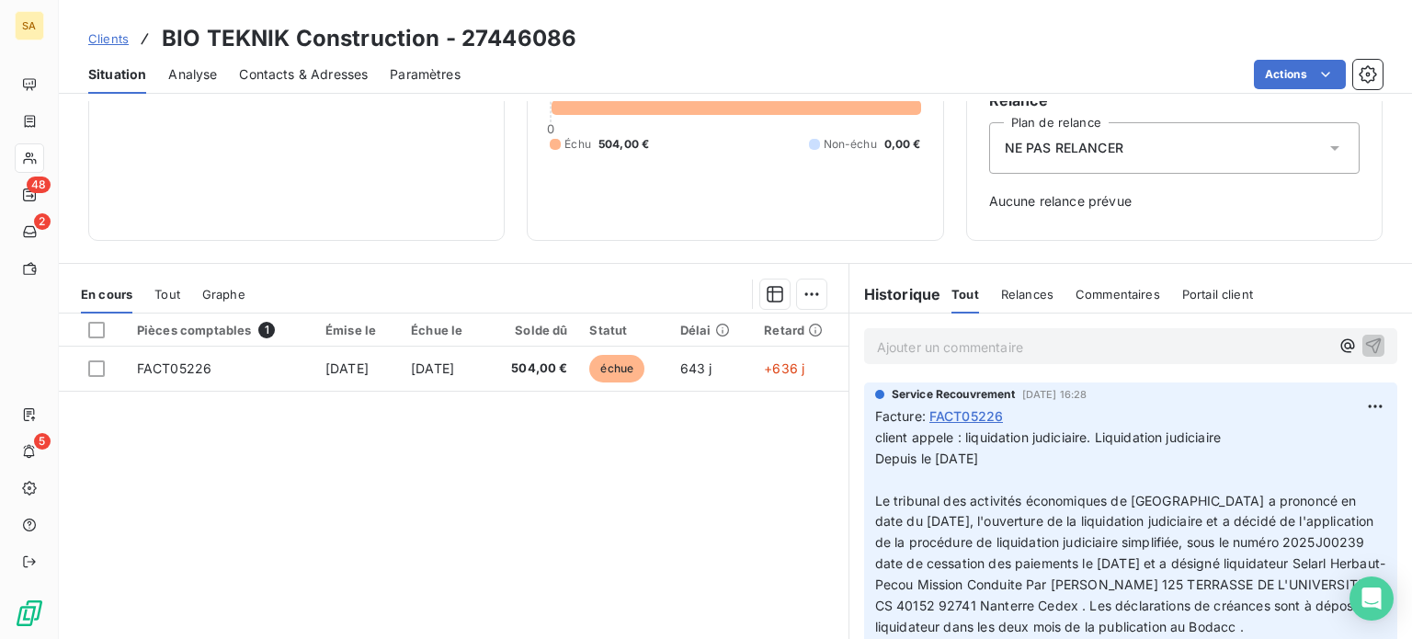
scroll to position [0, 0]
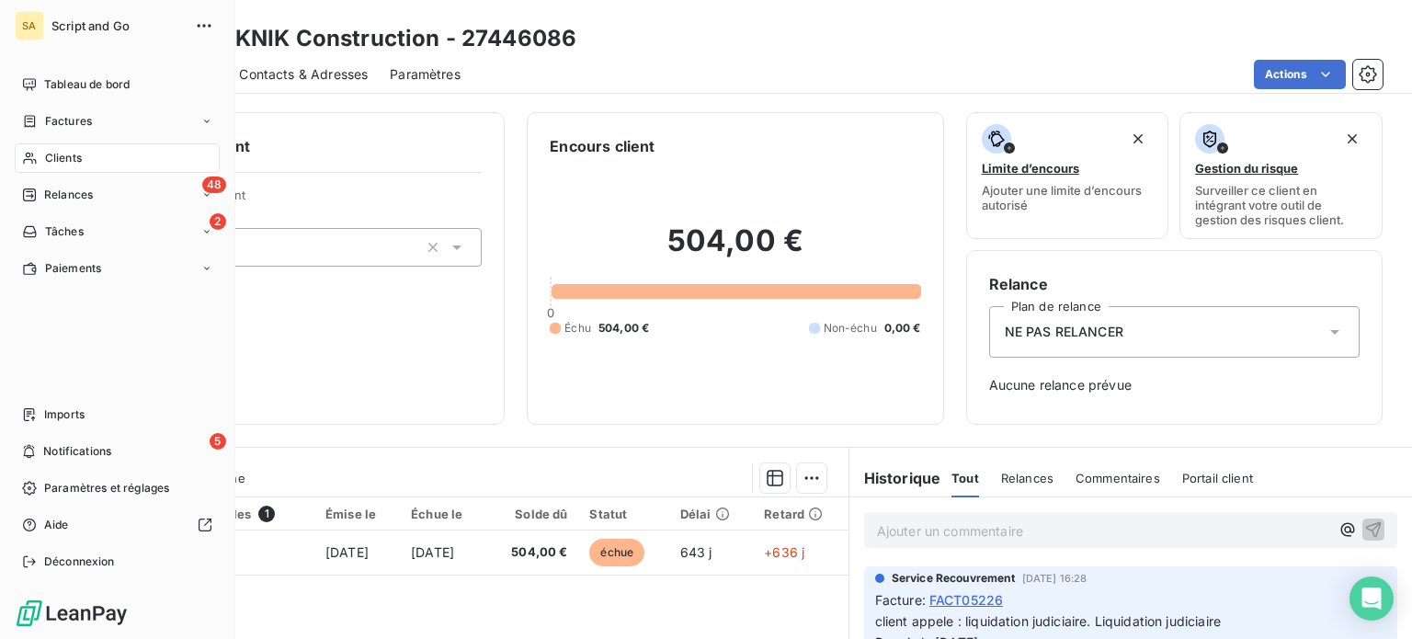
click at [41, 149] on div "Clients" at bounding box center [117, 157] width 205 height 29
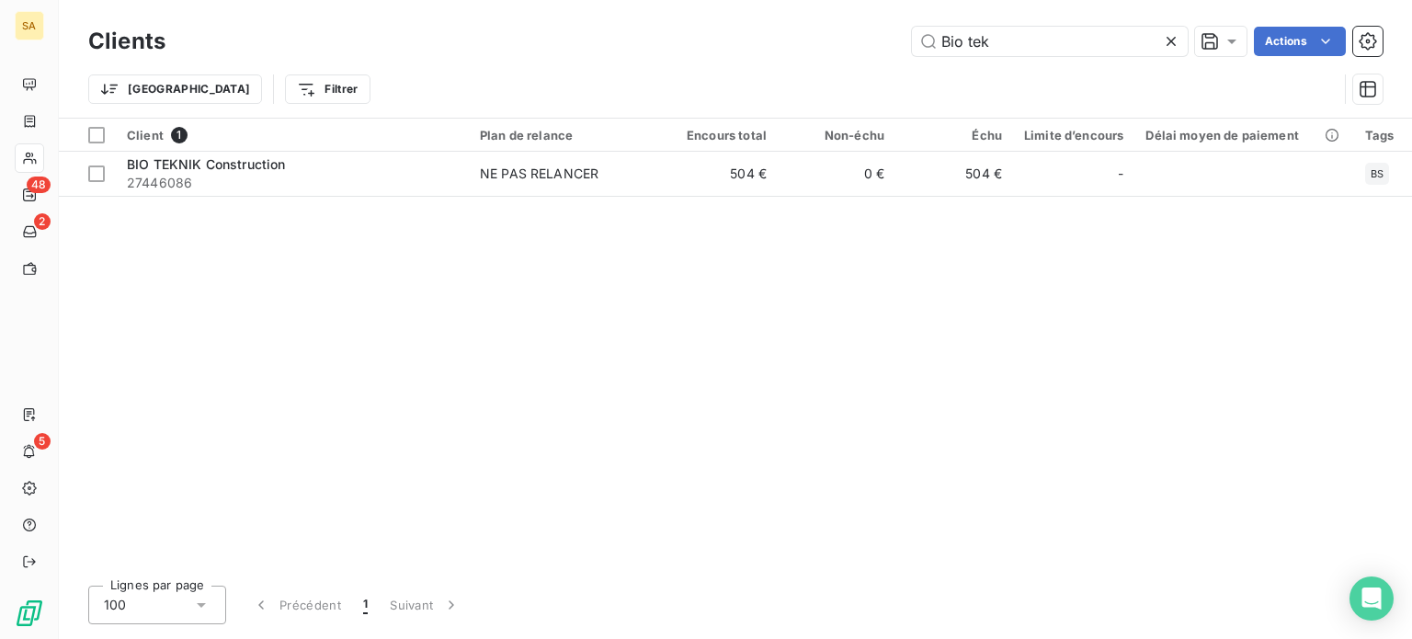
drag, startPoint x: 1005, startPoint y: 42, endPoint x: 897, endPoint y: 49, distance: 108.6
click at [897, 49] on div "Bio tek Actions" at bounding box center [784, 41] width 1195 height 29
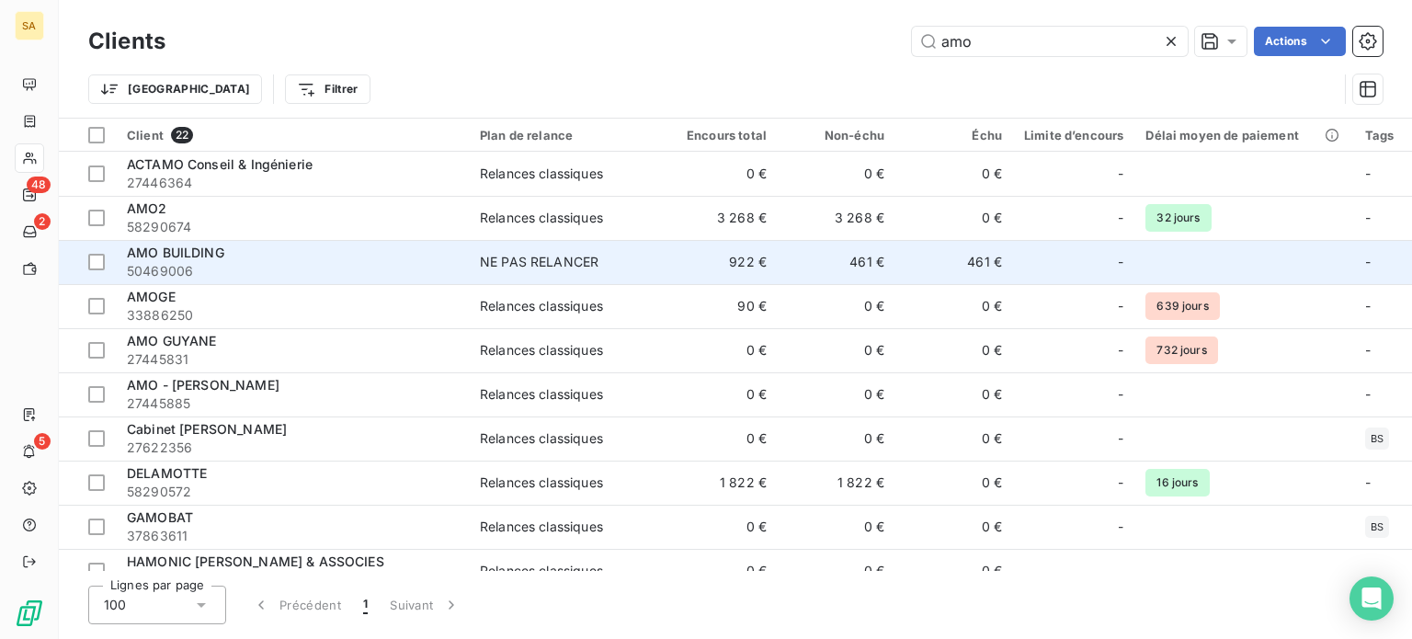
type input "amo"
click at [426, 258] on div "AMO BUILDING" at bounding box center [292, 253] width 331 height 18
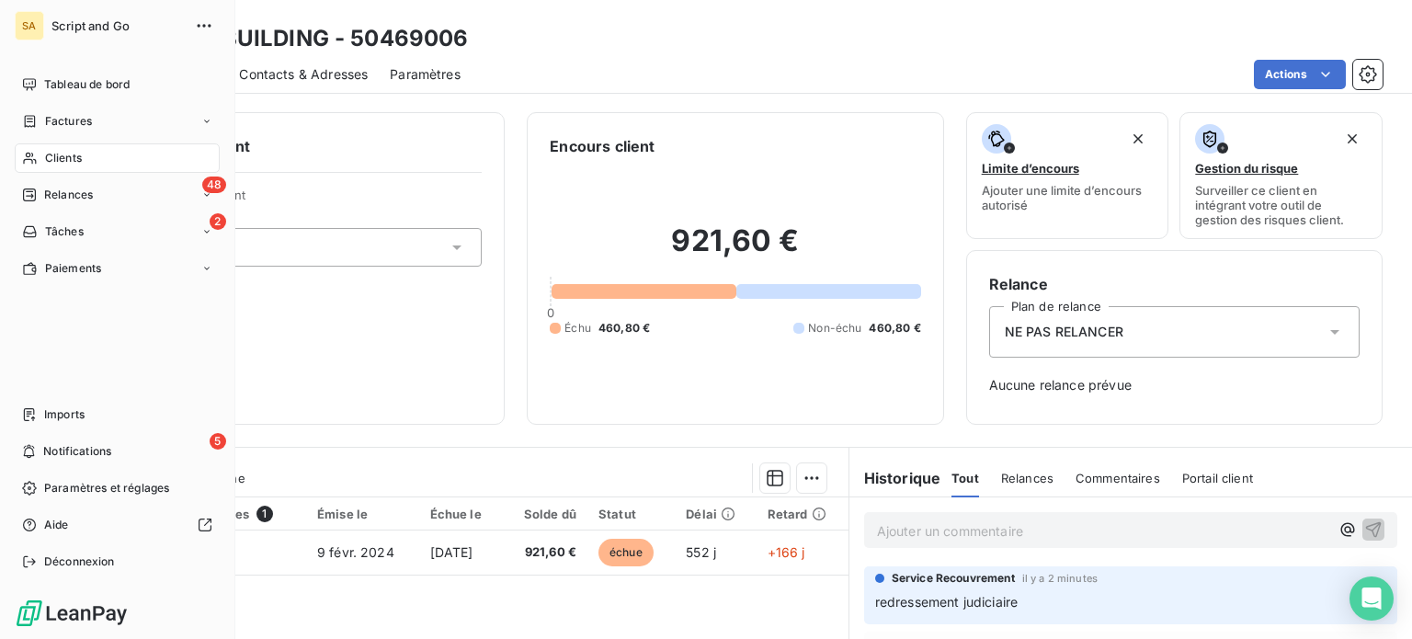
click at [60, 196] on span "Relances" at bounding box center [68, 195] width 49 height 17
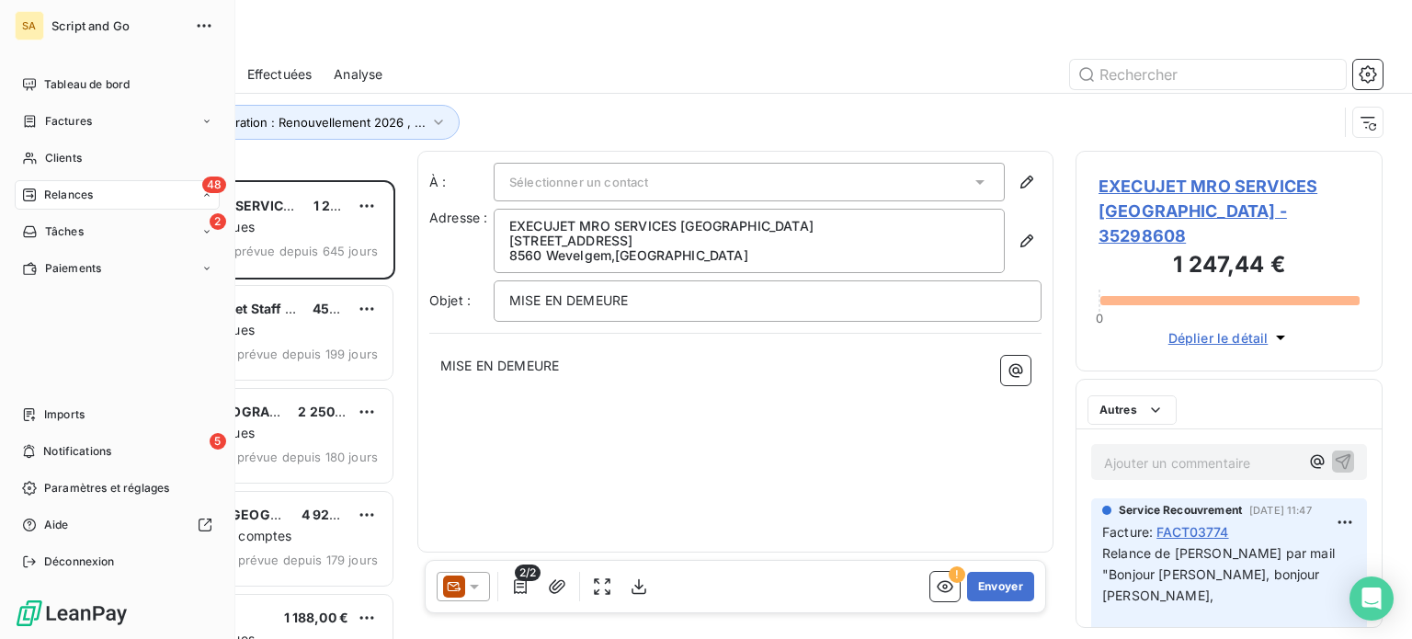
scroll to position [445, 292]
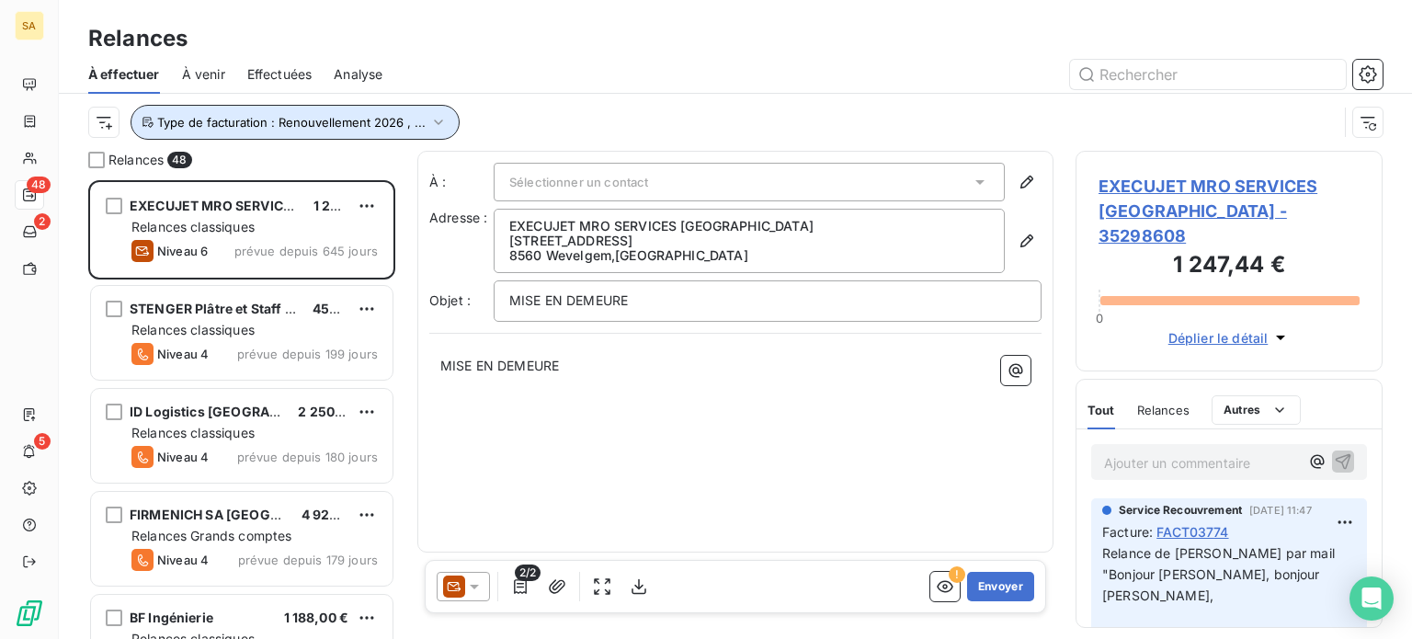
click at [363, 120] on span "Type de facturation : Renouvellement 2026 , ..." at bounding box center [291, 122] width 268 height 15
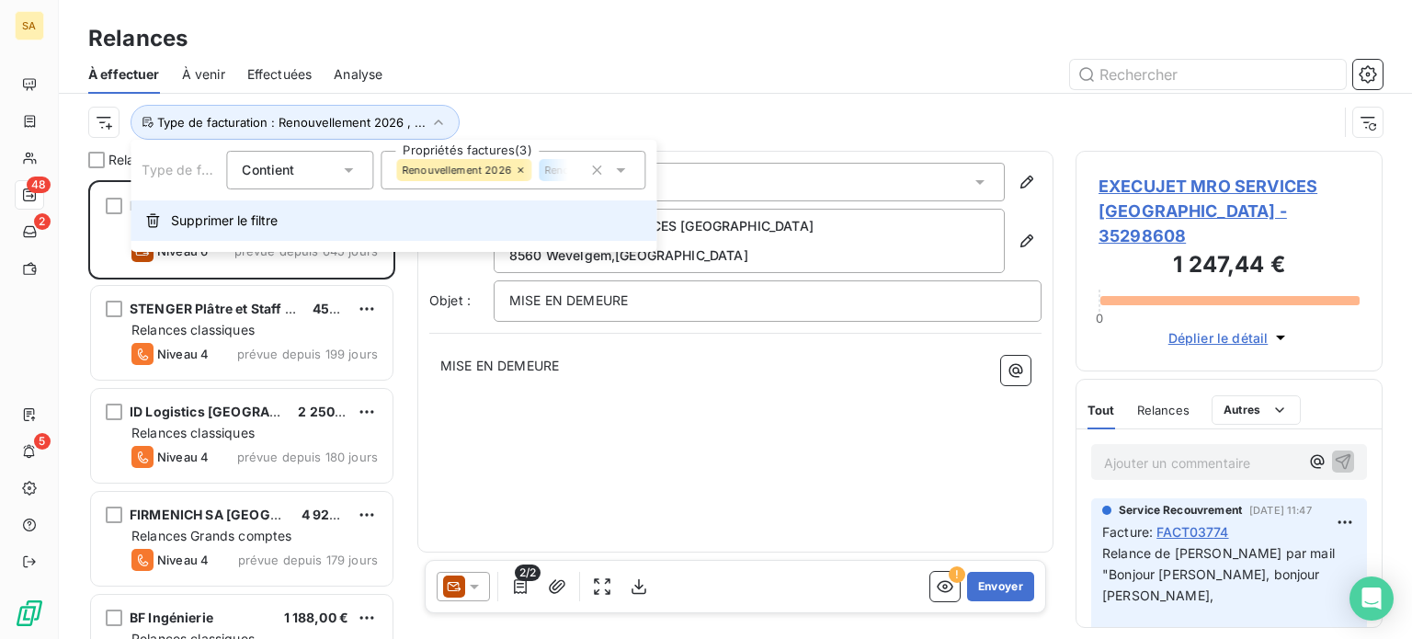
click at [210, 227] on span "Supprimer le filtre" at bounding box center [224, 220] width 107 height 18
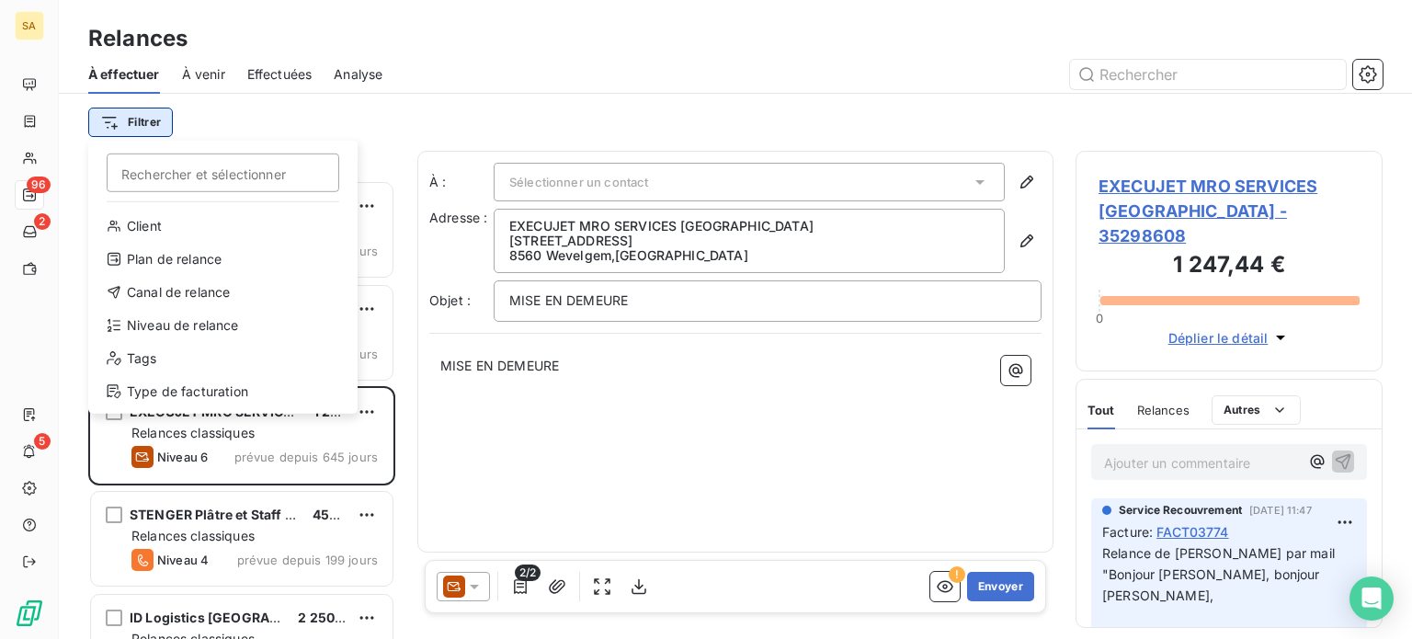
click at [139, 124] on html "SA 96 2 5 Relances À effectuer À venir Effectuées Analyse Filtrer Rechercher et…" at bounding box center [706, 319] width 1412 height 639
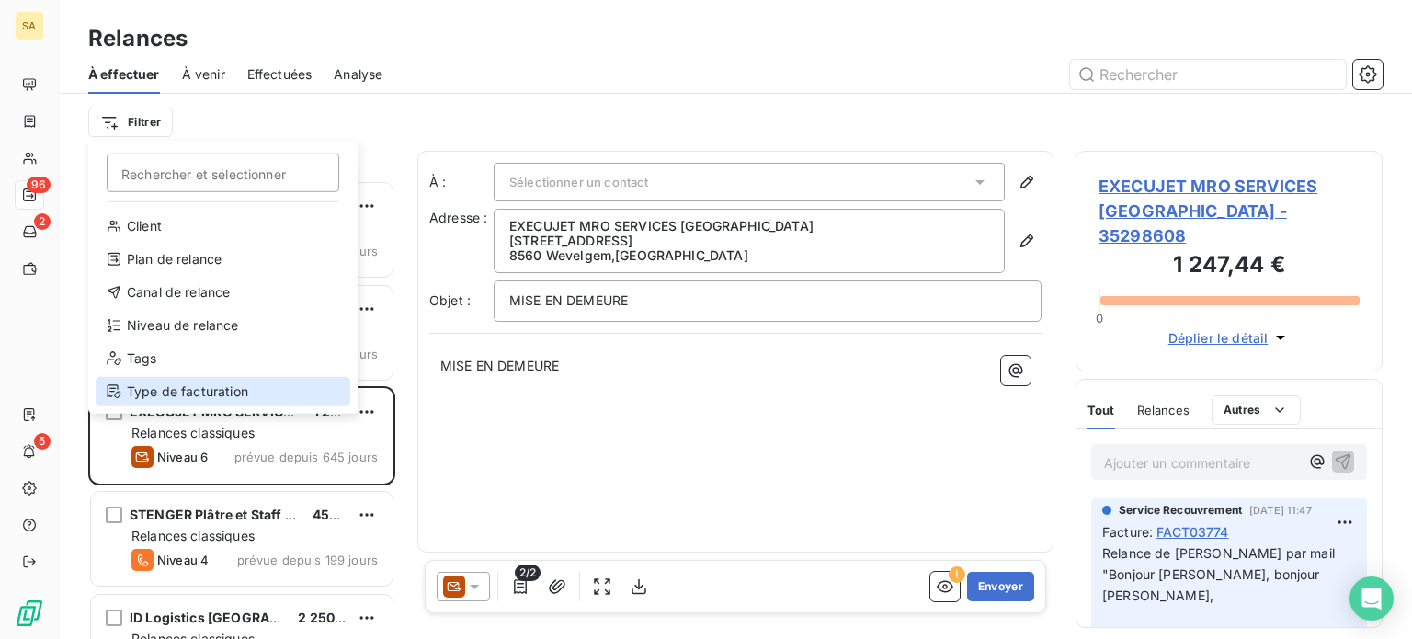
click at [197, 392] on div "Type de facturation" at bounding box center [223, 391] width 255 height 29
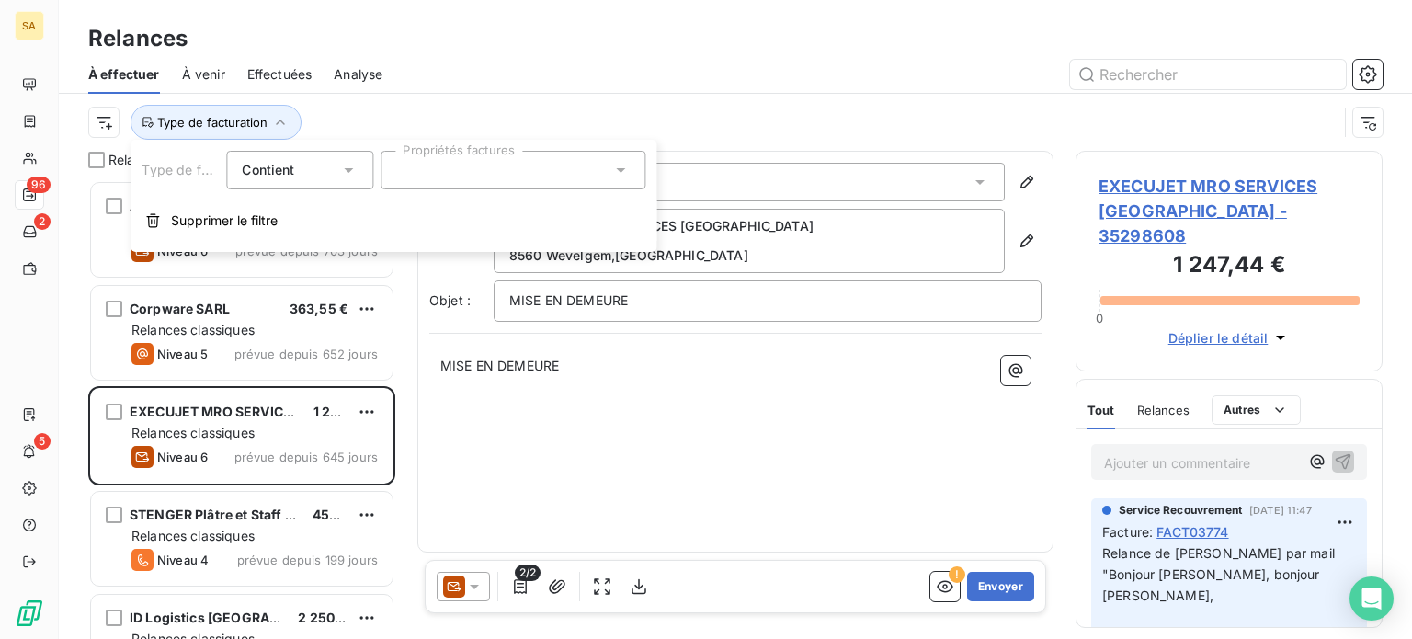
click at [452, 179] on div at bounding box center [513, 170] width 265 height 39
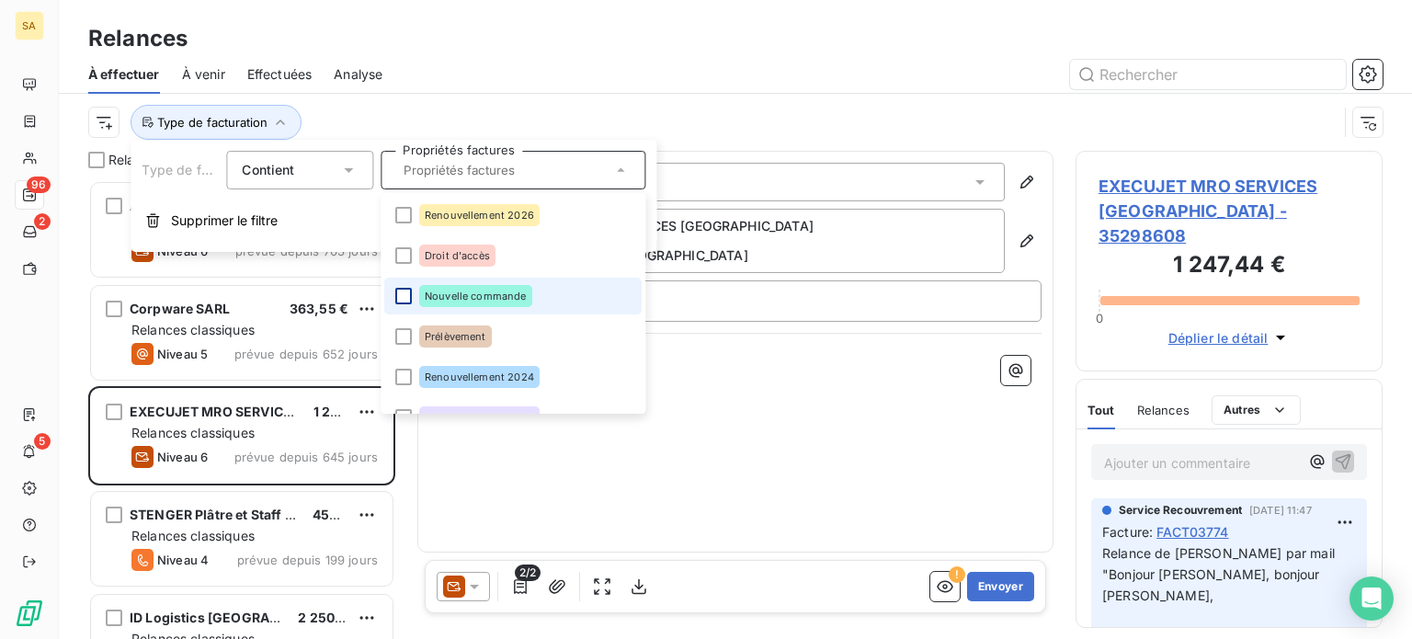
drag, startPoint x: 403, startPoint y: 253, endPoint x: 408, endPoint y: 295, distance: 42.5
click at [408, 295] on ul "Renouvellement 2026 Droit d'accès Nouvelle commande Prélèvement Renouvellement …" at bounding box center [513, 303] width 265 height 221
click at [407, 295] on div at bounding box center [403, 296] width 17 height 17
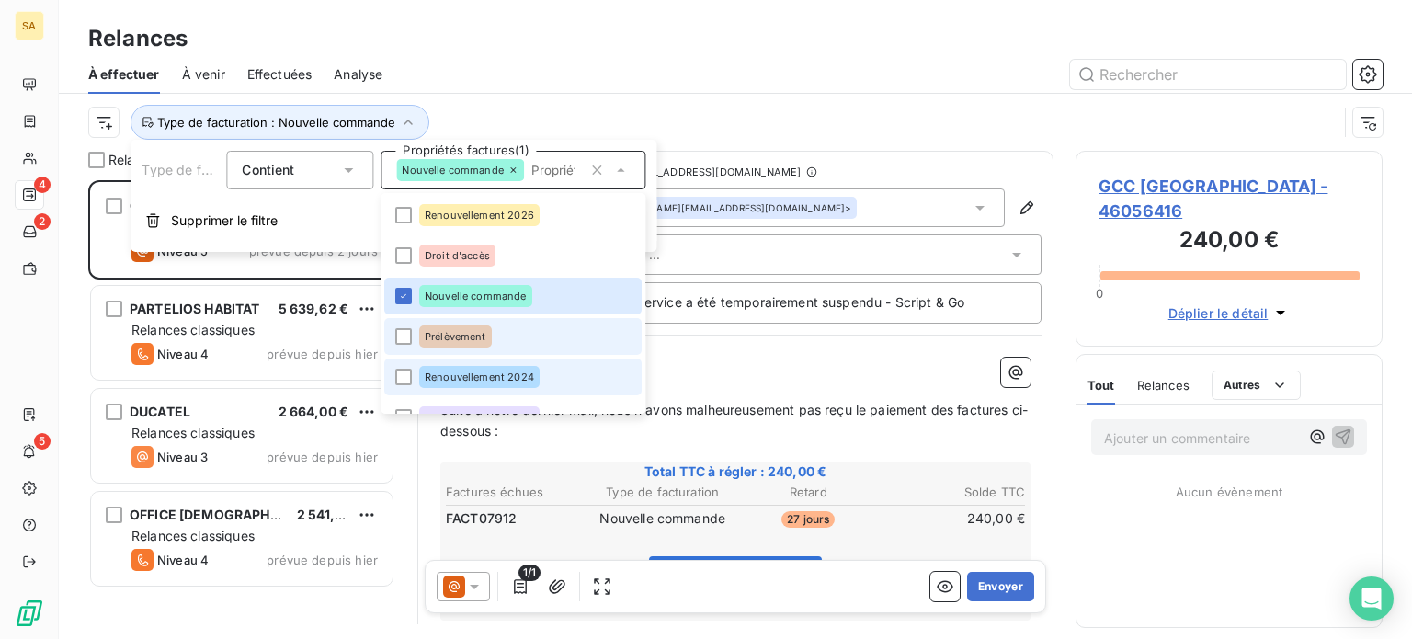
scroll to position [92, 0]
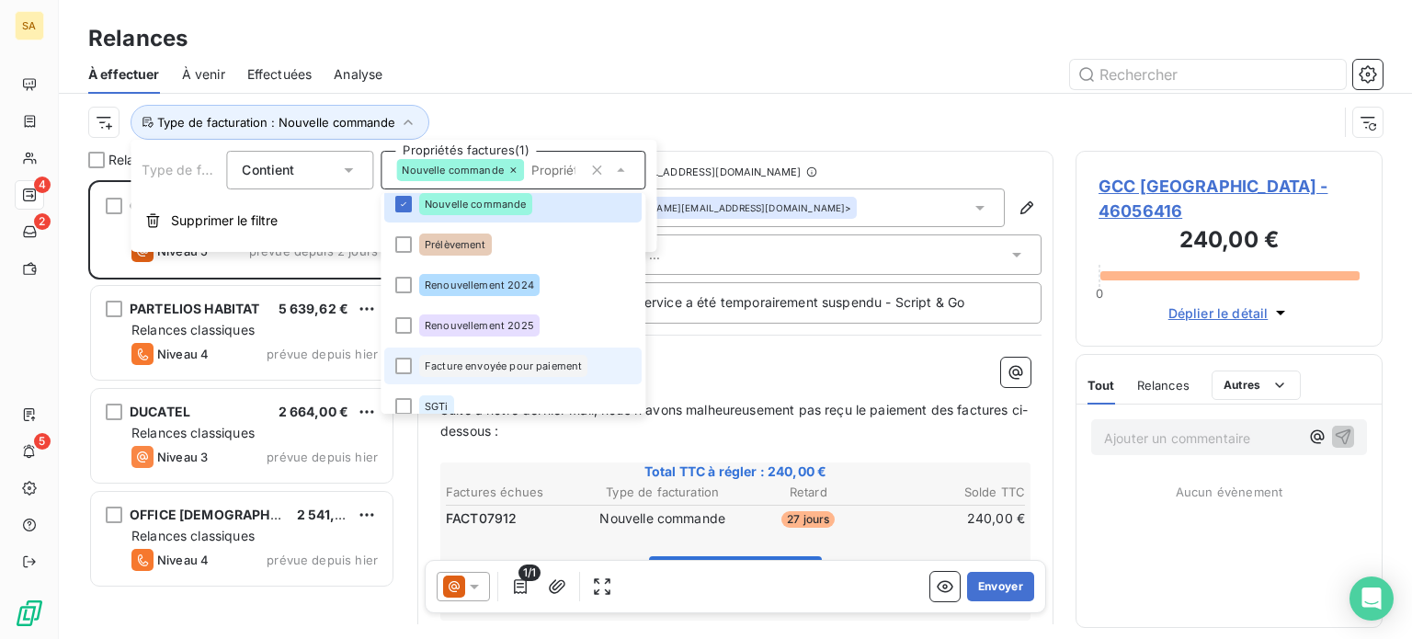
click at [412, 375] on li "Facture envoyée pour paiement" at bounding box center [512, 365] width 257 height 37
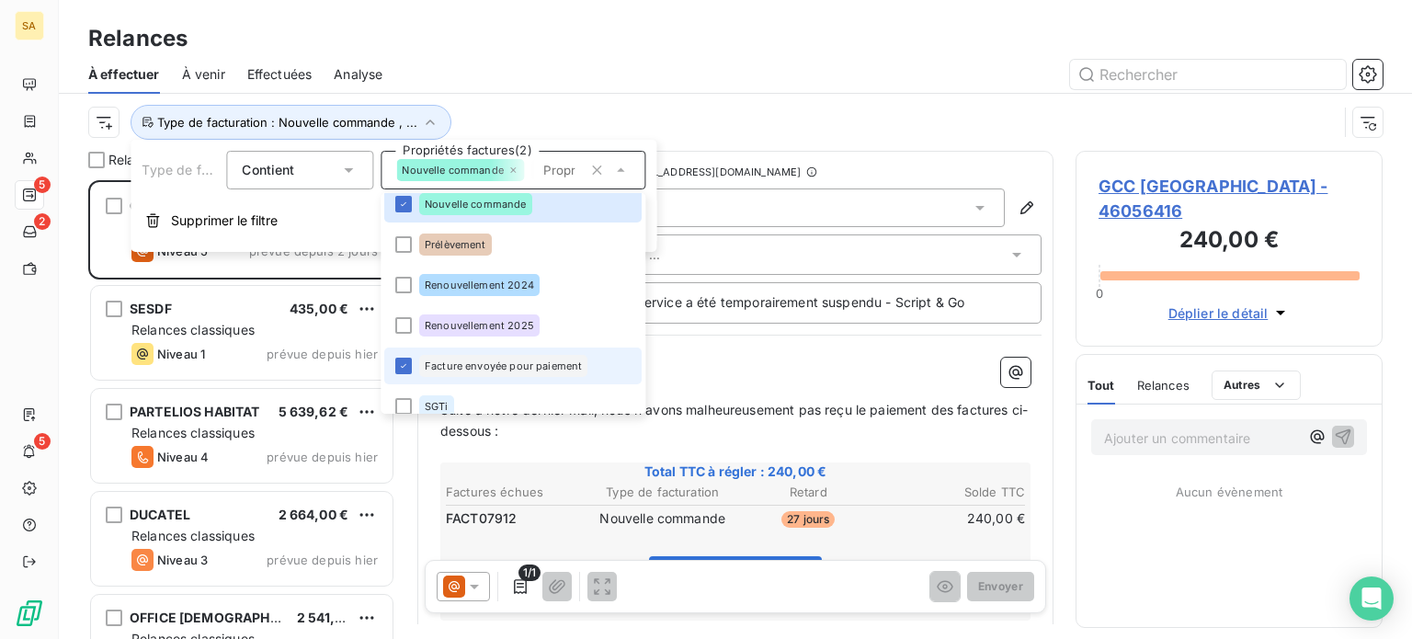
scroll to position [445, 292]
click at [615, 75] on div at bounding box center [893, 74] width 978 height 29
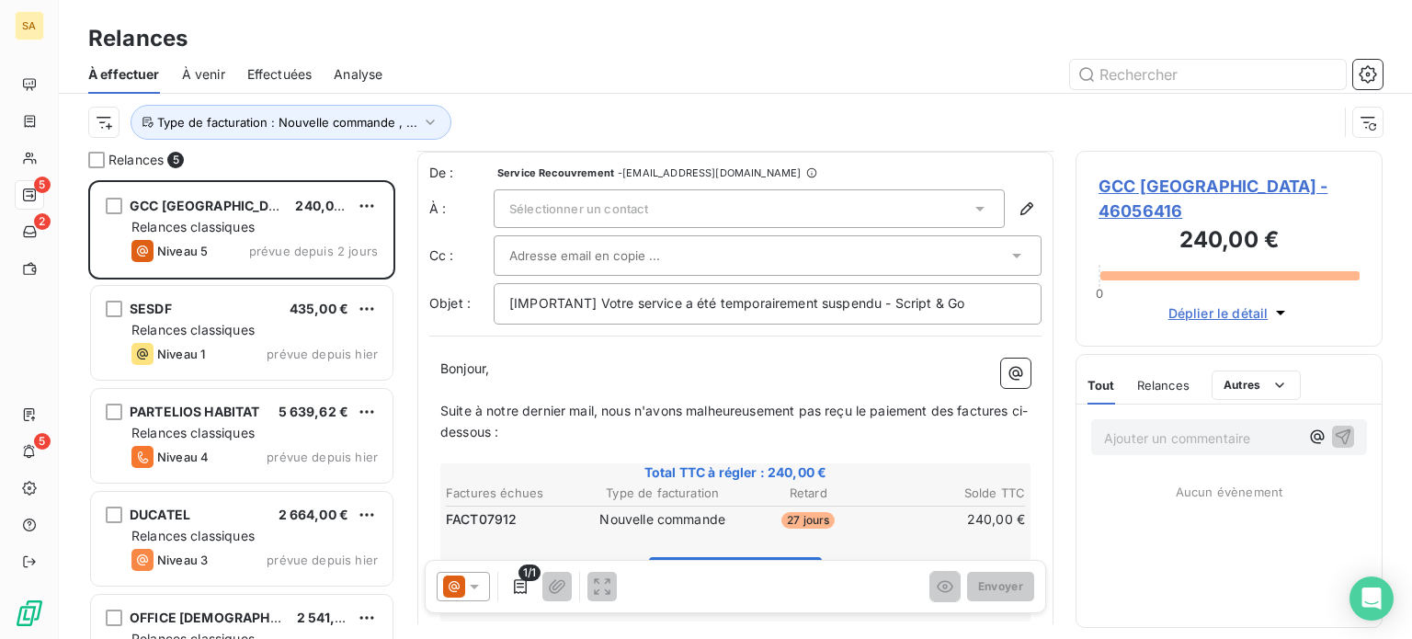
scroll to position [0, 0]
click at [1173, 182] on span "GCC [GEOGRAPHIC_DATA] - 46056416" at bounding box center [1228, 199] width 261 height 50
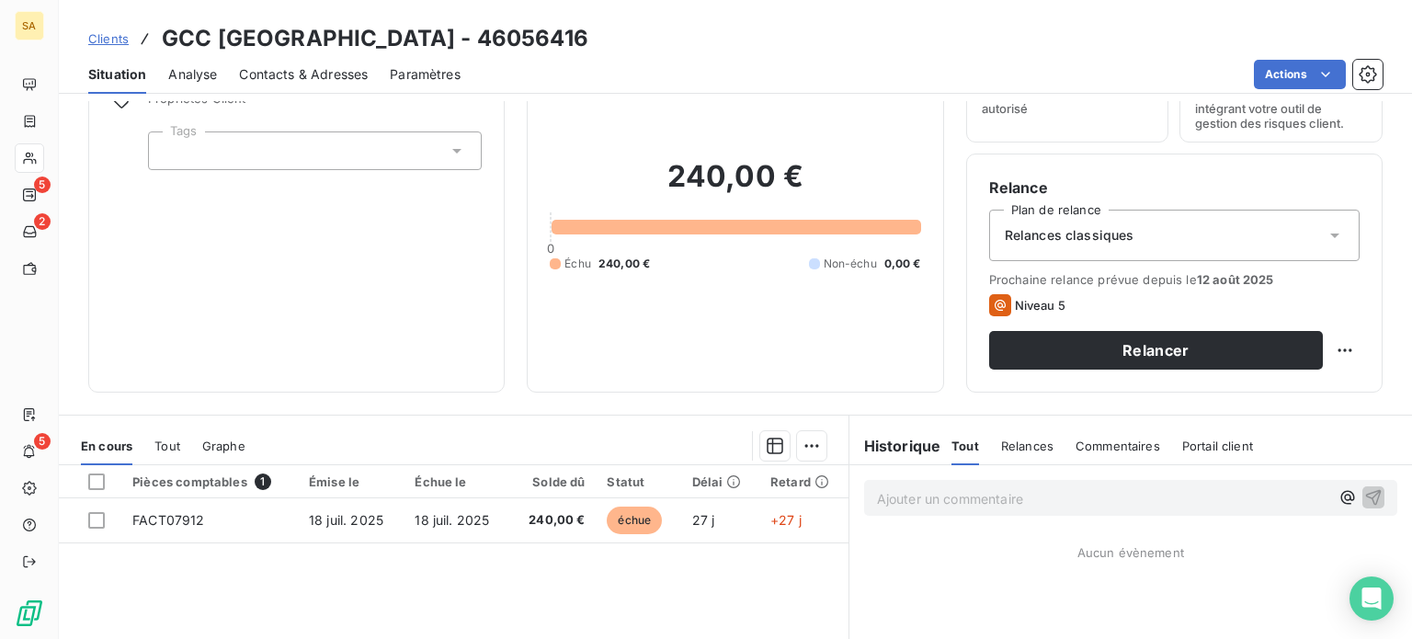
scroll to position [184, 0]
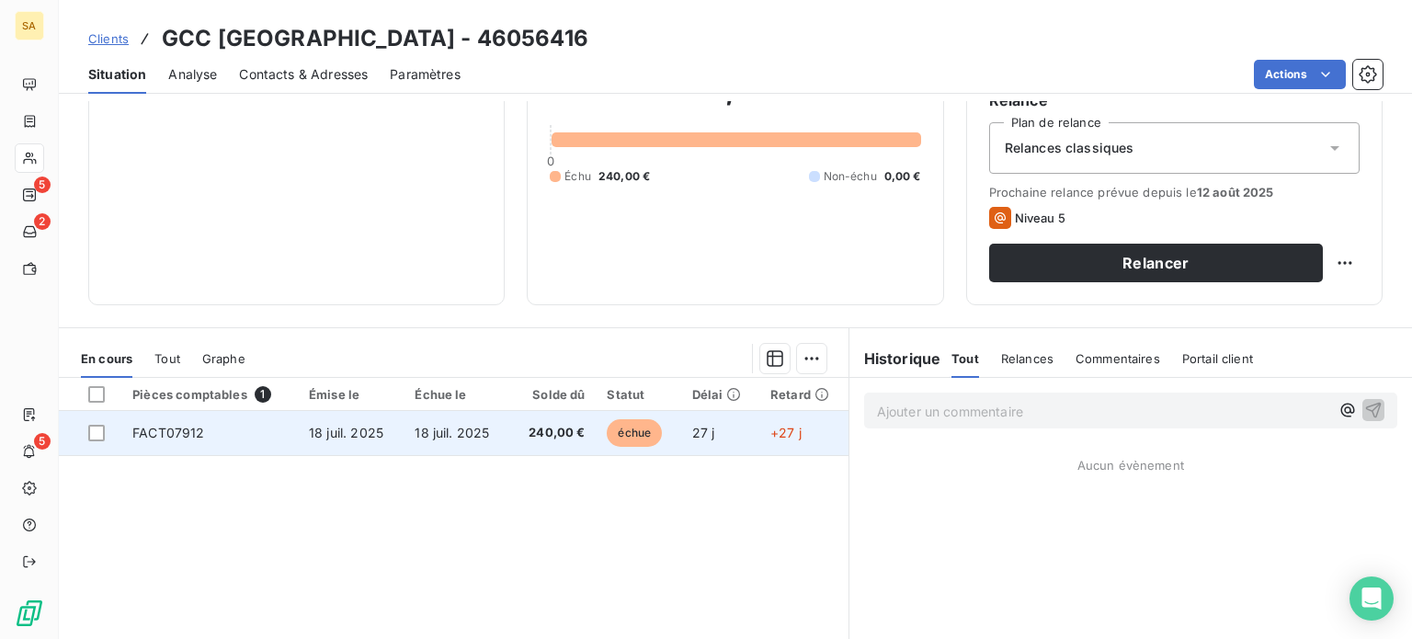
click at [246, 428] on td "FACT07912" at bounding box center [209, 433] width 176 height 44
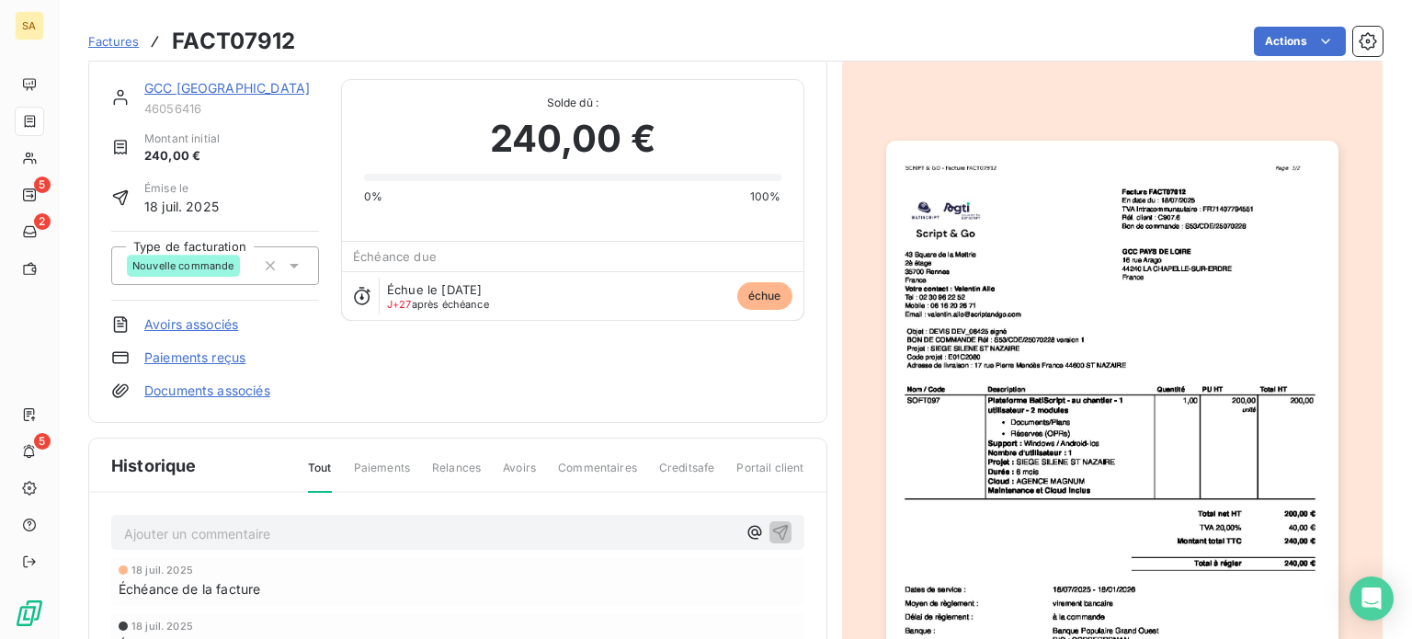
scroll to position [2, 0]
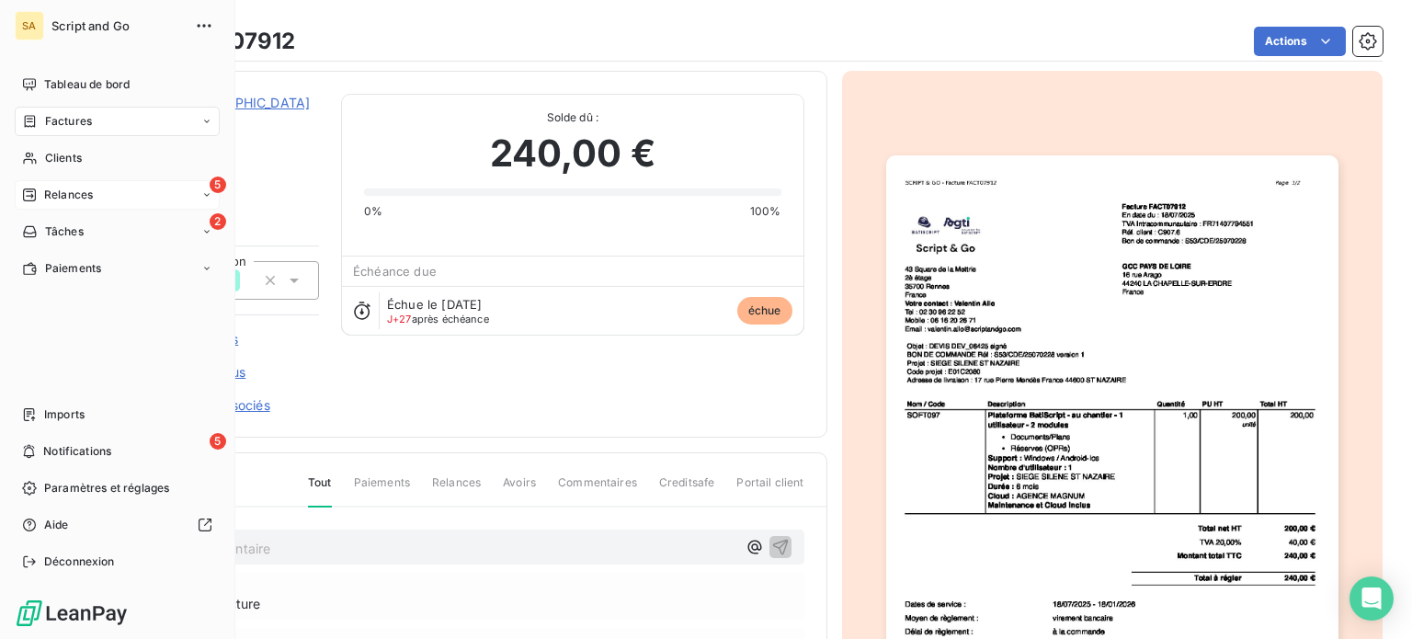
click at [38, 182] on div "5 Relances" at bounding box center [117, 194] width 205 height 29
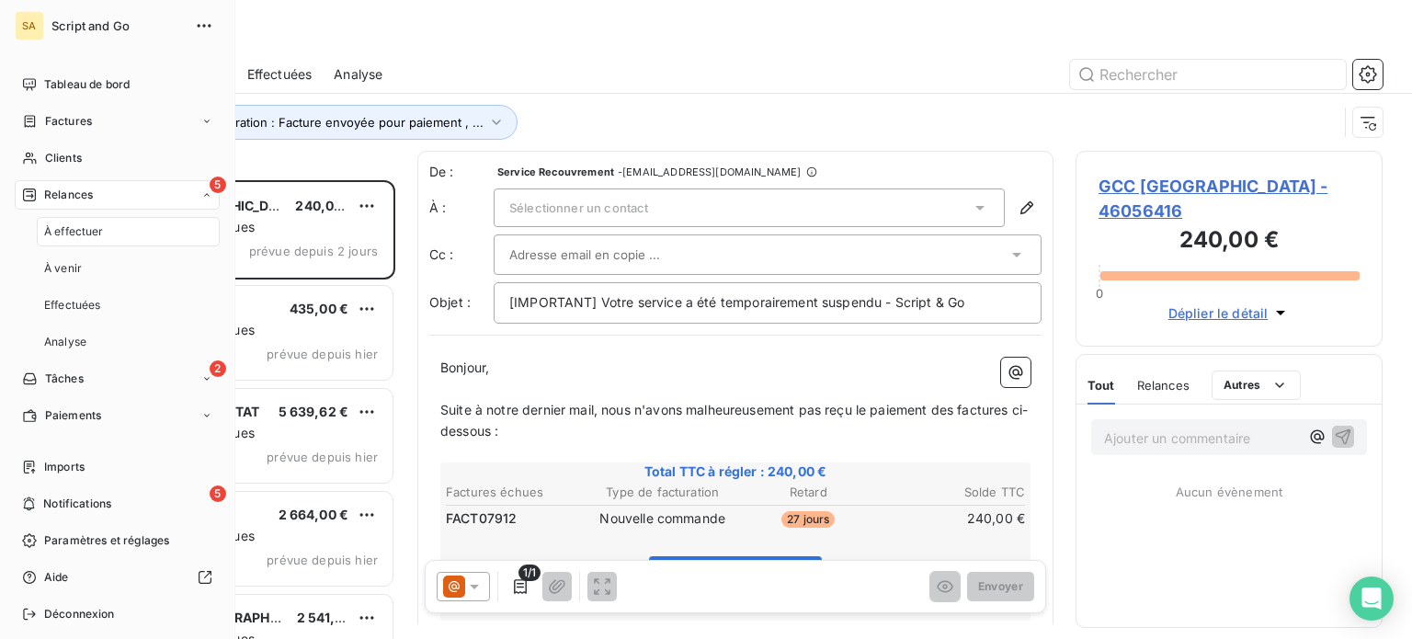
scroll to position [445, 292]
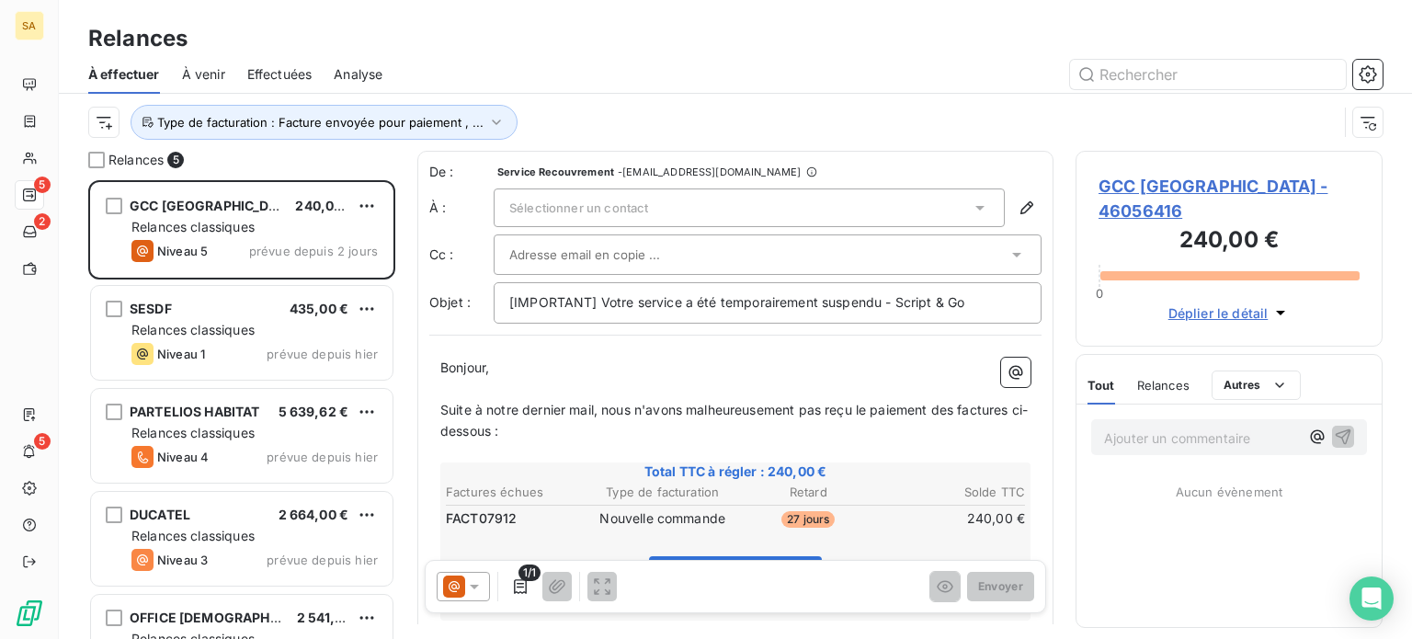
click at [971, 209] on icon at bounding box center [980, 208] width 18 height 18
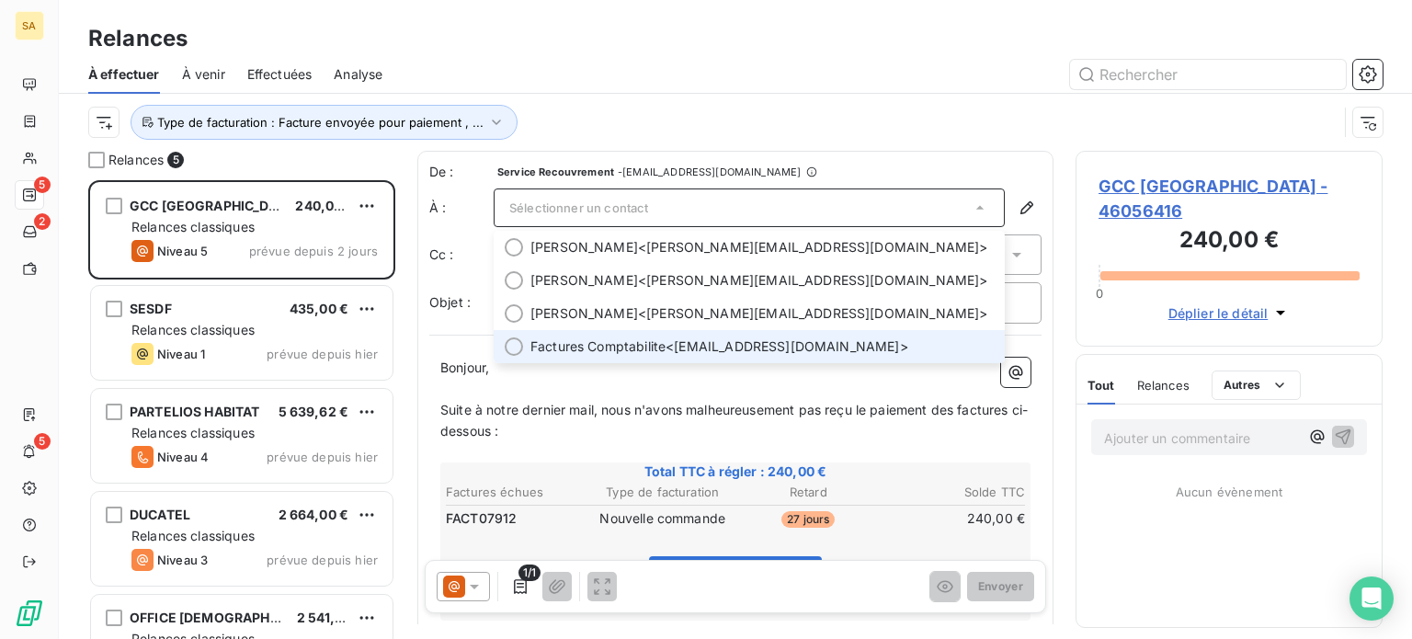
click at [512, 348] on div at bounding box center [514, 346] width 18 height 18
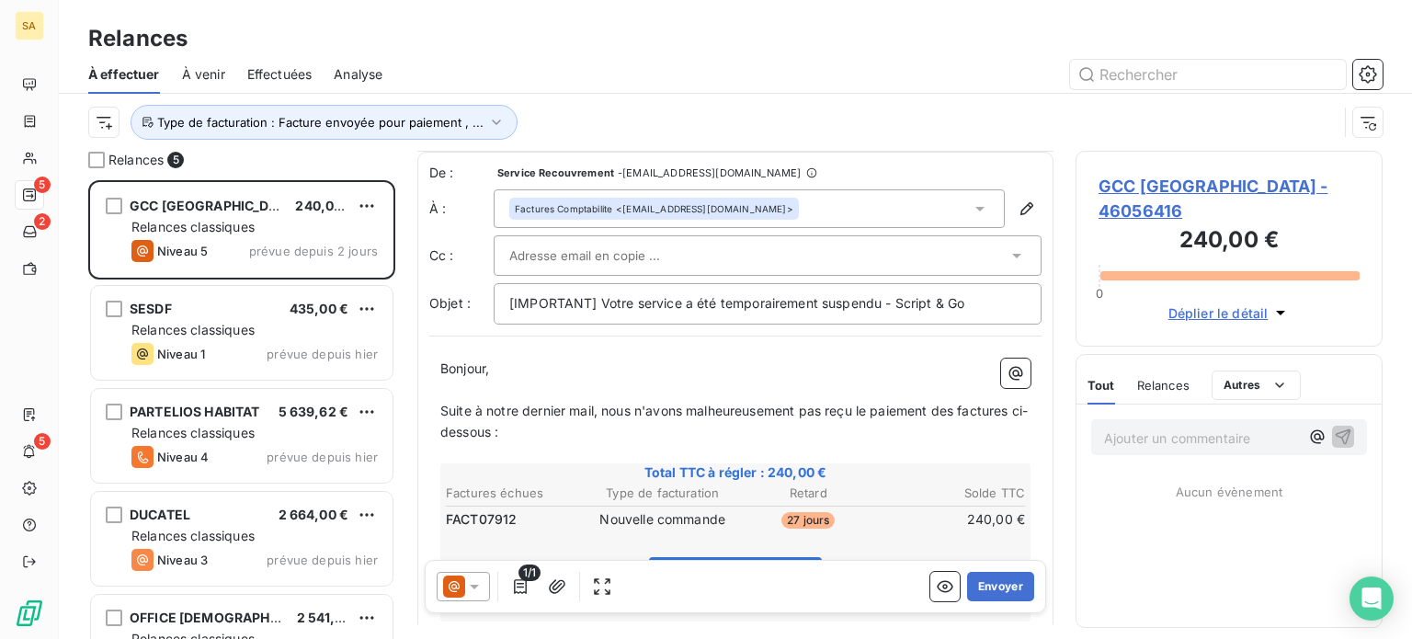
scroll to position [0, 0]
click at [476, 584] on icon at bounding box center [474, 586] width 18 height 18
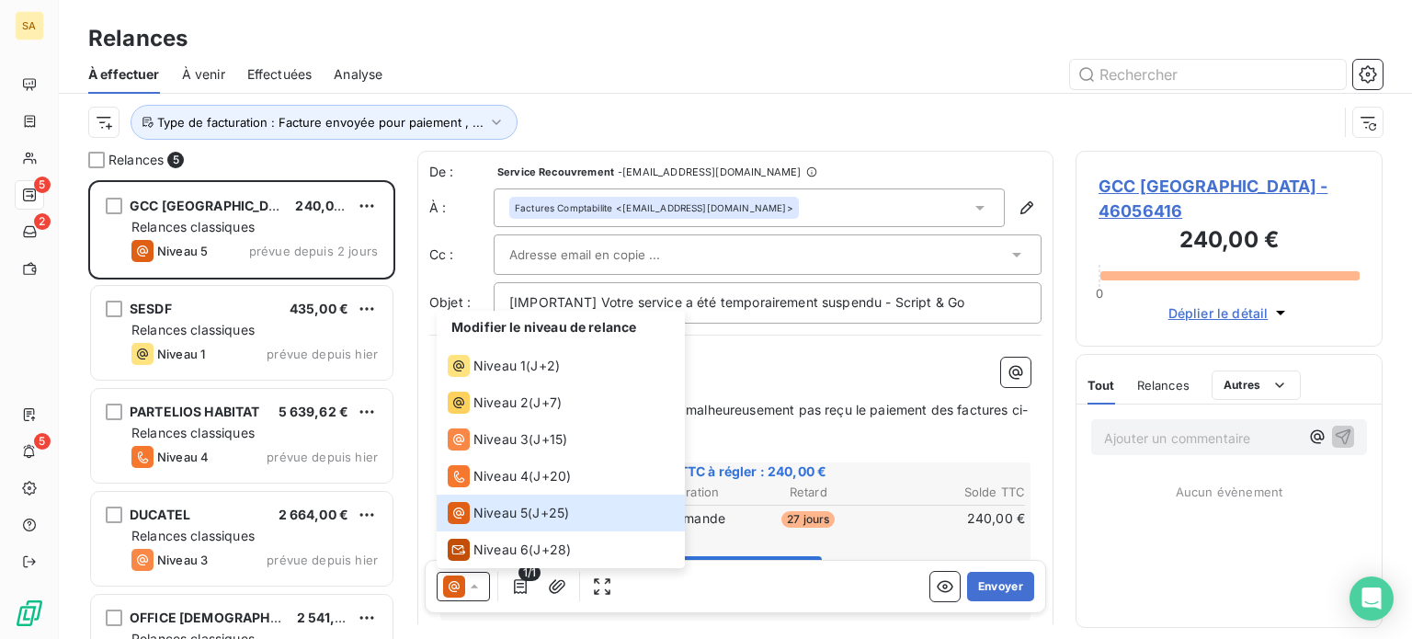
click at [1017, 119] on div "Type de facturation : Facture envoyée pour paiement , ..." at bounding box center [712, 122] width 1249 height 35
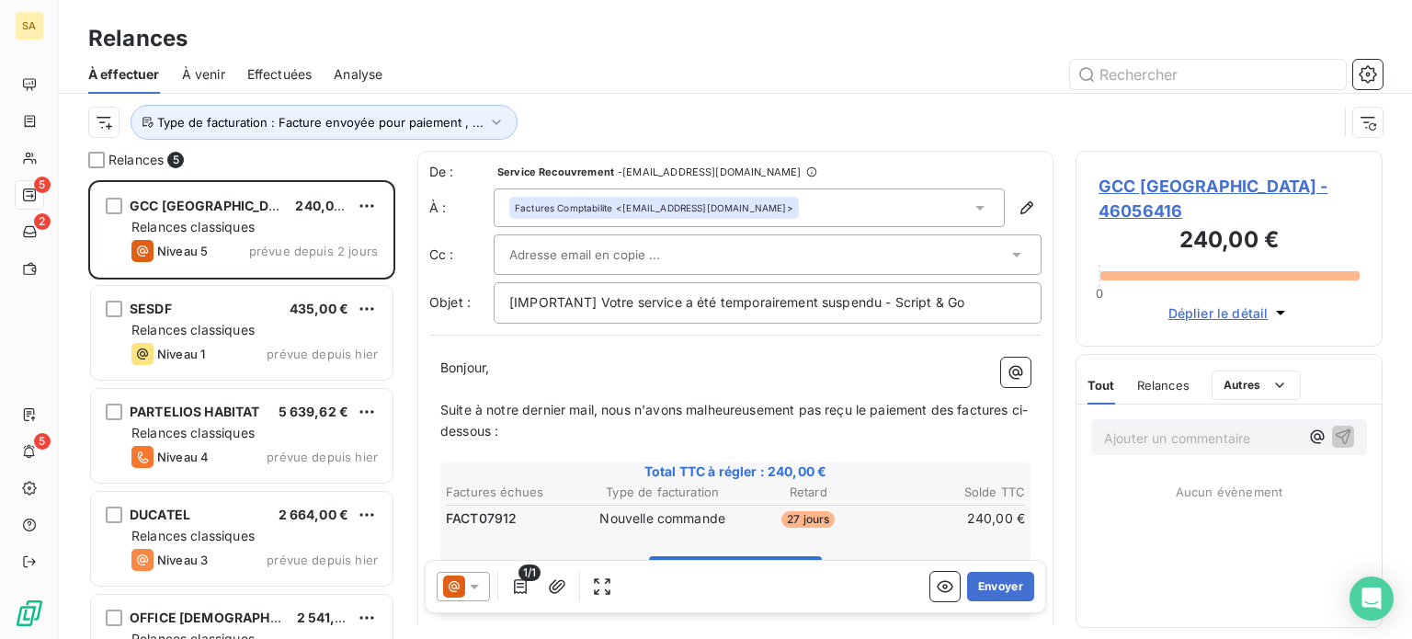
click at [462, 587] on icon at bounding box center [454, 586] width 22 height 22
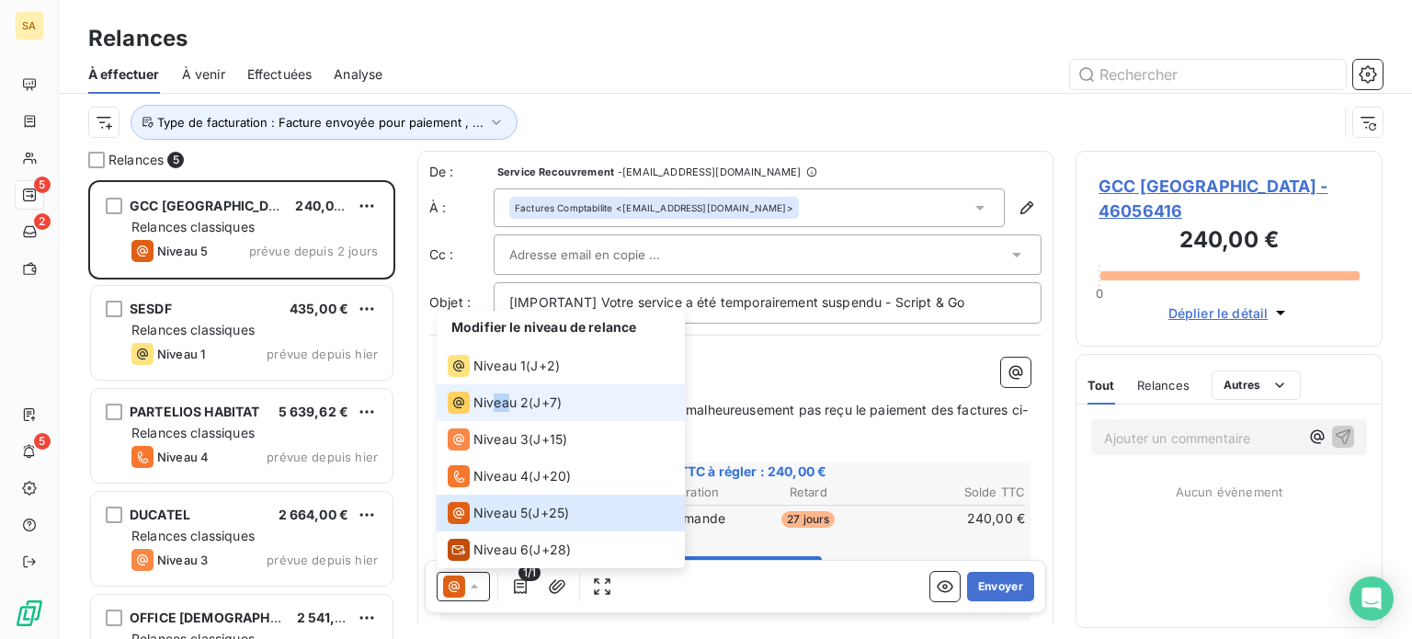
drag, startPoint x: 495, startPoint y: 403, endPoint x: 509, endPoint y: 403, distance: 13.8
click at [509, 403] on span "Niveau 2" at bounding box center [500, 402] width 55 height 18
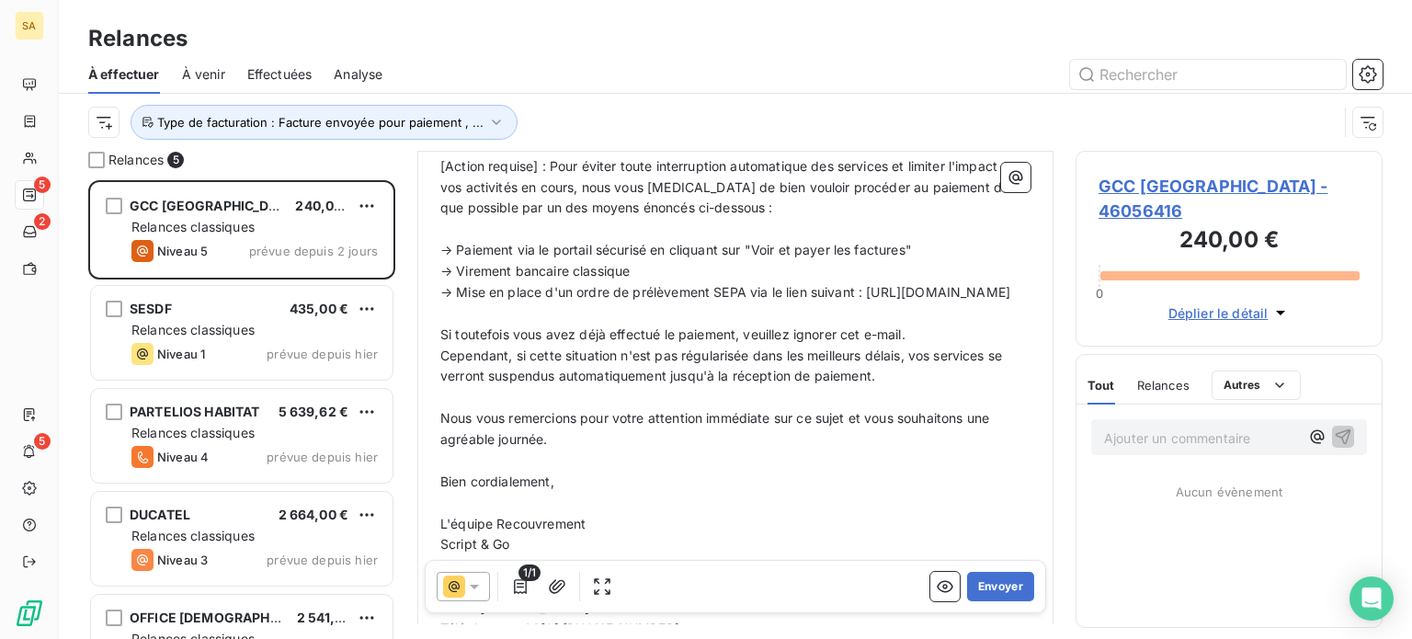
scroll to position [639, 0]
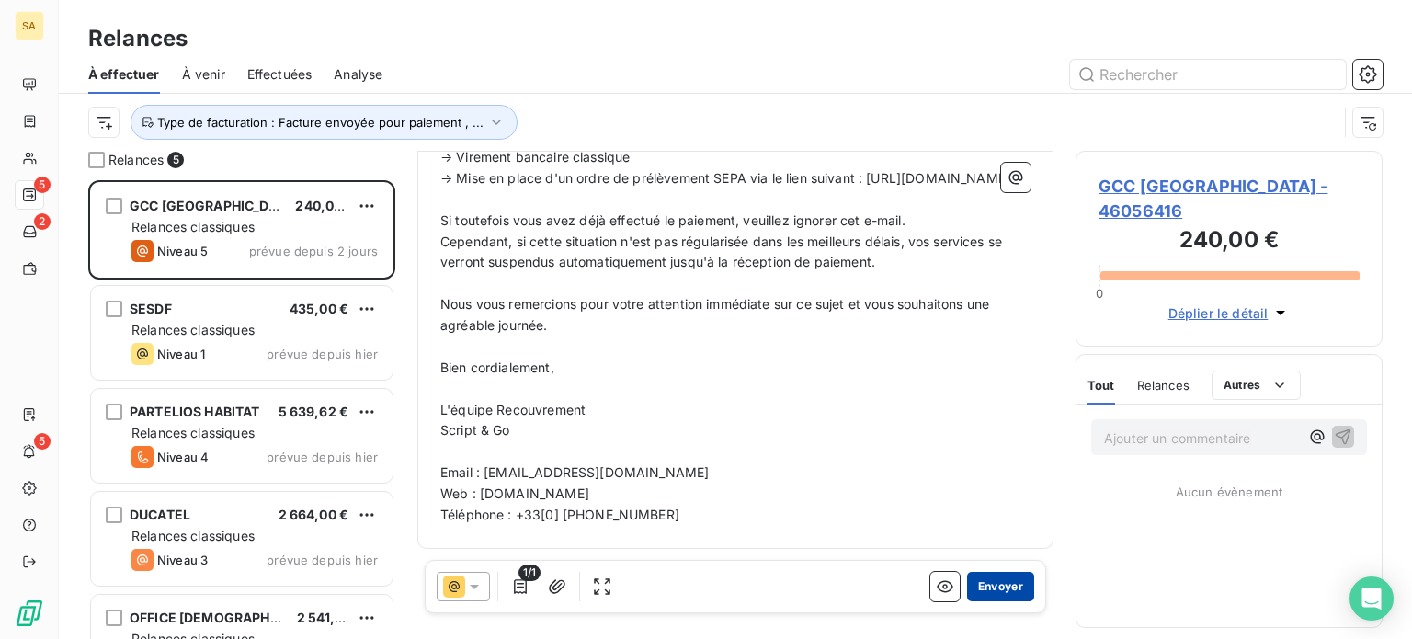
click at [988, 583] on button "Envoyer" at bounding box center [1000, 586] width 67 height 29
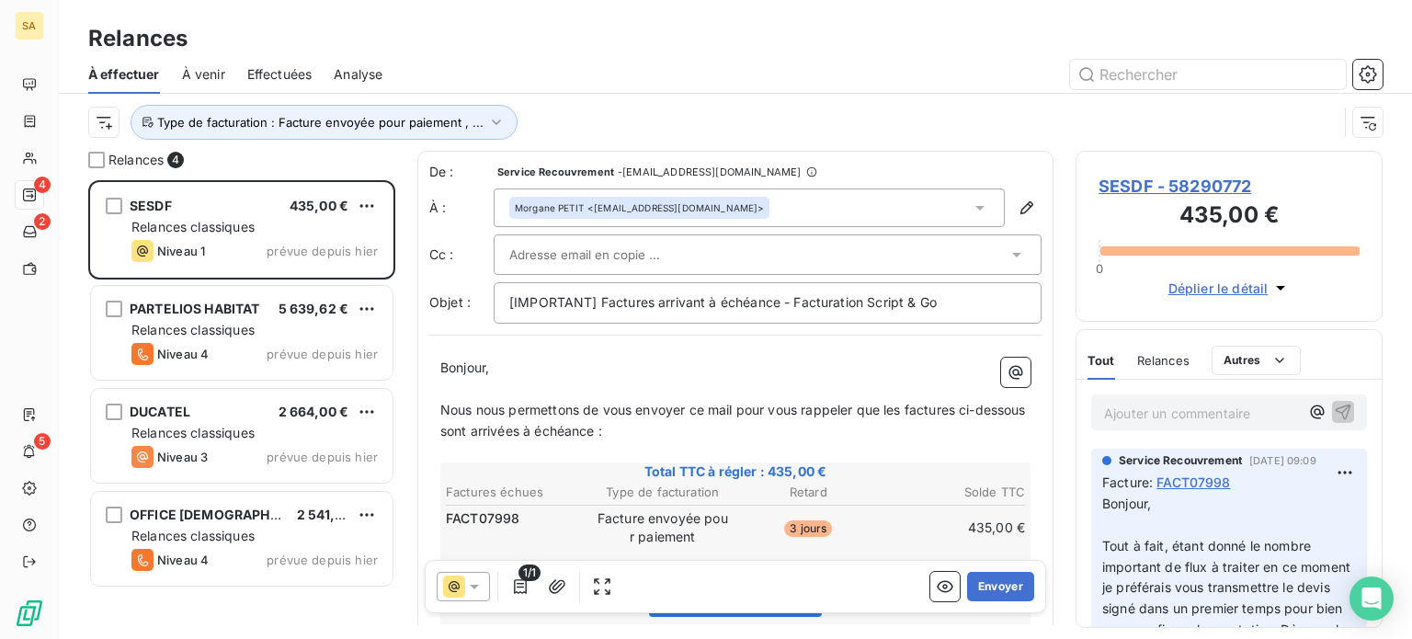
click at [668, 251] on input "text" at bounding box center [608, 255] width 198 height 28
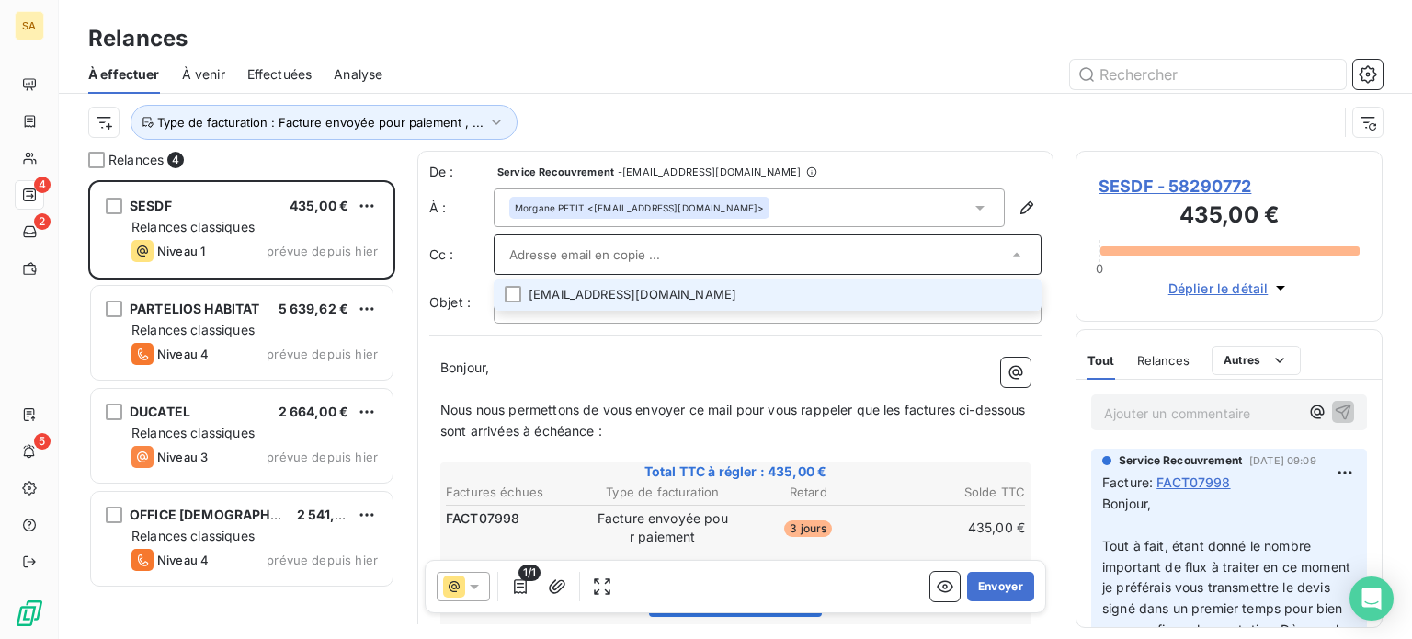
click at [687, 287] on li "[EMAIL_ADDRESS][DOMAIN_NAME]" at bounding box center [768, 294] width 548 height 32
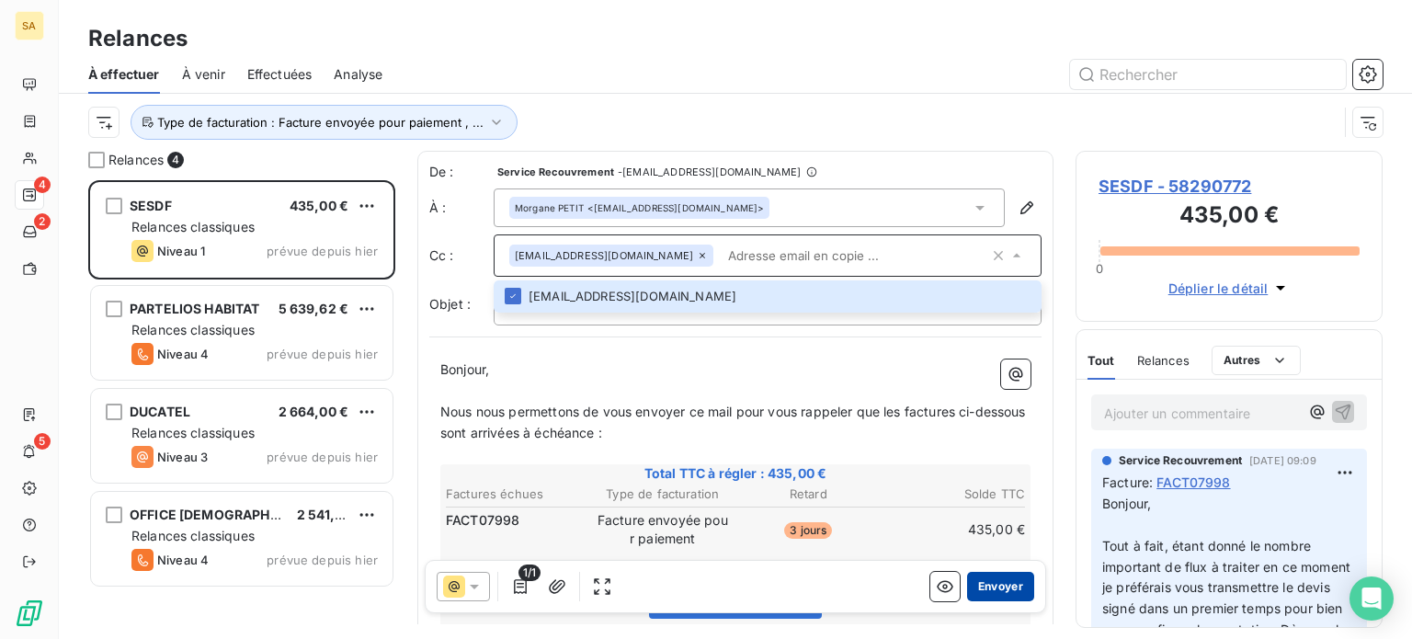
click at [975, 591] on button "Envoyer" at bounding box center [1000, 586] width 67 height 29
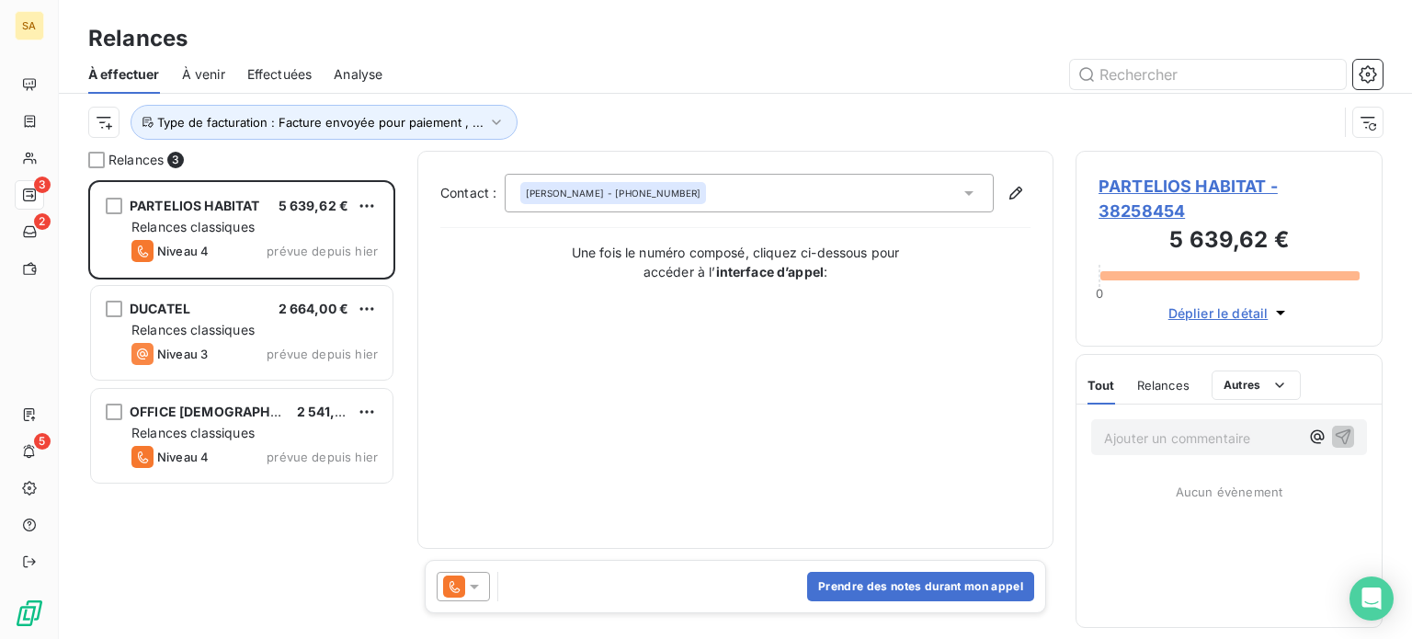
click at [1232, 176] on span "PARTELIOS HABITAT - 38258454" at bounding box center [1228, 199] width 261 height 50
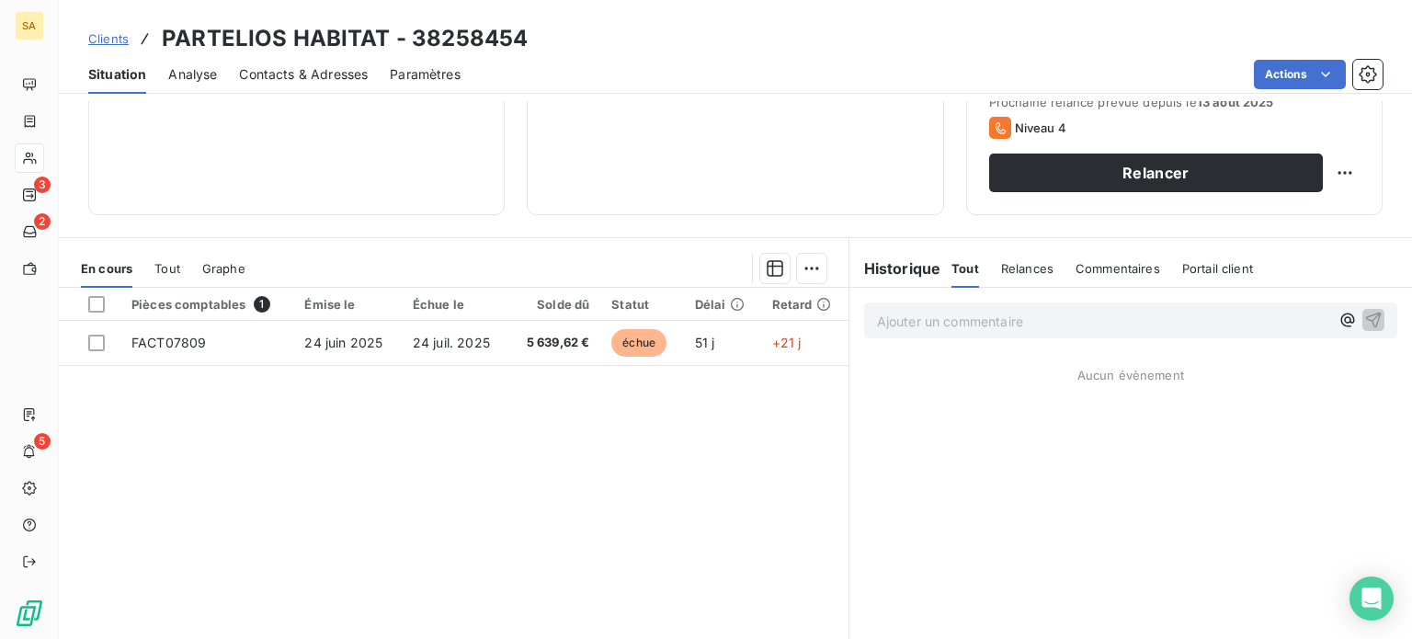
scroll to position [276, 0]
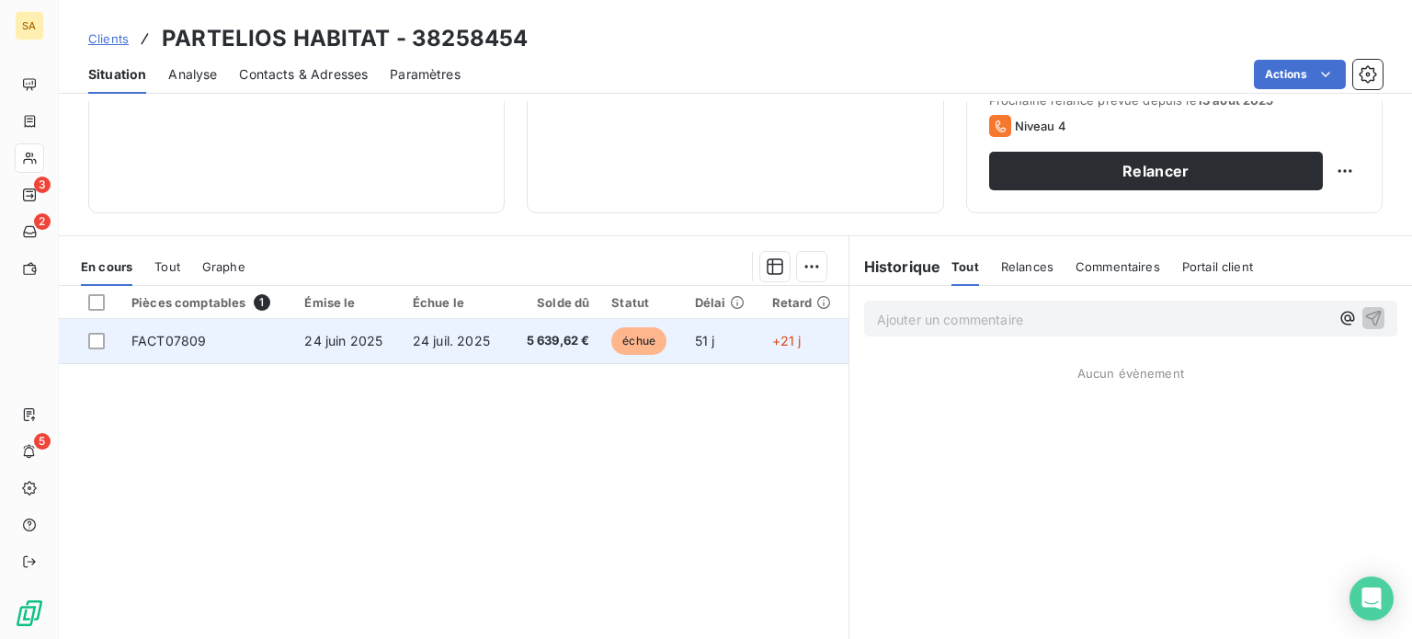
click at [223, 340] on td "FACT07809" at bounding box center [206, 341] width 173 height 44
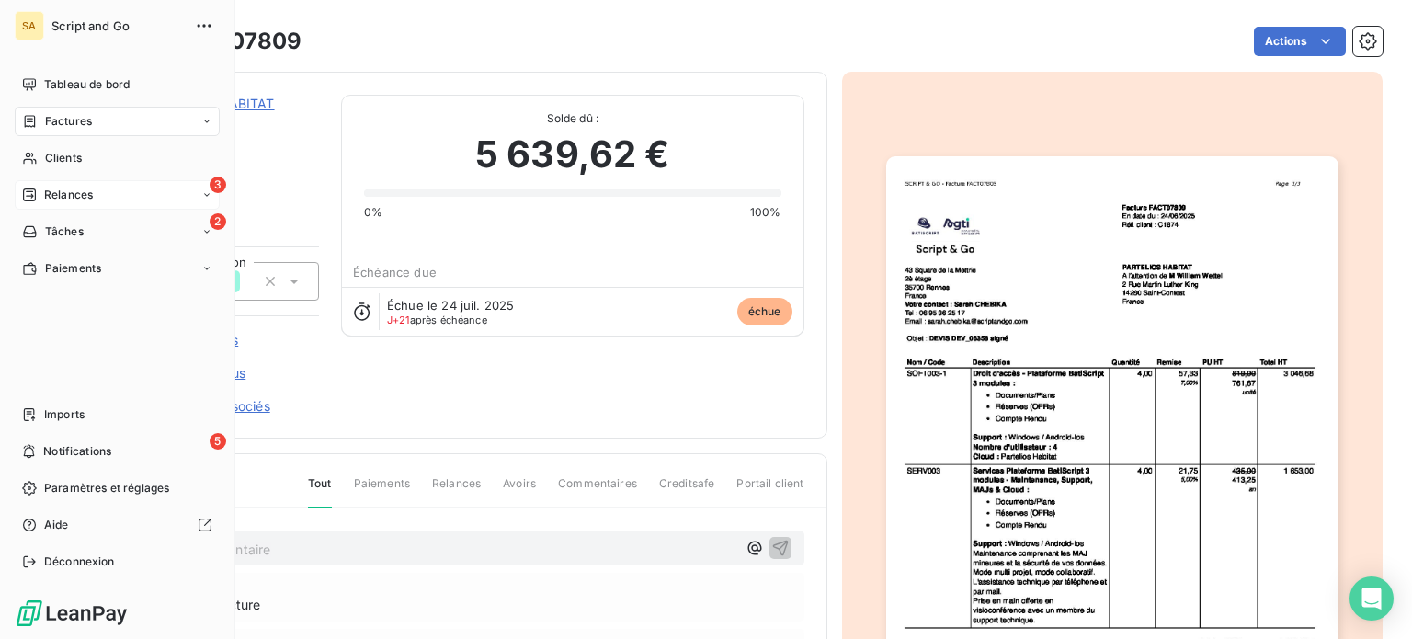
click at [40, 191] on div "Relances" at bounding box center [57, 195] width 71 height 17
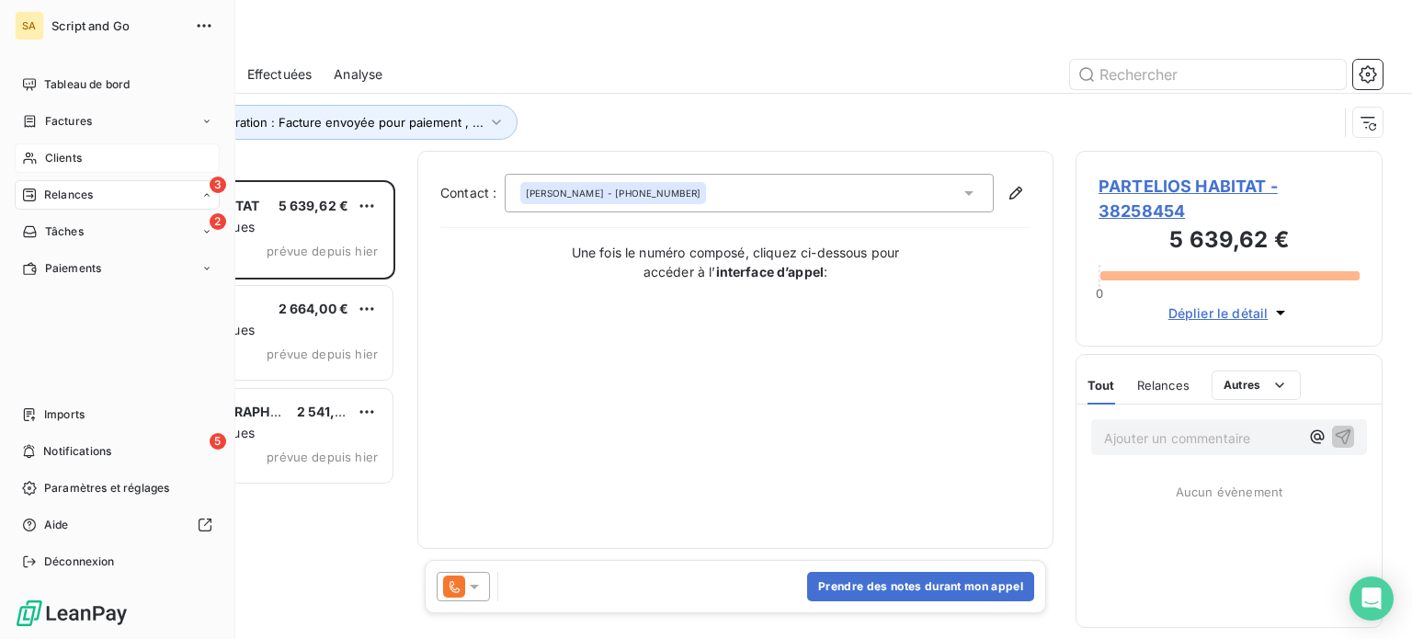
scroll to position [445, 292]
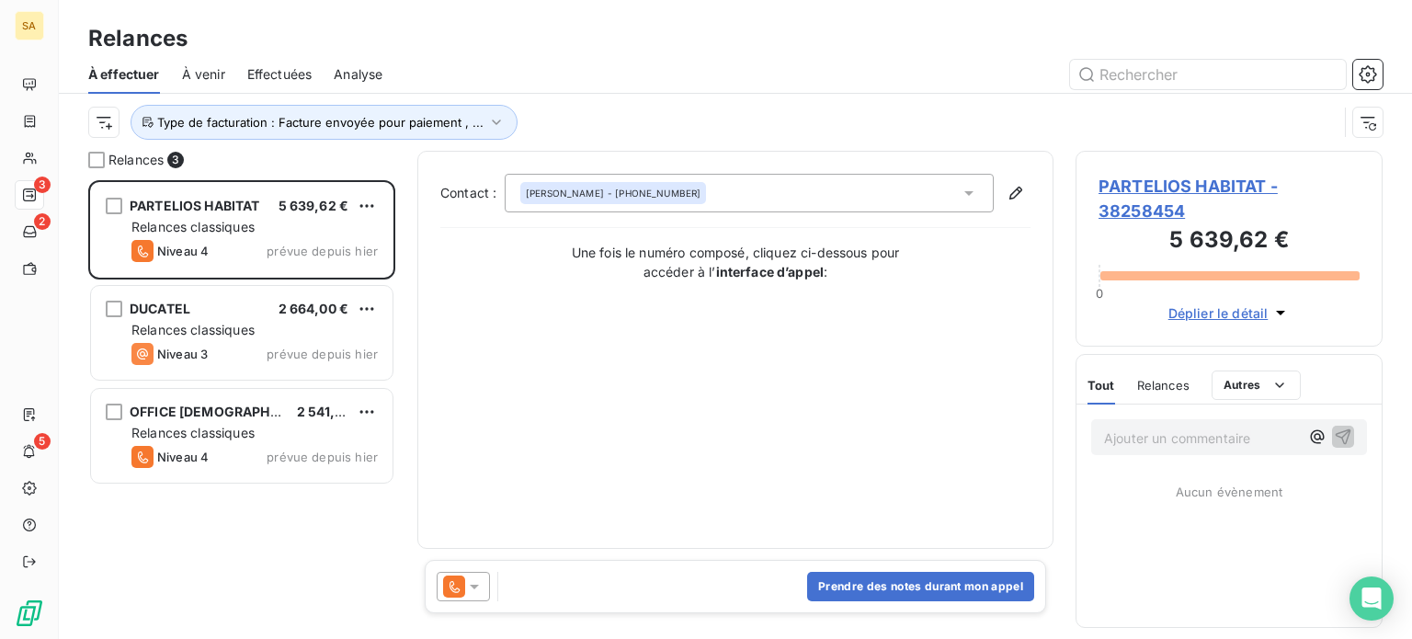
click at [1205, 309] on span "Déplier le détail" at bounding box center [1218, 312] width 100 height 19
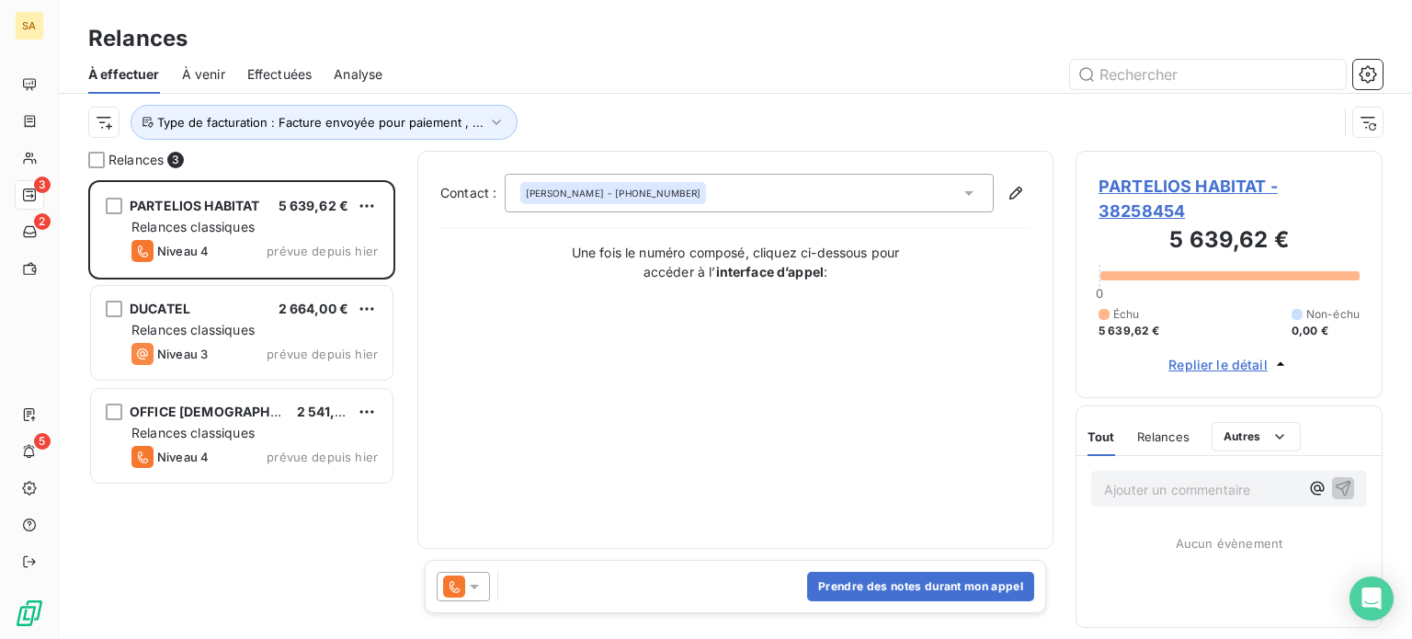
click at [479, 590] on icon at bounding box center [474, 586] width 18 height 18
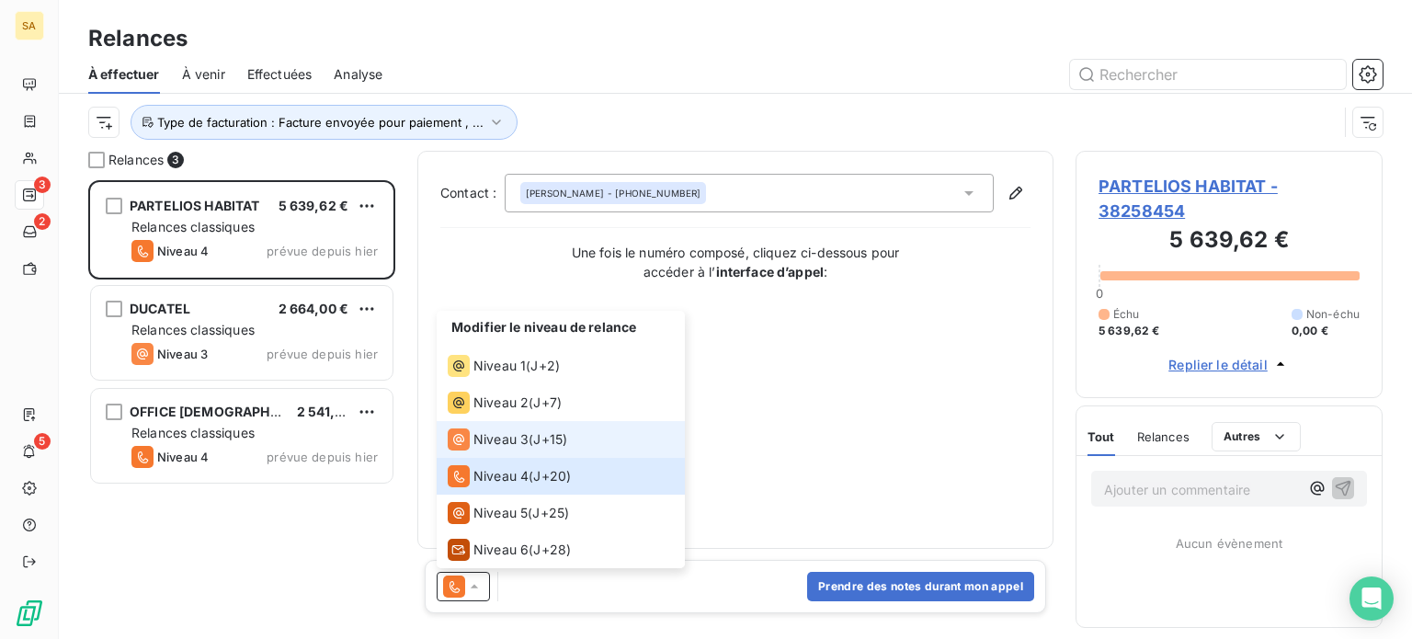
click at [527, 433] on span "Niveau 3" at bounding box center [500, 439] width 55 height 18
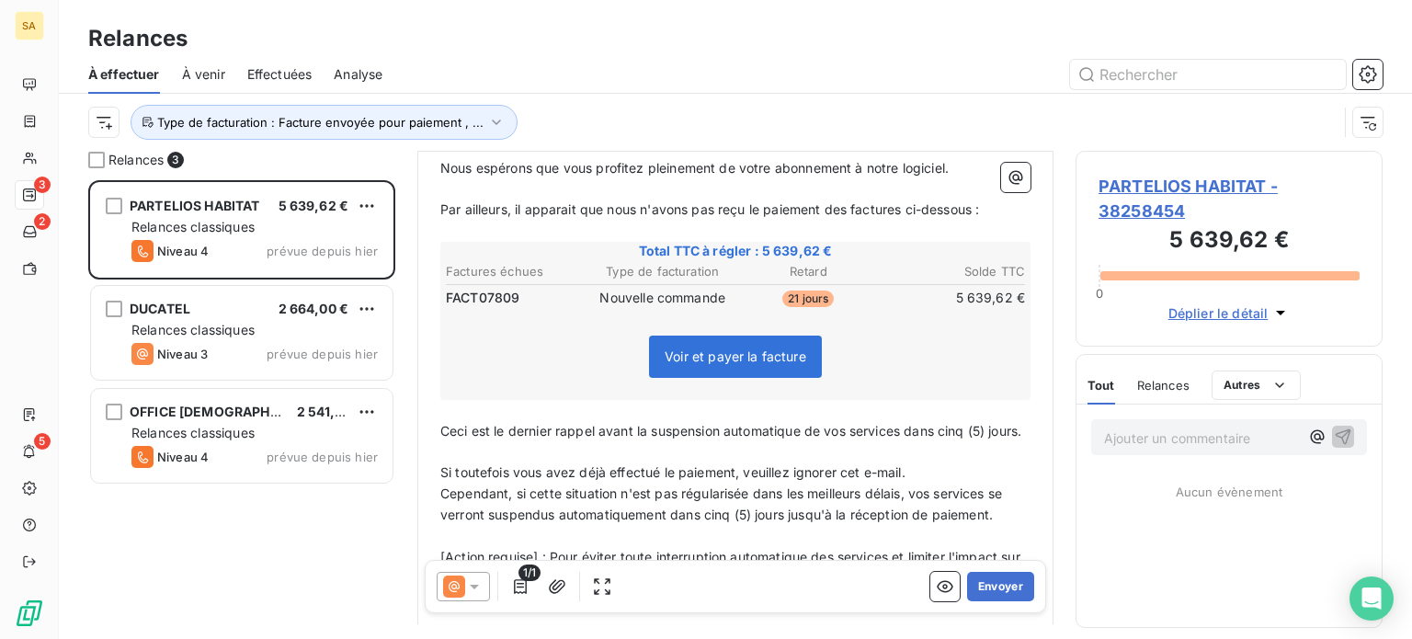
scroll to position [0, 0]
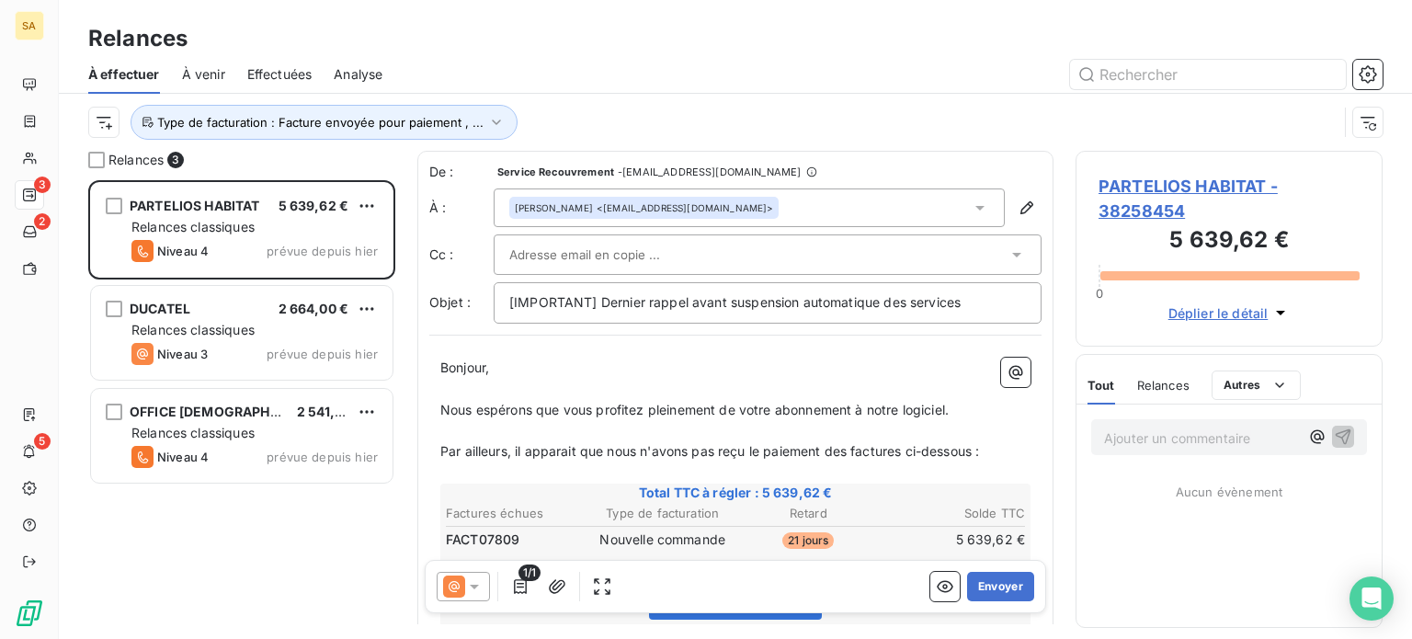
click at [1172, 193] on span "PARTELIOS HABITAT - 38258454" at bounding box center [1228, 199] width 261 height 50
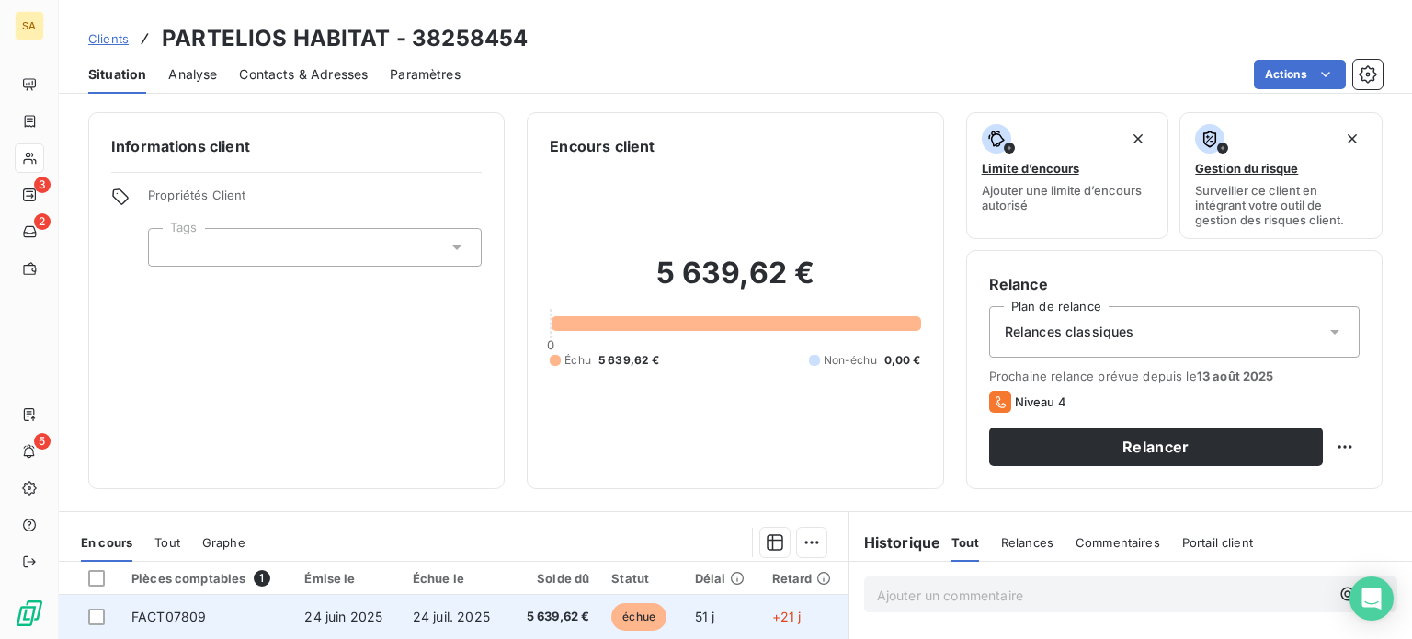
click at [437, 613] on span "24 juil. 2025" at bounding box center [451, 616] width 77 height 16
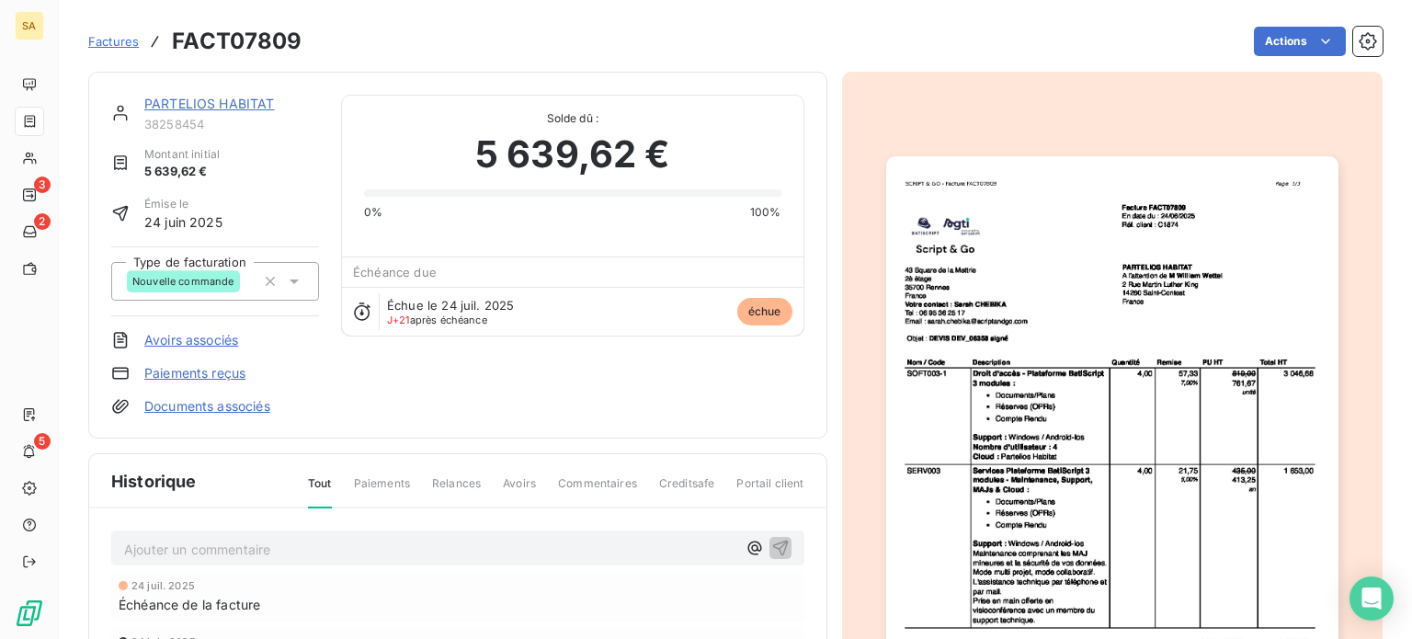
click at [185, 104] on link "PARTELIOS HABITAT" at bounding box center [209, 104] width 131 height 16
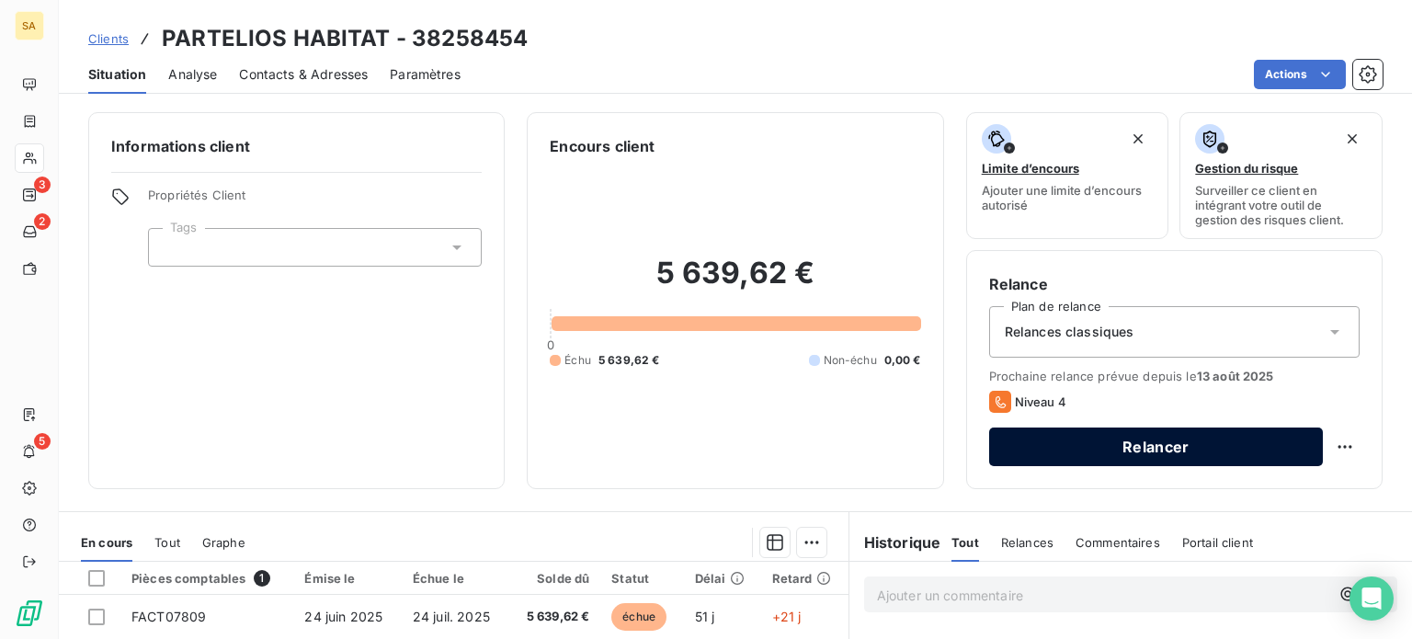
click at [1197, 449] on button "Relancer" at bounding box center [1156, 446] width 334 height 39
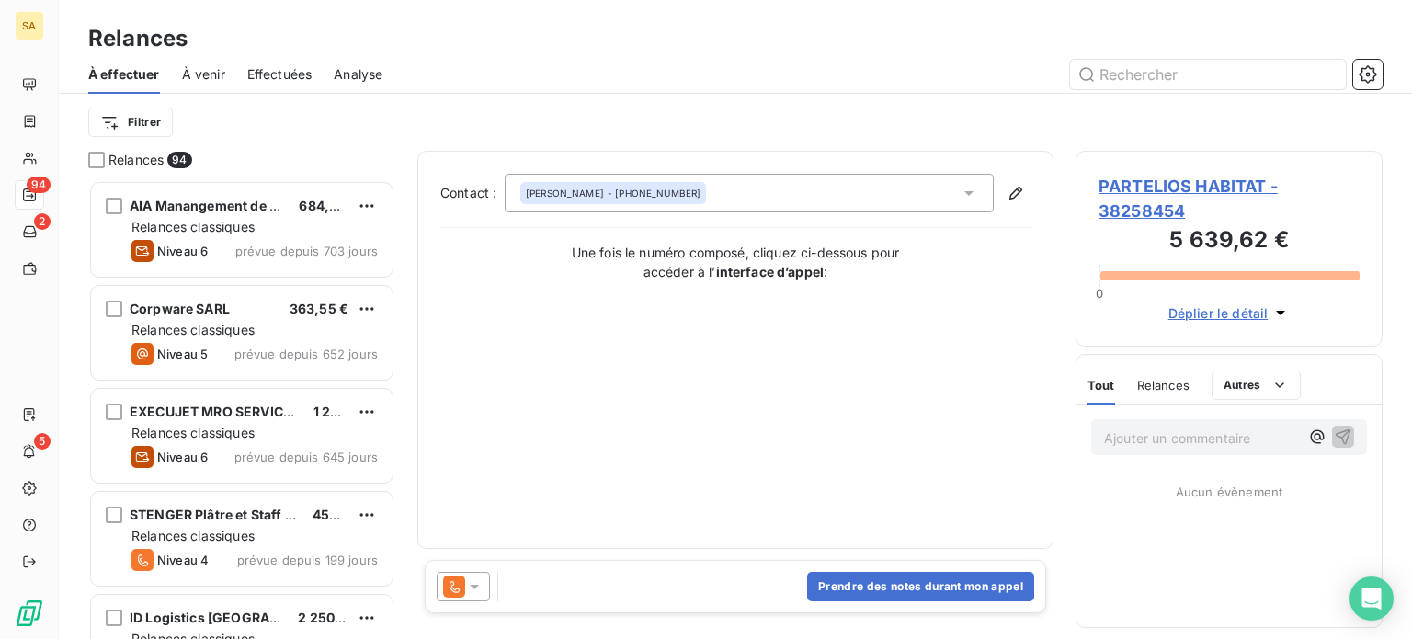
scroll to position [445, 292]
click at [467, 587] on icon at bounding box center [474, 586] width 18 height 18
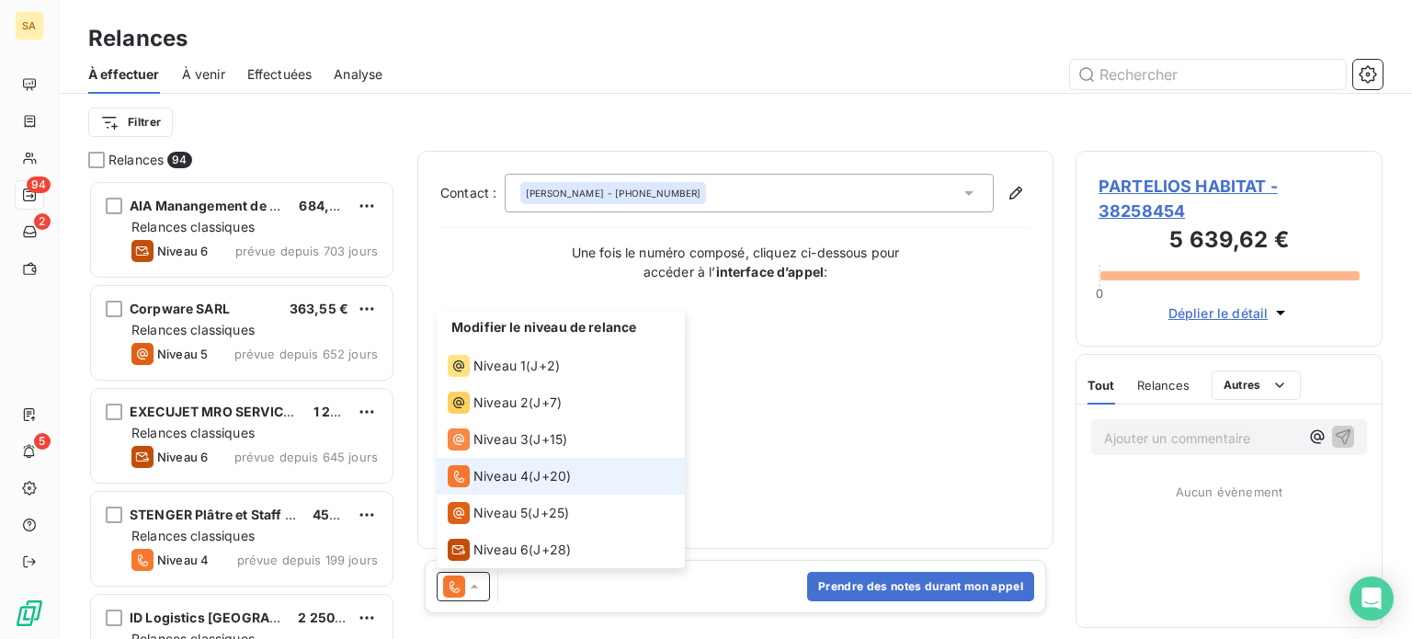
click at [467, 587] on icon at bounding box center [474, 586] width 18 height 18
